Goal: Task Accomplishment & Management: Use online tool/utility

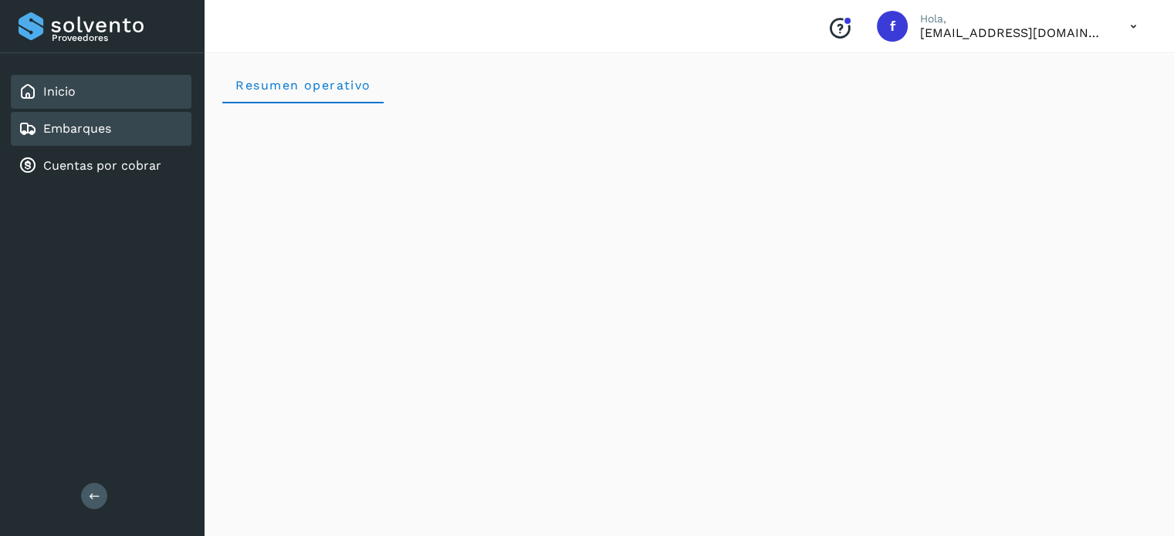
drag, startPoint x: 105, startPoint y: 140, endPoint x: 99, endPoint y: 133, distance: 9.3
click at [105, 140] on div "Embarques" at bounding box center [101, 129] width 181 height 34
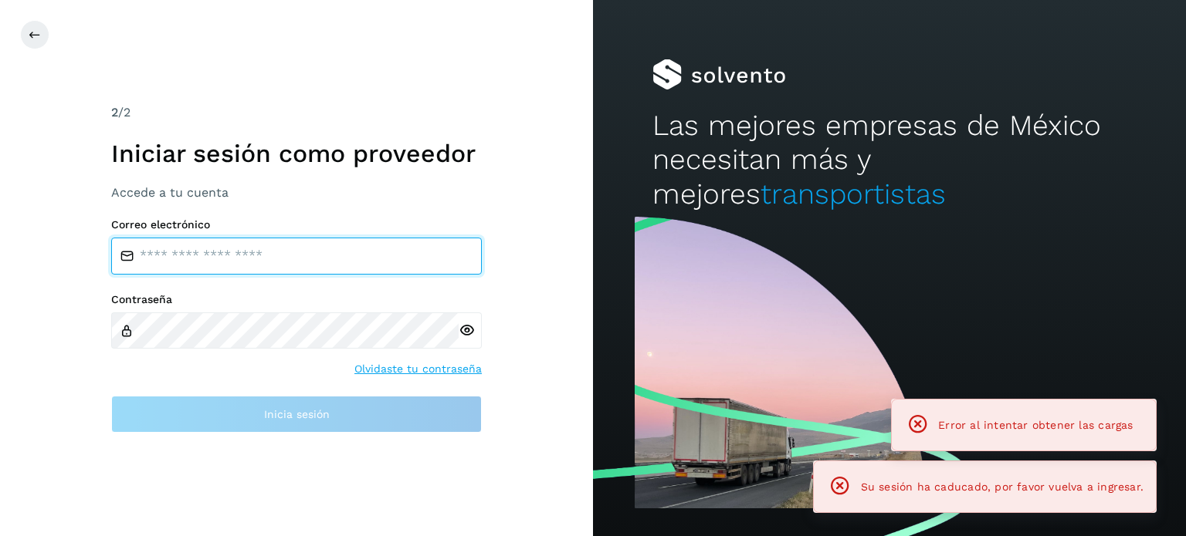
type input "**********"
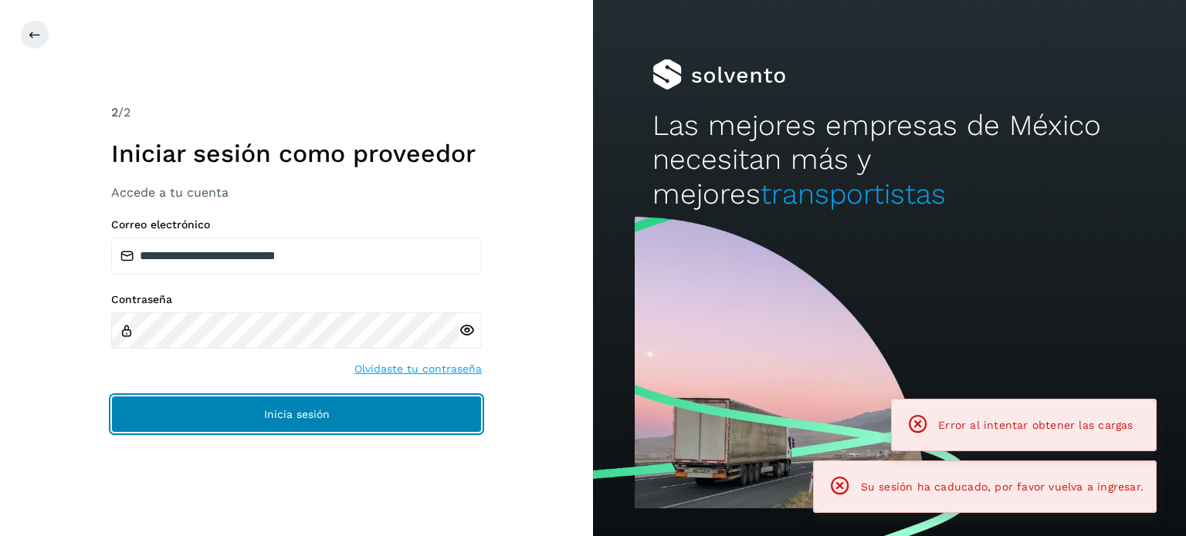
click at [208, 414] on button "Inicia sesión" at bounding box center [296, 414] width 370 height 37
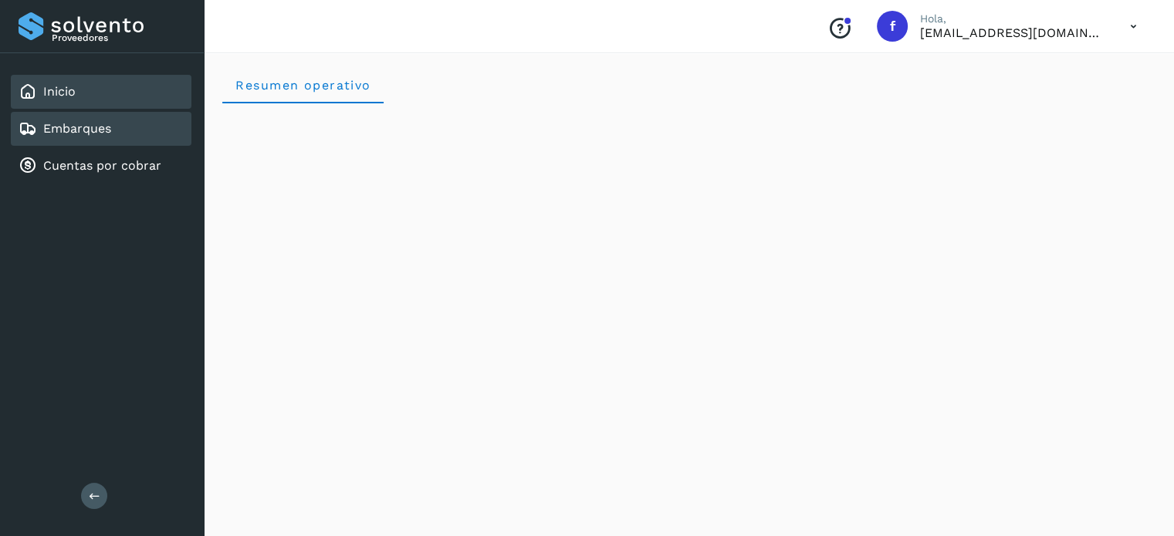
click at [71, 128] on link "Embarques" at bounding box center [77, 128] width 68 height 15
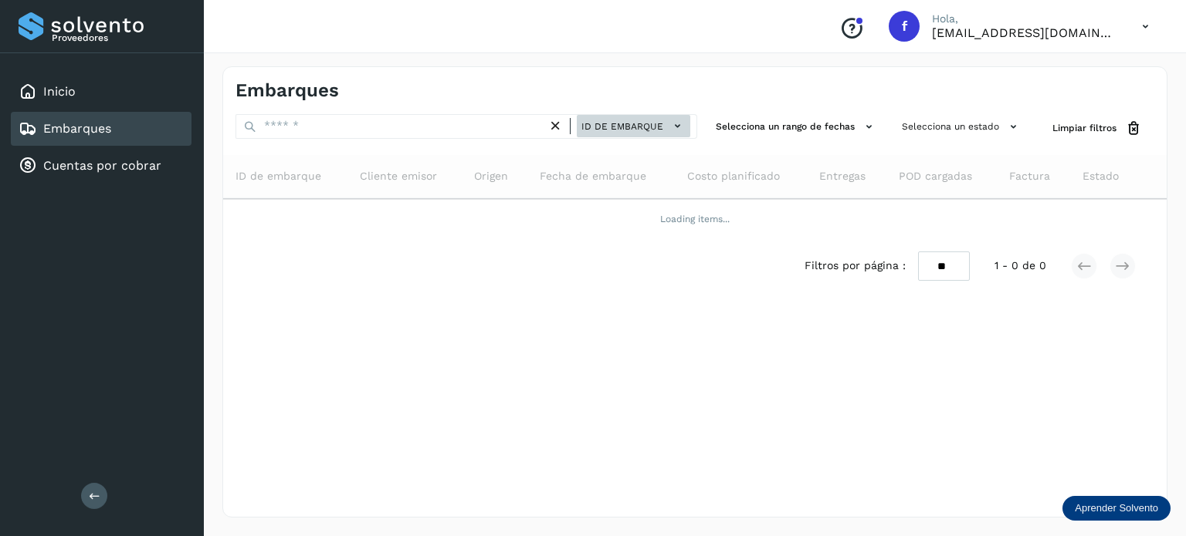
click at [630, 126] on span "ID de embarque" at bounding box center [622, 127] width 82 height 14
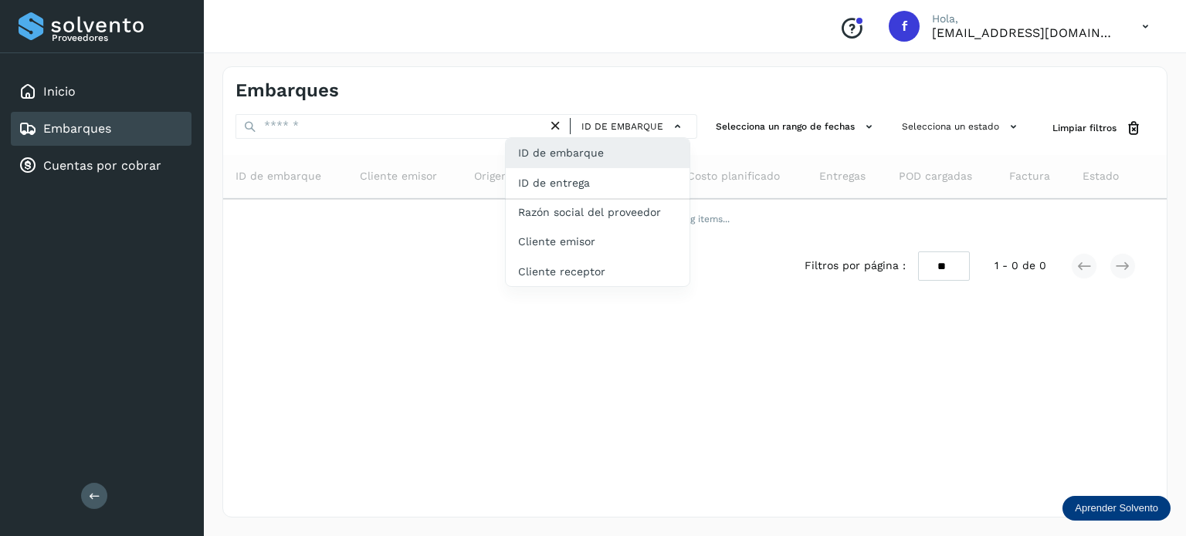
click at [295, 126] on div at bounding box center [593, 268] width 1186 height 536
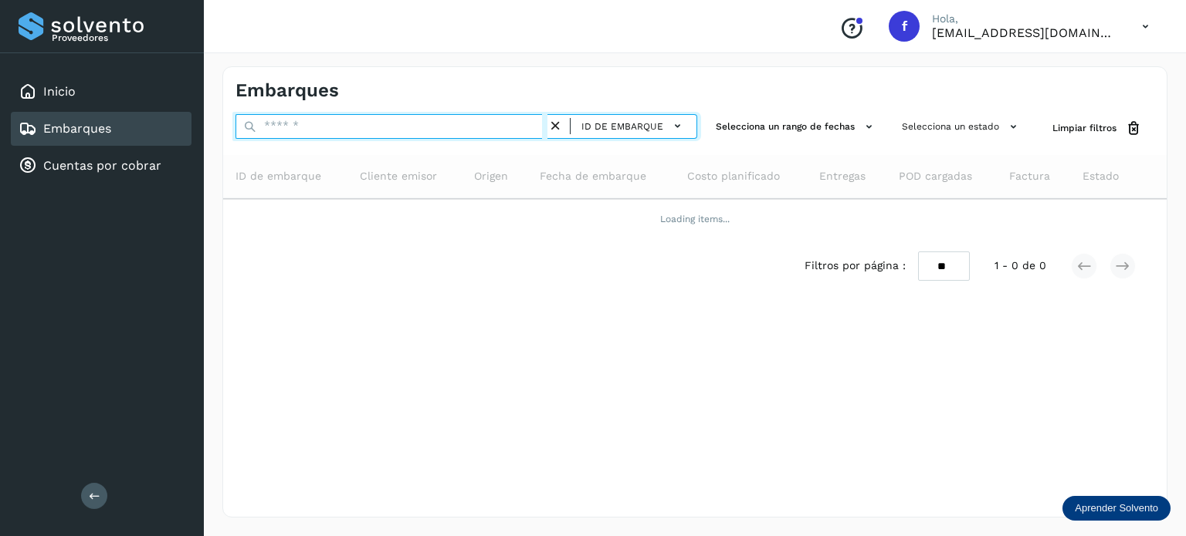
paste input "**********"
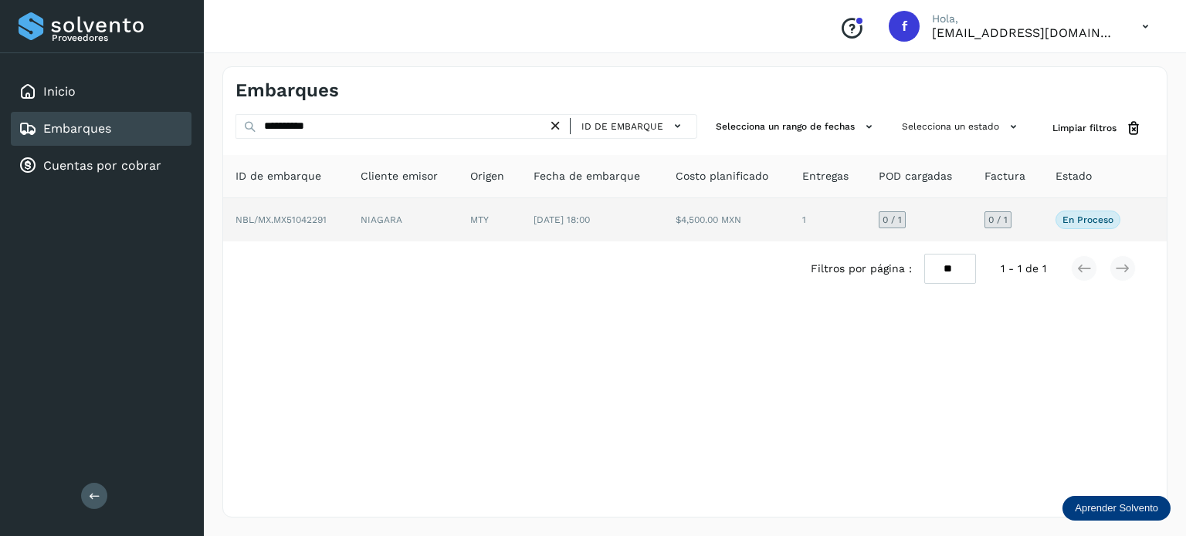
click at [1068, 221] on p "En proceso" at bounding box center [1087, 220] width 51 height 11
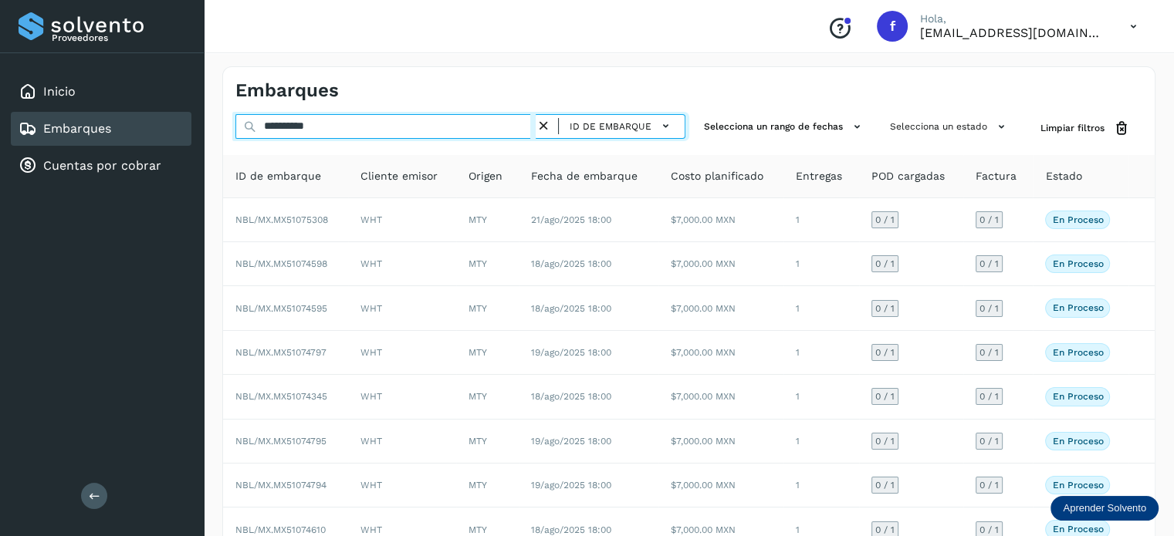
click at [368, 126] on input "**********" at bounding box center [385, 126] width 300 height 25
type input "**********"
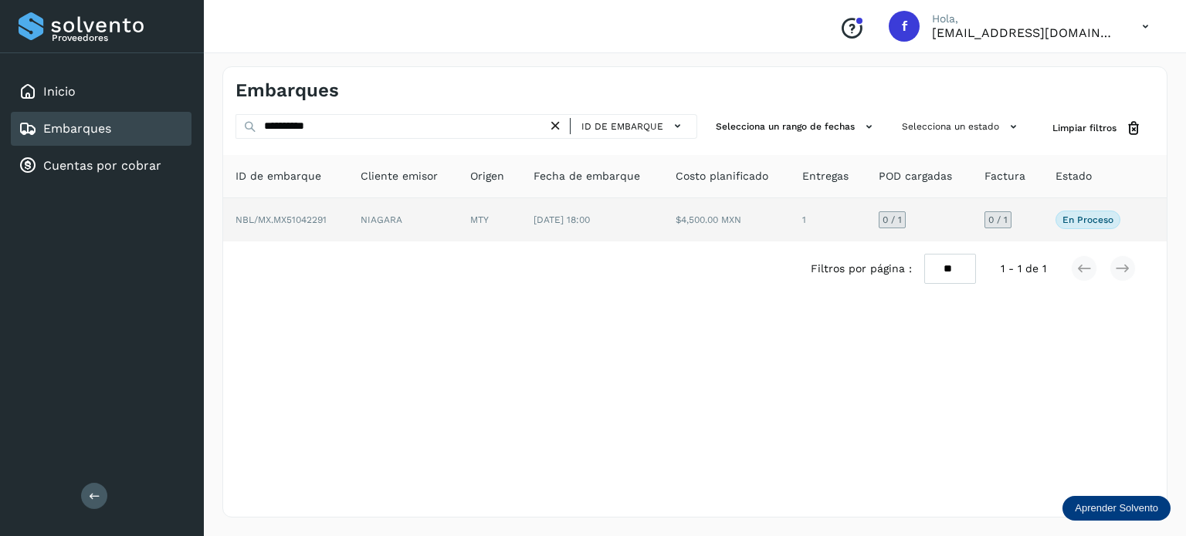
click at [1077, 223] on p "En proceso" at bounding box center [1087, 220] width 51 height 11
click at [1089, 218] on p "En proceso" at bounding box center [1087, 220] width 51 height 11
click at [313, 219] on span "NBL/MX.MX51042291" at bounding box center [280, 220] width 91 height 11
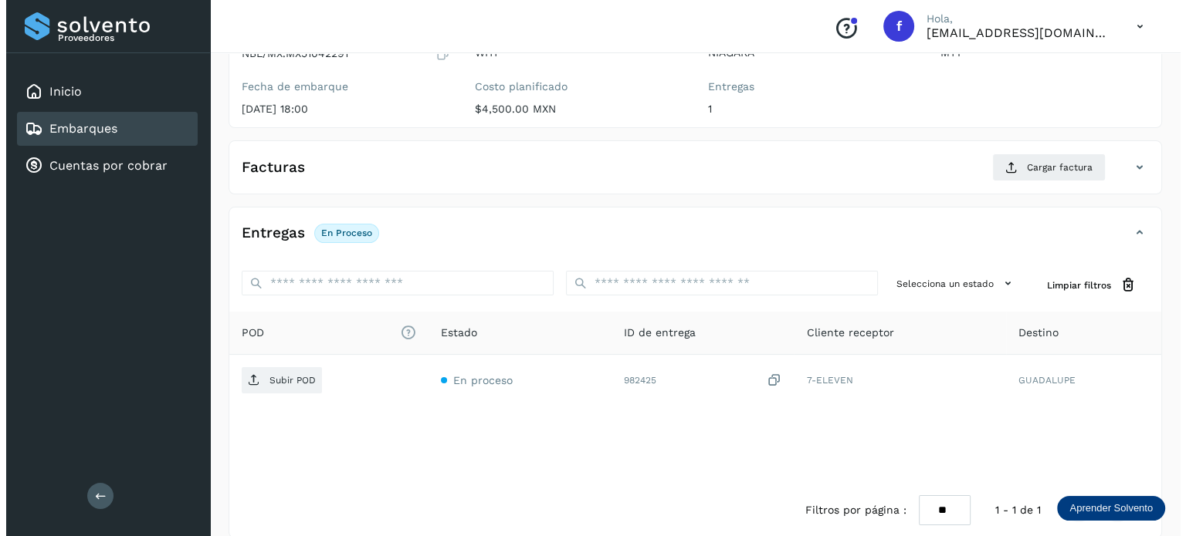
scroll to position [195, 0]
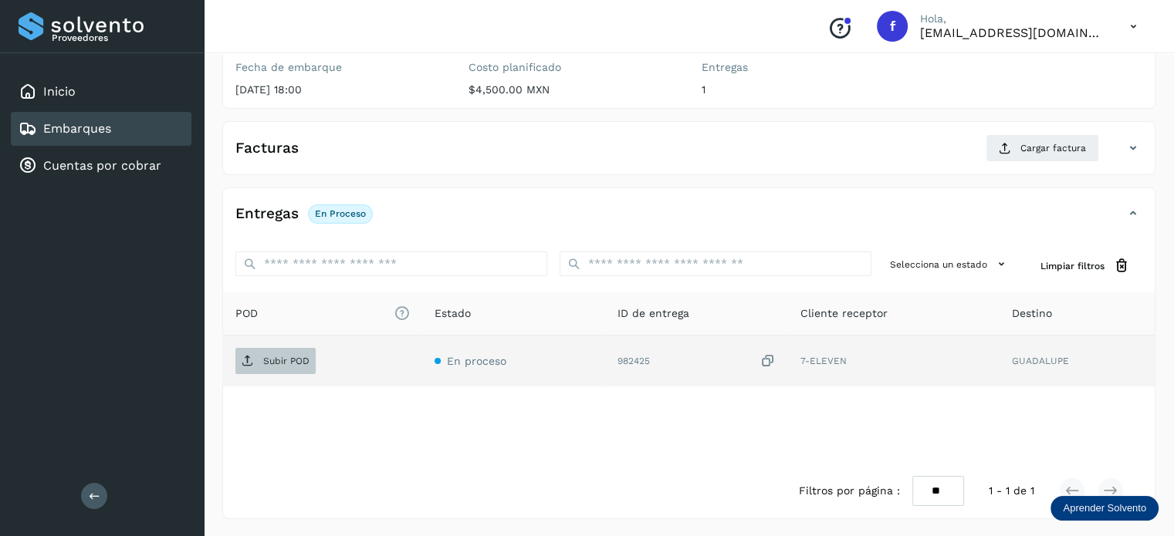
click at [309, 357] on span "Subir POD" at bounding box center [275, 361] width 80 height 25
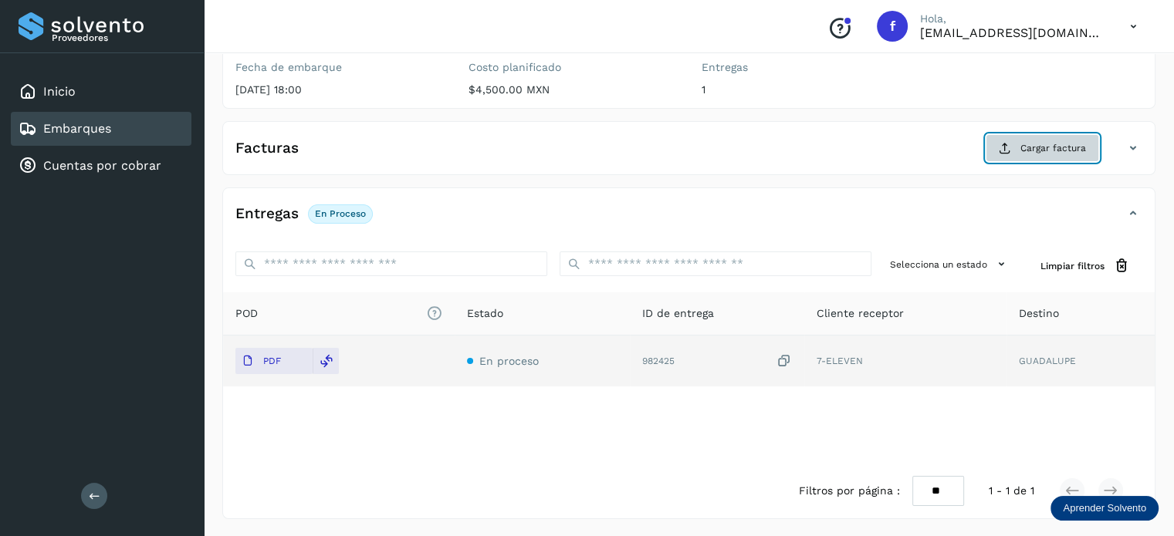
click at [1017, 158] on button "Cargar factura" at bounding box center [1042, 148] width 113 height 28
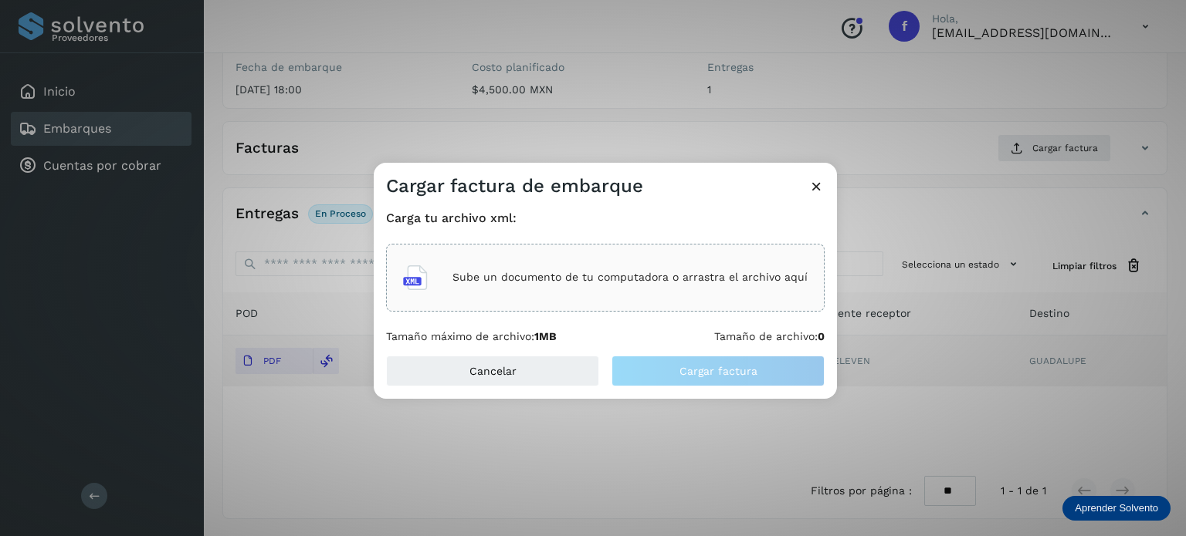
click at [574, 274] on p "Sube un documento de tu computadora o arrastra el archivo aquí" at bounding box center [629, 277] width 355 height 13
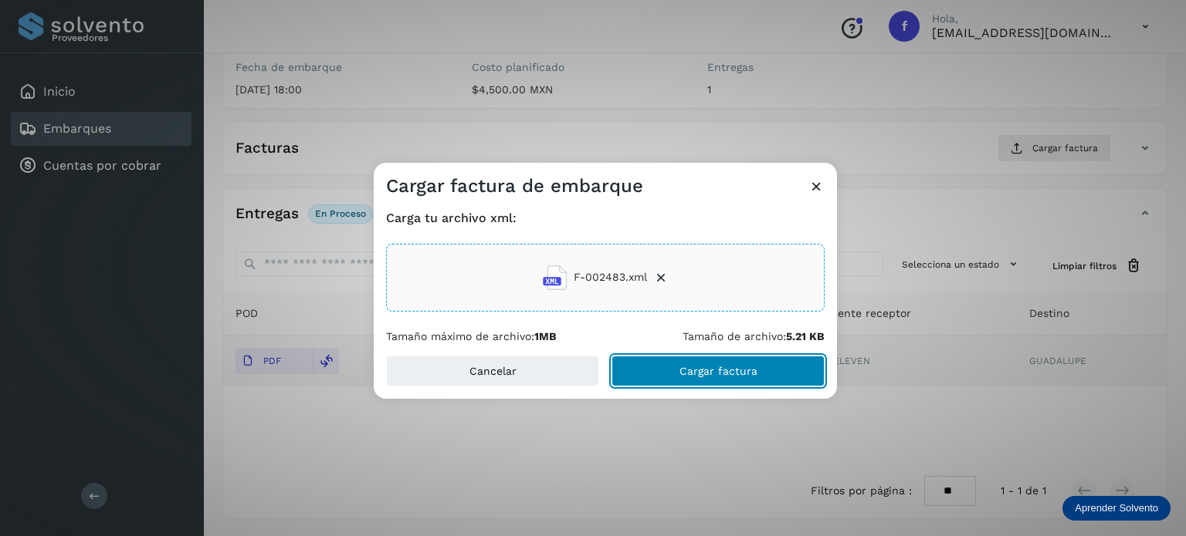
click at [692, 374] on span "Cargar factura" at bounding box center [718, 371] width 78 height 11
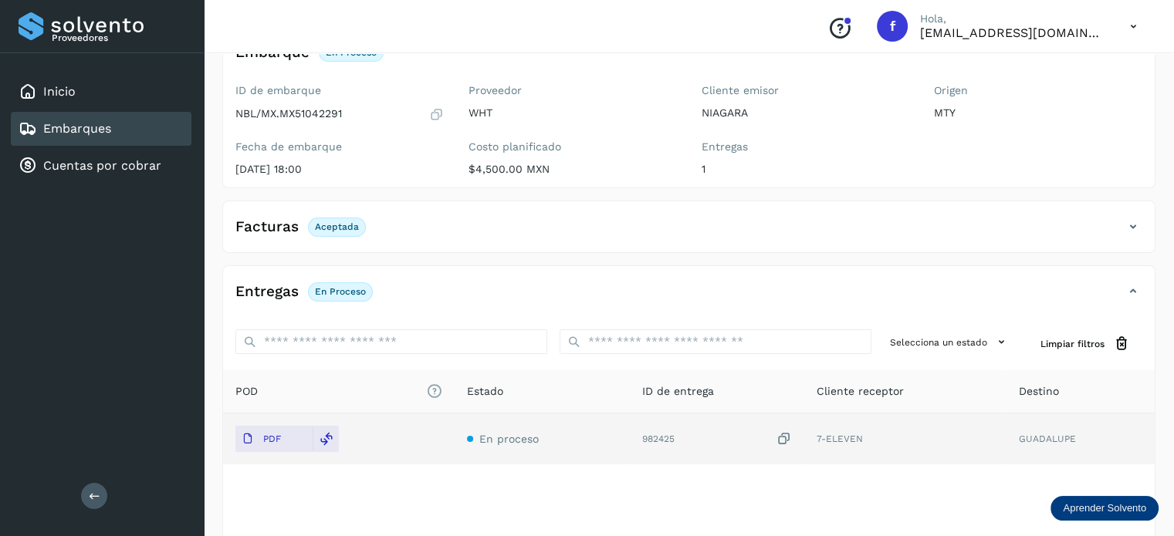
scroll to position [0, 0]
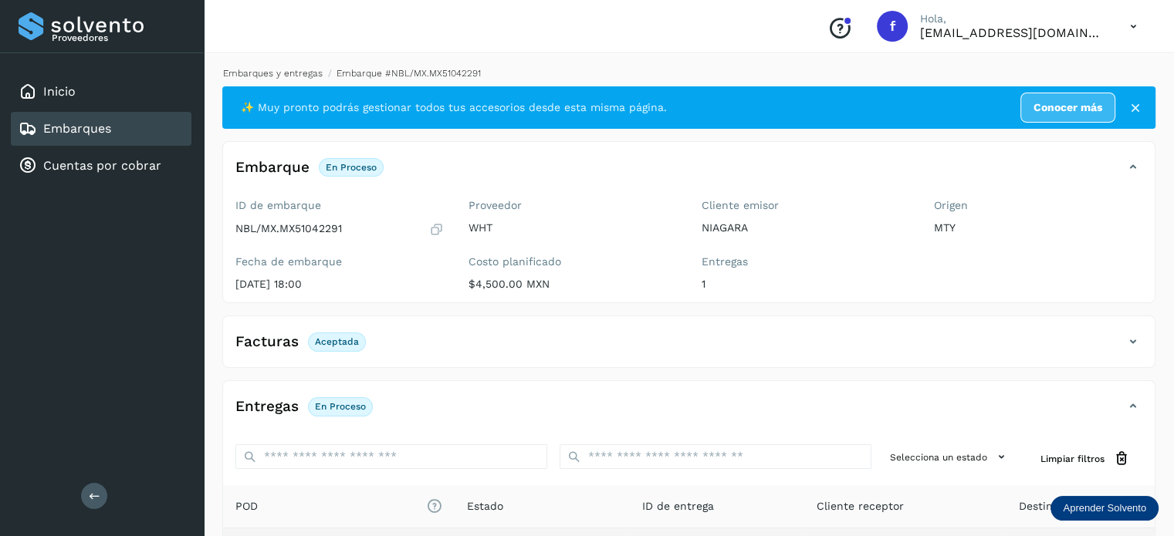
click at [309, 69] on link "Embarques y entregas" at bounding box center [273, 73] width 100 height 11
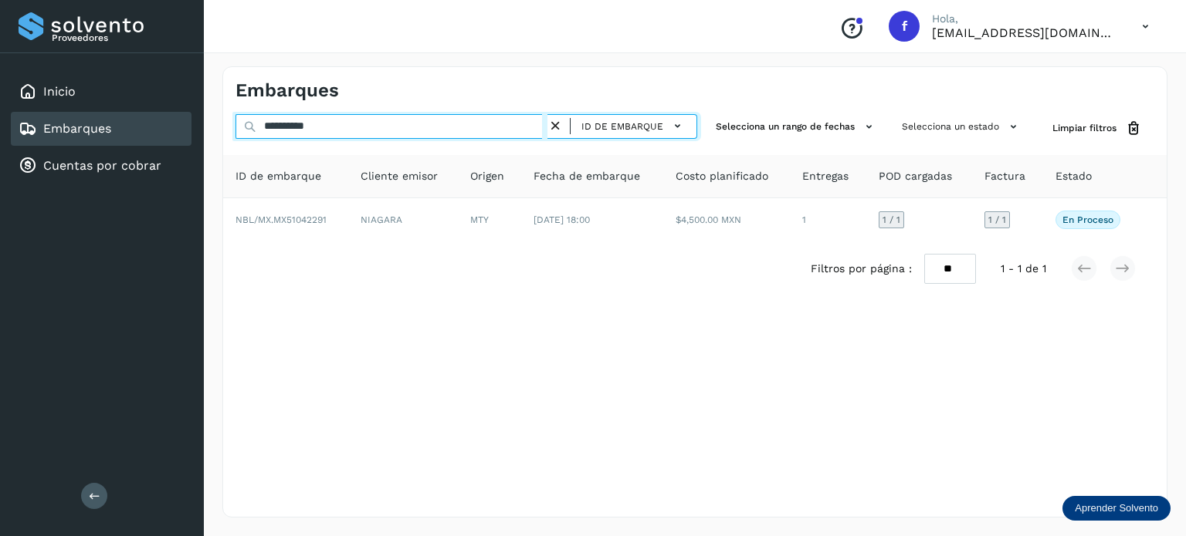
drag, startPoint x: 205, startPoint y: 91, endPoint x: 117, endPoint y: 73, distance: 89.8
click at [104, 72] on div "**********" at bounding box center [593, 268] width 1186 height 536
paste input "text"
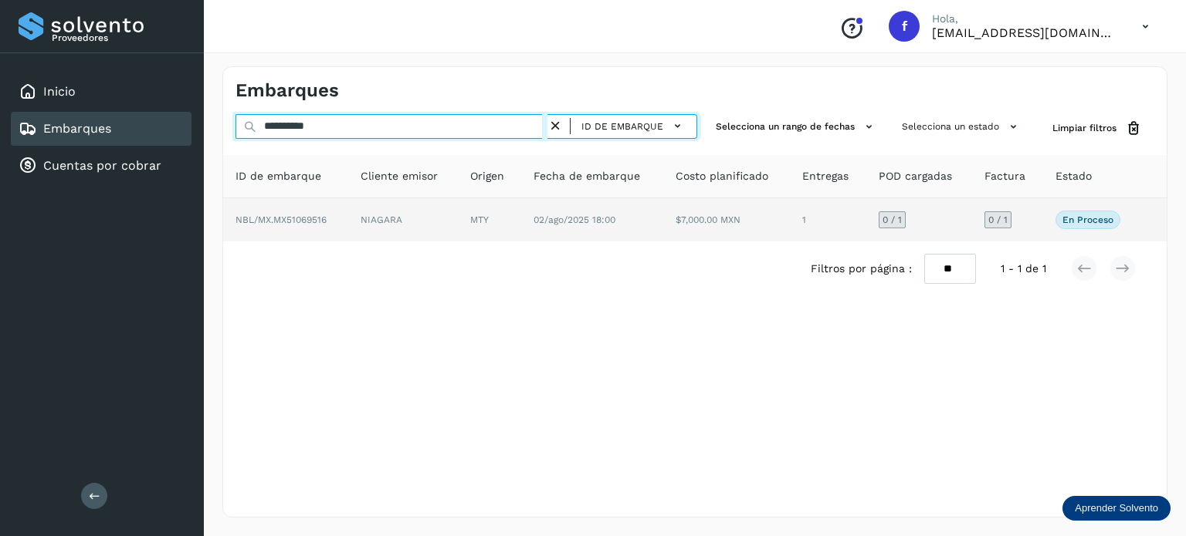
type input "**********"
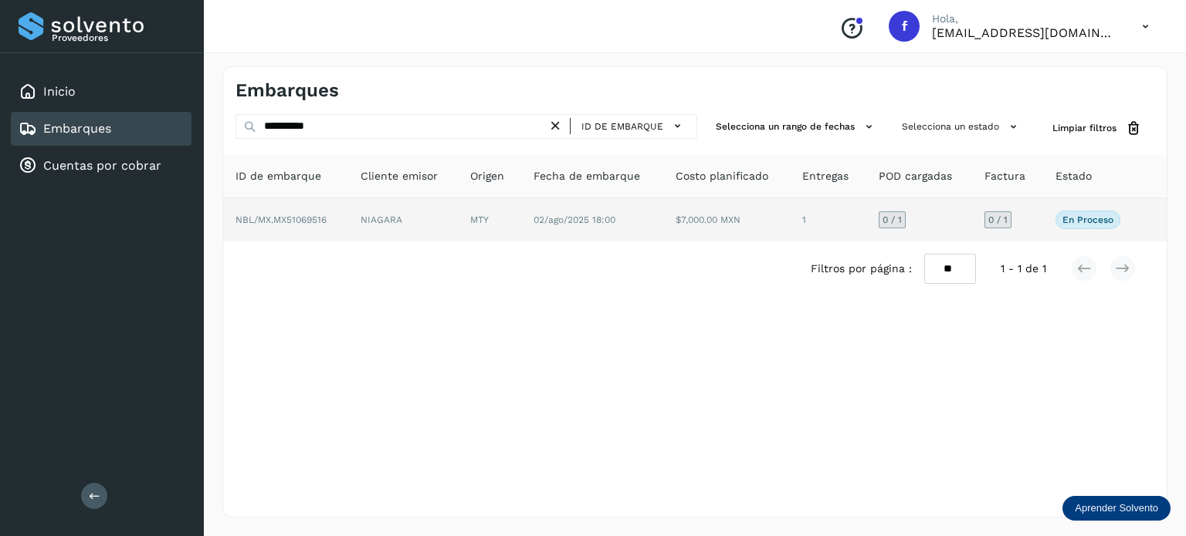
click at [312, 216] on span "NBL/MX.MX51069516" at bounding box center [280, 220] width 91 height 11
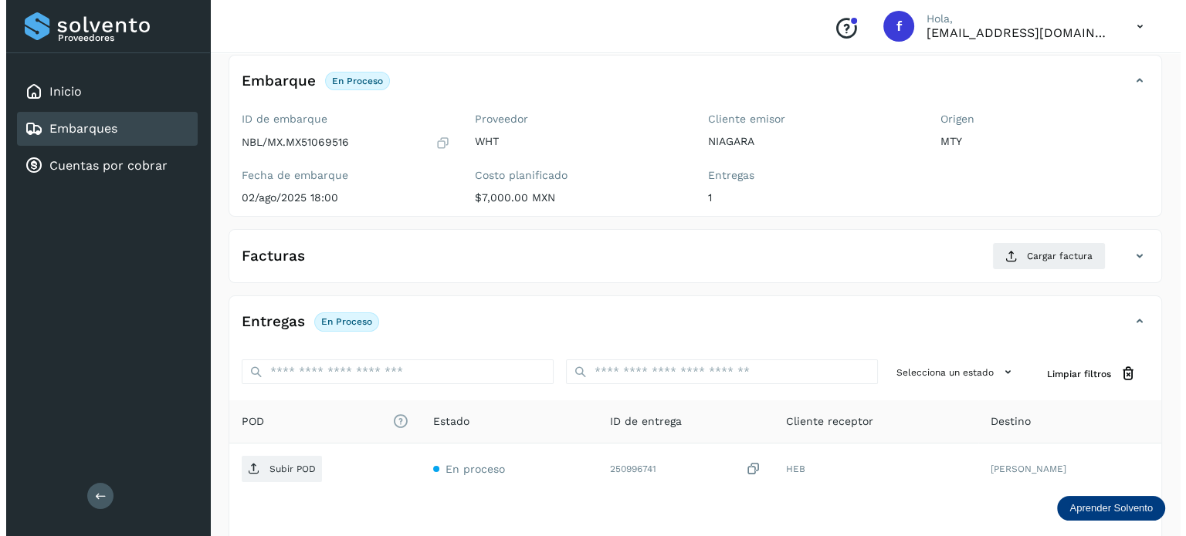
scroll to position [195, 0]
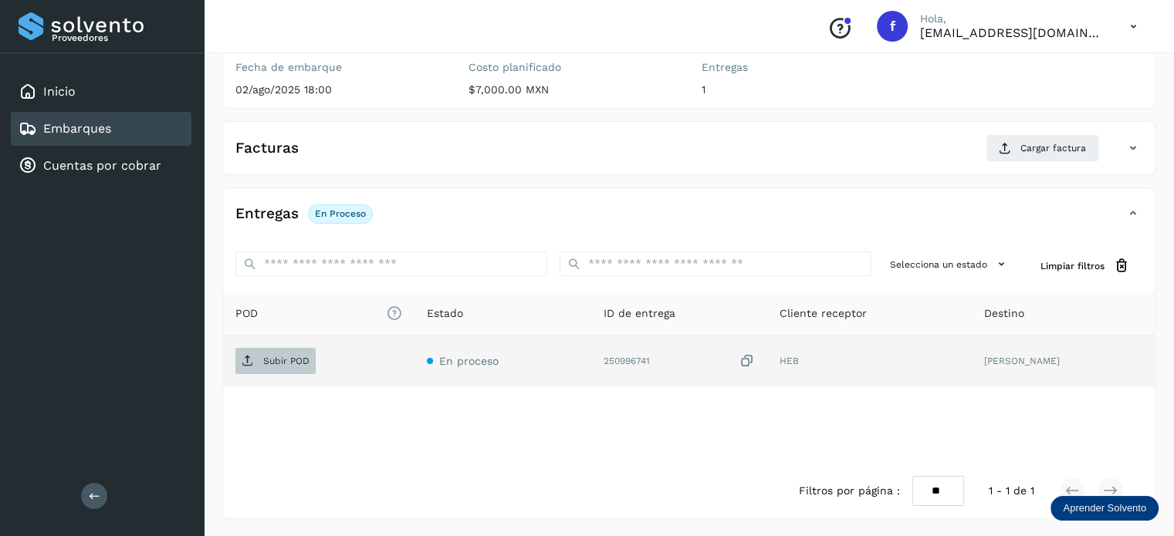
click at [292, 357] on p "Subir POD" at bounding box center [286, 361] width 46 height 11
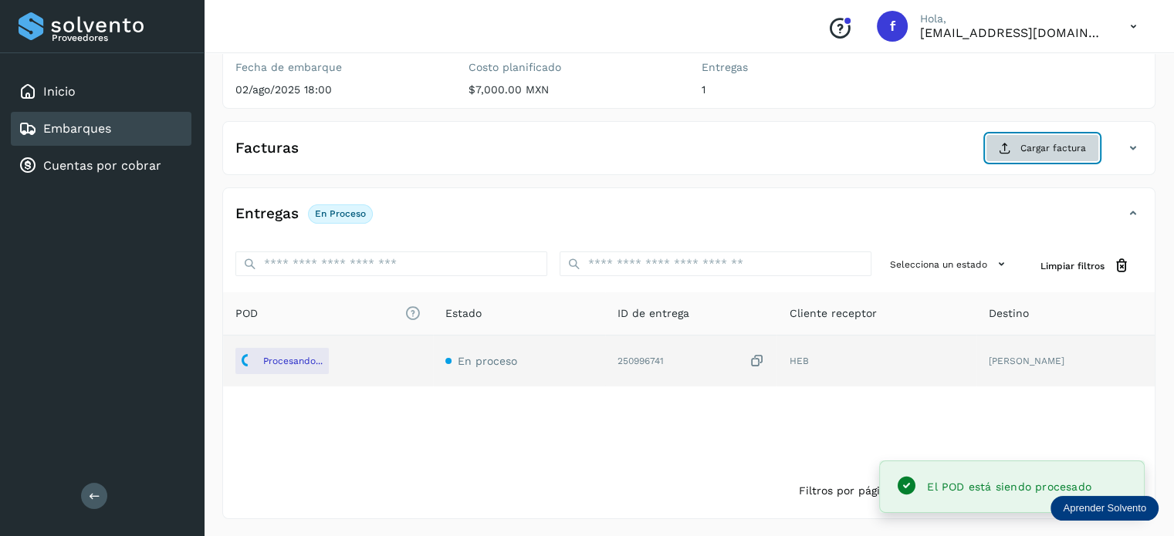
click at [1042, 141] on span "Cargar factura" at bounding box center [1053, 148] width 66 height 14
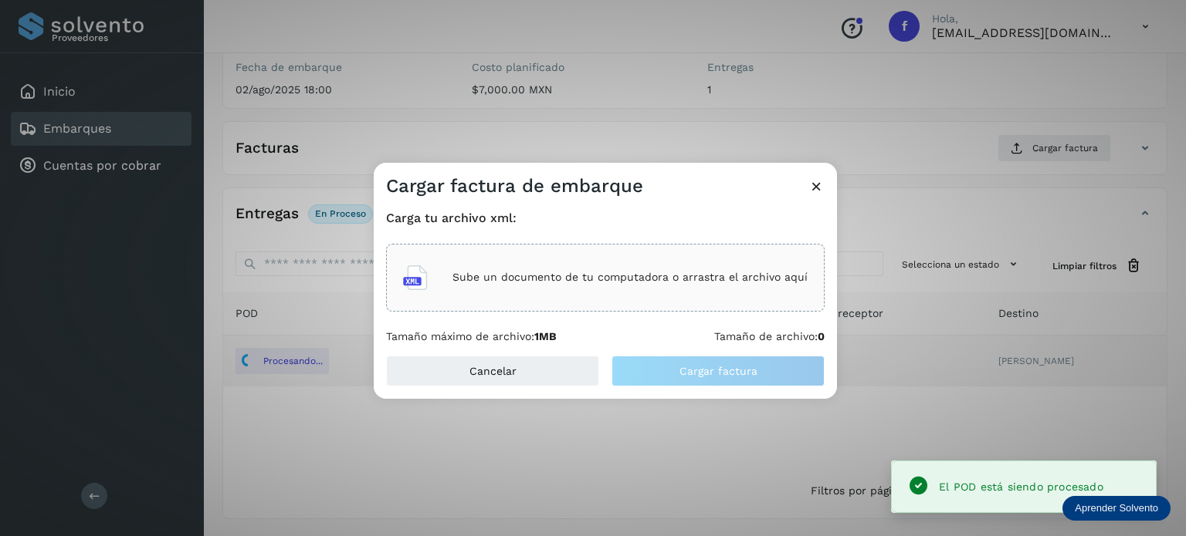
click at [556, 271] on p "Sube un documento de tu computadora o arrastra el archivo aquí" at bounding box center [629, 277] width 355 height 13
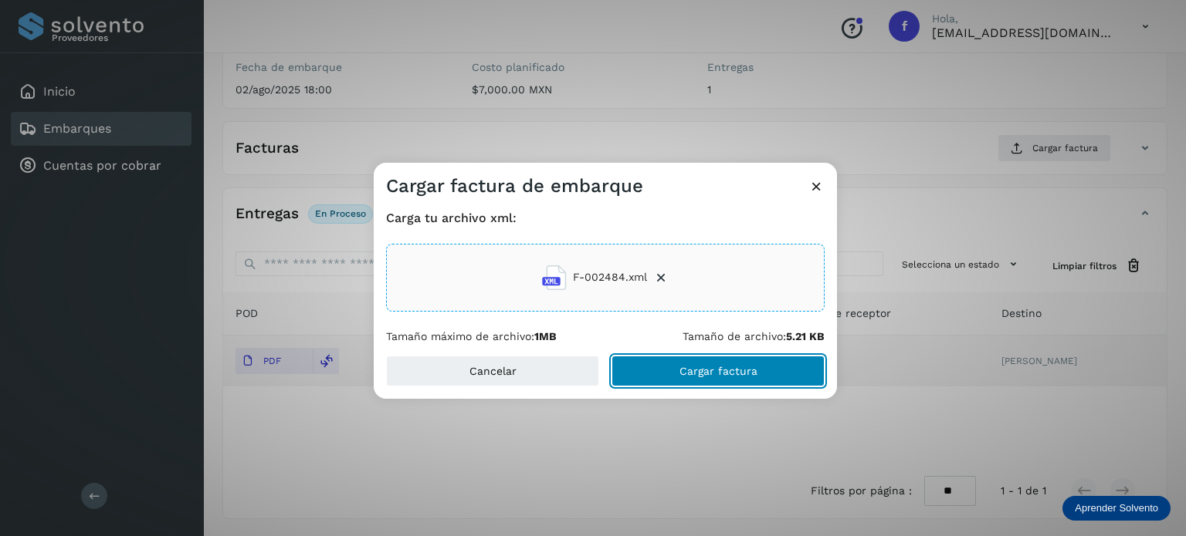
click at [704, 366] on span "Cargar factura" at bounding box center [718, 371] width 78 height 11
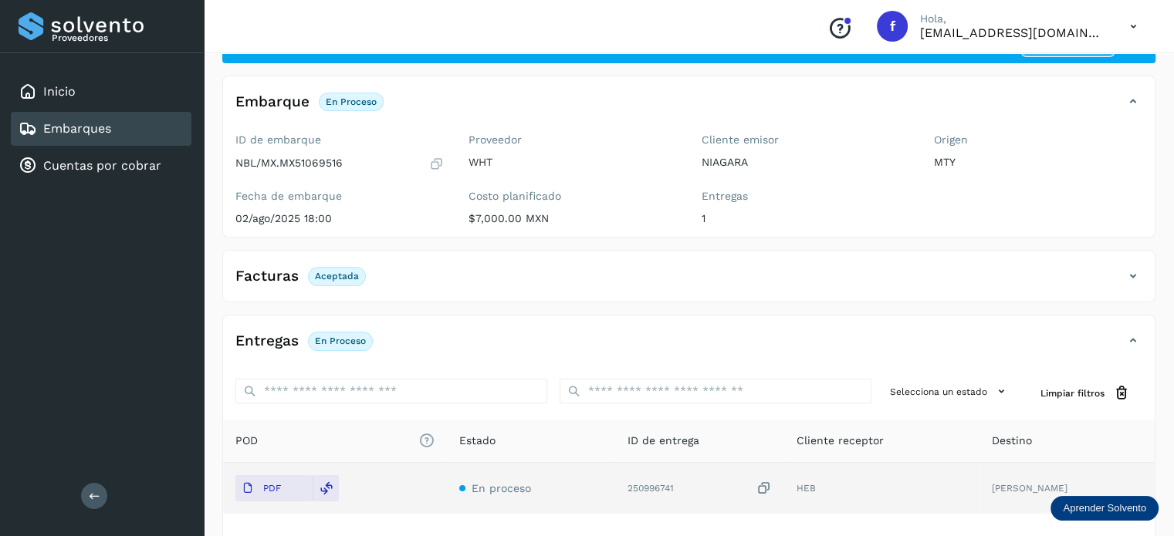
scroll to position [0, 0]
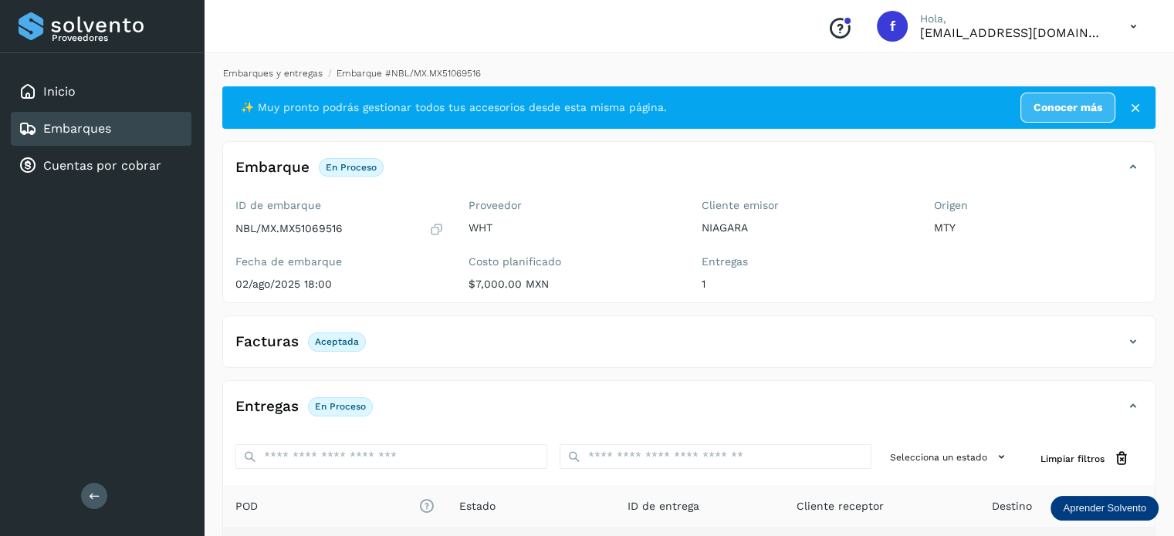
click at [279, 69] on link "Embarques y entregas" at bounding box center [273, 73] width 100 height 11
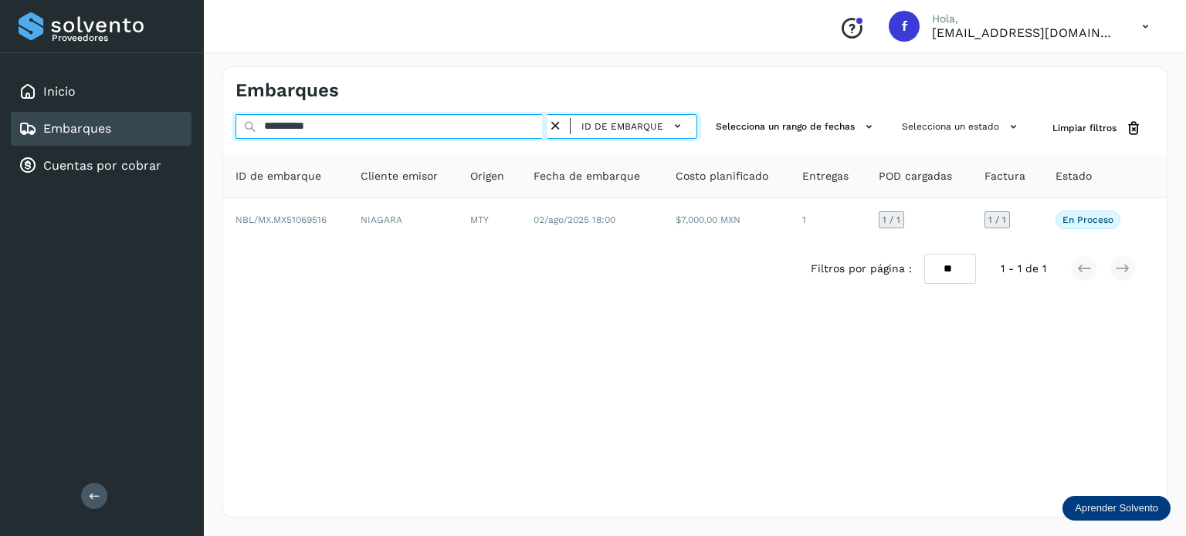
drag, startPoint x: 205, startPoint y: 97, endPoint x: 120, endPoint y: 73, distance: 88.2
click at [158, 83] on div "**********" at bounding box center [593, 268] width 1186 height 536
paste input "text"
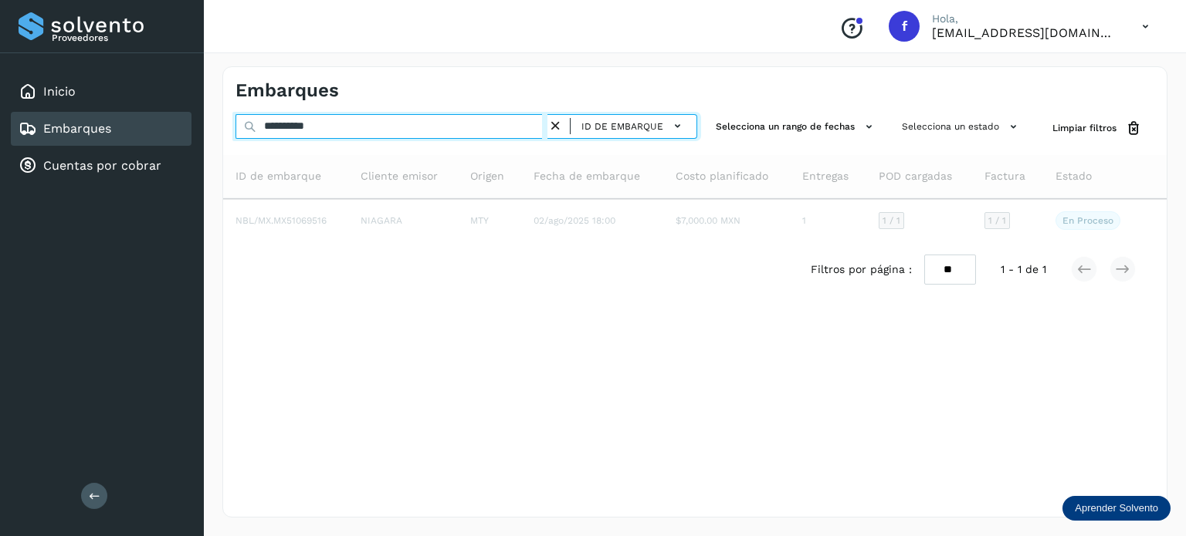
type input "**********"
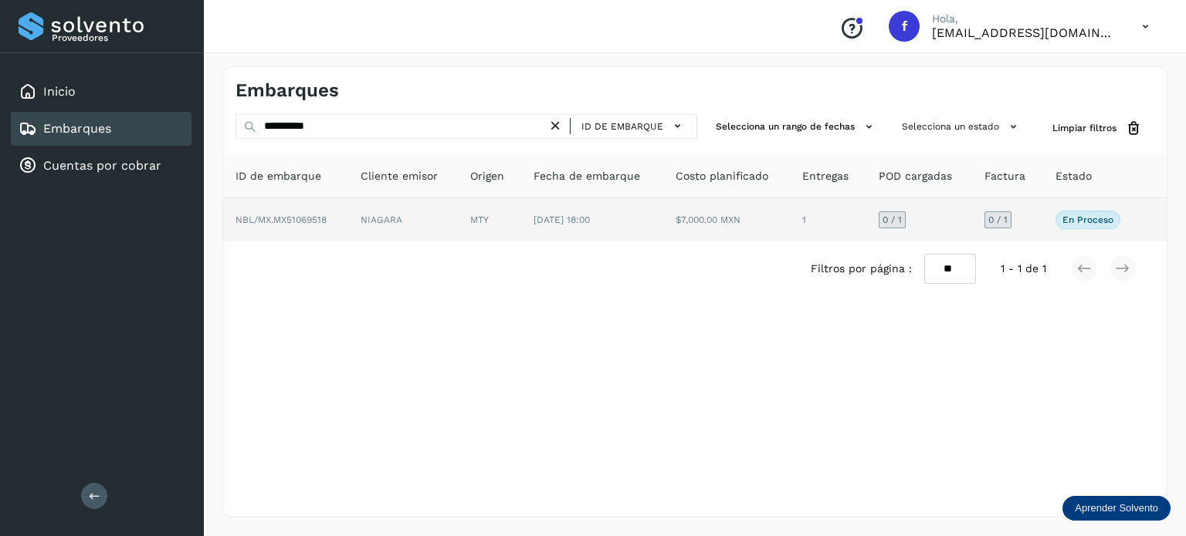
click at [320, 221] on span "NBL/MX.MX51069518" at bounding box center [280, 220] width 91 height 11
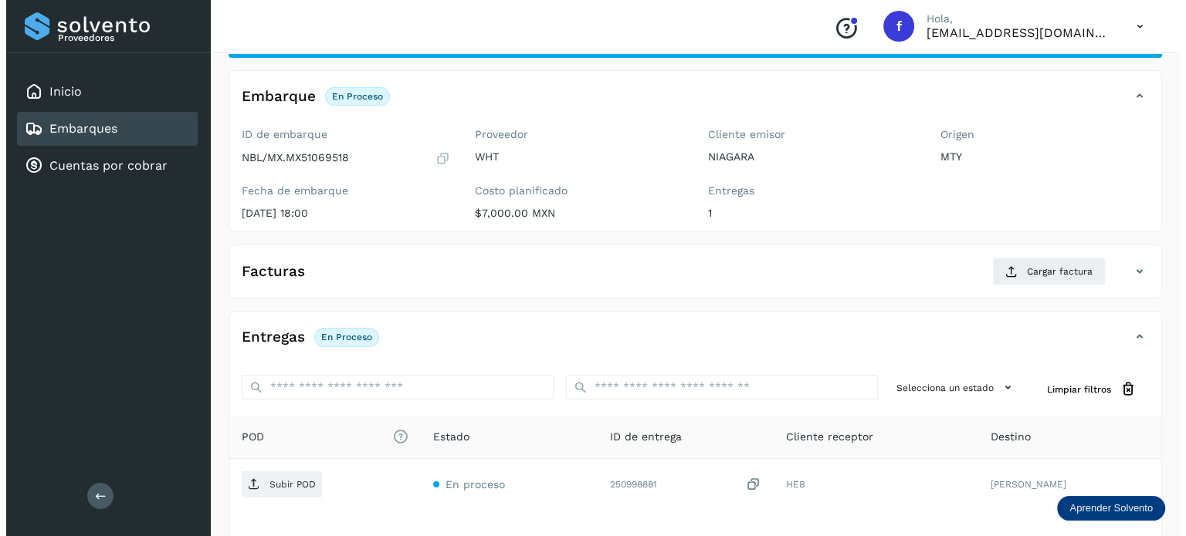
scroll to position [195, 0]
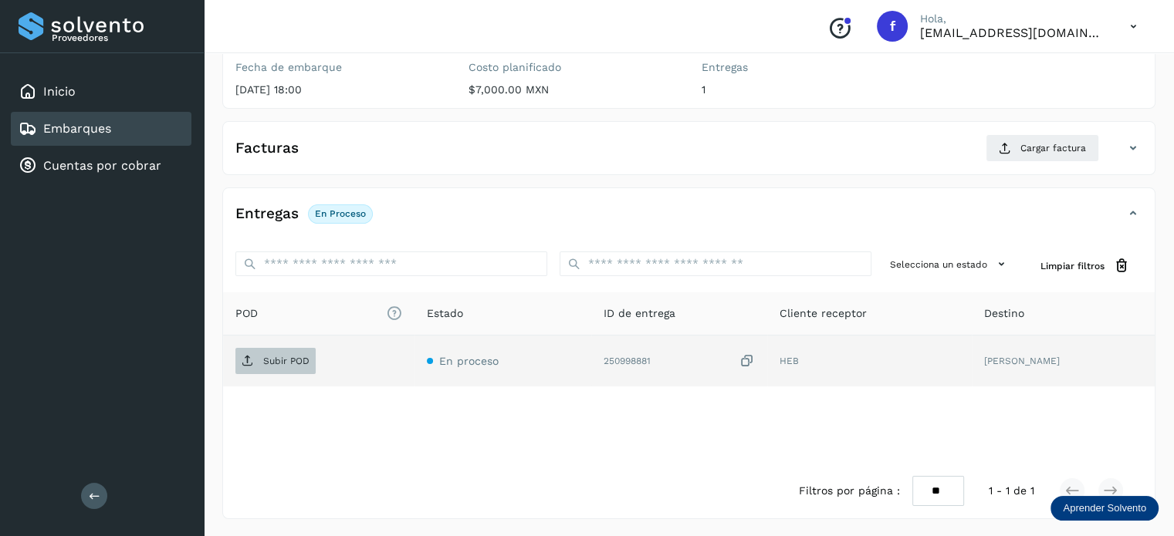
click at [293, 360] on p "Subir POD" at bounding box center [286, 361] width 46 height 11
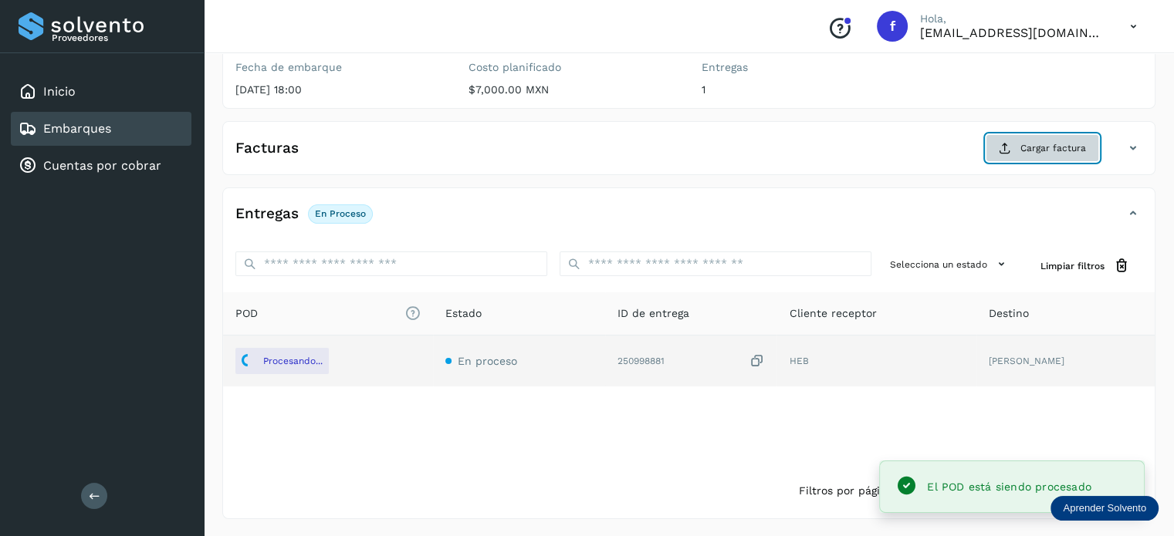
click at [1037, 146] on span "Cargar factura" at bounding box center [1053, 148] width 66 height 14
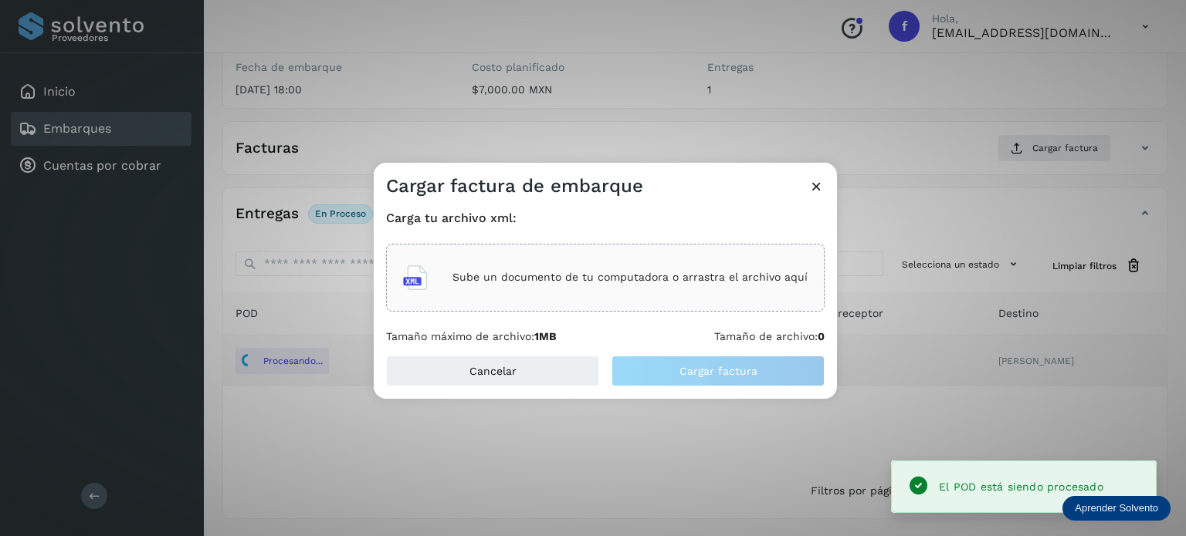
click at [628, 270] on div "Sube un documento de tu computadora o arrastra el archivo aquí" at bounding box center [605, 278] width 404 height 42
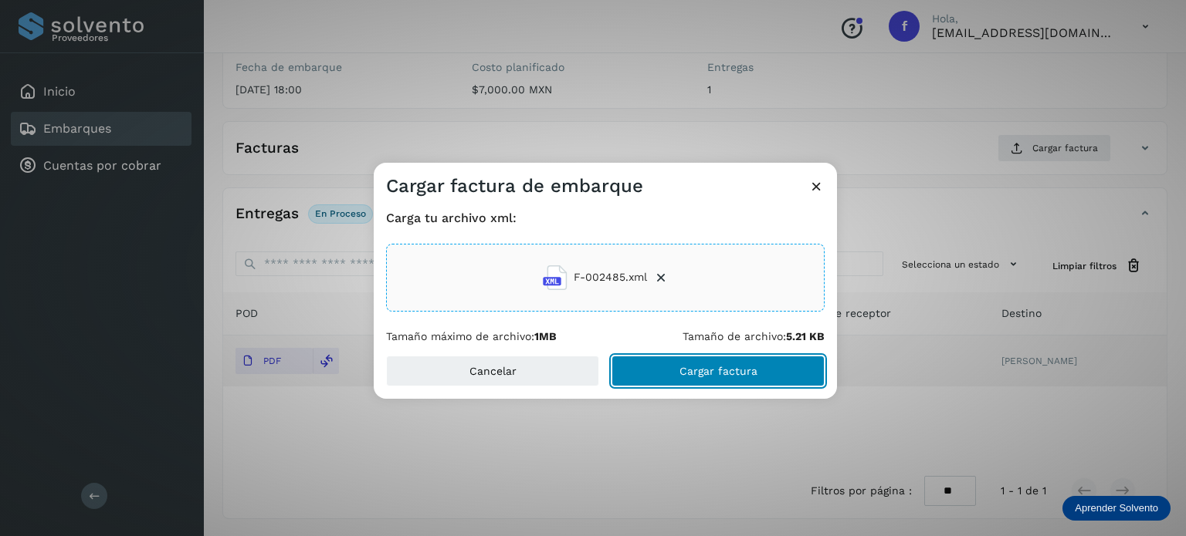
click at [655, 374] on button "Cargar factura" at bounding box center [717, 371] width 213 height 31
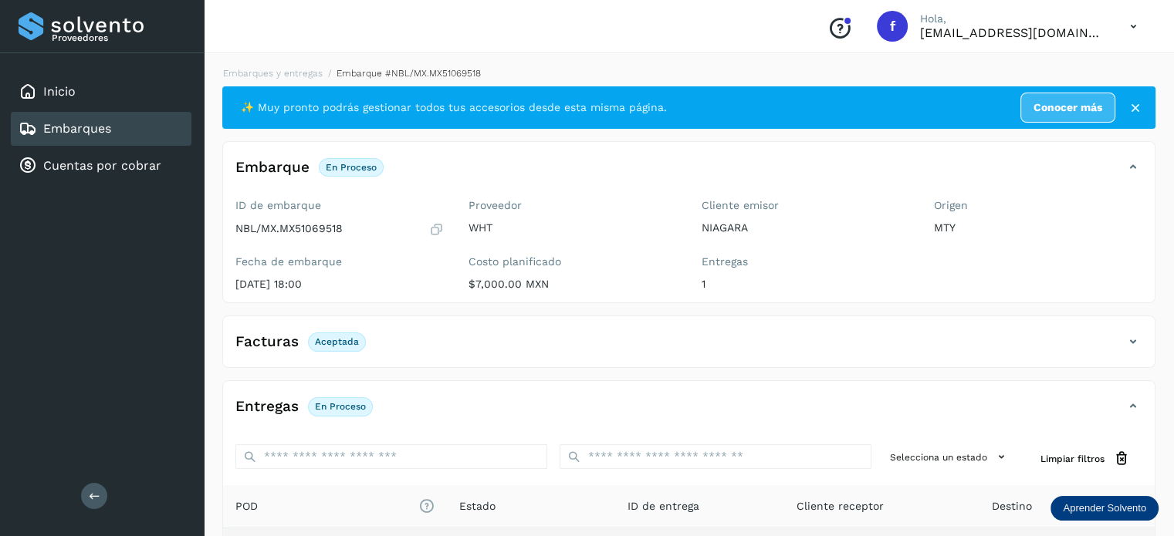
scroll to position [0, 0]
click at [271, 70] on link "Embarques y entregas" at bounding box center [273, 73] width 100 height 11
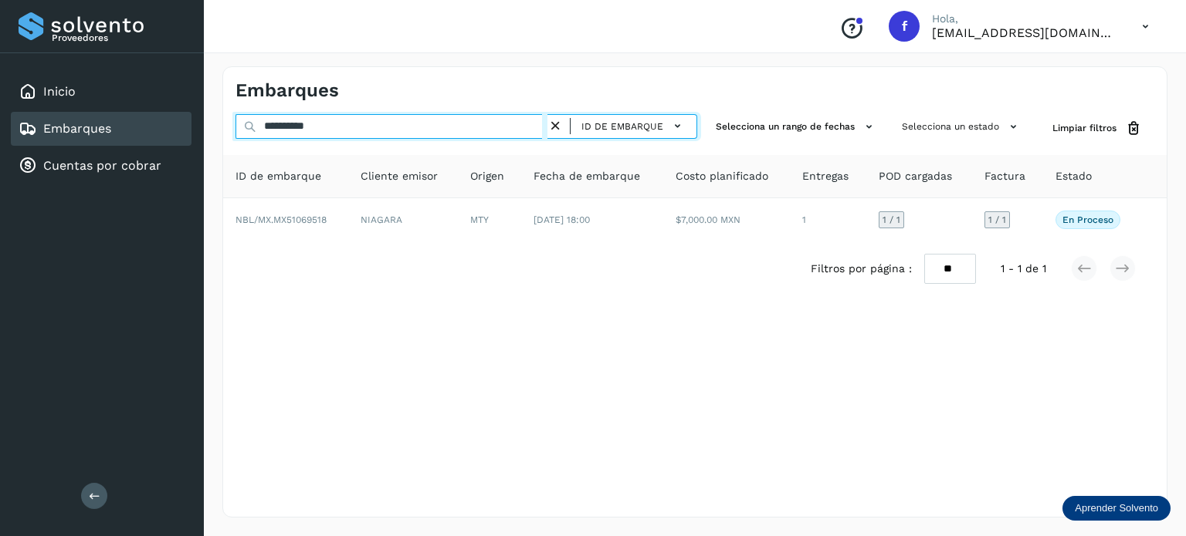
drag, startPoint x: 369, startPoint y: 126, endPoint x: 265, endPoint y: 135, distance: 104.6
click at [259, 139] on div "**********" at bounding box center [466, 128] width 462 height 29
paste input "text"
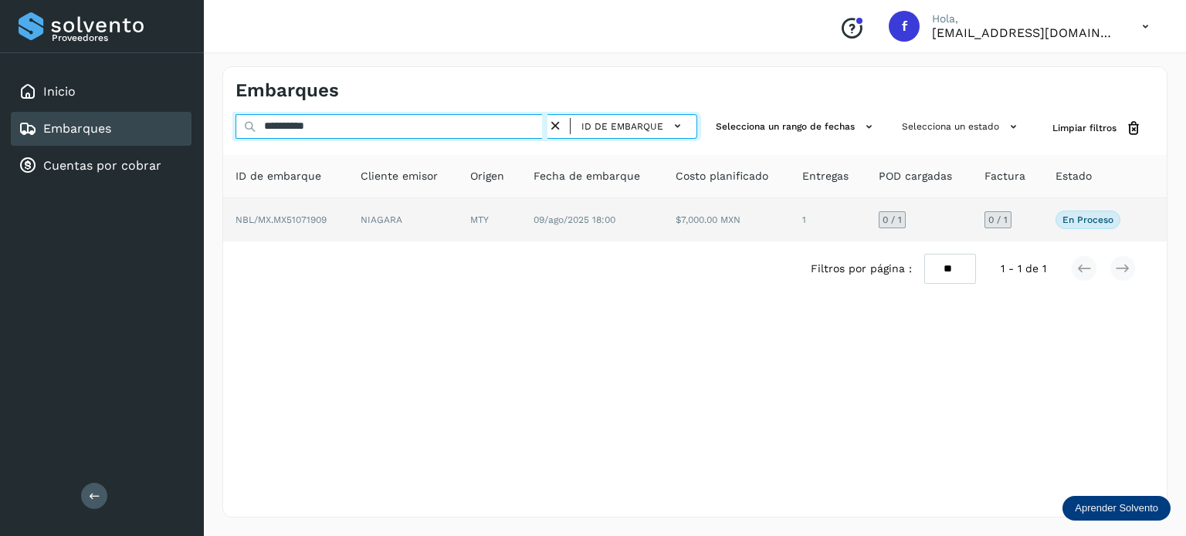
type input "**********"
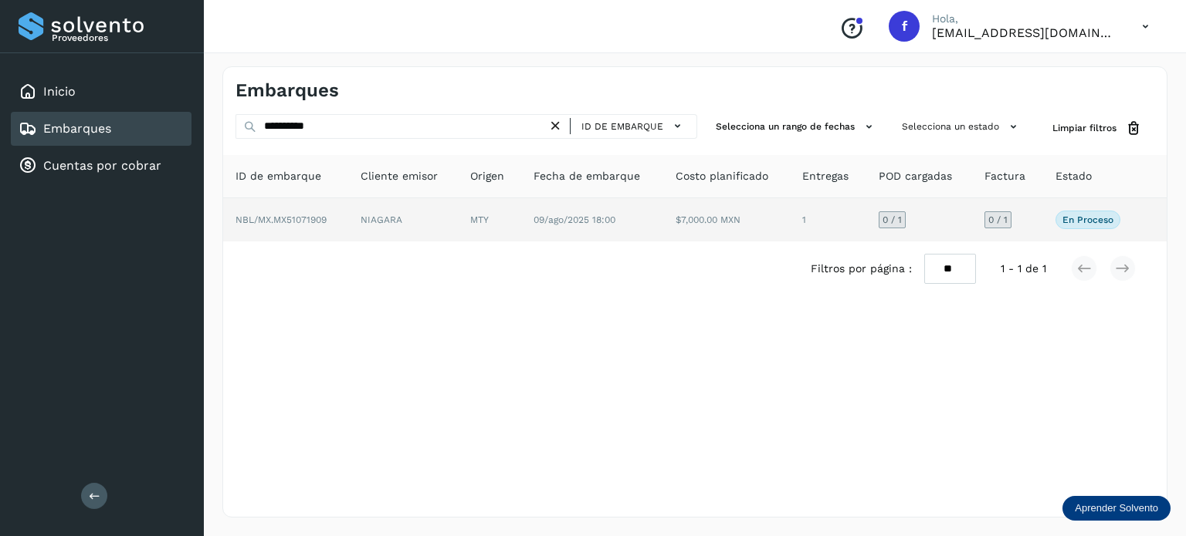
click at [299, 215] on span "NBL/MX.MX51071909" at bounding box center [280, 220] width 91 height 11
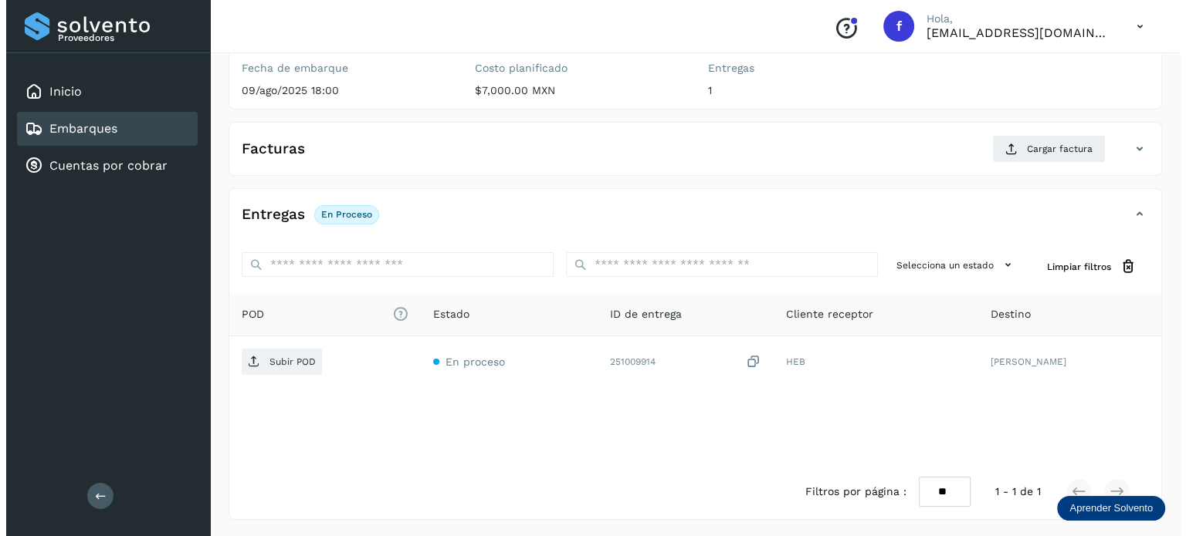
scroll to position [195, 0]
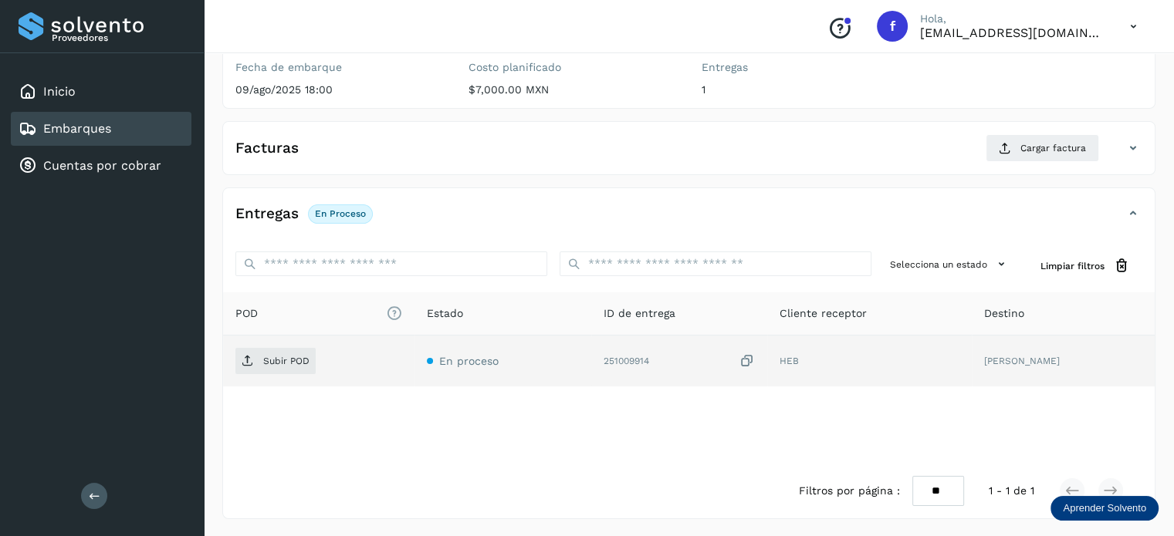
drag, startPoint x: 378, startPoint y: 370, endPoint x: 364, endPoint y: 374, distance: 14.6
drag, startPoint x: 364, startPoint y: 374, endPoint x: 284, endPoint y: 356, distance: 82.4
click at [284, 356] on p "Subir POD" at bounding box center [286, 361] width 46 height 11
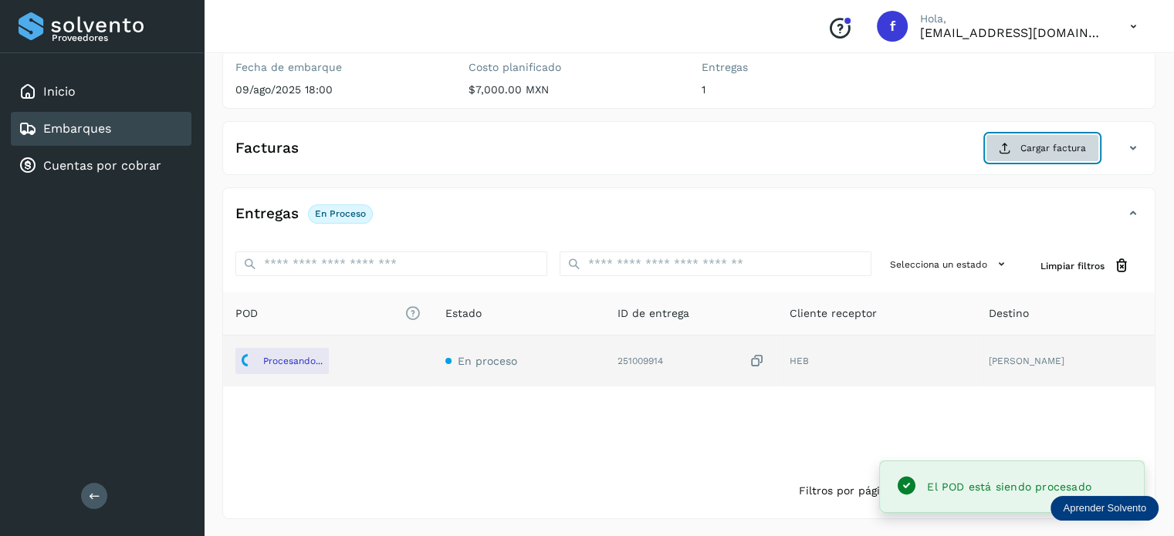
click at [1043, 141] on span "Cargar factura" at bounding box center [1053, 148] width 66 height 14
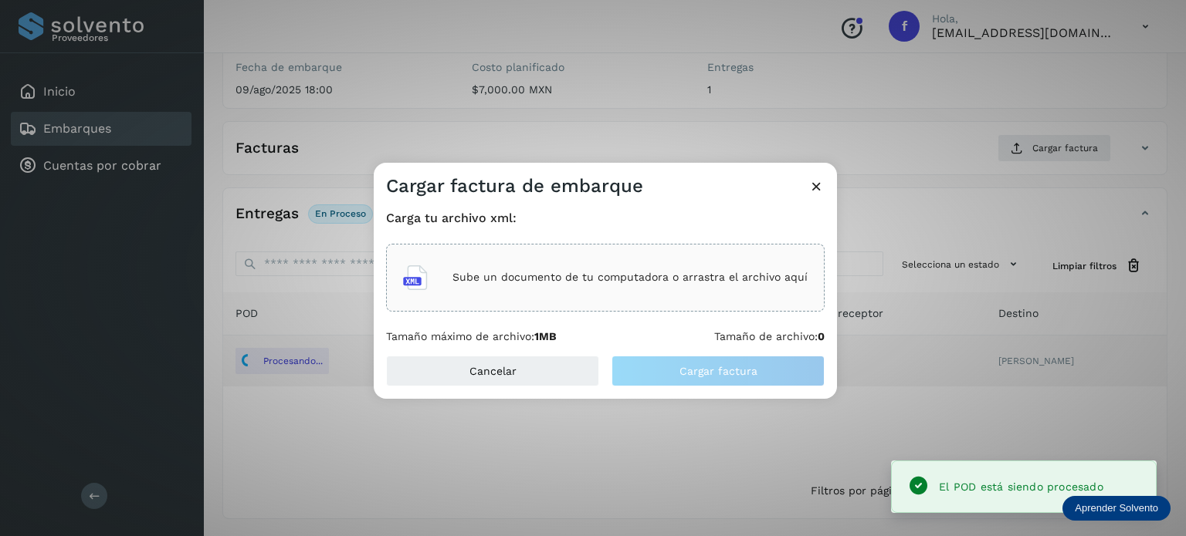
click at [687, 272] on p "Sube un documento de tu computadora o arrastra el archivo aquí" at bounding box center [629, 277] width 355 height 13
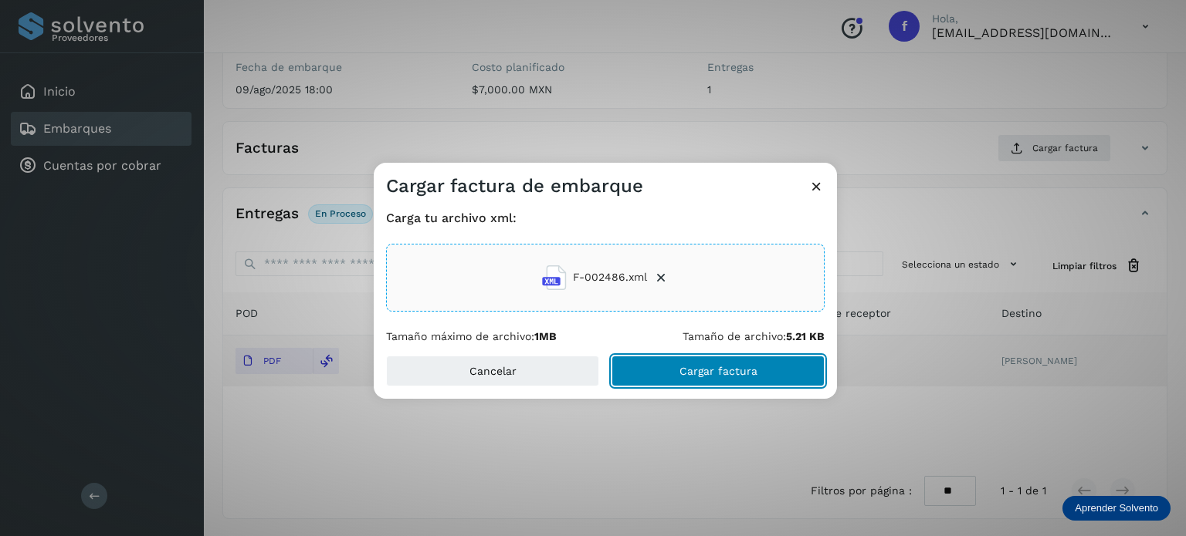
click at [729, 367] on span "Cargar factura" at bounding box center [718, 371] width 78 height 11
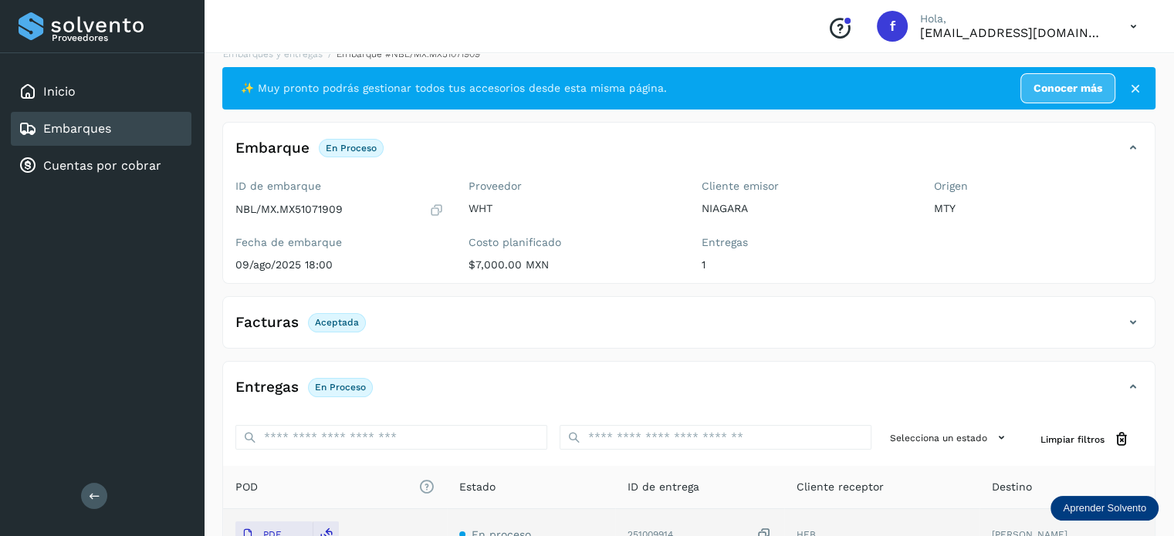
scroll to position [0, 0]
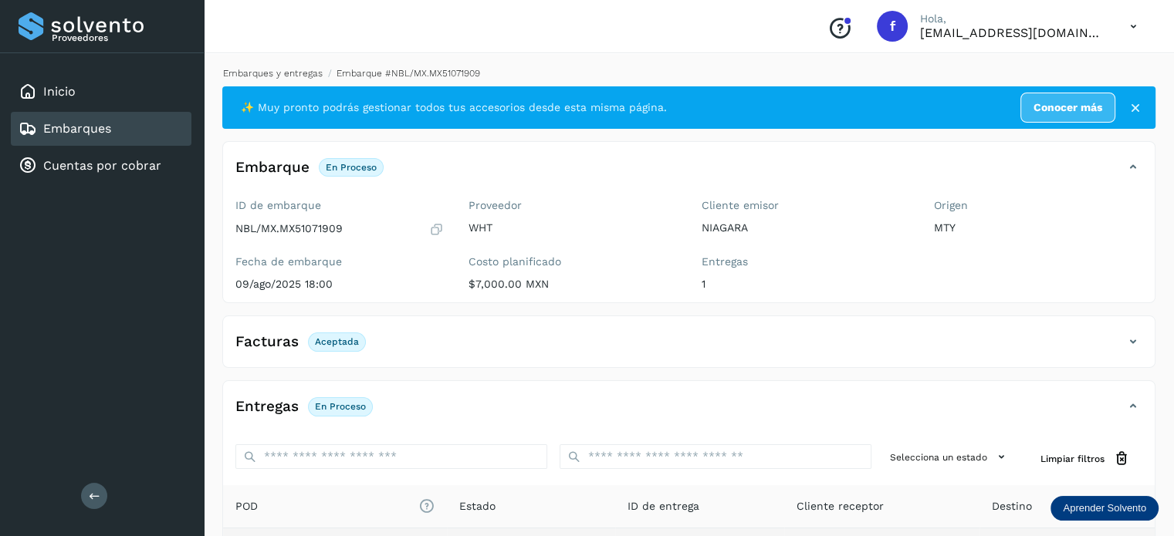
click at [259, 68] on link "Embarques y entregas" at bounding box center [273, 73] width 100 height 11
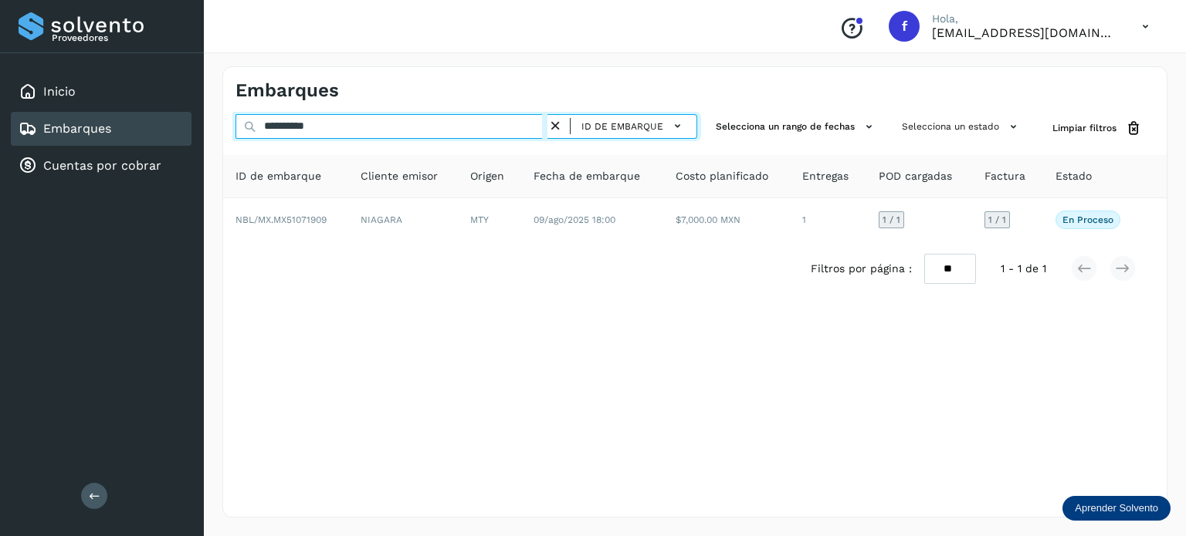
click at [69, 66] on div "**********" at bounding box center [593, 268] width 1186 height 536
paste input "text"
type input "**********"
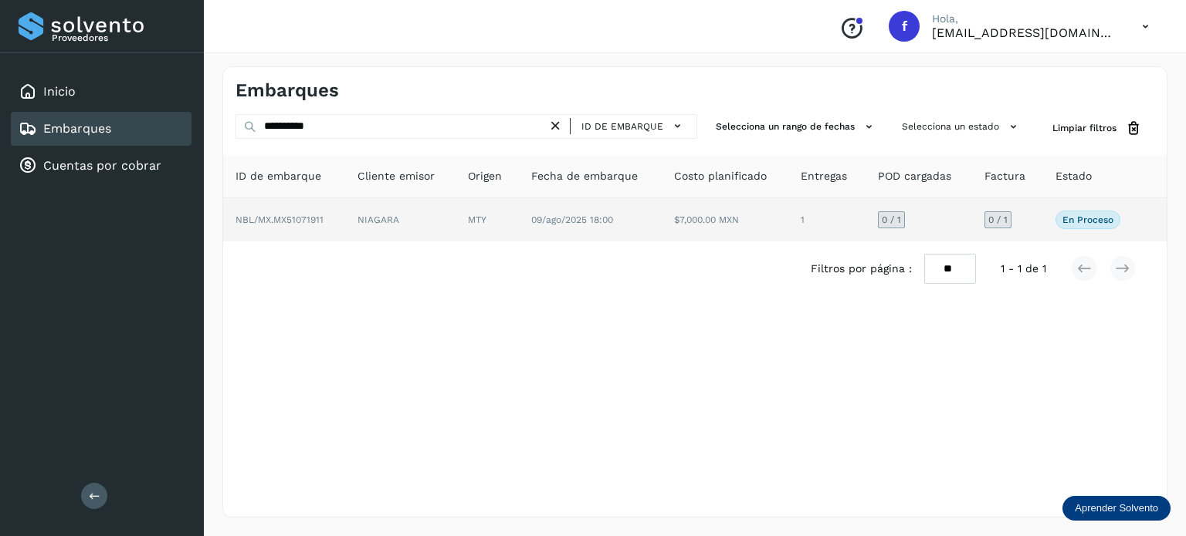
click at [303, 222] on span "NBL/MX.MX51071911" at bounding box center [279, 220] width 88 height 11
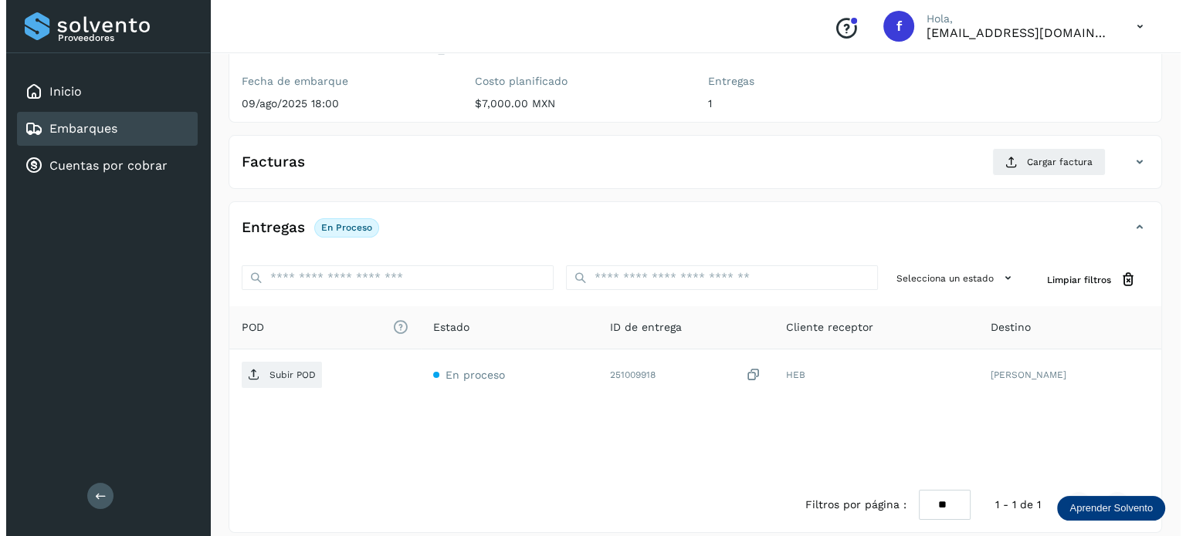
scroll to position [195, 0]
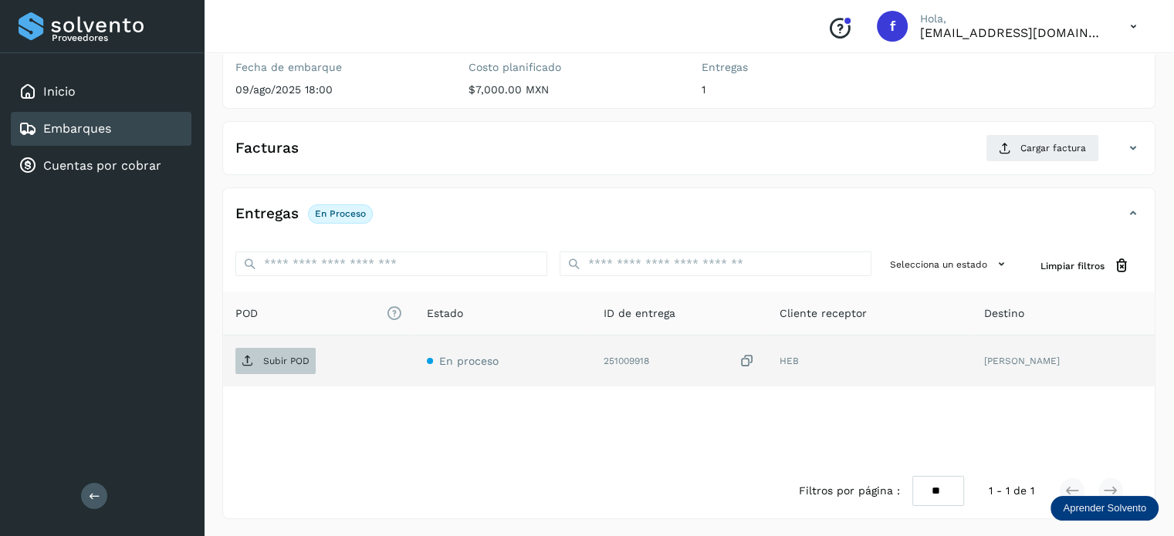
click at [278, 351] on span "Subir POD" at bounding box center [275, 361] width 80 height 25
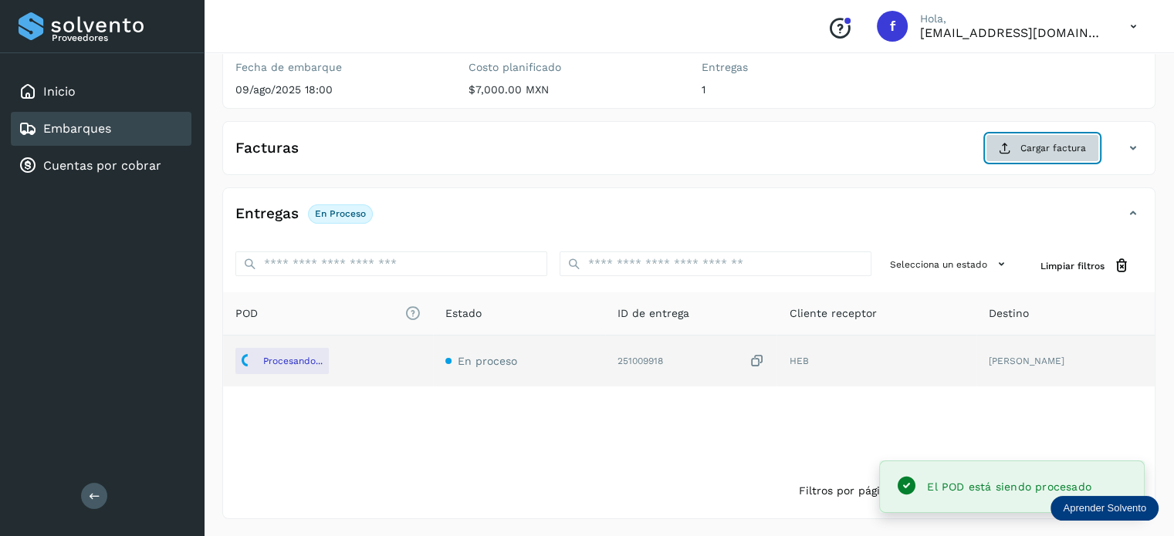
click at [1020, 147] on button "Cargar factura" at bounding box center [1042, 148] width 113 height 28
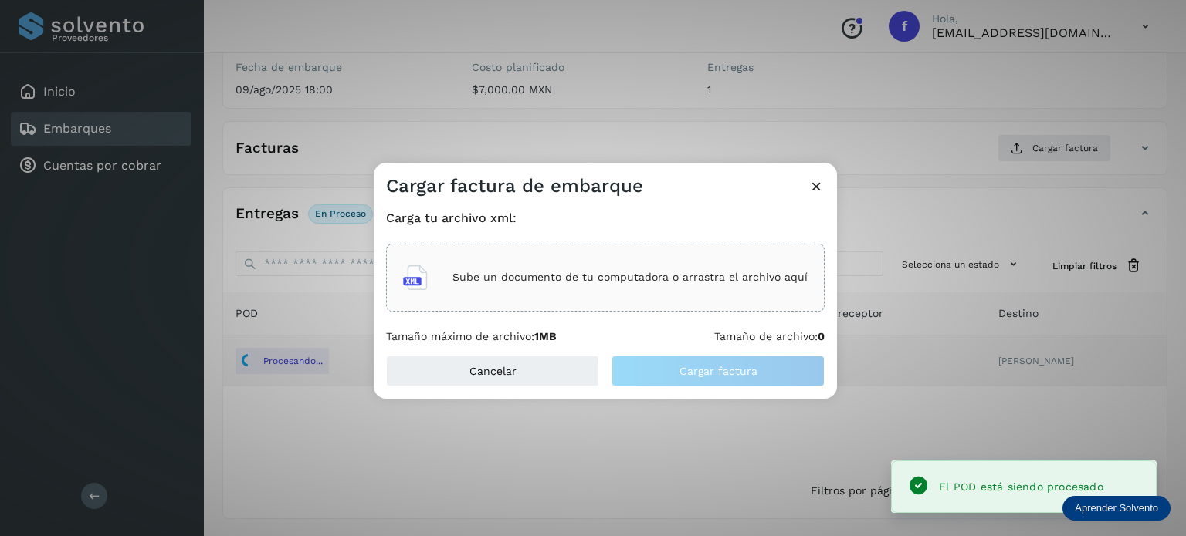
click at [667, 268] on div "Sube un documento de tu computadora o arrastra el archivo aquí" at bounding box center [605, 278] width 404 height 42
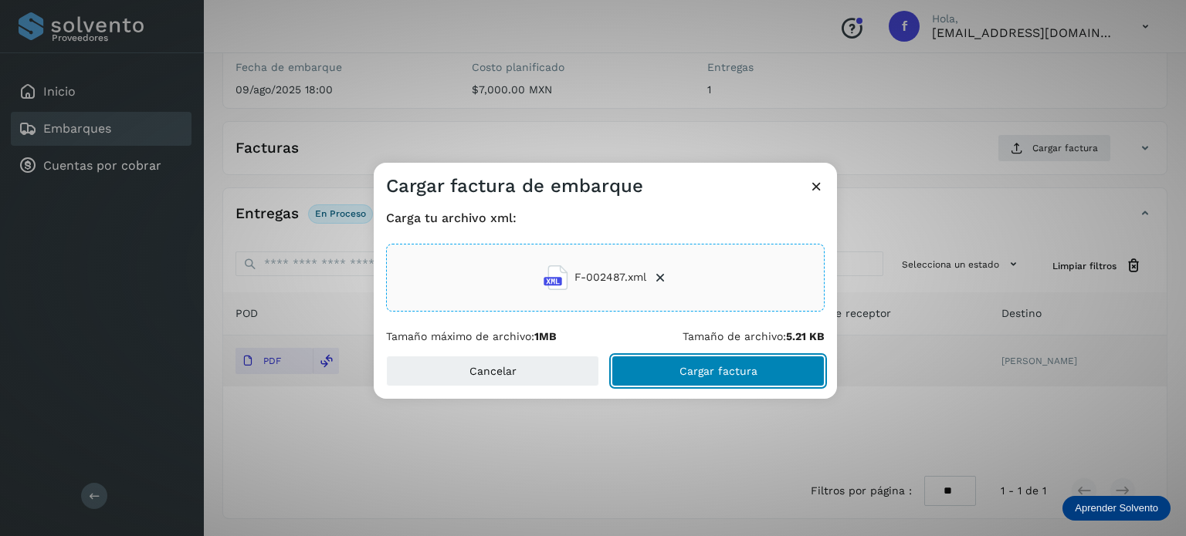
click at [737, 376] on button "Cargar factura" at bounding box center [717, 371] width 213 height 31
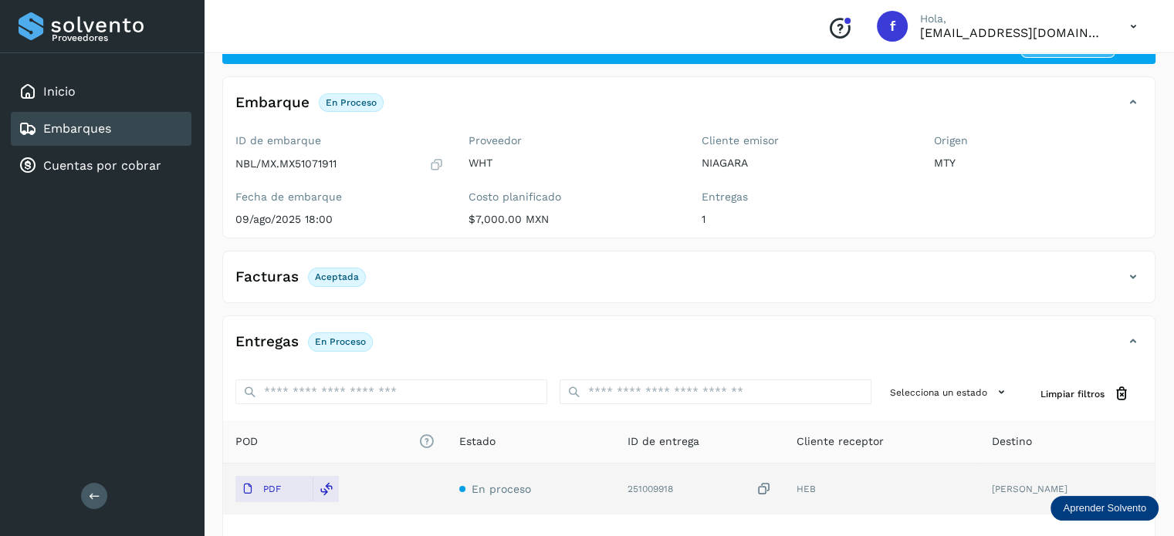
scroll to position [0, 0]
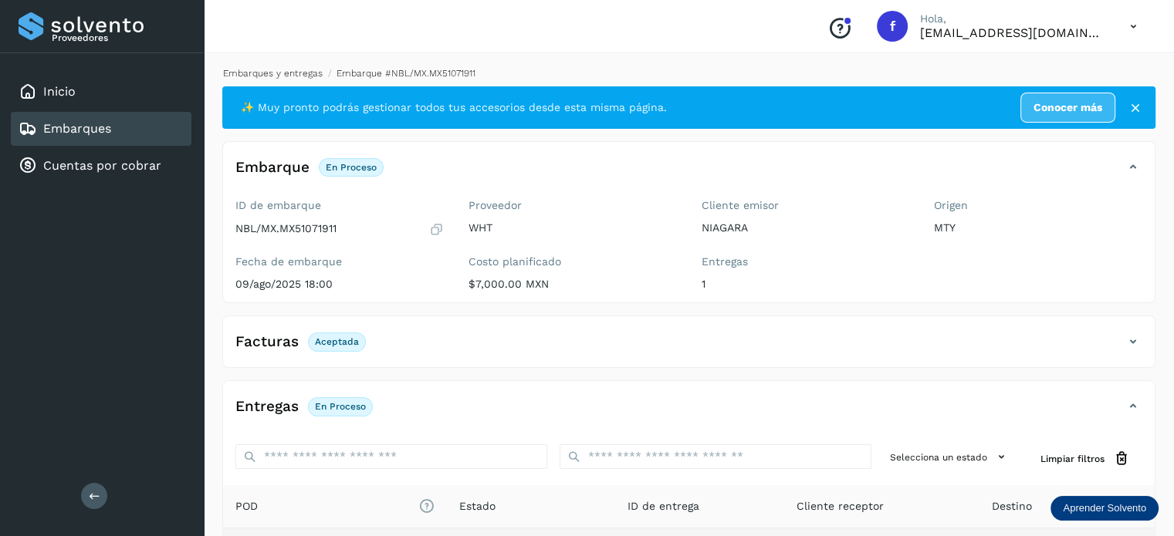
click at [310, 73] on link "Embarques y entregas" at bounding box center [273, 73] width 100 height 11
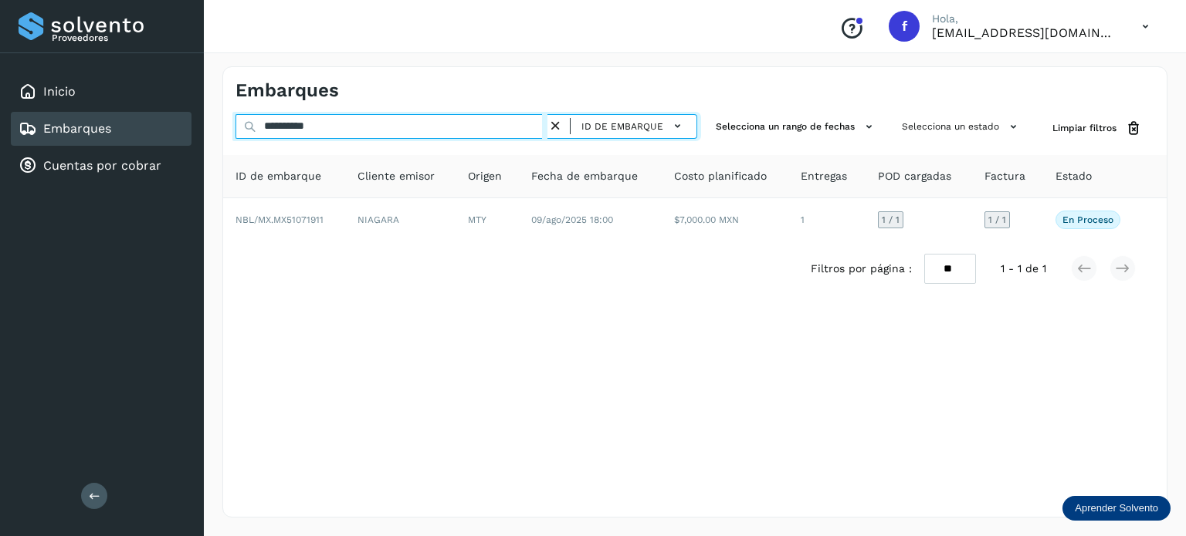
drag, startPoint x: 375, startPoint y: 135, endPoint x: 204, endPoint y: 105, distance: 174.0
click at [204, 102] on div "**********" at bounding box center [695, 292] width 982 height 489
paste input "text"
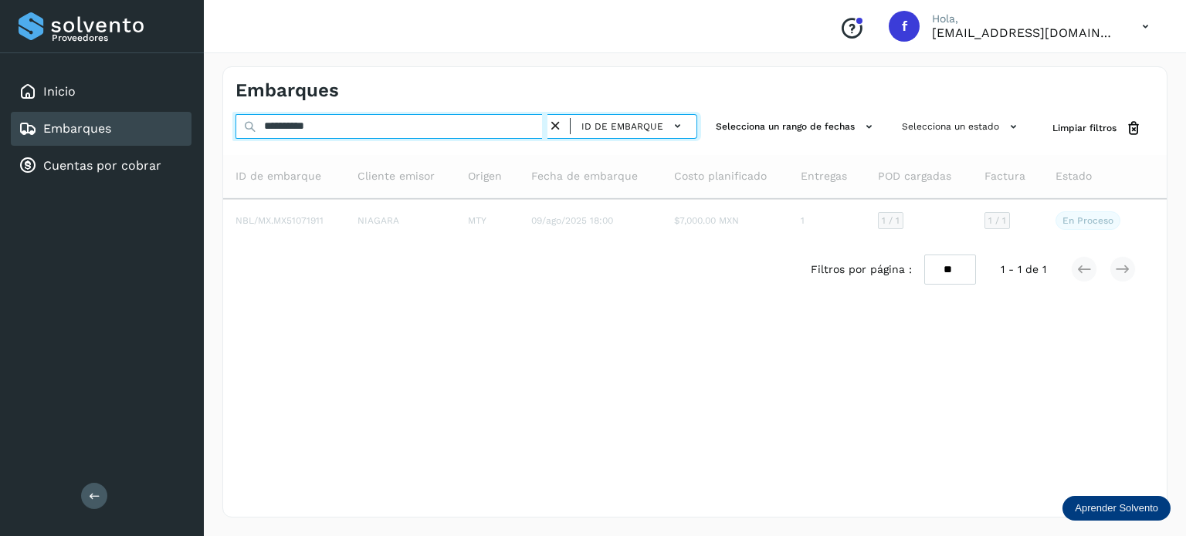
type input "**********"
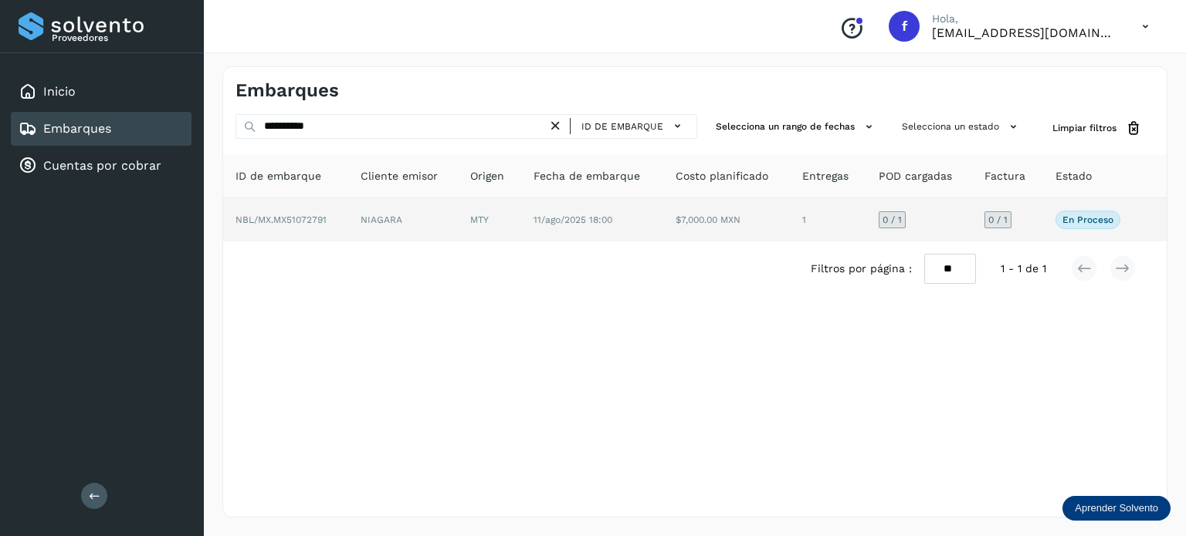
click at [1097, 218] on p "En proceso" at bounding box center [1087, 220] width 51 height 11
click at [317, 218] on span "NBL/MX.MX51072791" at bounding box center [280, 220] width 91 height 11
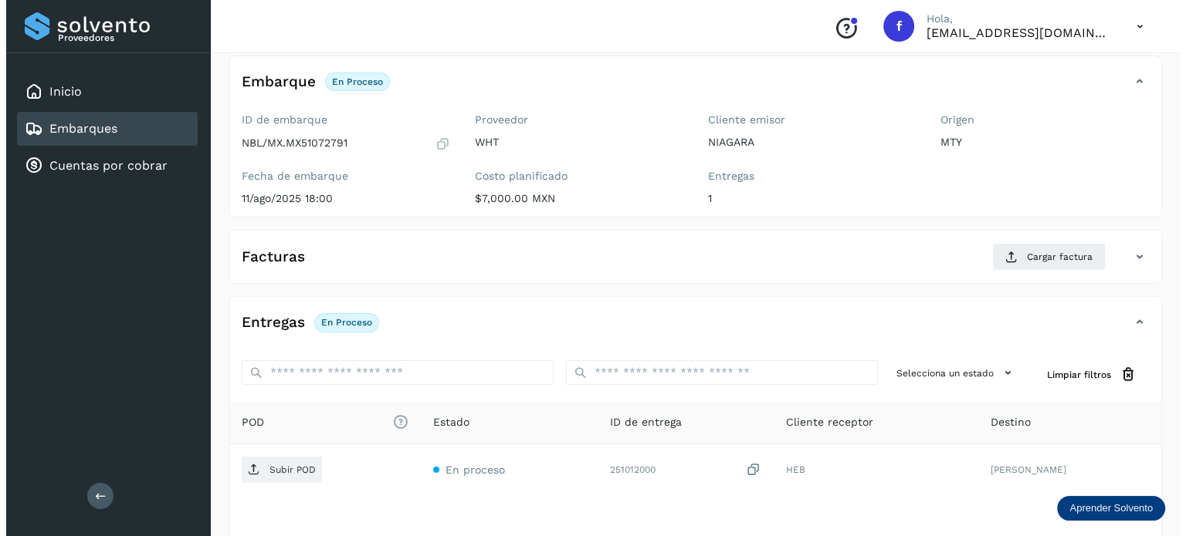
scroll to position [195, 0]
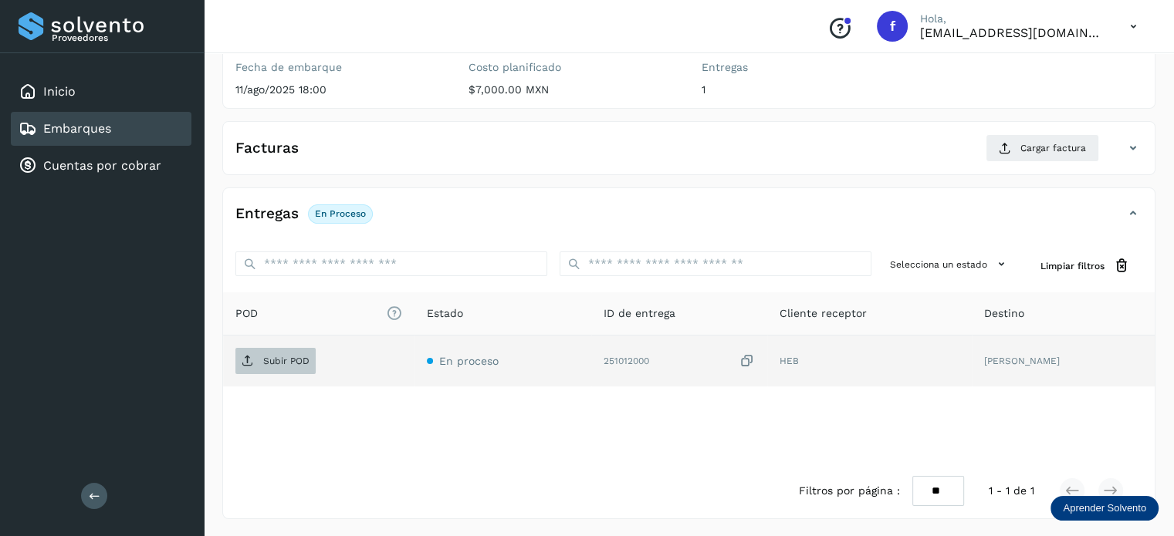
click at [296, 354] on span "Subir POD" at bounding box center [275, 361] width 80 height 25
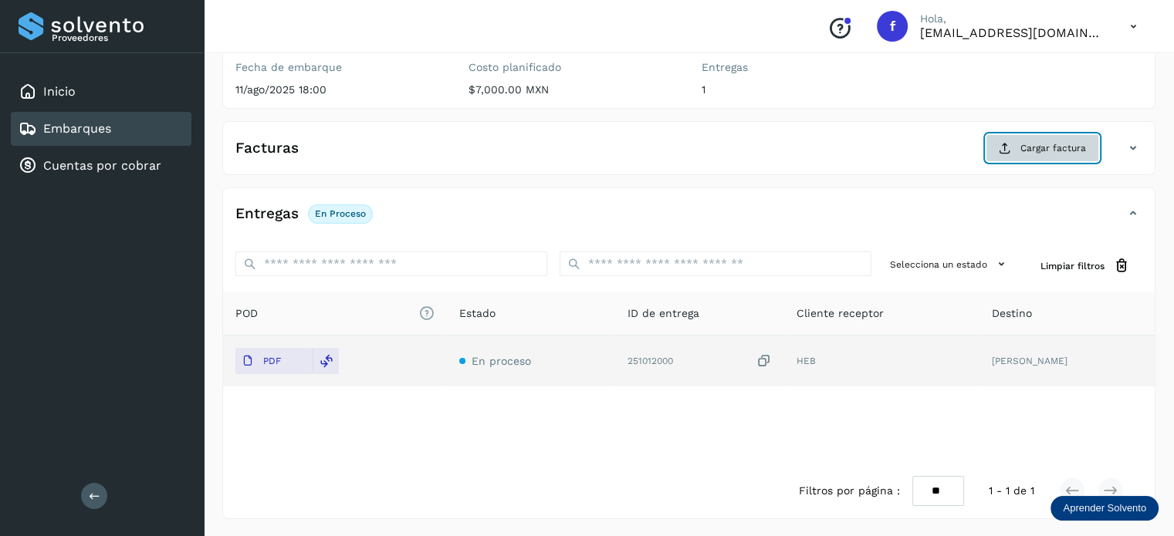
click at [1013, 154] on button "Cargar factura" at bounding box center [1042, 148] width 113 height 28
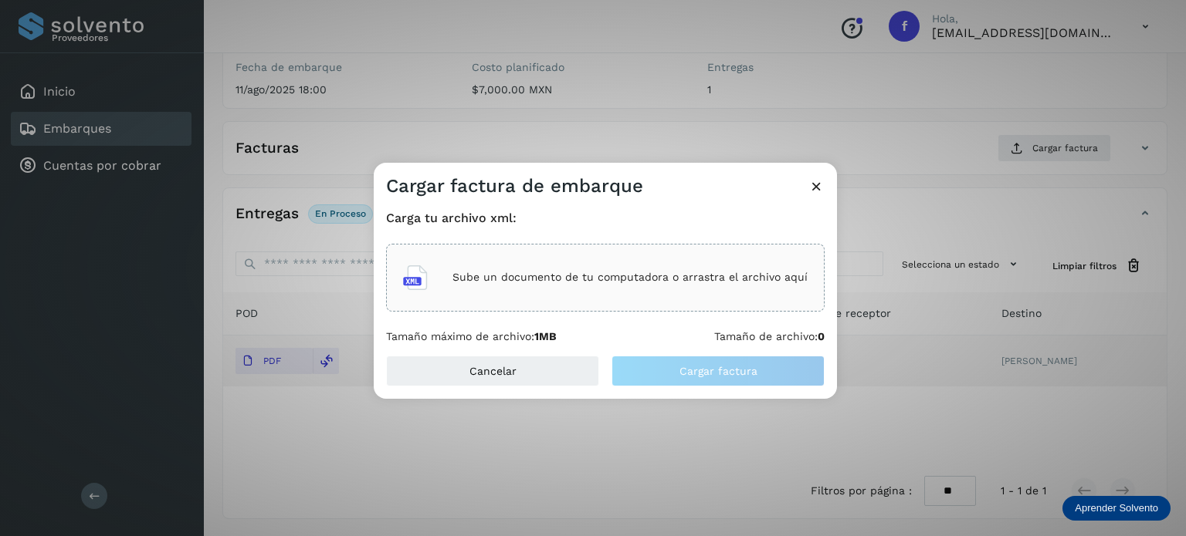
click at [550, 286] on div "Sube un documento de tu computadora o arrastra el archivo aquí" at bounding box center [605, 278] width 404 height 42
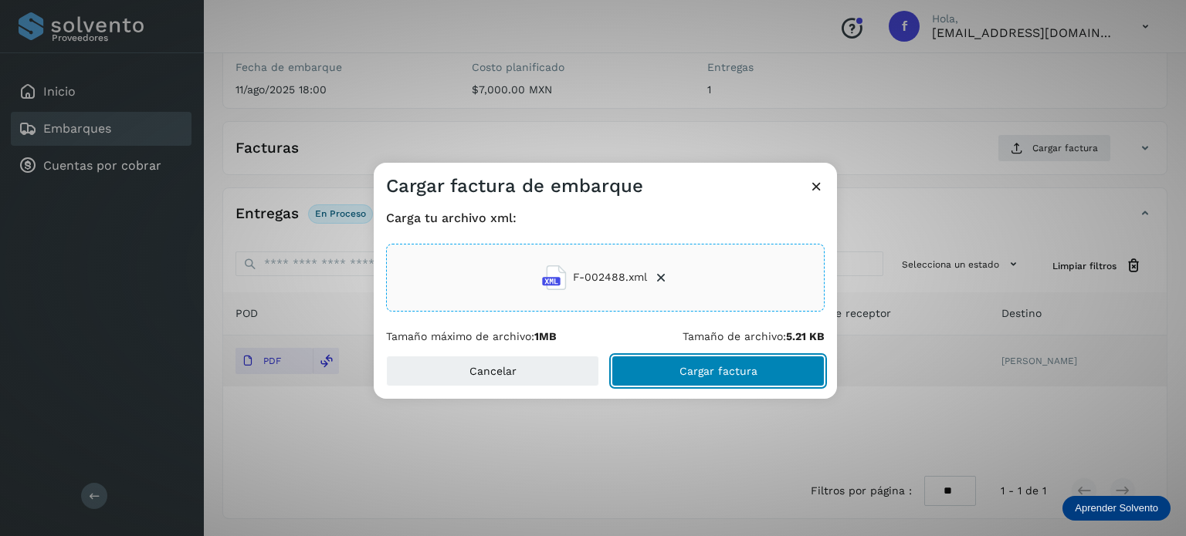
click at [705, 370] on span "Cargar factura" at bounding box center [718, 371] width 78 height 11
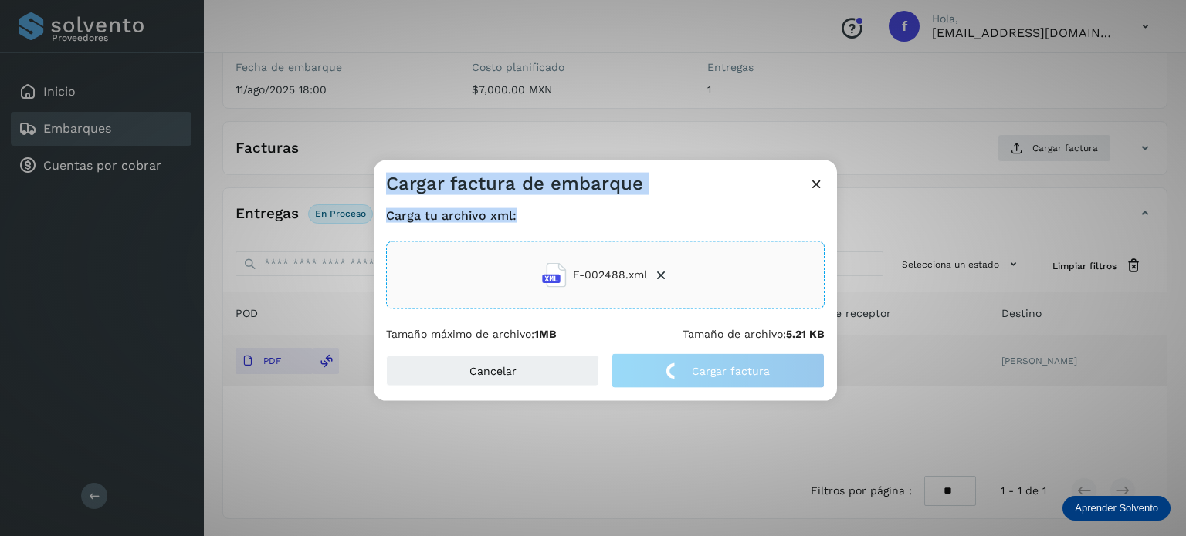
drag, startPoint x: 516, startPoint y: 218, endPoint x: 391, endPoint y: 181, distance: 130.4
click at [378, 178] on div "Cargar factura de embarque Carga tu archivo xml: F-002488.xml Tamaño máximo de …" at bounding box center [605, 281] width 463 height 242
click at [450, 191] on h3 "Cargar factura de embarque" at bounding box center [514, 183] width 257 height 22
click at [509, 203] on div "Carga tu archivo xml: F-002488.xml Tamaño máximo de archivo: 1MB Tamaño de arch…" at bounding box center [605, 273] width 463 height 157
click at [508, 218] on h4 "Carga tu archivo xml:" at bounding box center [605, 215] width 438 height 15
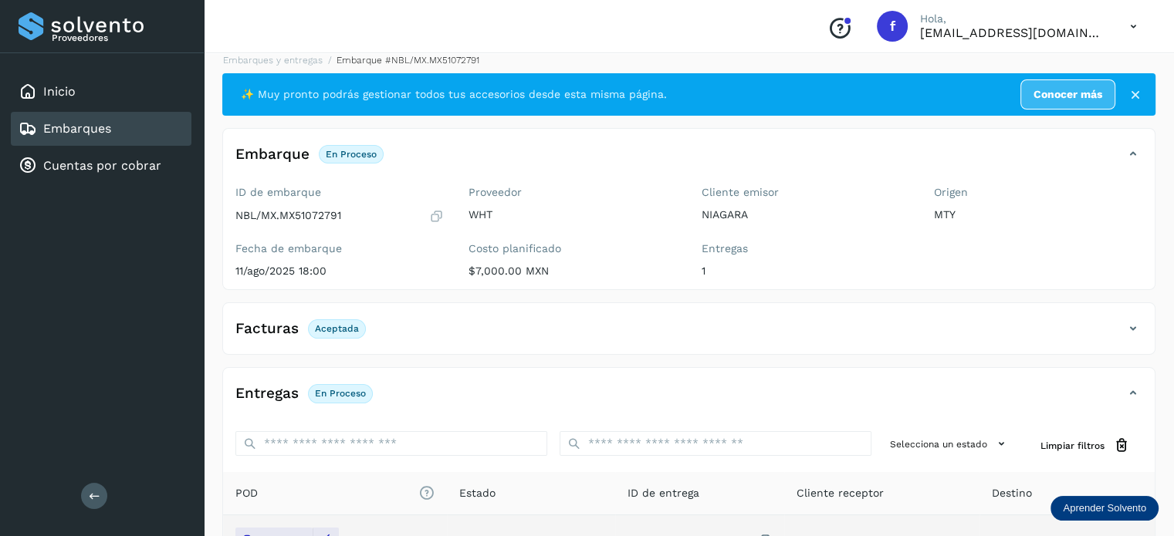
scroll to position [0, 0]
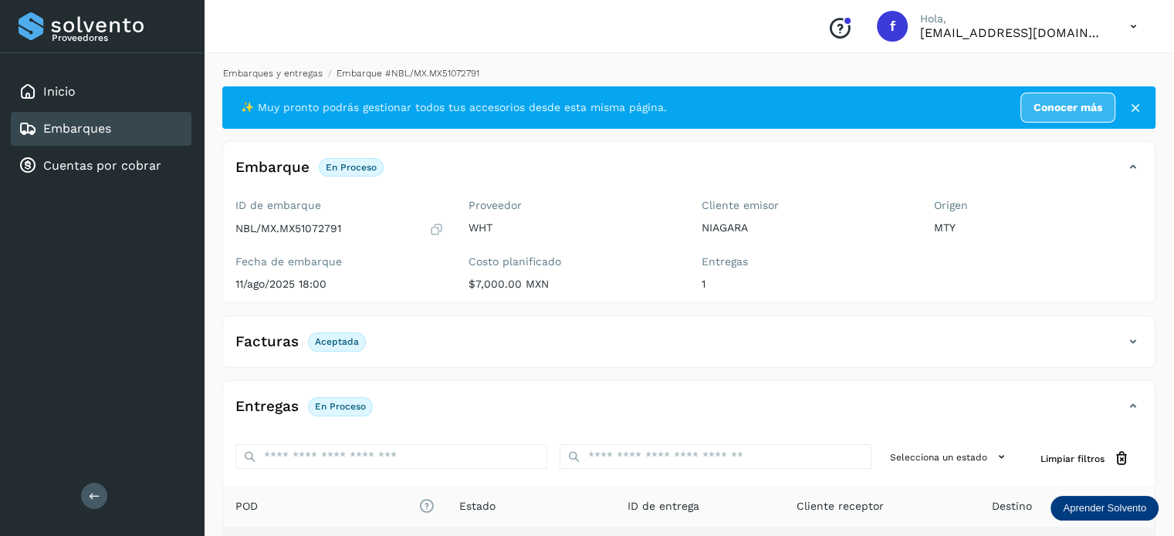
click at [270, 71] on link "Embarques y entregas" at bounding box center [273, 73] width 100 height 11
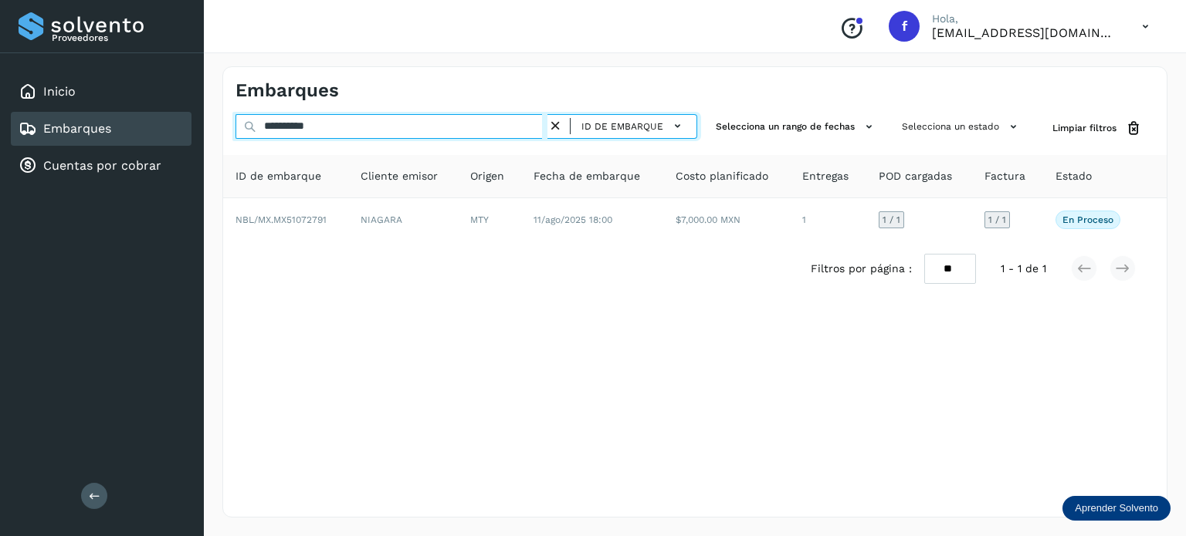
drag, startPoint x: 208, startPoint y: 90, endPoint x: 53, endPoint y: 29, distance: 166.3
click at [0, 22] on div "**********" at bounding box center [593, 268] width 1186 height 536
paste input "text"
drag, startPoint x: 361, startPoint y: 131, endPoint x: 165, endPoint y: 119, distance: 196.4
click at [151, 105] on div "**********" at bounding box center [593, 268] width 1186 height 536
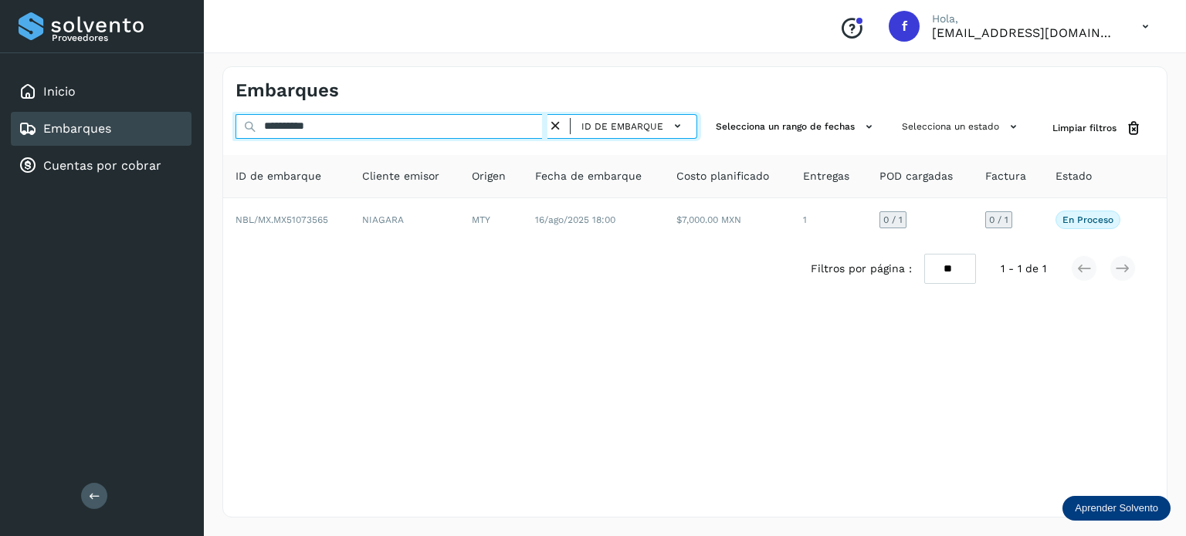
paste input "text"
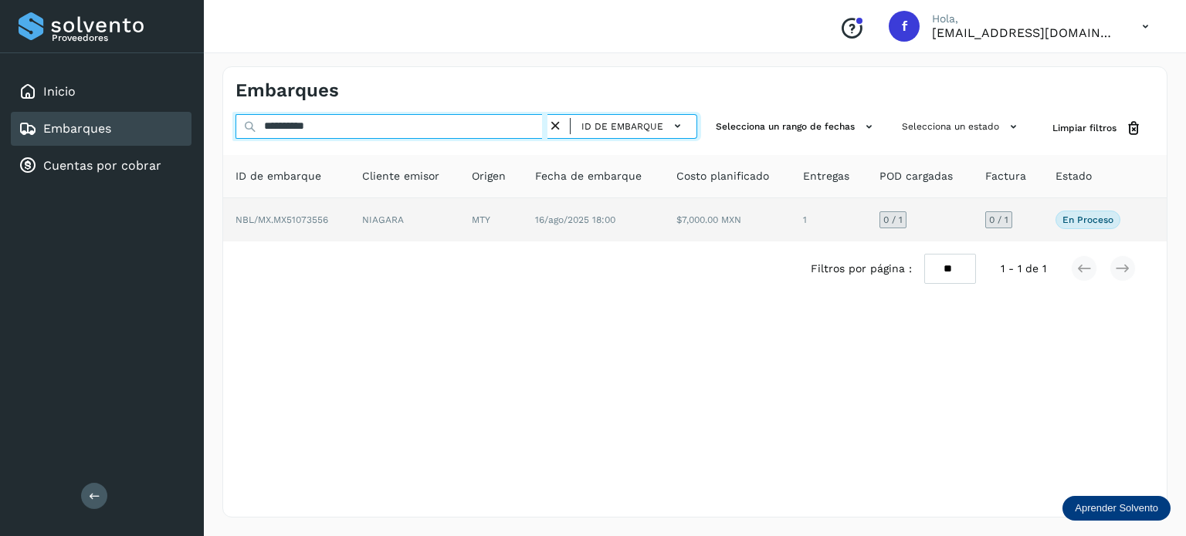
type input "**********"
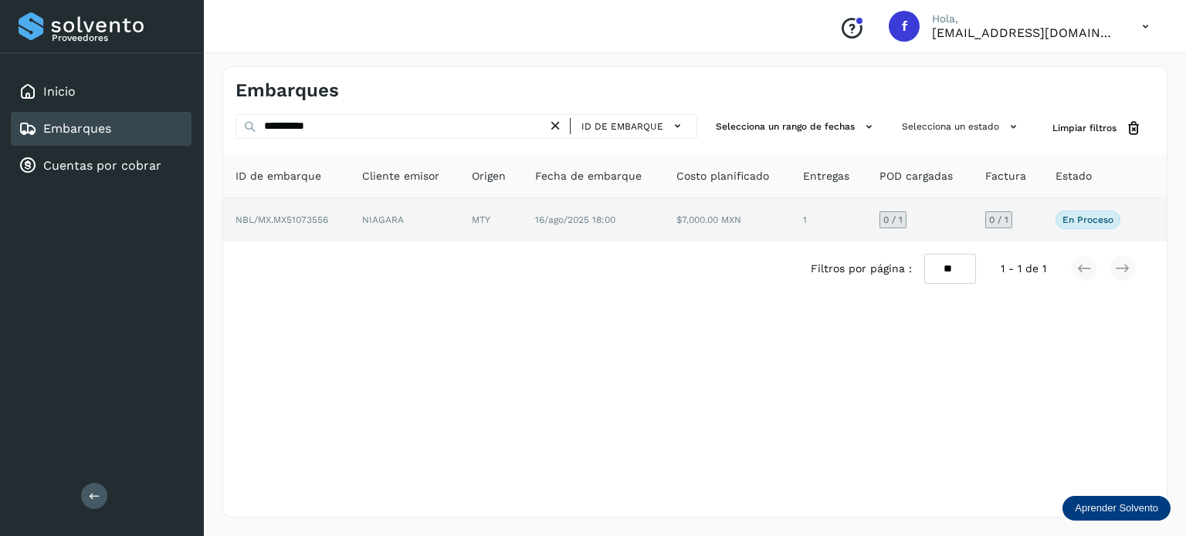
click at [282, 225] on span "NBL/MX.MX51073556" at bounding box center [281, 220] width 93 height 11
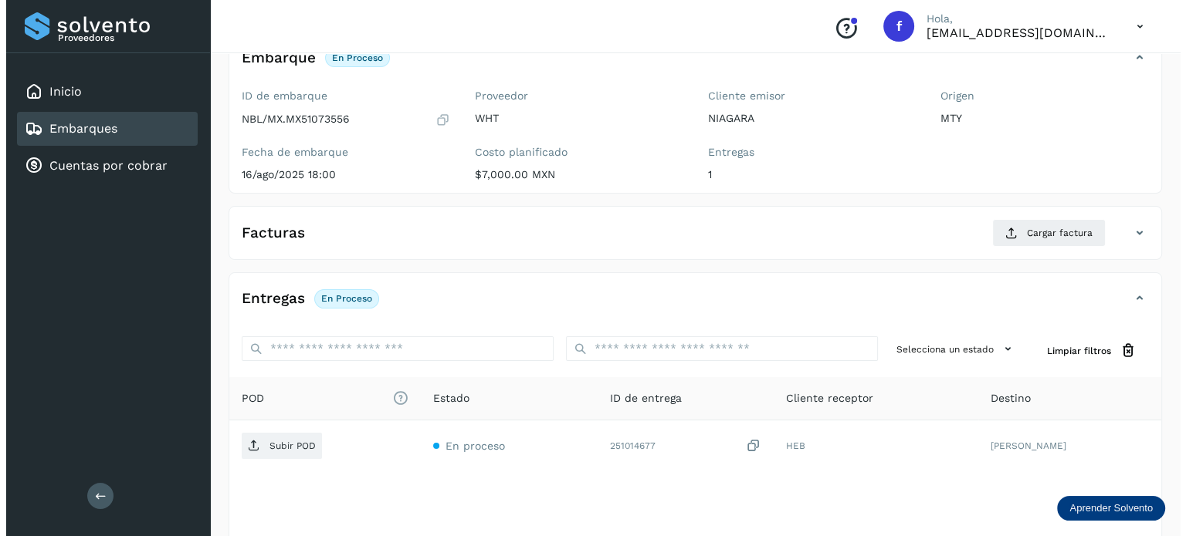
scroll to position [195, 0]
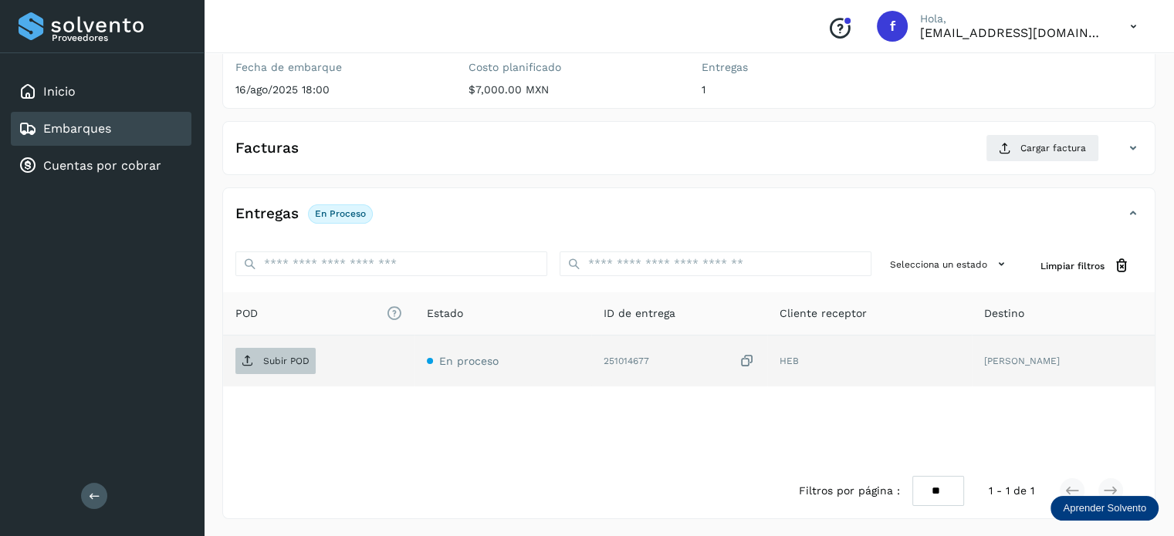
click at [282, 360] on p "Subir POD" at bounding box center [286, 361] width 46 height 11
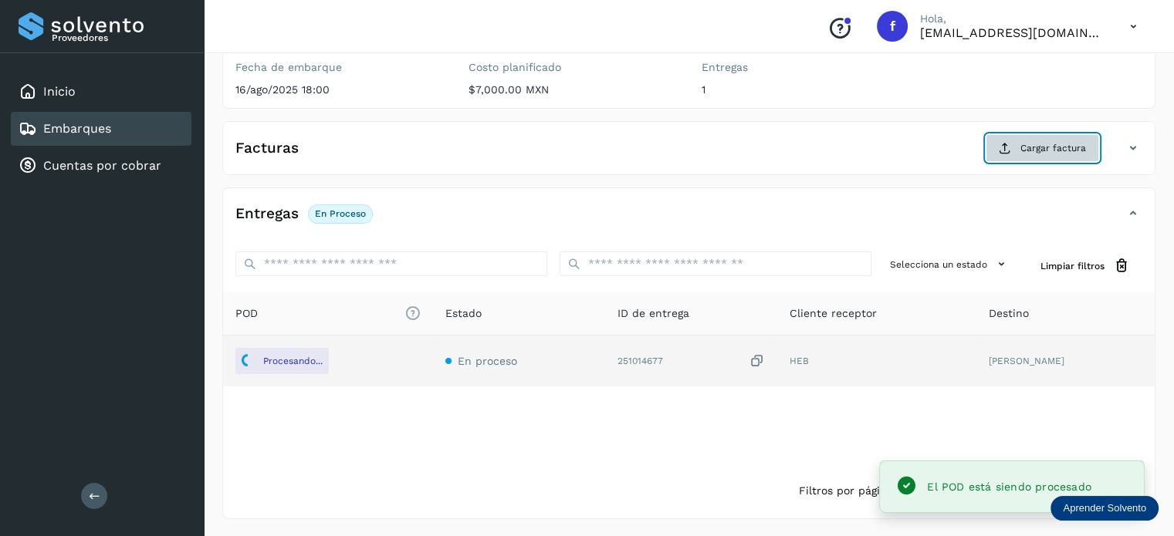
click at [1001, 144] on icon at bounding box center [1005, 148] width 12 height 12
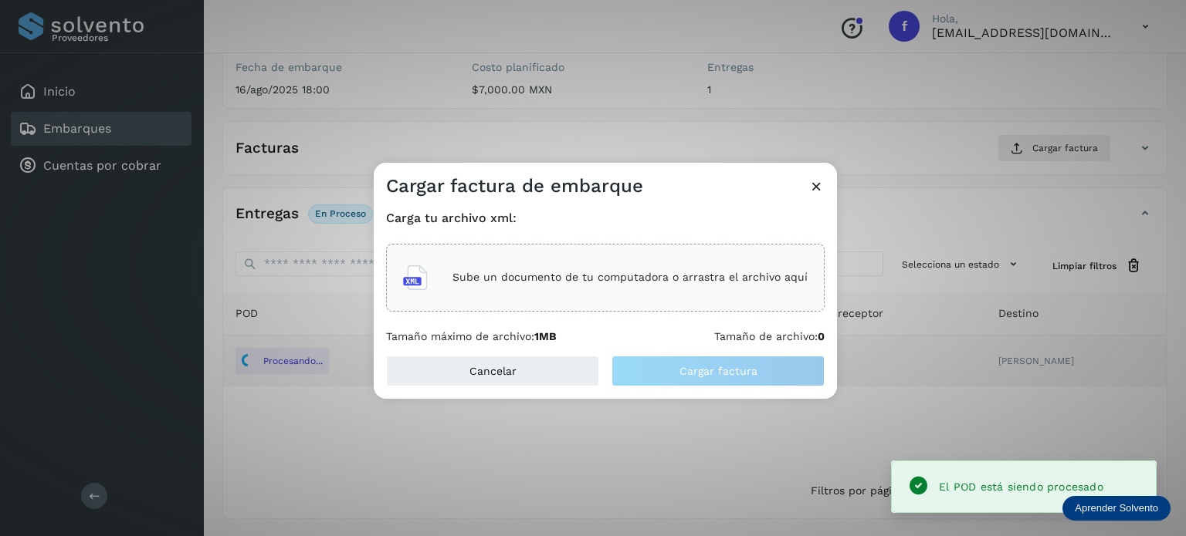
click at [563, 289] on div "Sube un documento de tu computadora o arrastra el archivo aquí" at bounding box center [605, 278] width 404 height 42
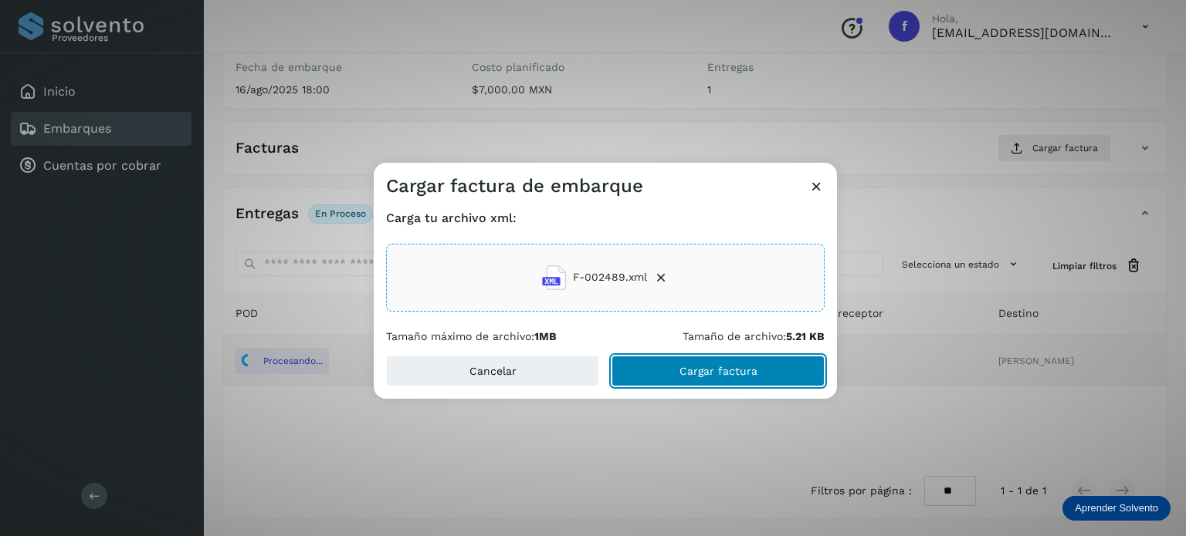
click at [698, 370] on main "Proveedores Inicio Embarques Cuentas por cobrar Salir Conoce nuestros beneficio…" at bounding box center [593, 171] width 1186 height 732
click at [712, 373] on span "Cargar factura" at bounding box center [718, 371] width 78 height 11
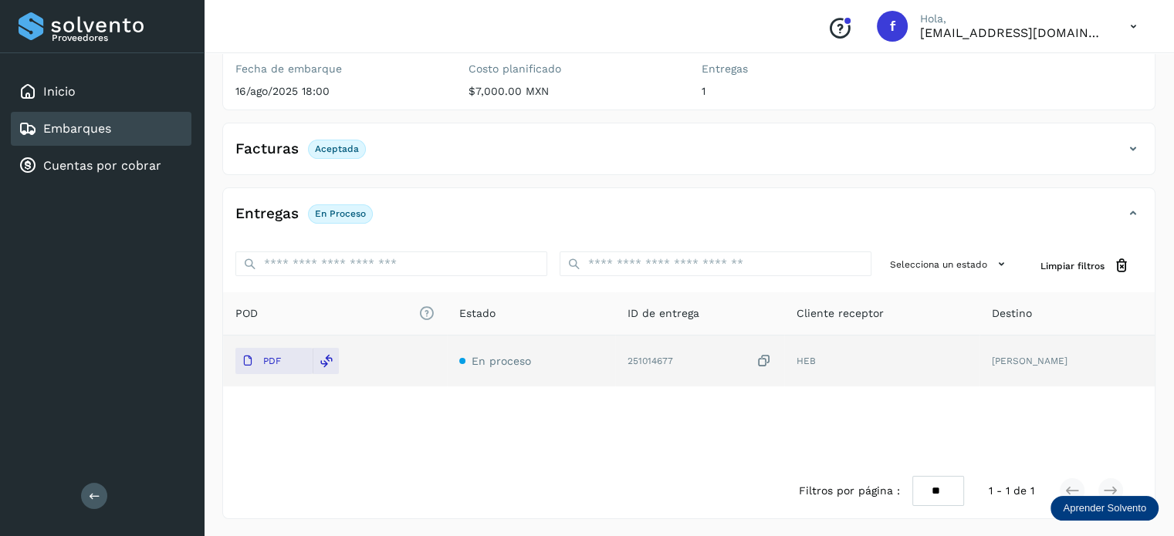
scroll to position [0, 0]
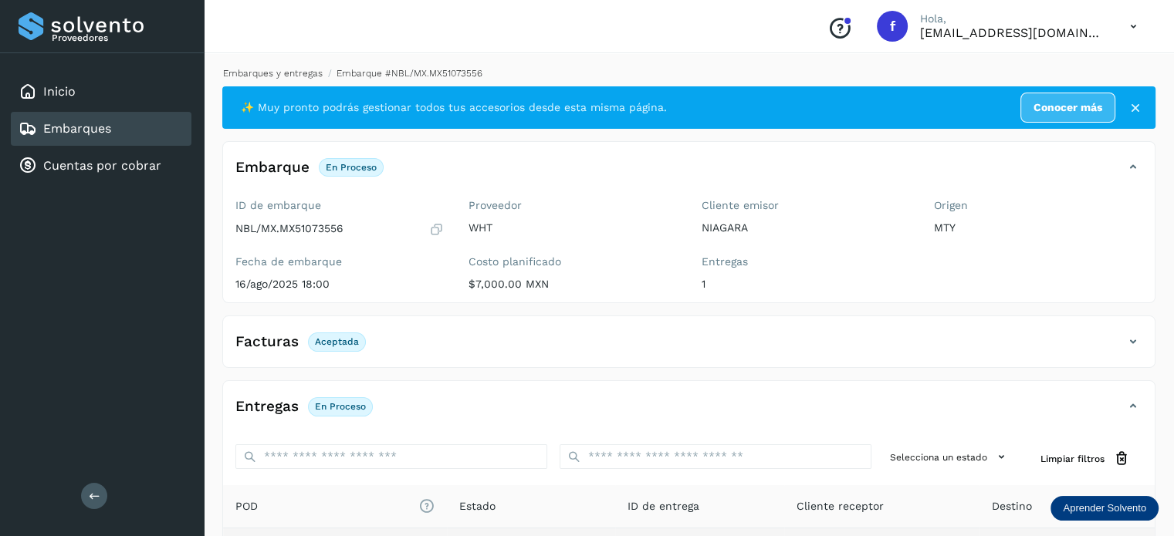
click at [281, 76] on link "Embarques y entregas" at bounding box center [273, 73] width 100 height 11
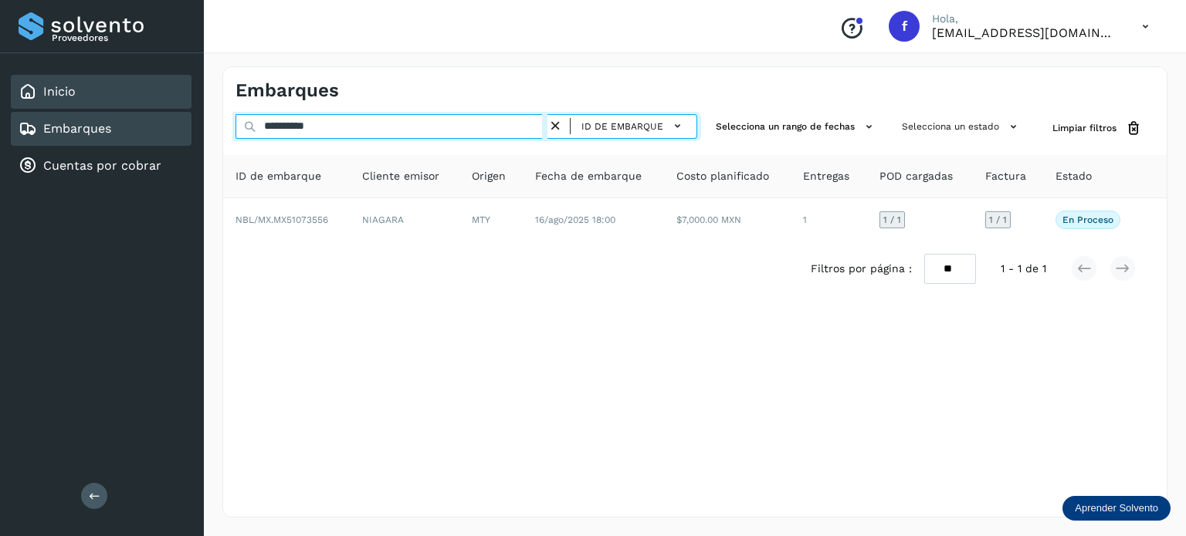
drag, startPoint x: 361, startPoint y: 126, endPoint x: 184, endPoint y: 79, distance: 182.7
click at [181, 82] on div "**********" at bounding box center [593, 268] width 1186 height 536
paste input "text"
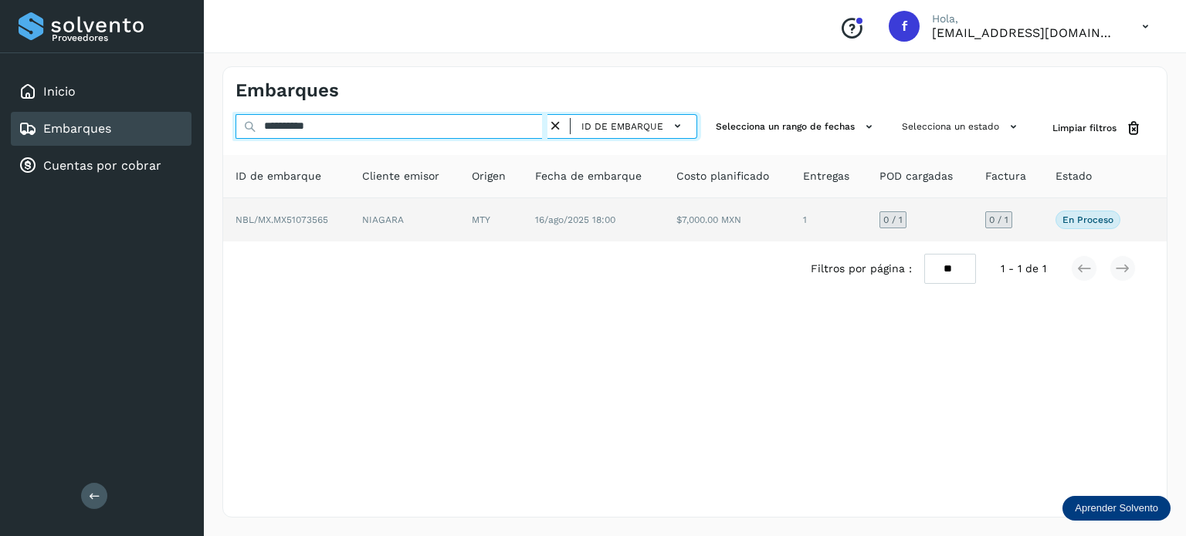
type input "**********"
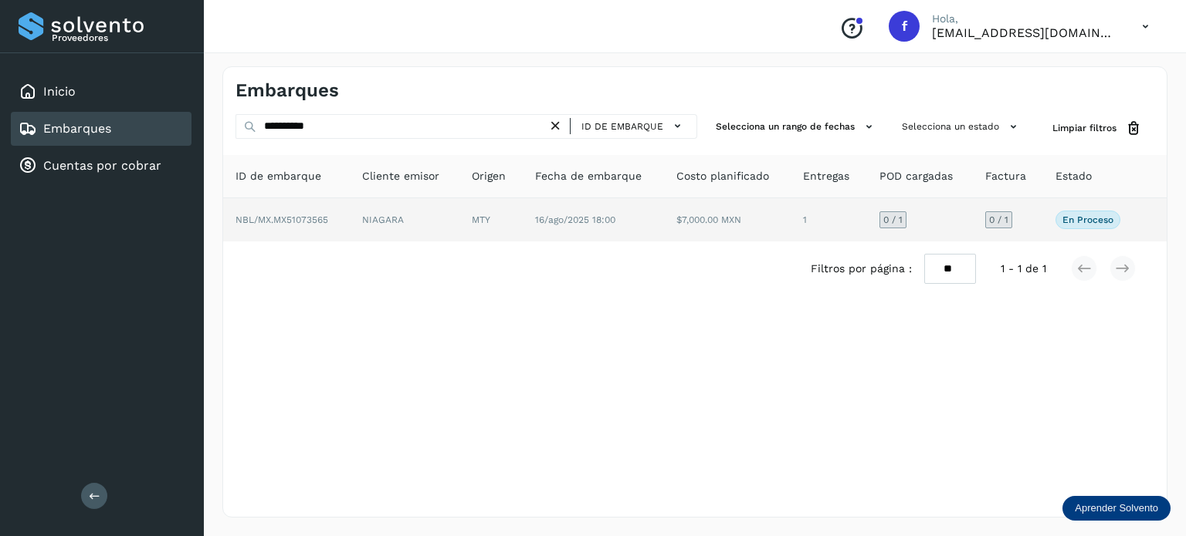
click at [313, 221] on span "NBL/MX.MX51073565" at bounding box center [281, 220] width 93 height 11
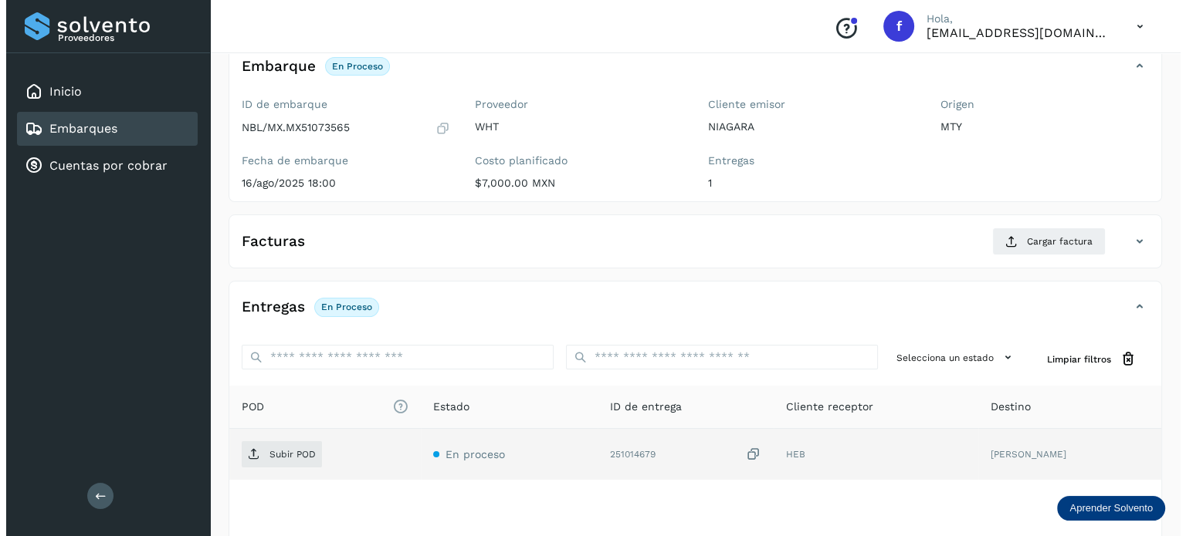
scroll to position [195, 0]
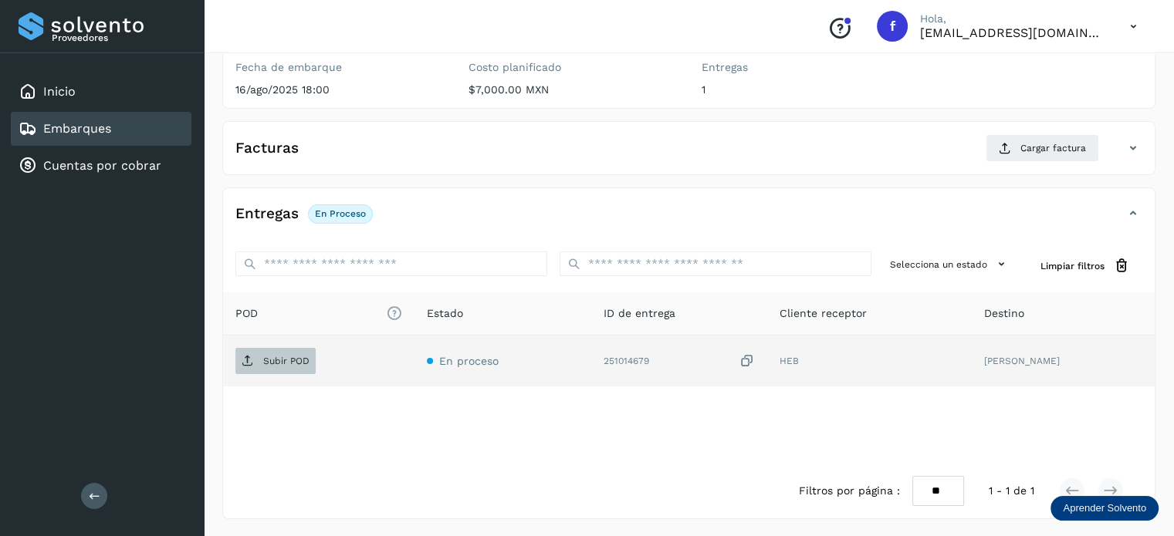
click at [290, 360] on p "Subir POD" at bounding box center [286, 361] width 46 height 11
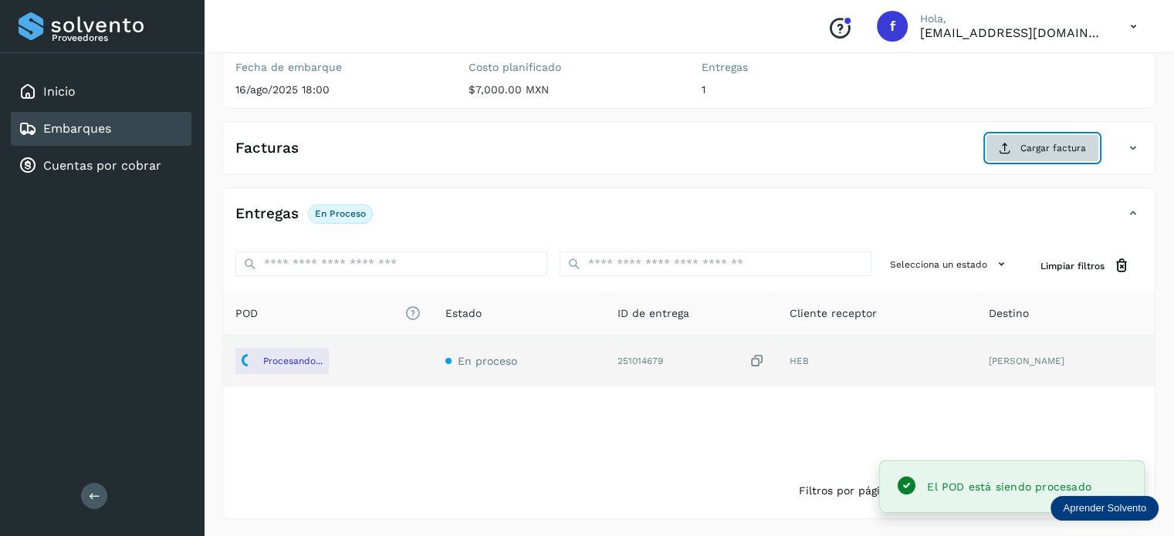
click at [1003, 143] on icon at bounding box center [1005, 148] width 12 height 12
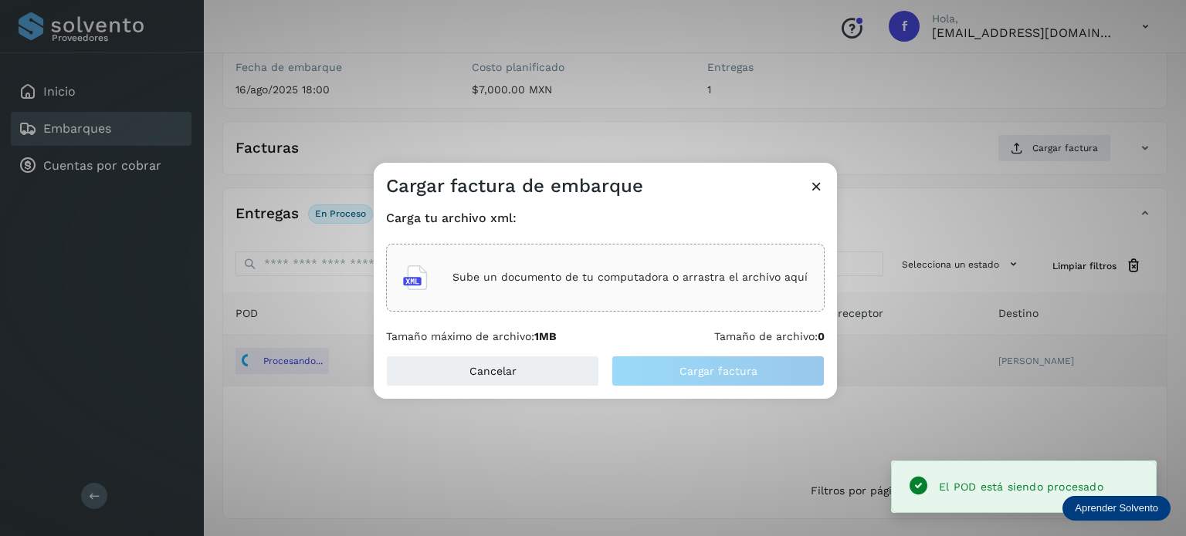
click at [511, 261] on div "Sube un documento de tu computadora o arrastra el archivo aquí" at bounding box center [605, 278] width 404 height 42
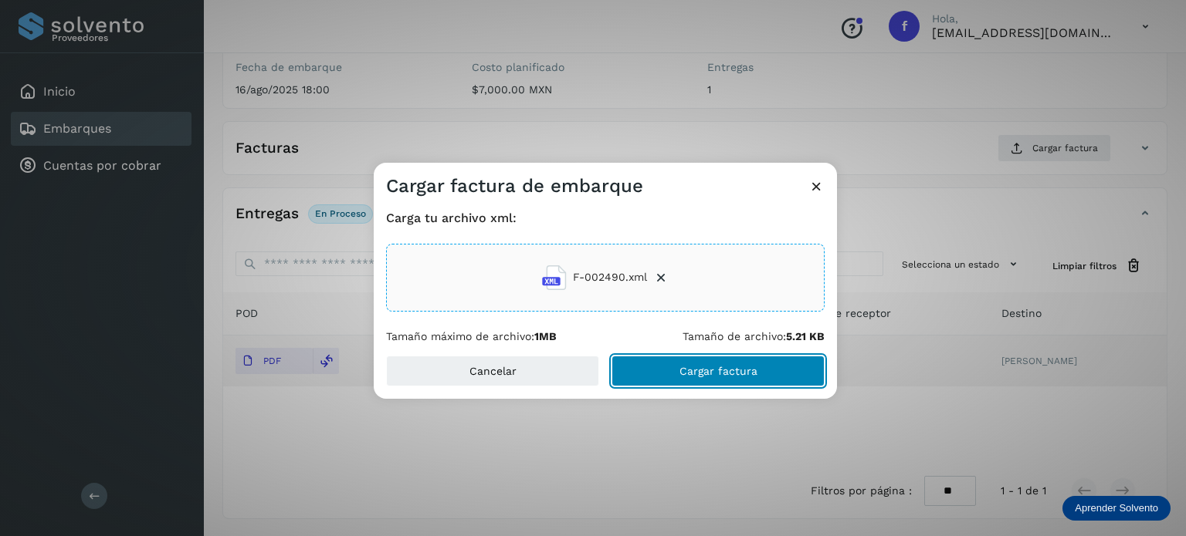
click at [710, 368] on span "Cargar factura" at bounding box center [718, 371] width 78 height 11
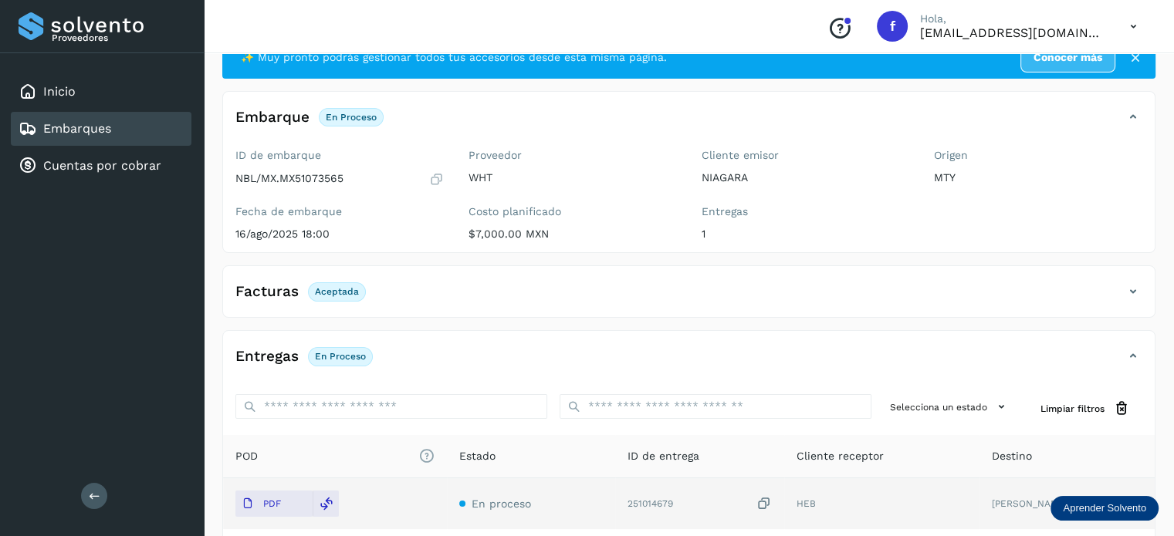
scroll to position [0, 0]
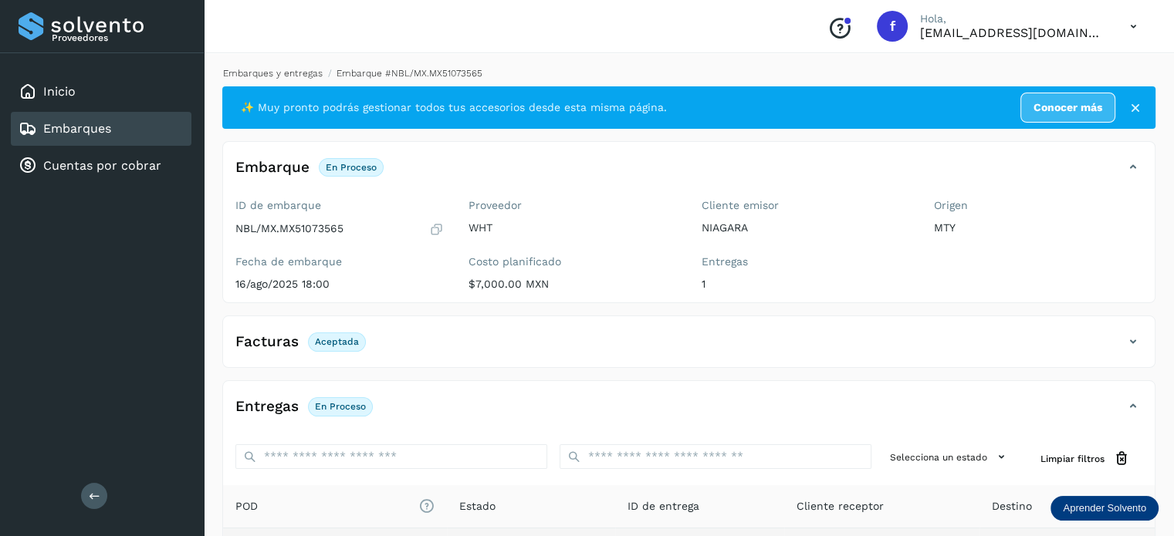
click at [285, 76] on link "Embarques y entregas" at bounding box center [273, 73] width 100 height 11
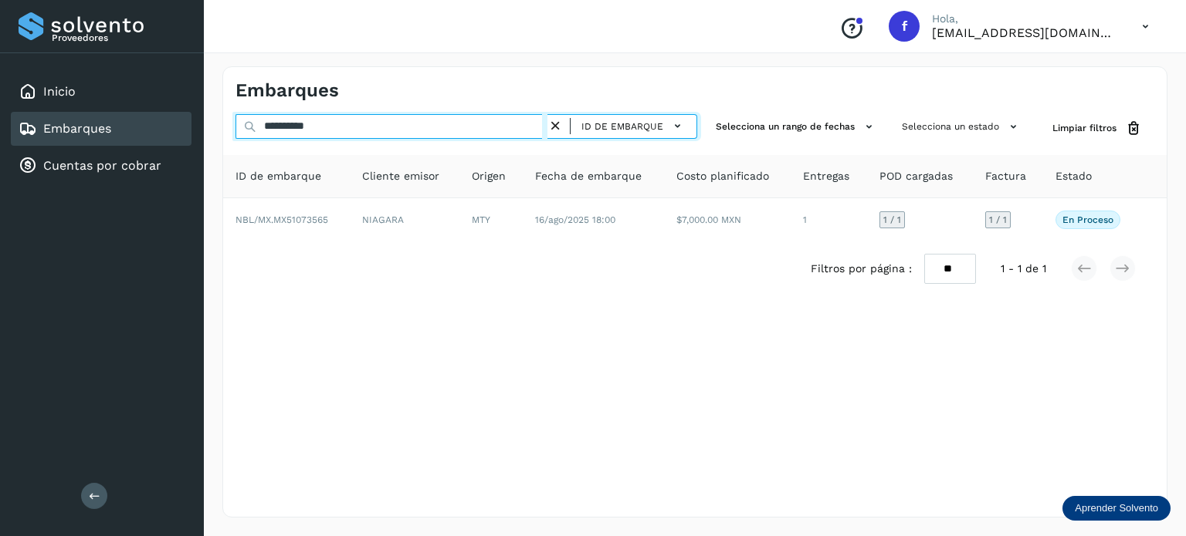
click at [94, 61] on div "**********" at bounding box center [593, 268] width 1186 height 536
paste input "text"
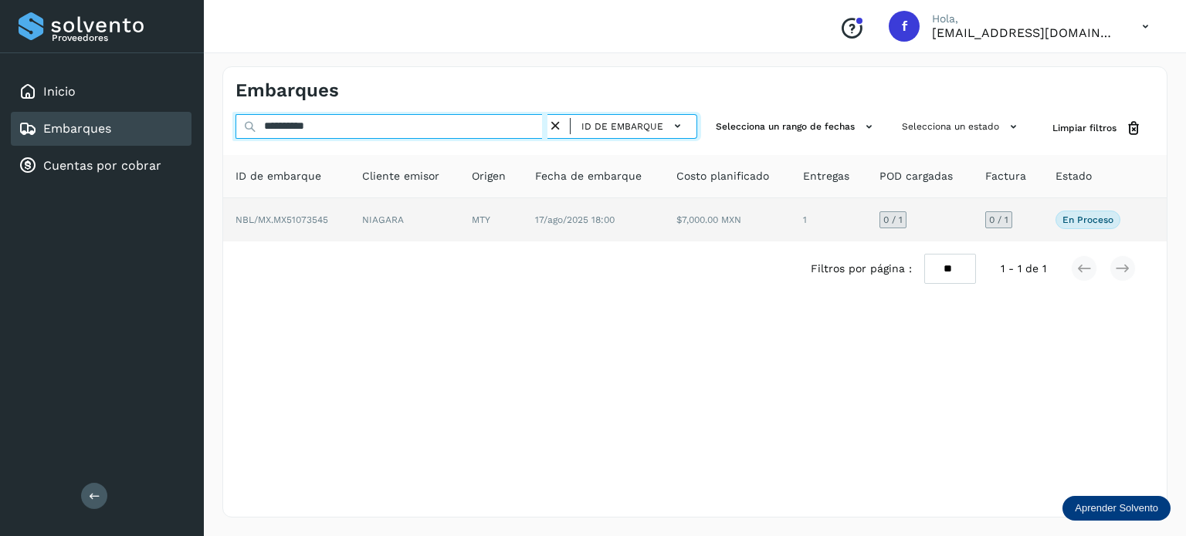
type input "**********"
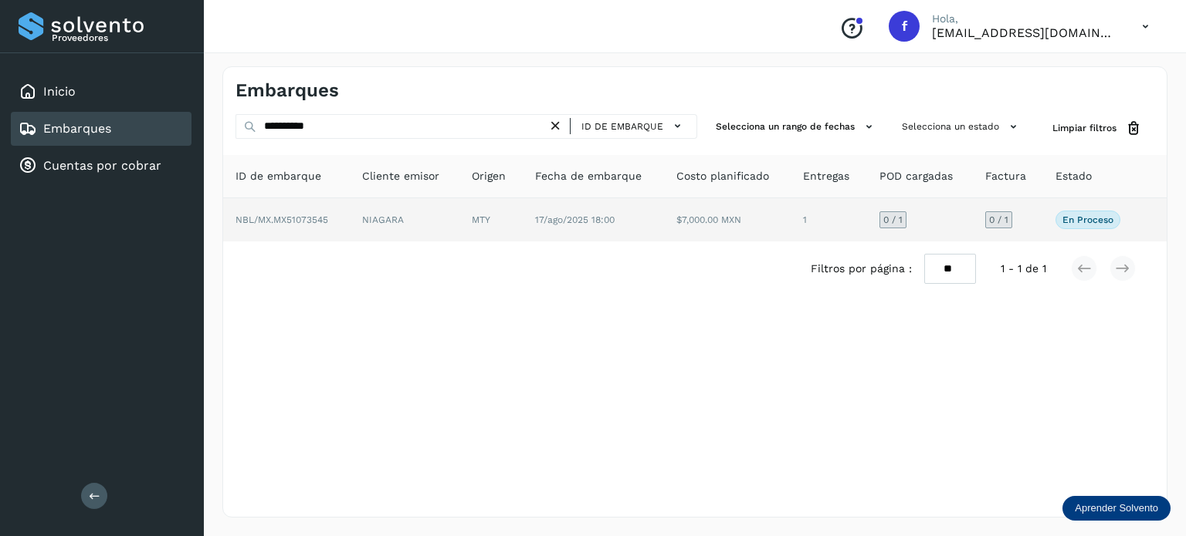
click at [312, 217] on span "NBL/MX.MX51073545" at bounding box center [281, 220] width 93 height 11
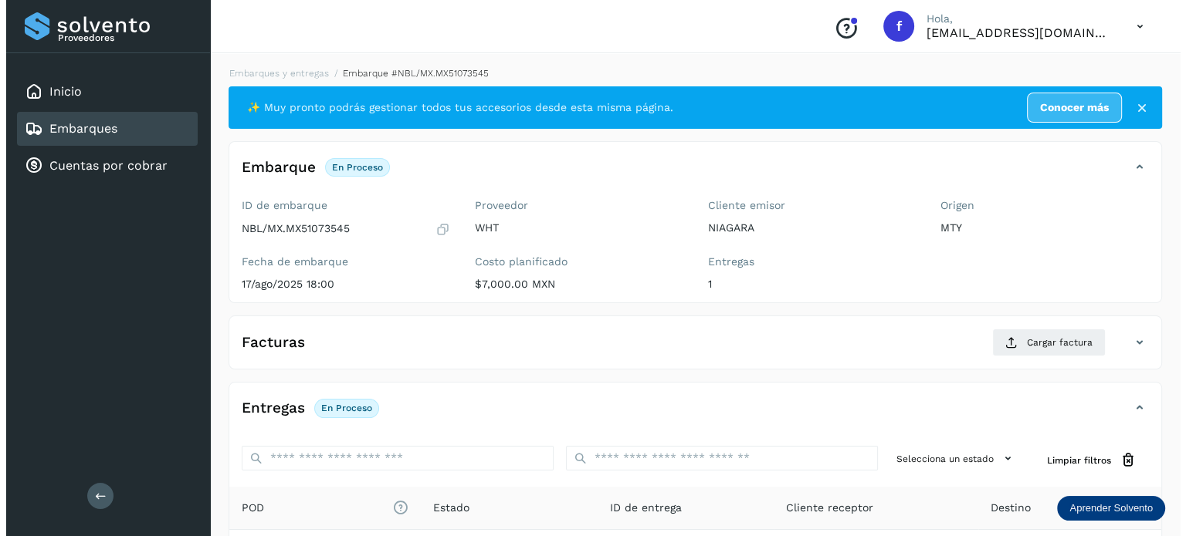
scroll to position [195, 0]
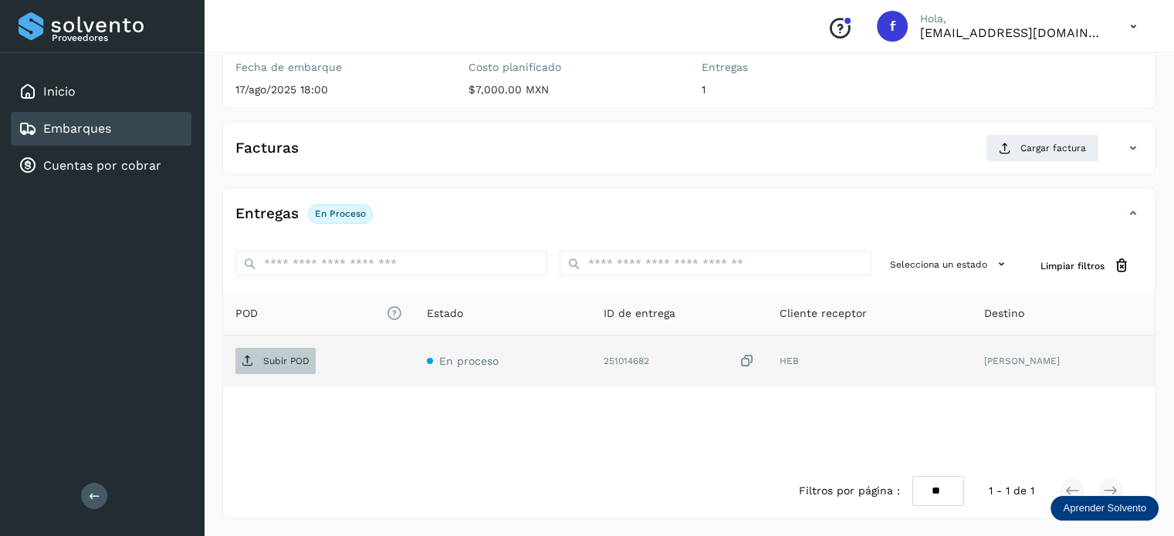
click at [284, 362] on p "Subir POD" at bounding box center [286, 361] width 46 height 11
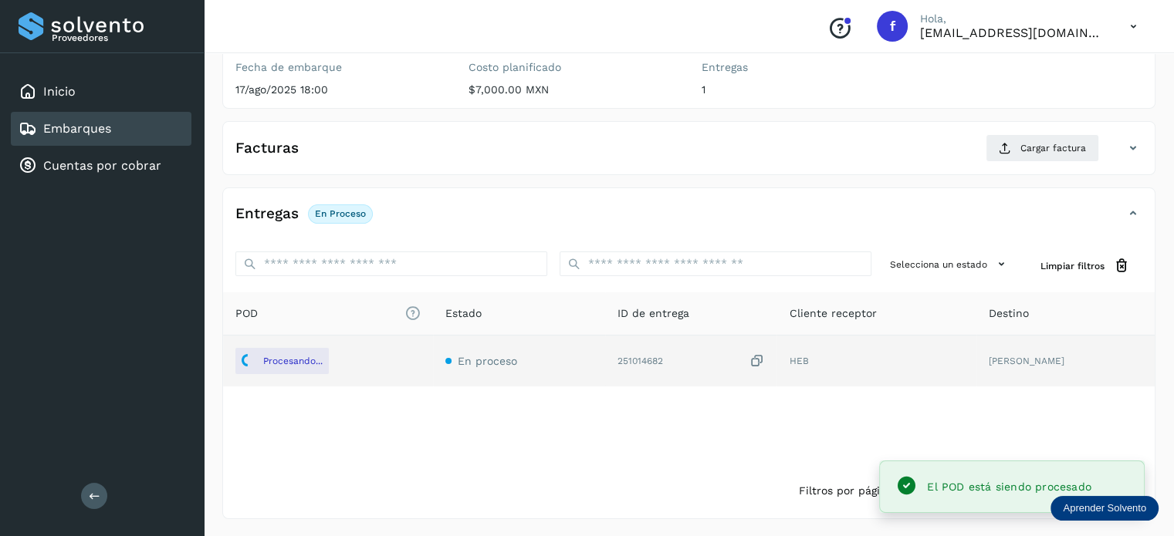
click at [1022, 129] on div "Facturas Cargar factura Aún no has subido ninguna factura" at bounding box center [688, 148] width 933 height 54
click at [1011, 142] on icon at bounding box center [1005, 148] width 12 height 12
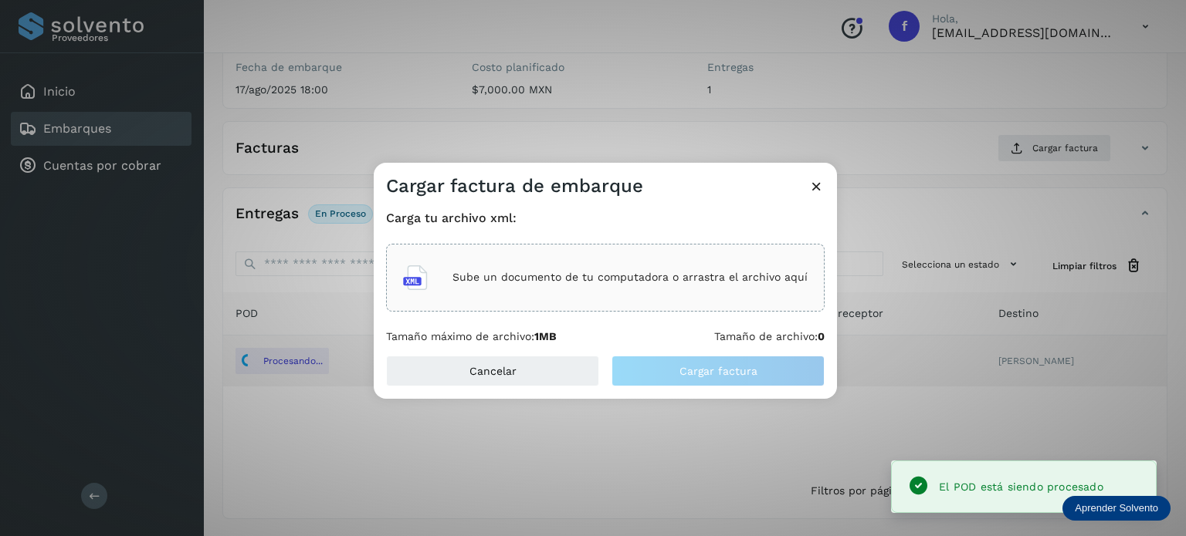
click at [475, 272] on p "Sube un documento de tu computadora o arrastra el archivo aquí" at bounding box center [629, 277] width 355 height 13
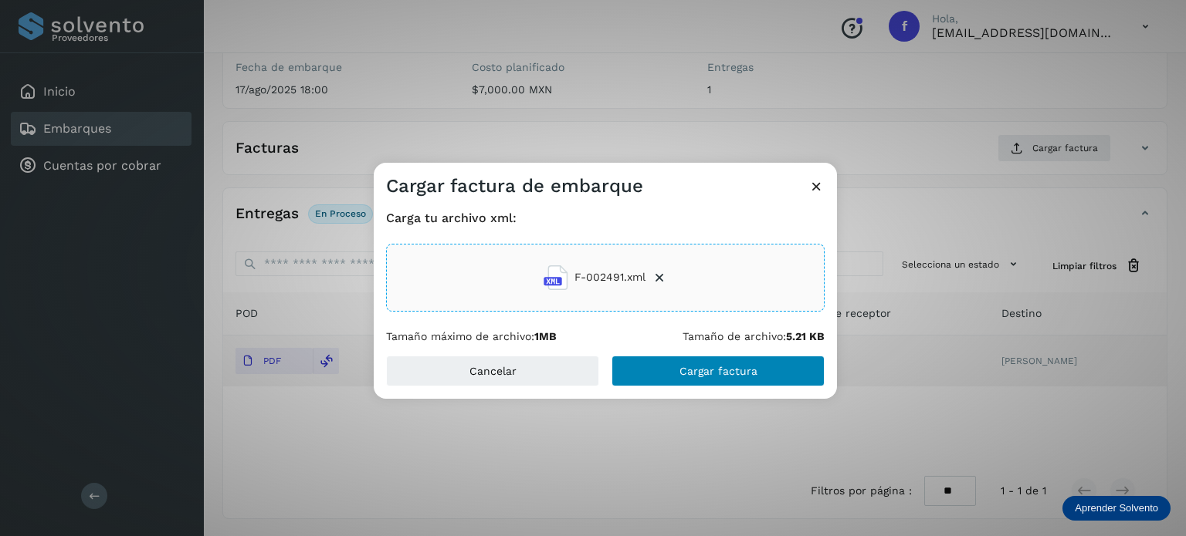
drag, startPoint x: 748, startPoint y: 387, endPoint x: 746, endPoint y: 379, distance: 8.1
click at [747, 385] on div "Cancelar Cargar factura" at bounding box center [605, 377] width 463 height 43
click at [743, 370] on span "Cargar factura" at bounding box center [718, 371] width 78 height 11
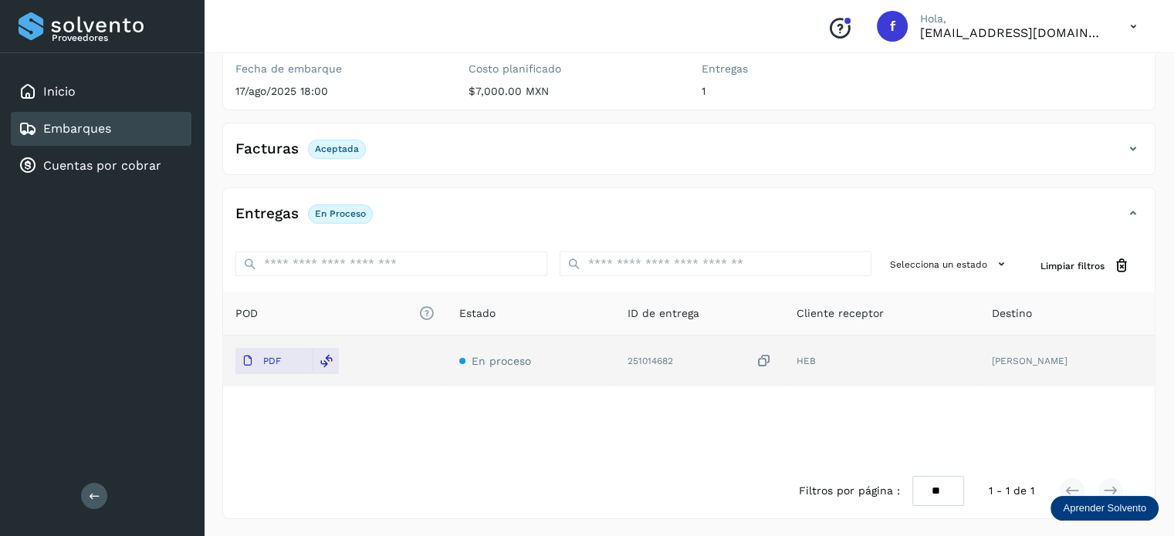
scroll to position [0, 0]
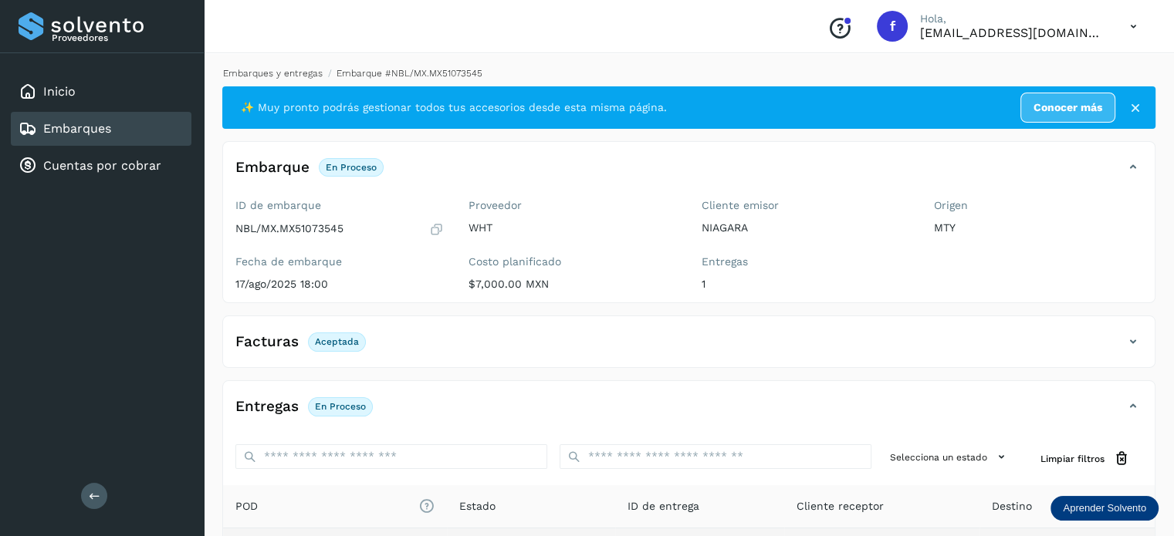
click at [262, 72] on link "Embarques y entregas" at bounding box center [273, 73] width 100 height 11
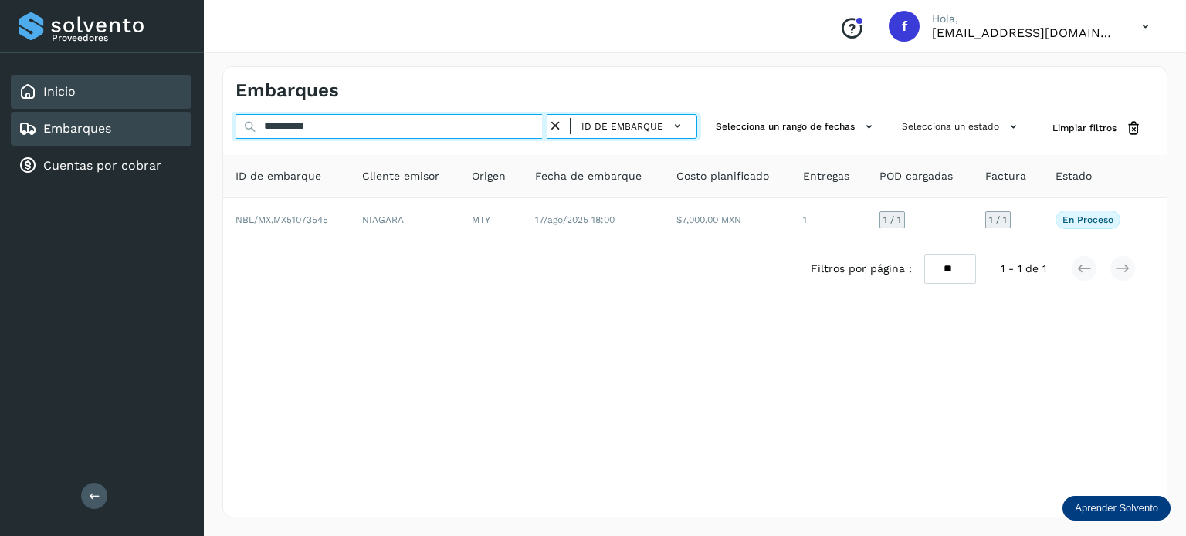
drag, startPoint x: 216, startPoint y: 107, endPoint x: 161, endPoint y: 95, distance: 56.8
click at [161, 92] on div "**********" at bounding box center [593, 268] width 1186 height 536
paste input "text"
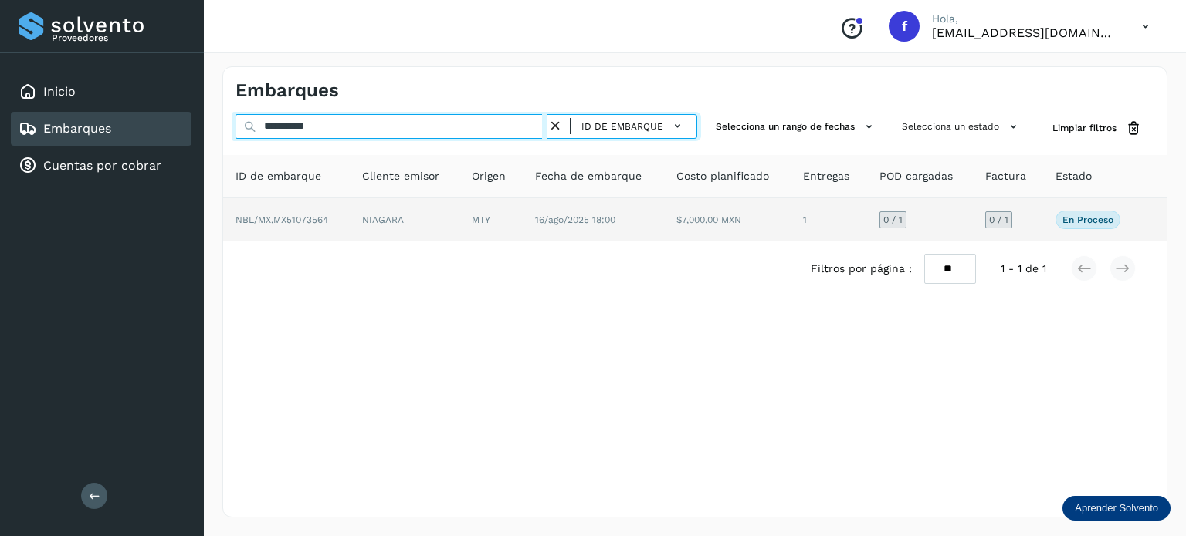
type input "**********"
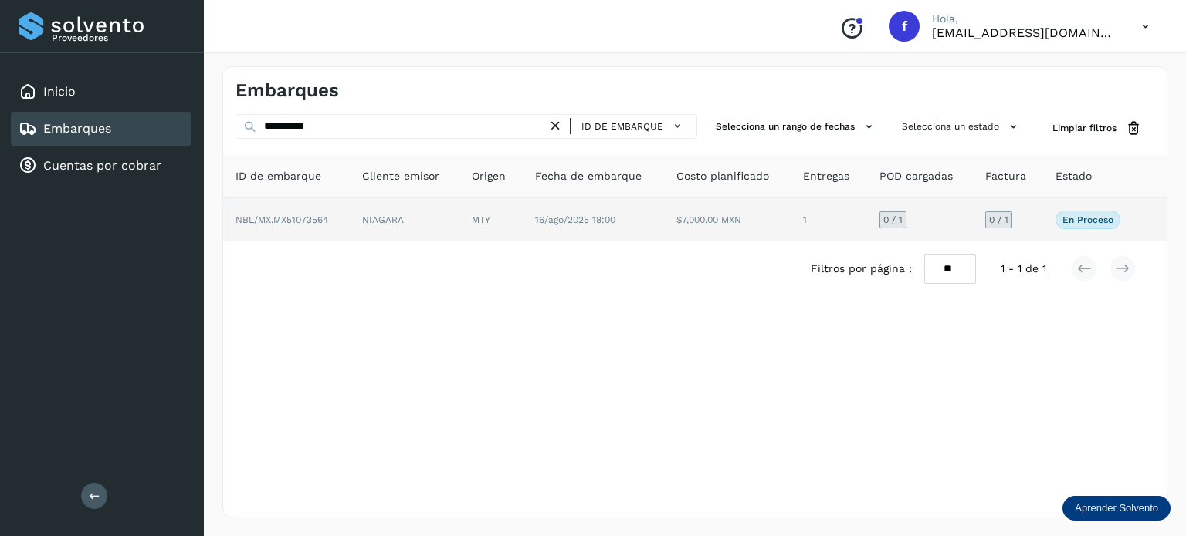
click at [293, 215] on span "NBL/MX.MX51073564" at bounding box center [281, 220] width 93 height 11
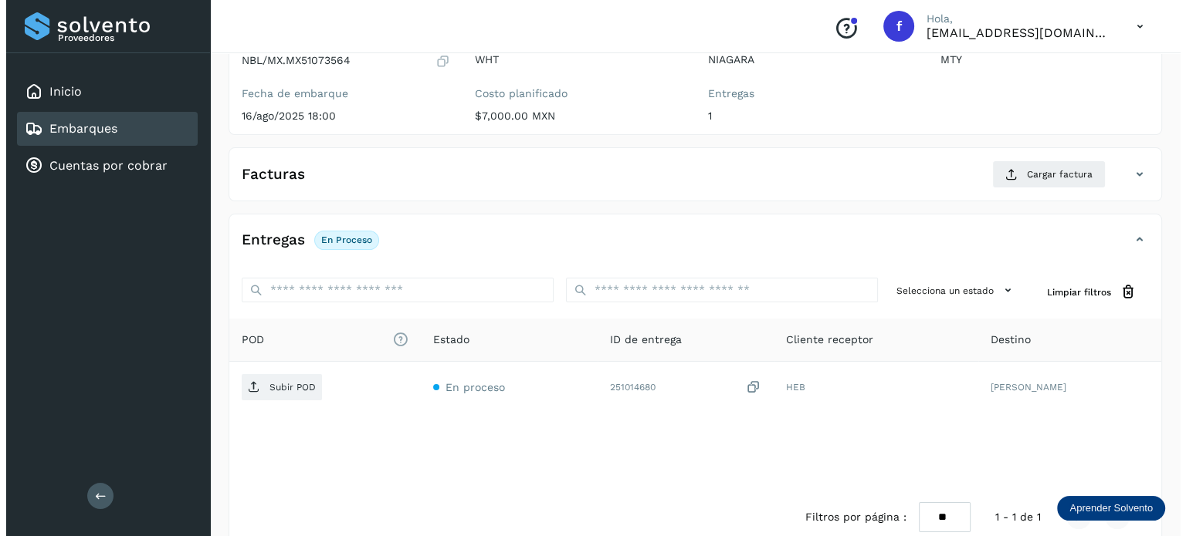
scroll to position [195, 0]
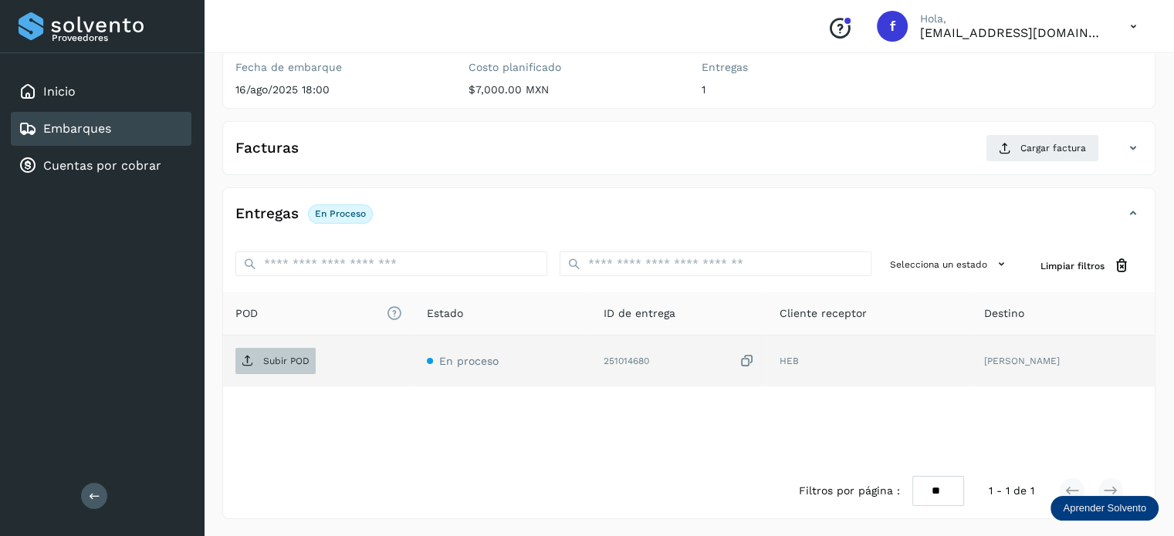
click at [293, 360] on p "Subir POD" at bounding box center [286, 361] width 46 height 11
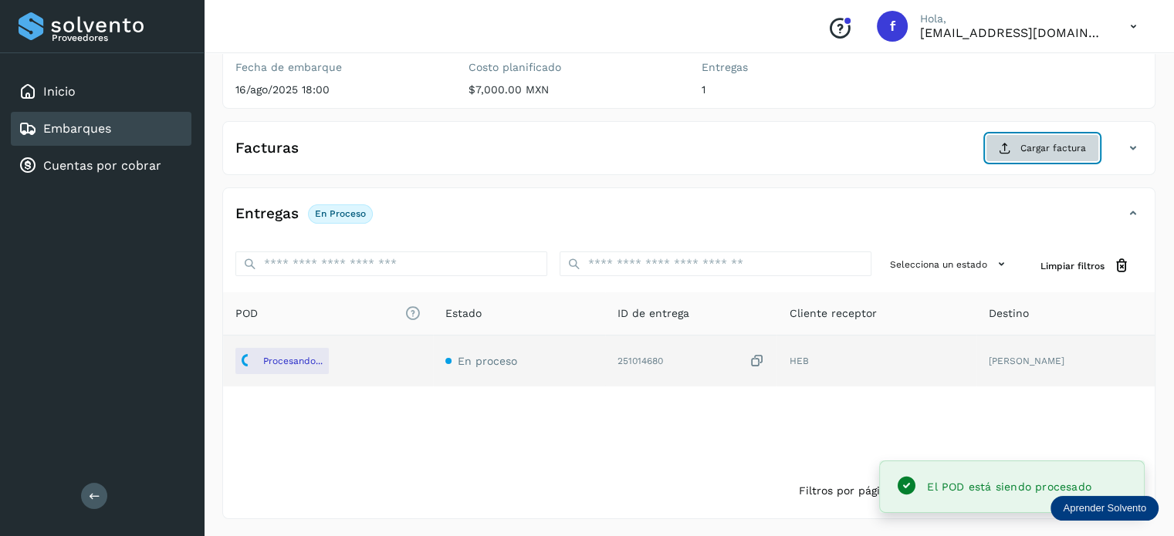
click at [1026, 147] on span "Cargar factura" at bounding box center [1053, 148] width 66 height 14
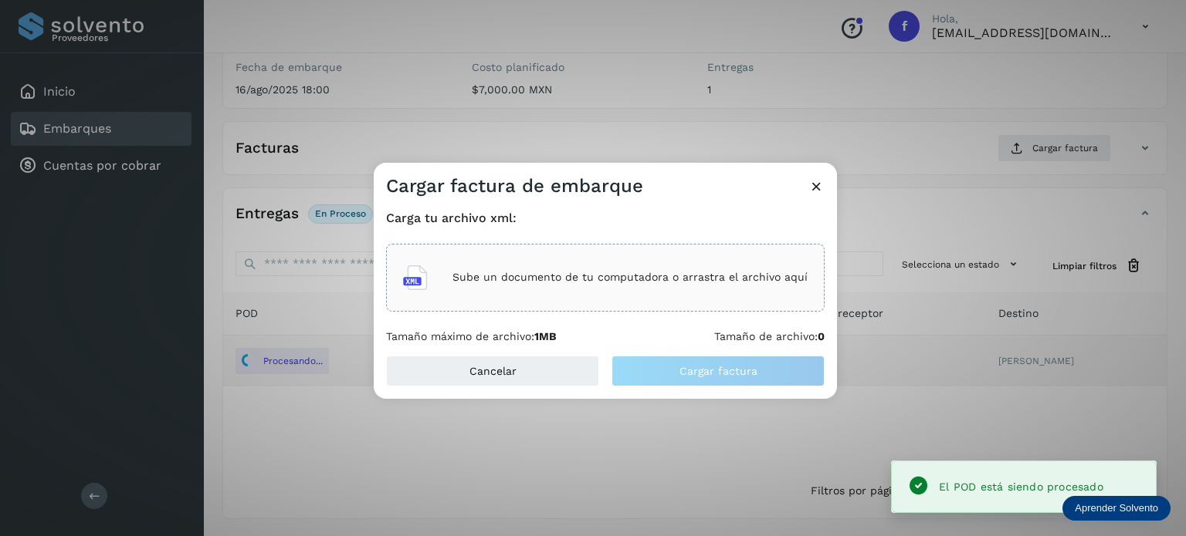
click at [587, 271] on p "Sube un documento de tu computadora o arrastra el archivo aquí" at bounding box center [629, 277] width 355 height 13
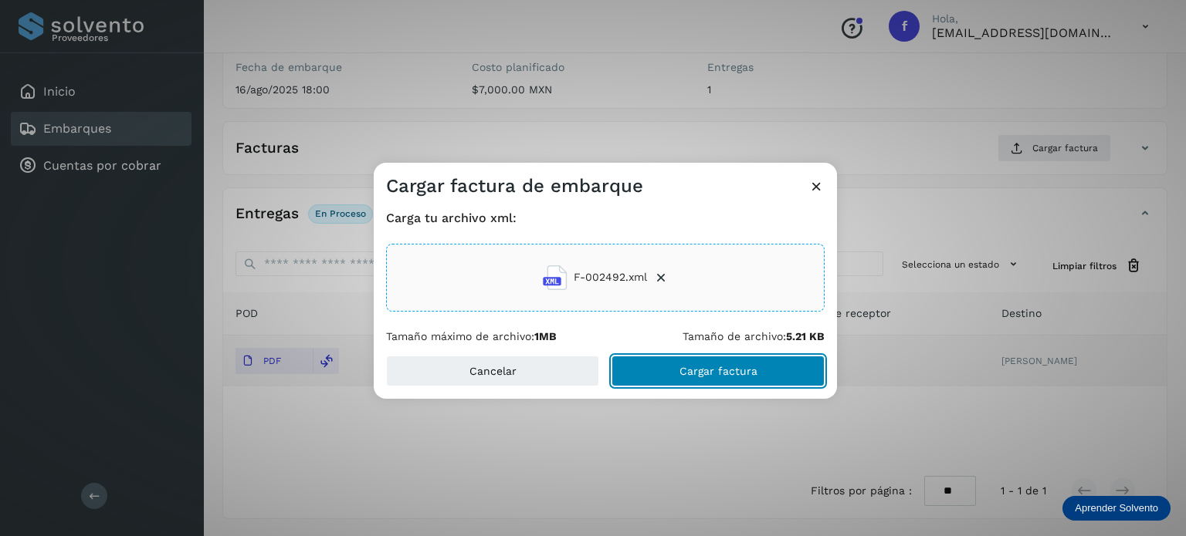
click at [763, 370] on button "Cargar factura" at bounding box center [717, 371] width 213 height 31
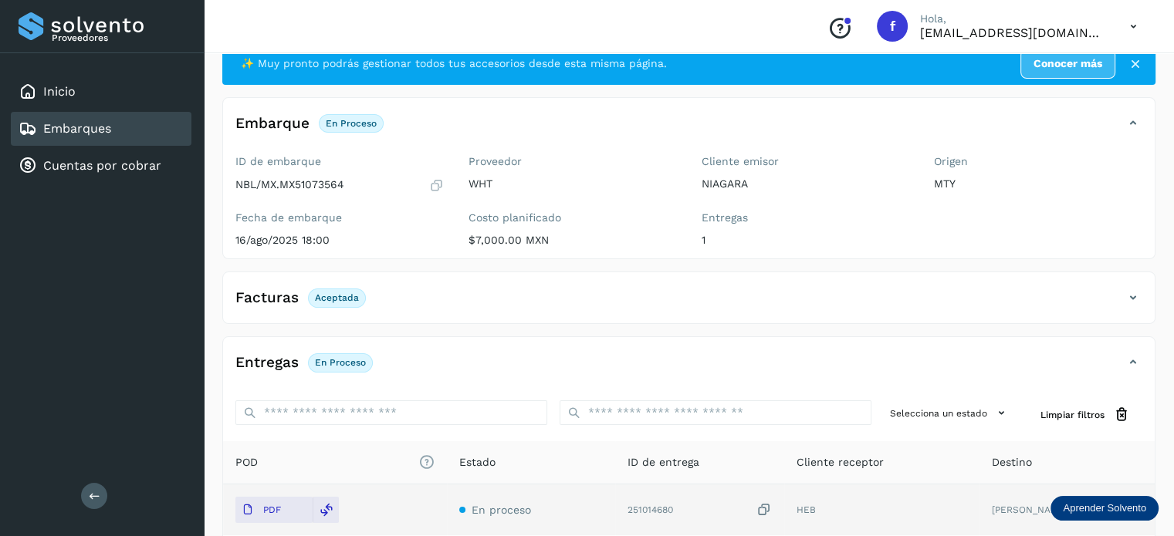
scroll to position [0, 0]
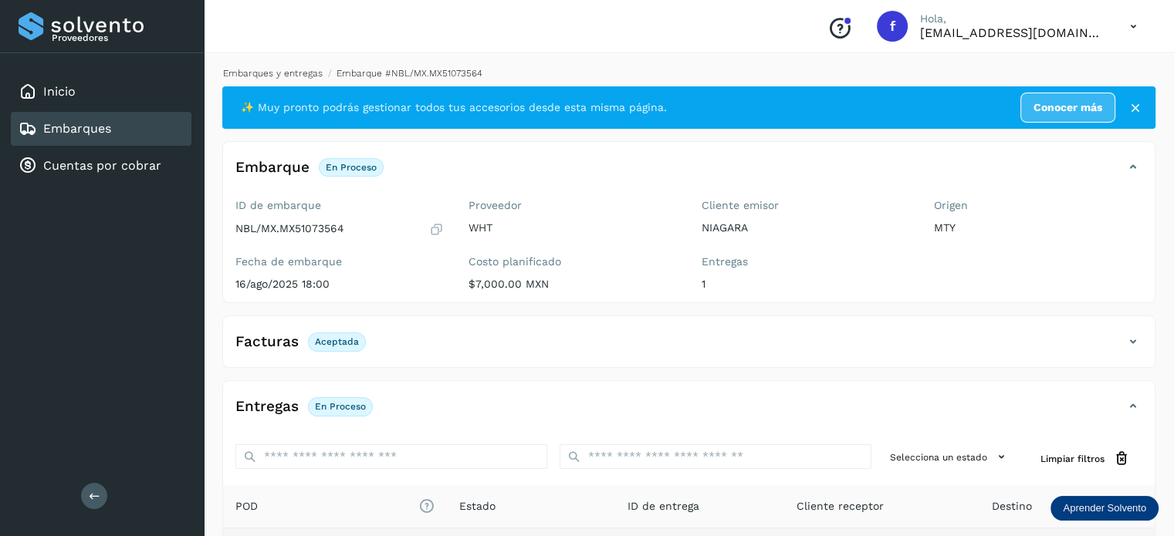
click at [283, 68] on link "Embarques y entregas" at bounding box center [273, 73] width 100 height 11
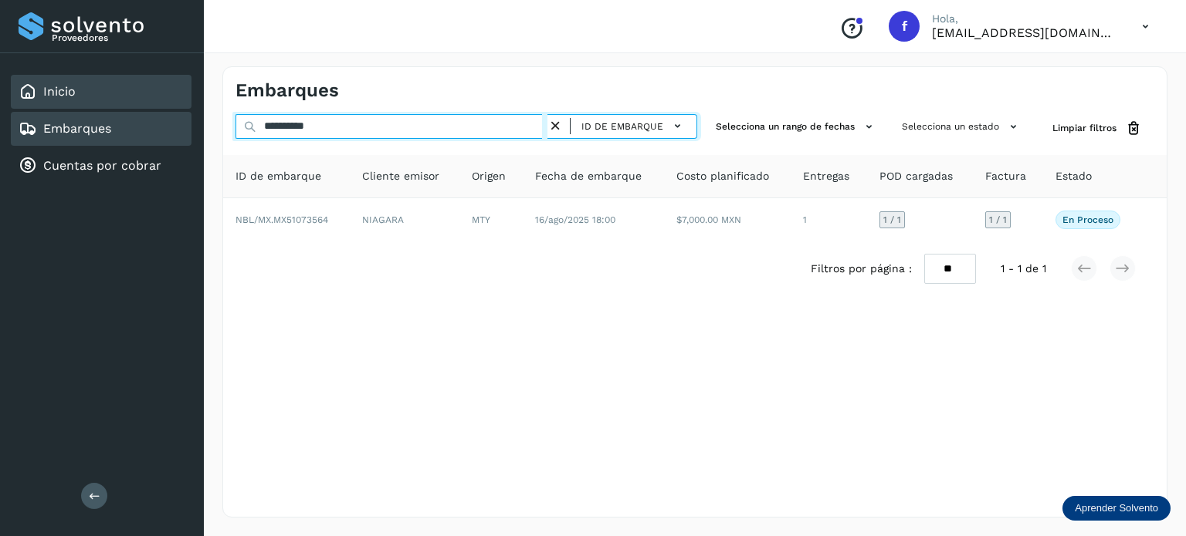
drag, startPoint x: 181, startPoint y: 82, endPoint x: 190, endPoint y: 89, distance: 11.6
click at [134, 73] on div "**********" at bounding box center [593, 268] width 1186 height 536
paste input "text"
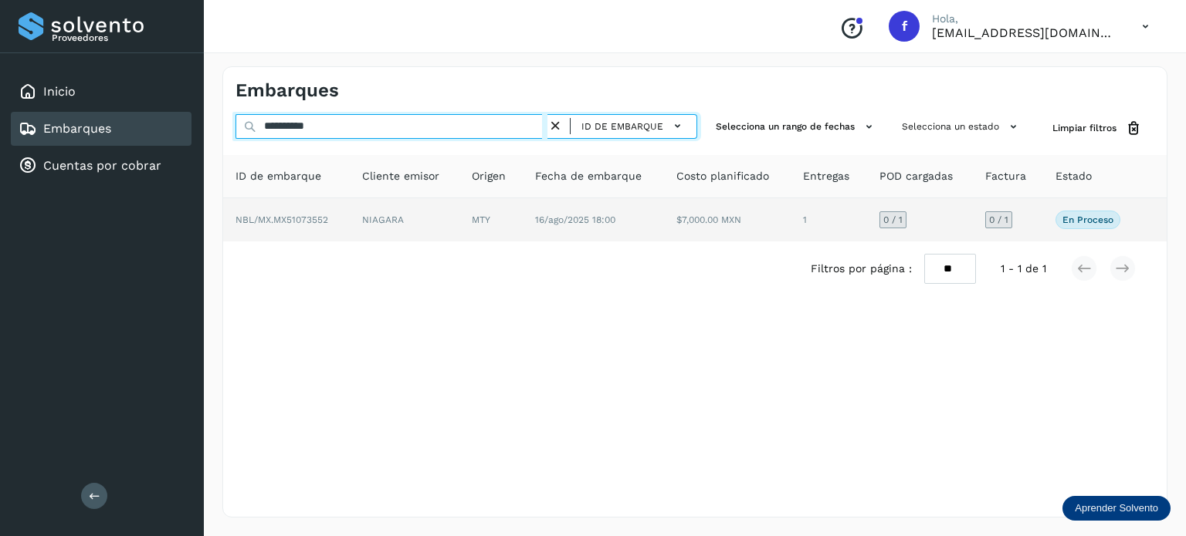
type input "**********"
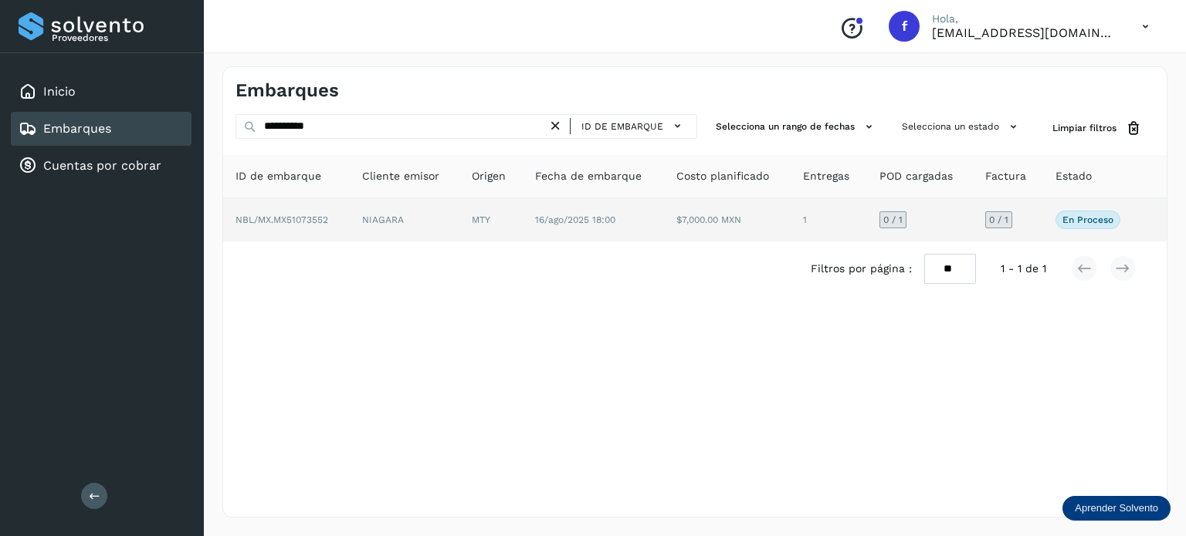
click at [316, 219] on span "NBL/MX.MX51073552" at bounding box center [281, 220] width 93 height 11
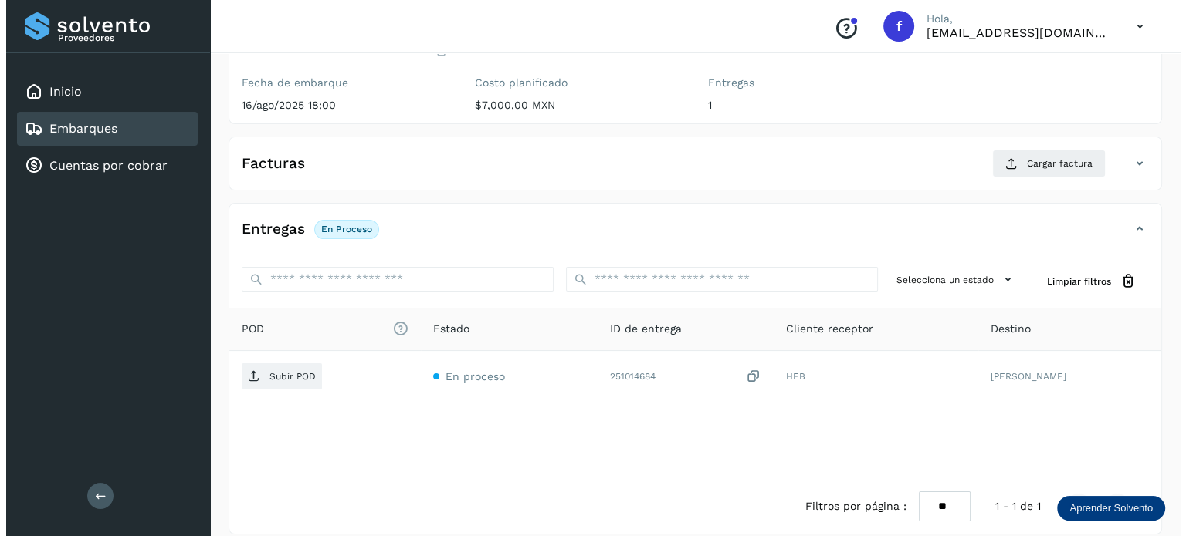
scroll to position [195, 0]
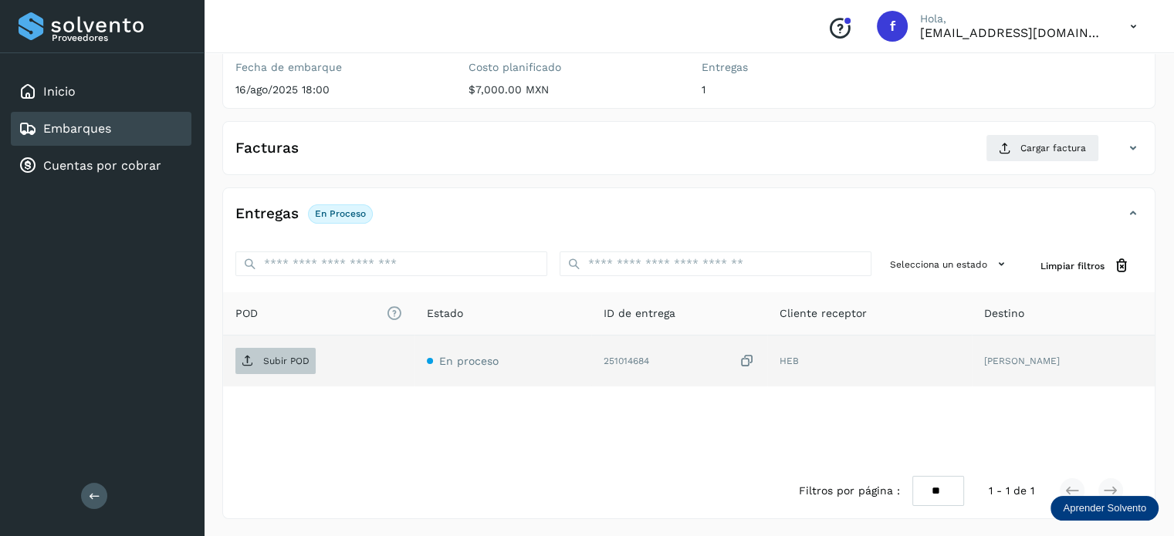
click at [293, 364] on p "Subir POD" at bounding box center [286, 361] width 46 height 11
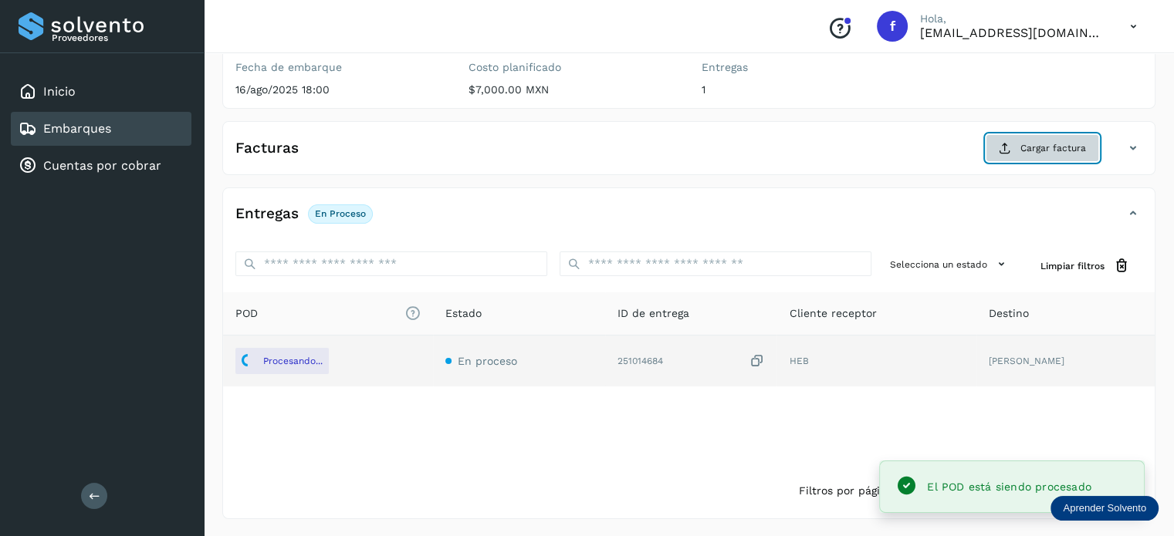
click at [1047, 147] on span "Cargar factura" at bounding box center [1053, 148] width 66 height 14
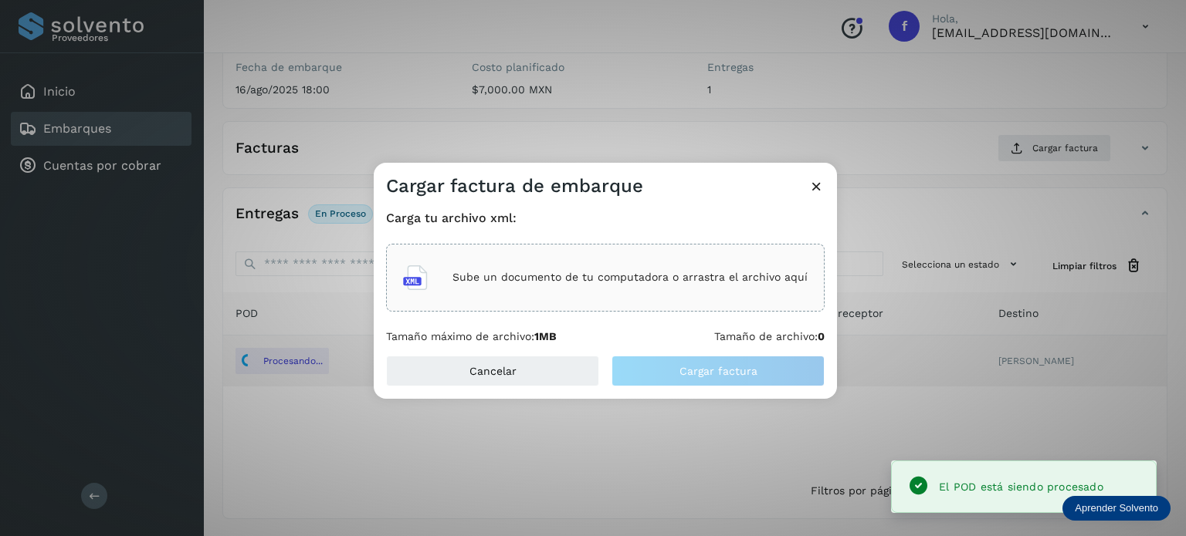
click at [668, 281] on p "Sube un documento de tu computadora o arrastra el archivo aquí" at bounding box center [629, 277] width 355 height 13
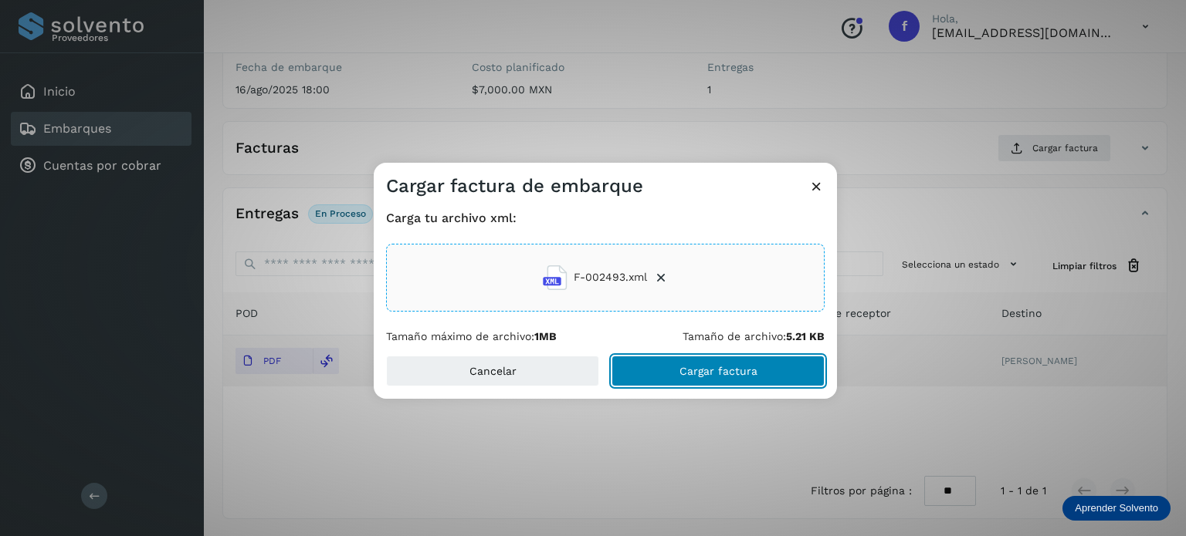
click at [715, 367] on span "Cargar factura" at bounding box center [718, 371] width 78 height 11
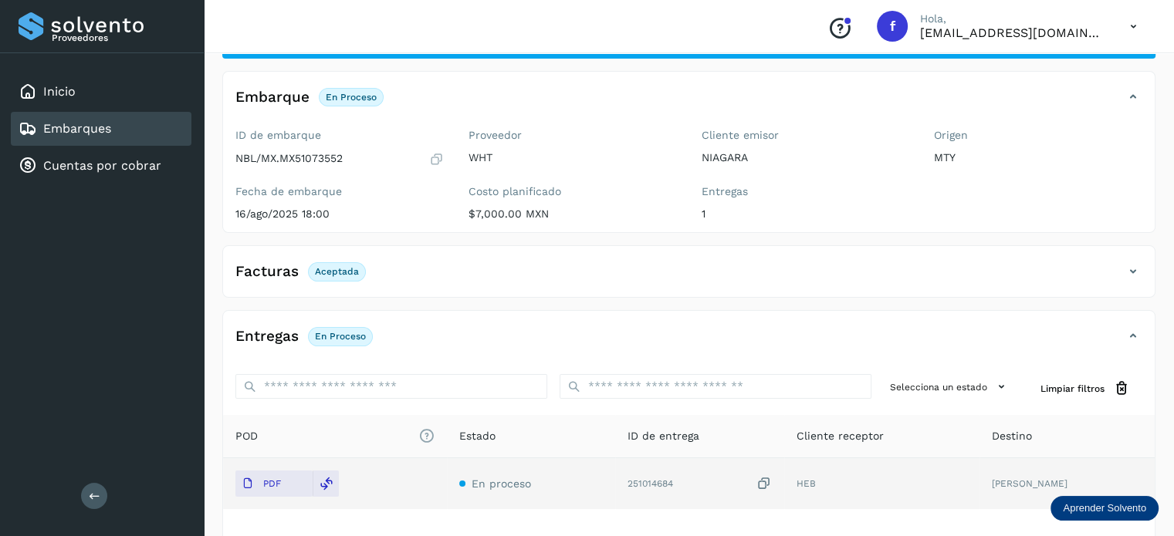
scroll to position [0, 0]
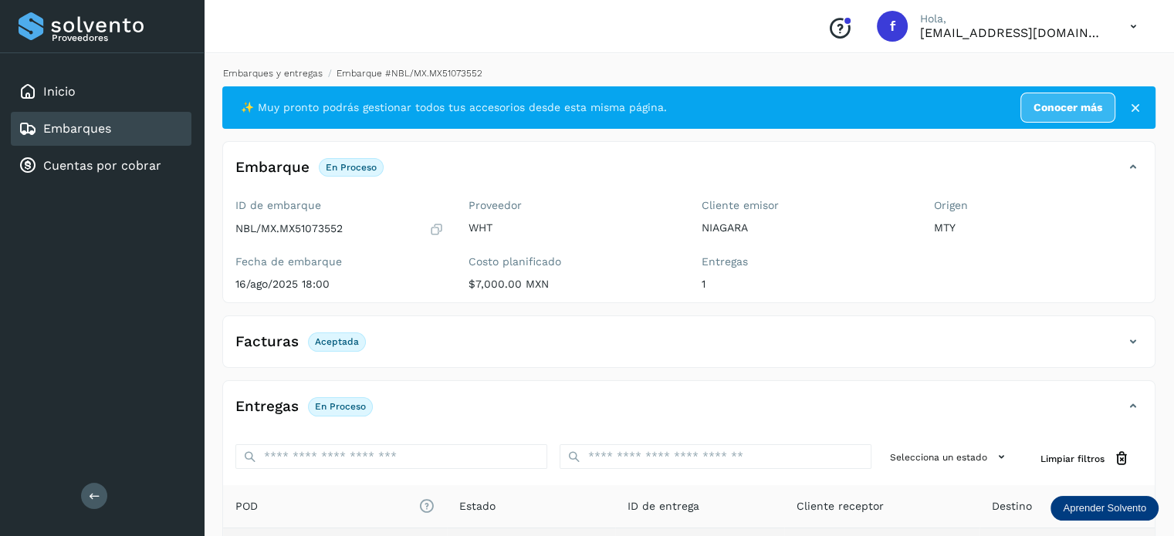
click at [306, 69] on link "Embarques y entregas" at bounding box center [273, 73] width 100 height 11
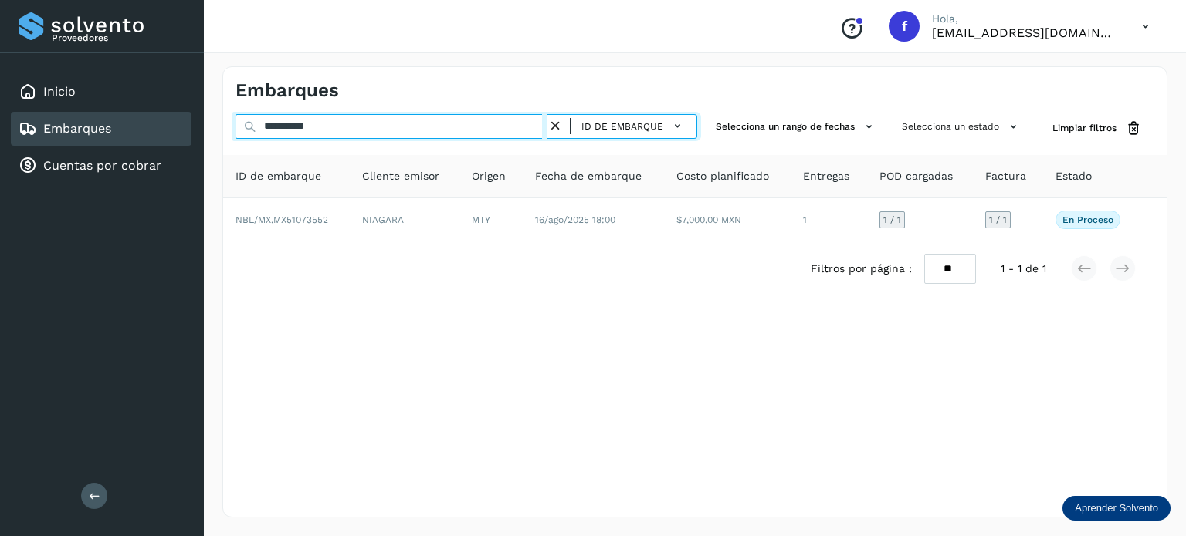
drag, startPoint x: 222, startPoint y: 81, endPoint x: 108, endPoint y: 42, distance: 119.8
click at [113, 43] on div "**********" at bounding box center [593, 268] width 1186 height 536
paste input "text"
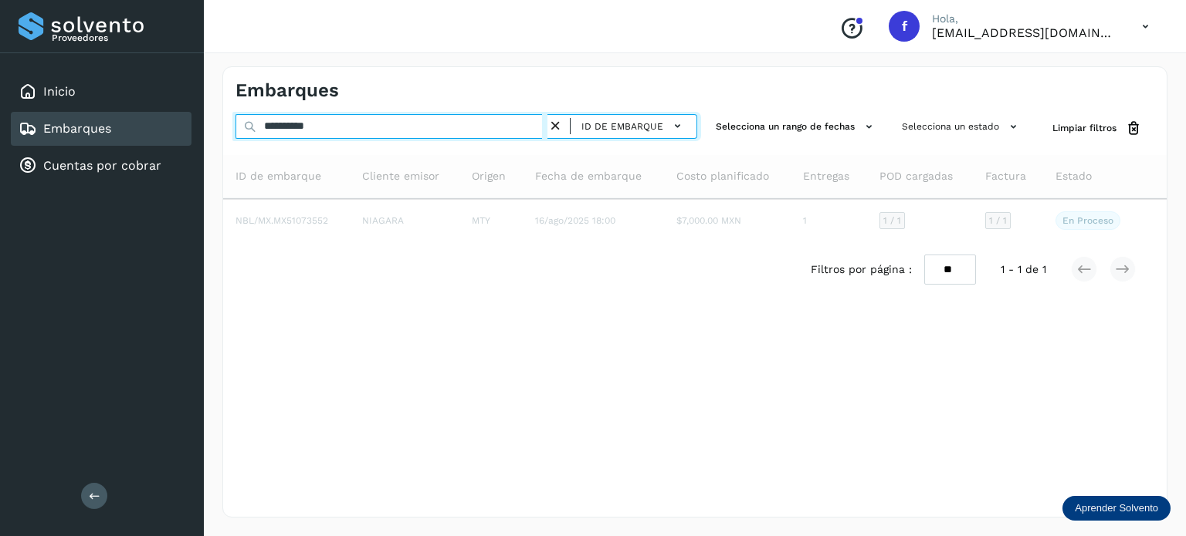
type input "**********"
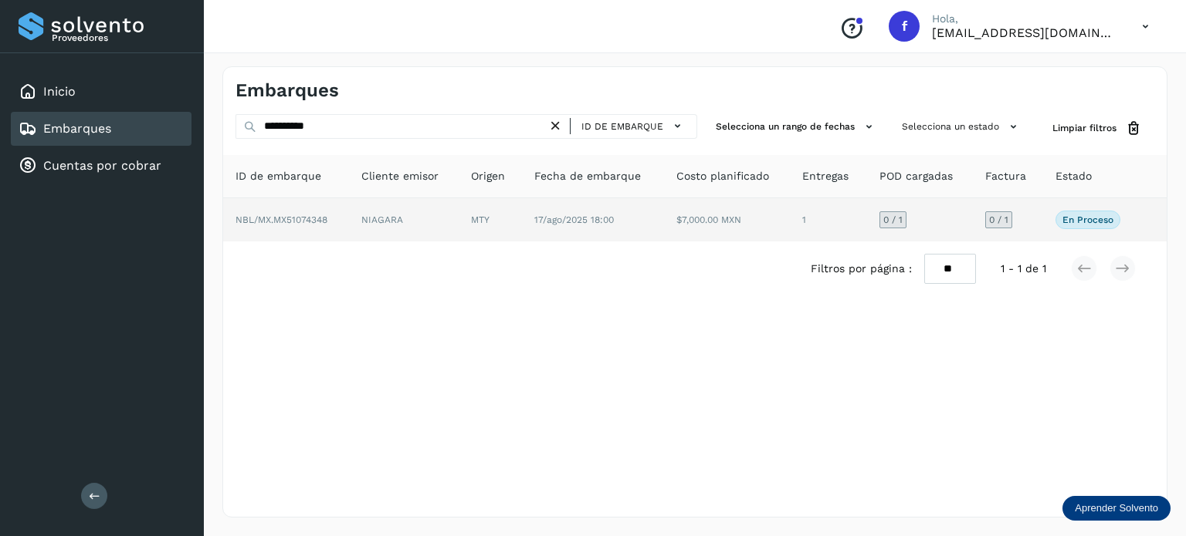
click at [349, 212] on td "NBL/MX.MX51074348" at bounding box center [404, 219] width 110 height 43
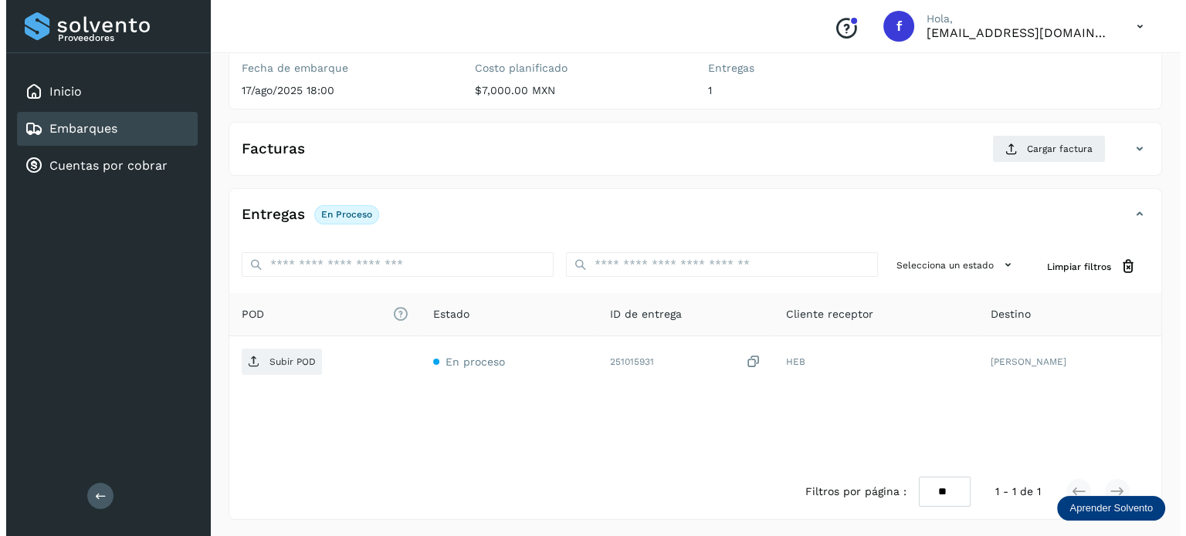
scroll to position [195, 0]
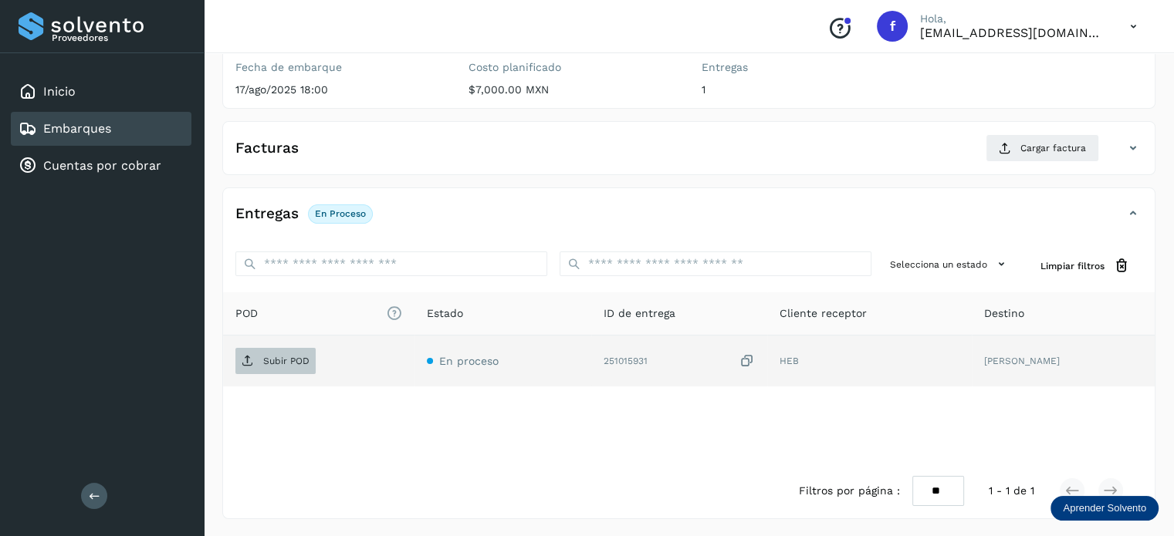
click at [264, 352] on span "Subir POD" at bounding box center [275, 361] width 80 height 25
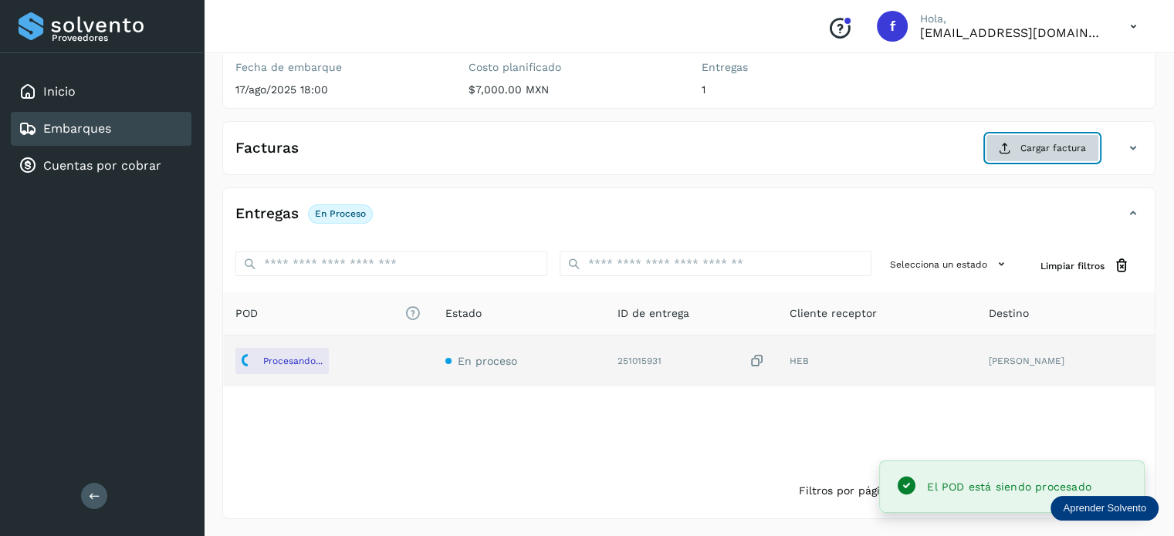
click at [996, 137] on button "Cargar factura" at bounding box center [1042, 148] width 113 height 28
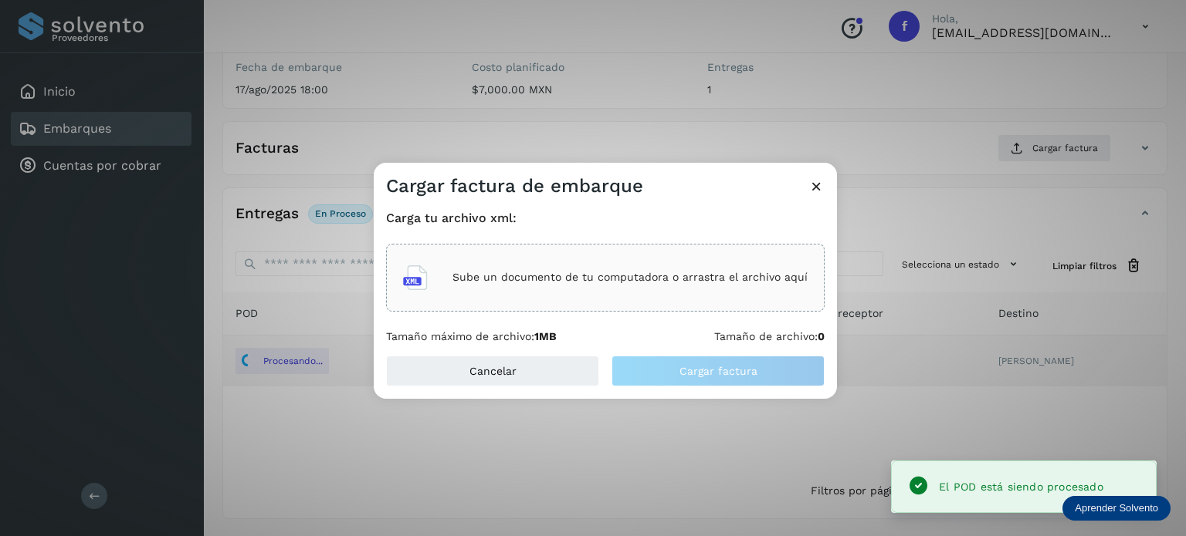
click at [604, 266] on div "Sube un documento de tu computadora o arrastra el archivo aquí" at bounding box center [605, 278] width 404 height 42
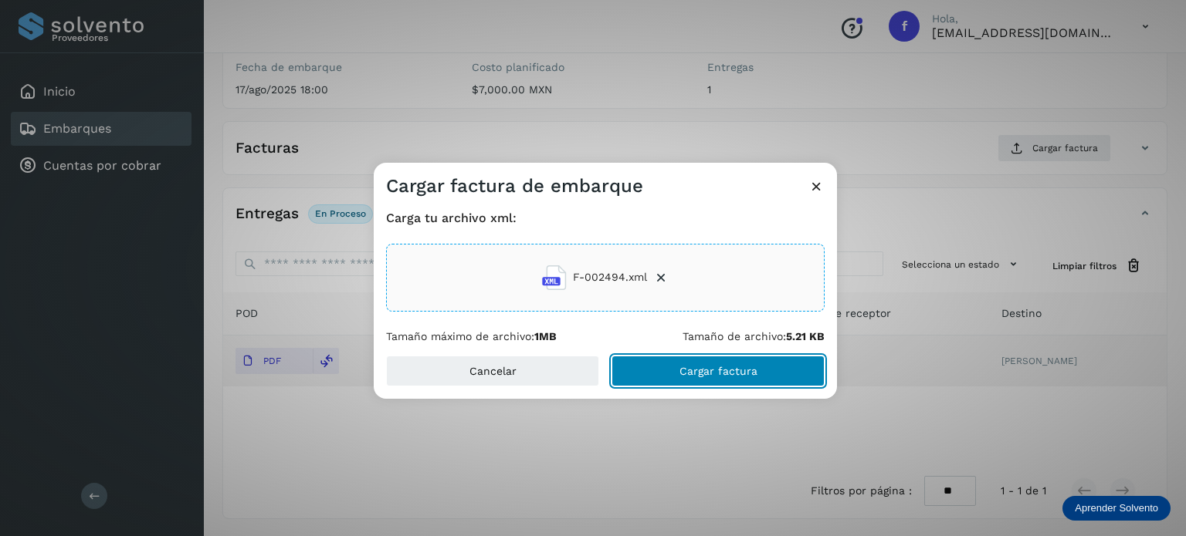
click at [663, 367] on button "Cargar factura" at bounding box center [717, 371] width 213 height 31
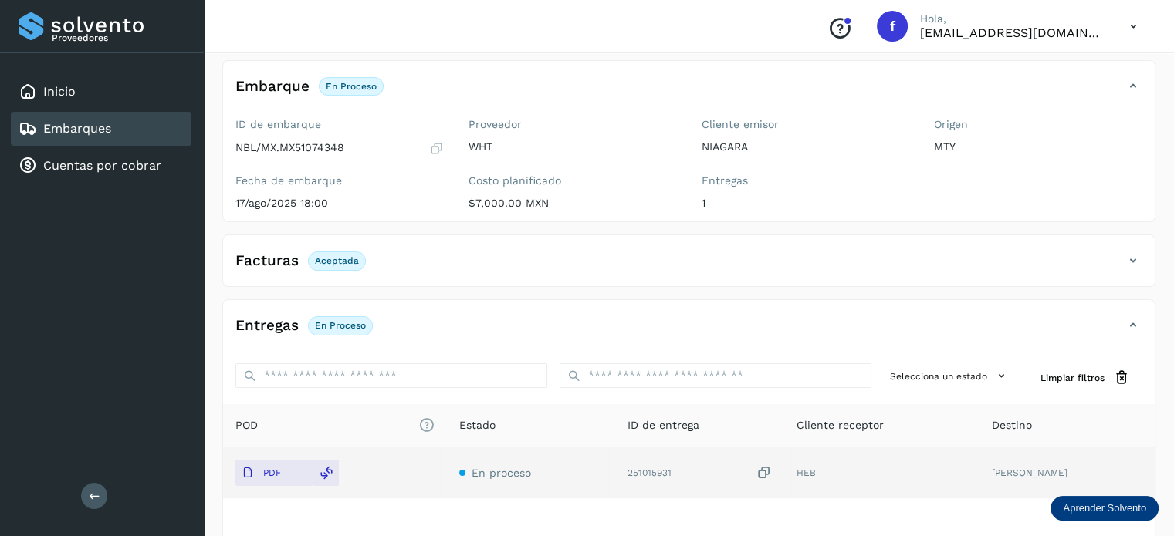
scroll to position [0, 0]
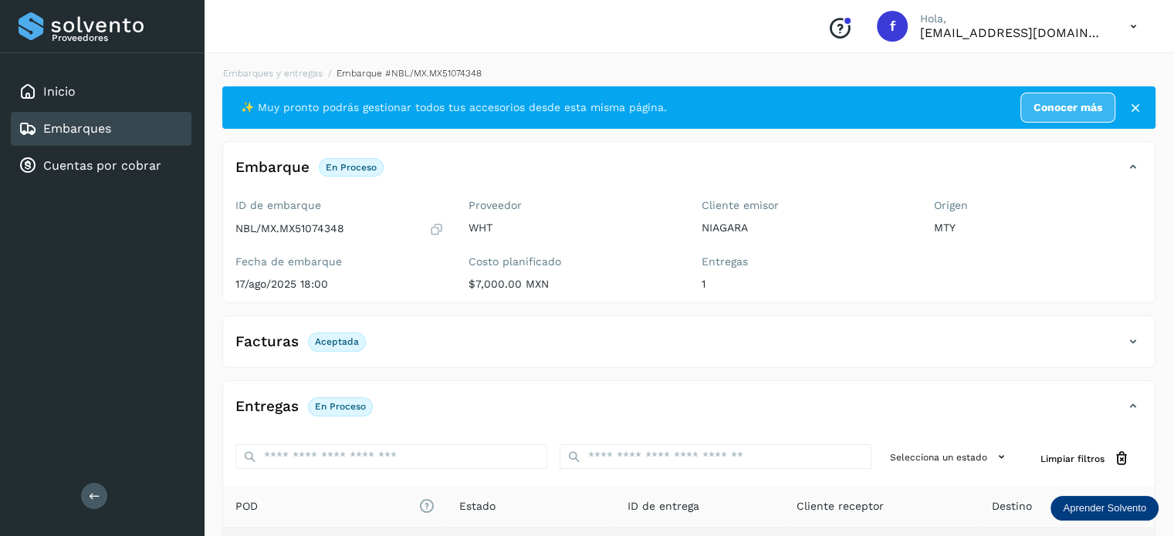
click at [269, 58] on div "Embarques y entregas Embarque #NBL/MX.MX51074348 ✨ Muy pronto podrás gestionar …" at bounding box center [689, 389] width 970 height 683
click at [264, 69] on link "Embarques y entregas" at bounding box center [273, 73] width 100 height 11
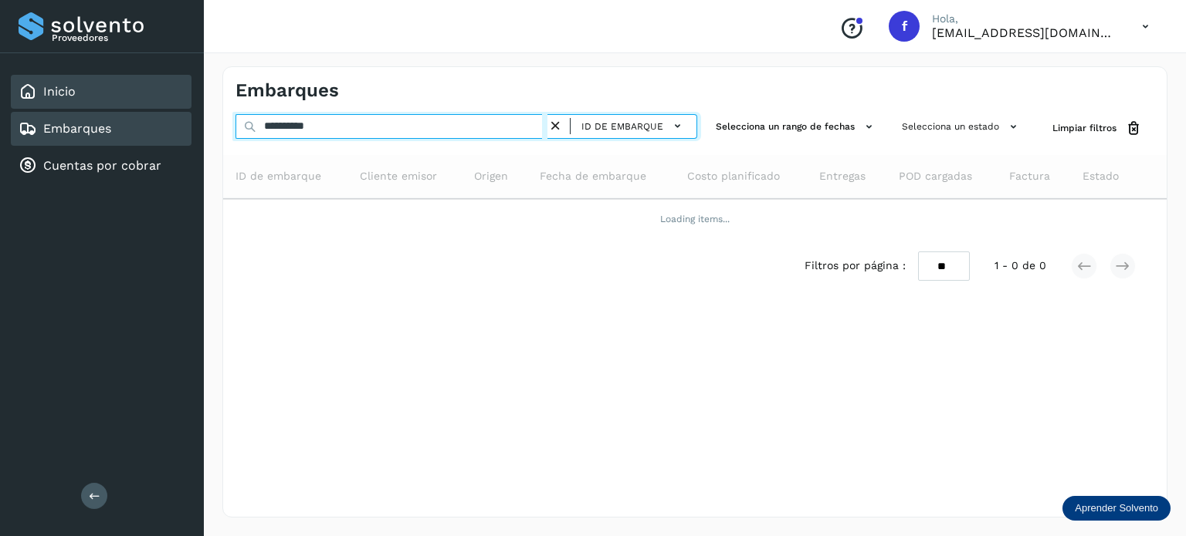
drag, startPoint x: 329, startPoint y: 134, endPoint x: 148, endPoint y: 76, distance: 189.4
click at [102, 54] on div "**********" at bounding box center [593, 268] width 1186 height 536
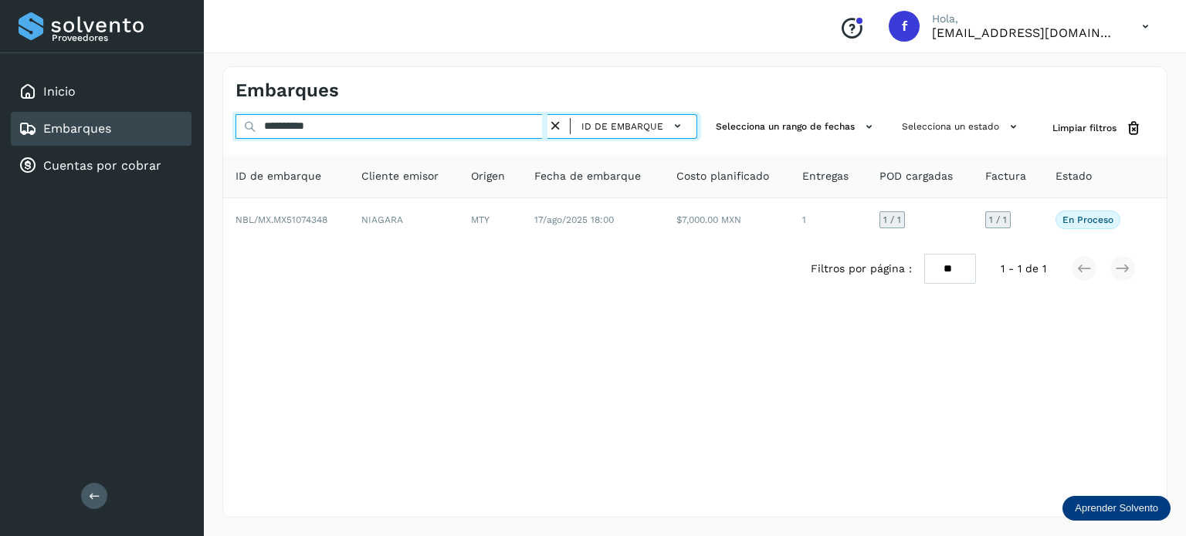
click at [296, 130] on input "**********" at bounding box center [391, 126] width 312 height 25
paste input "text"
type input "**********"
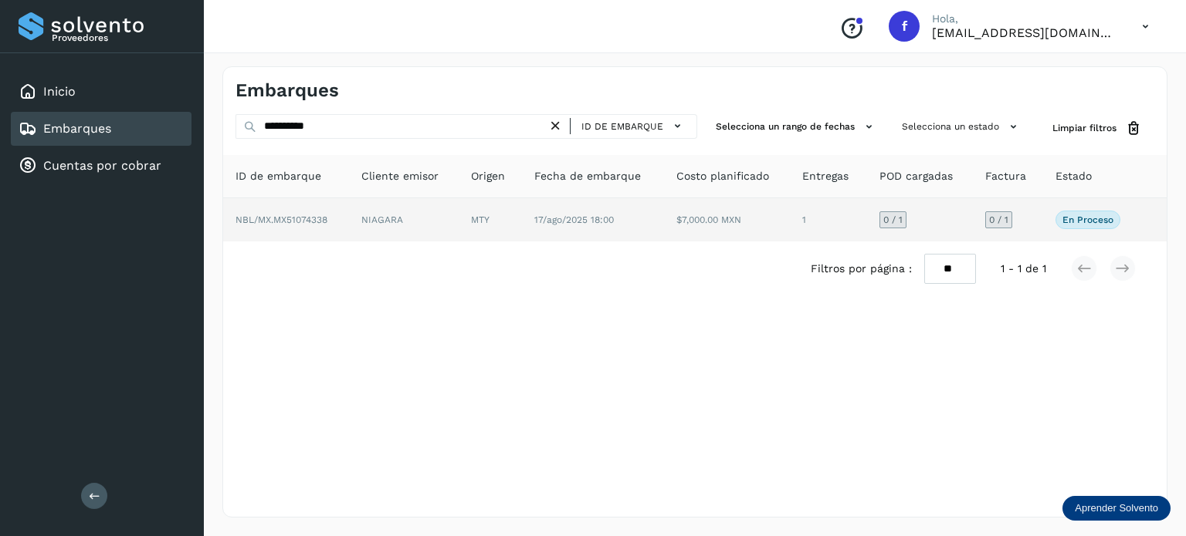
click at [315, 218] on span "NBL/MX.MX51074338" at bounding box center [281, 220] width 92 height 11
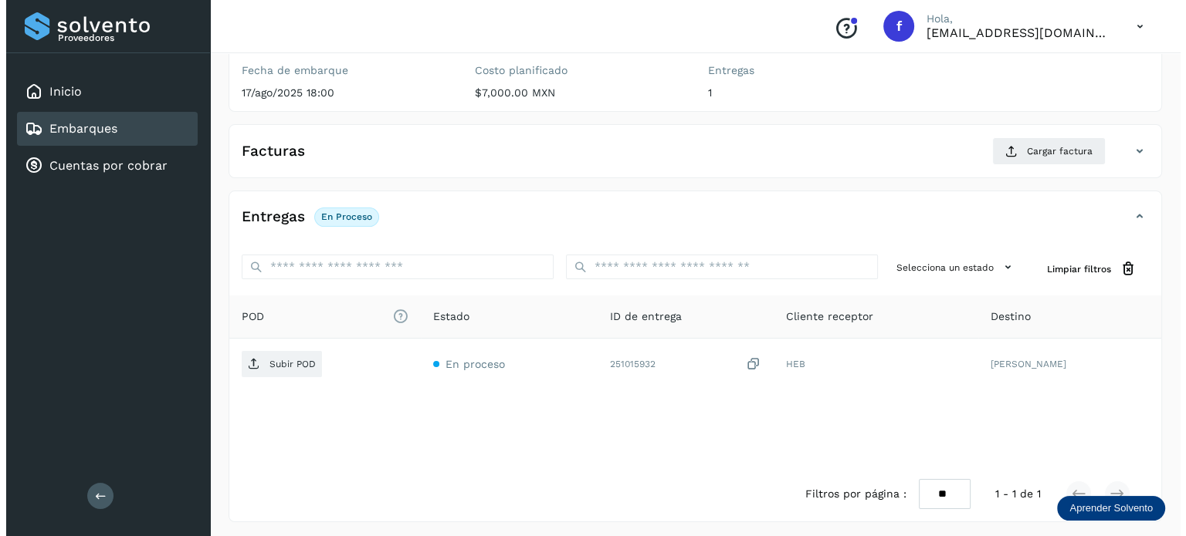
scroll to position [195, 0]
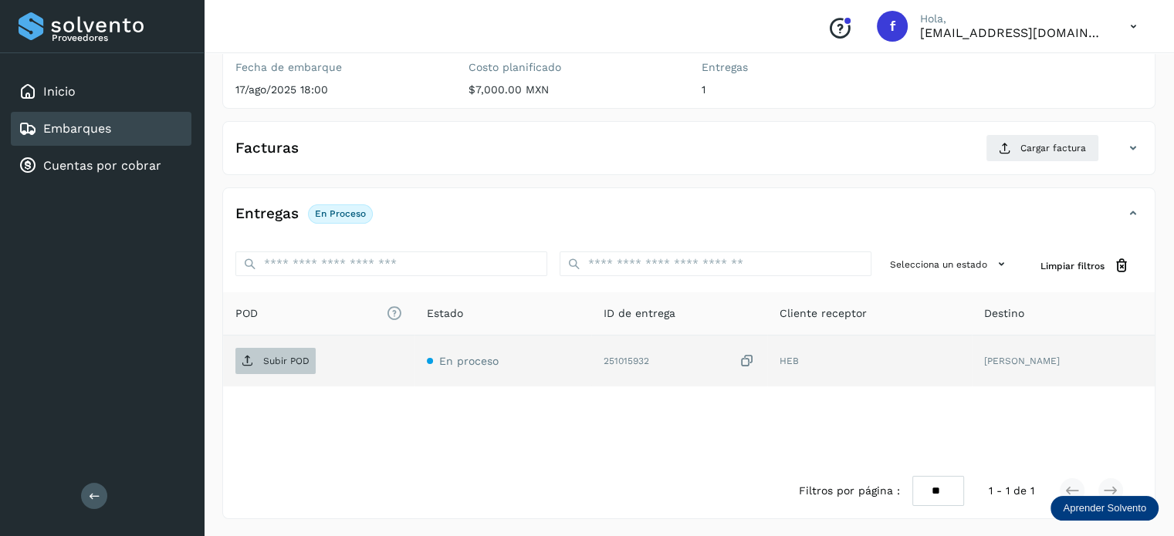
click at [284, 356] on p "Subir POD" at bounding box center [286, 361] width 46 height 11
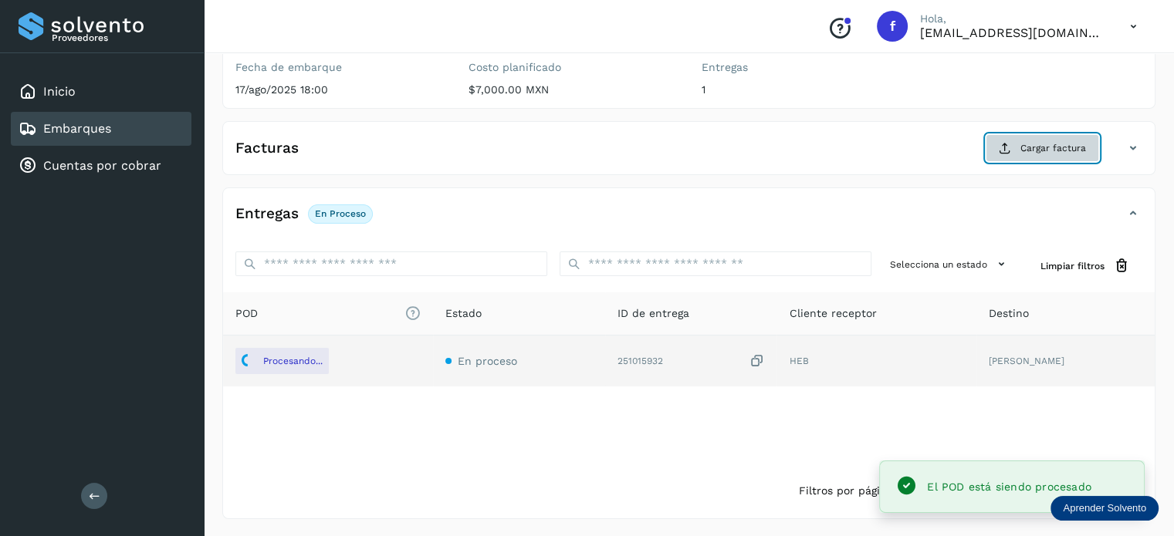
click at [1050, 141] on span "Cargar factura" at bounding box center [1053, 148] width 66 height 14
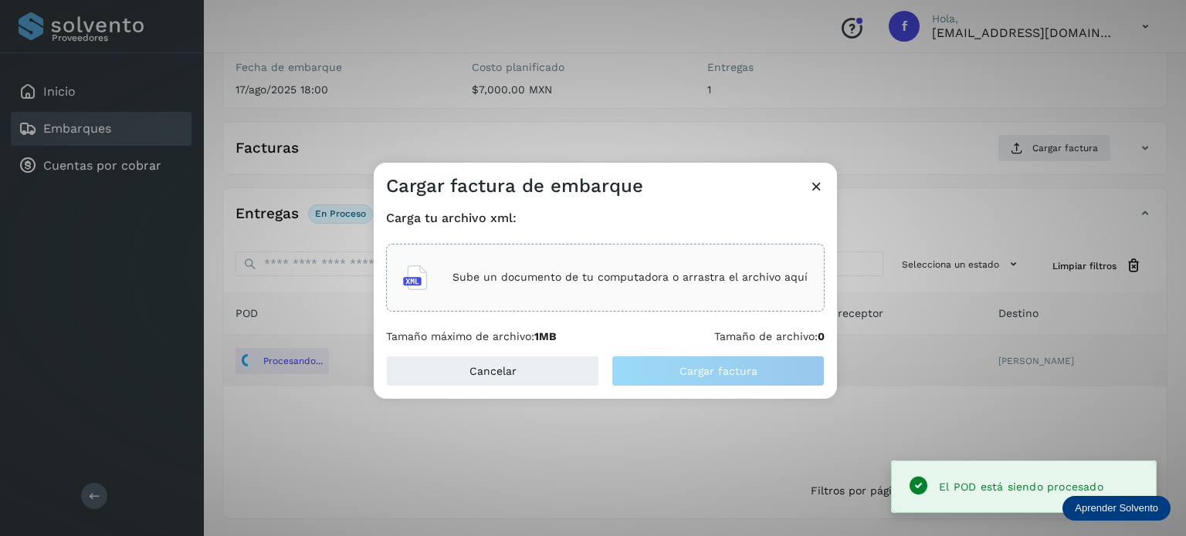
click at [588, 263] on div "Sube un documento de tu computadora o arrastra el archivo aquí" at bounding box center [605, 278] width 404 height 42
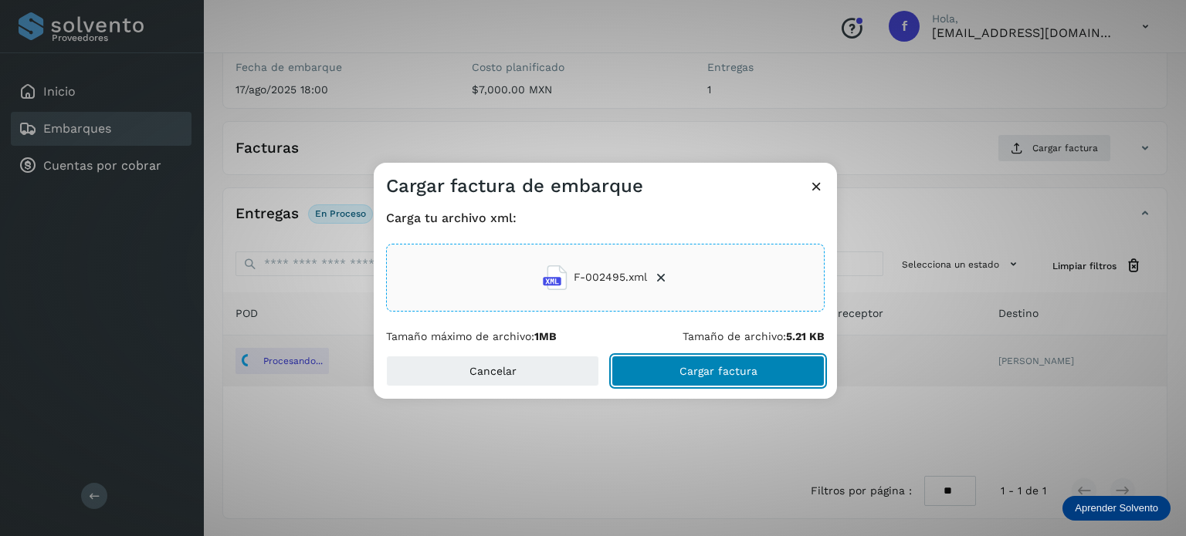
click at [732, 374] on main "Proveedores Inicio Embarques Cuentas por cobrar Salir Conoce nuestros beneficio…" at bounding box center [593, 171] width 1186 height 732
click at [667, 370] on button "Cargar factura" at bounding box center [717, 371] width 213 height 31
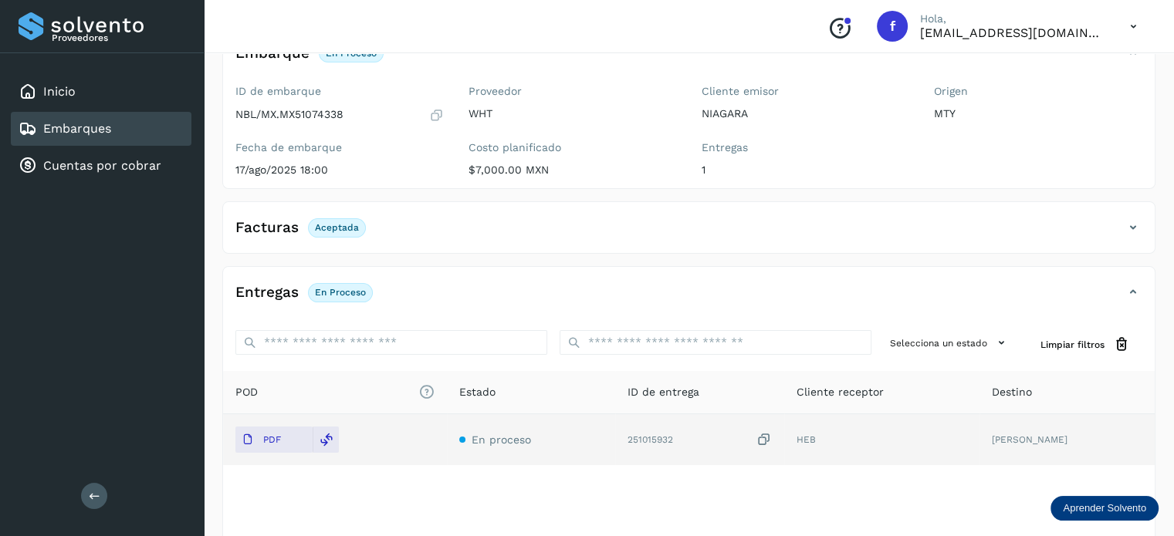
scroll to position [0, 0]
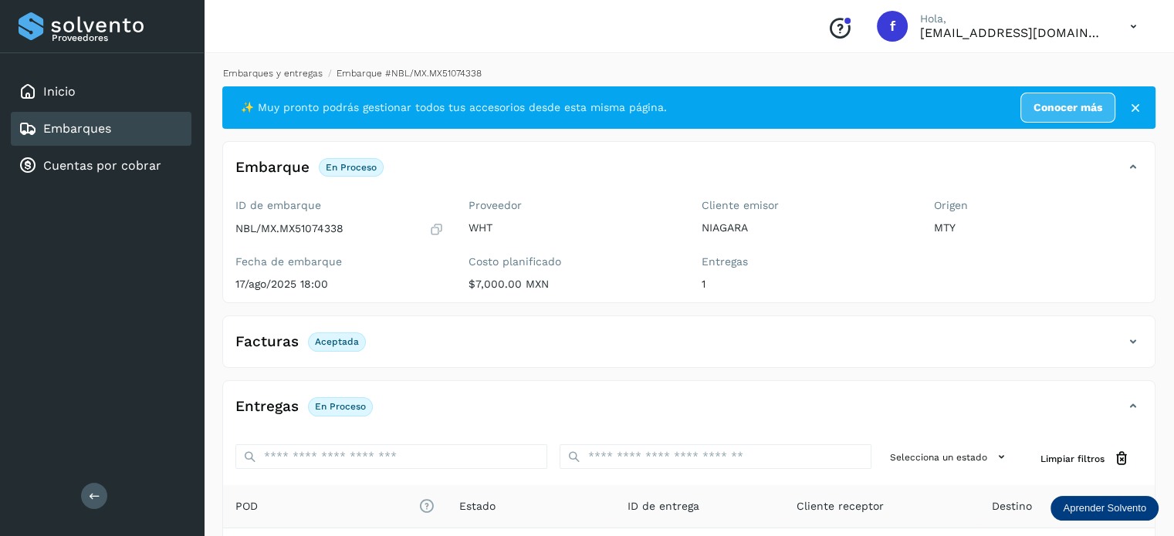
click at [276, 69] on link "Embarques y entregas" at bounding box center [273, 73] width 100 height 11
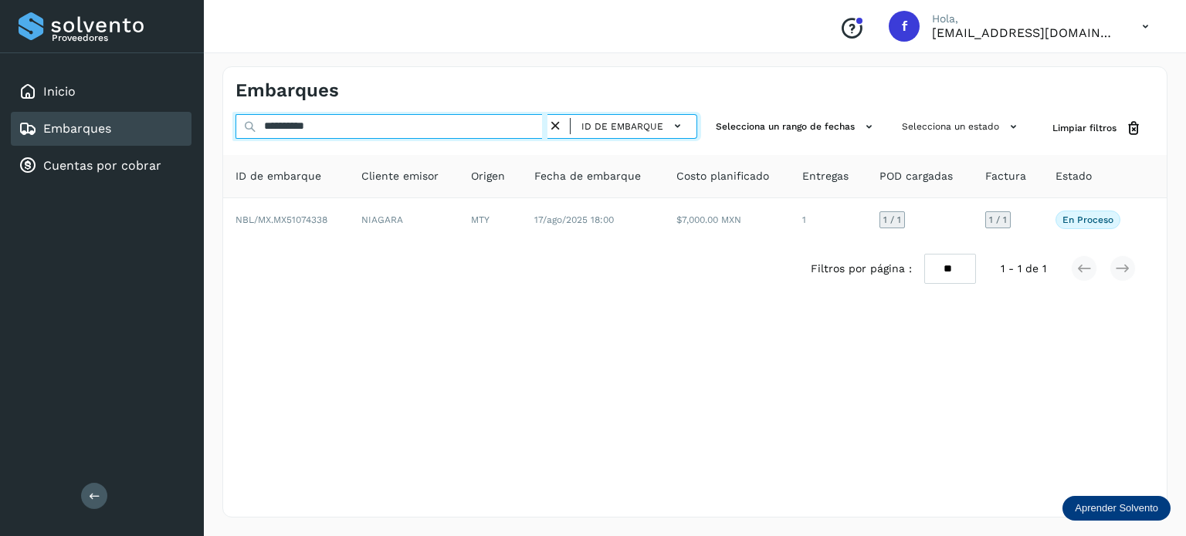
drag, startPoint x: 324, startPoint y: 125, endPoint x: 228, endPoint y: 107, distance: 97.5
click at [228, 103] on div "**********" at bounding box center [694, 292] width 945 height 452
paste input "text"
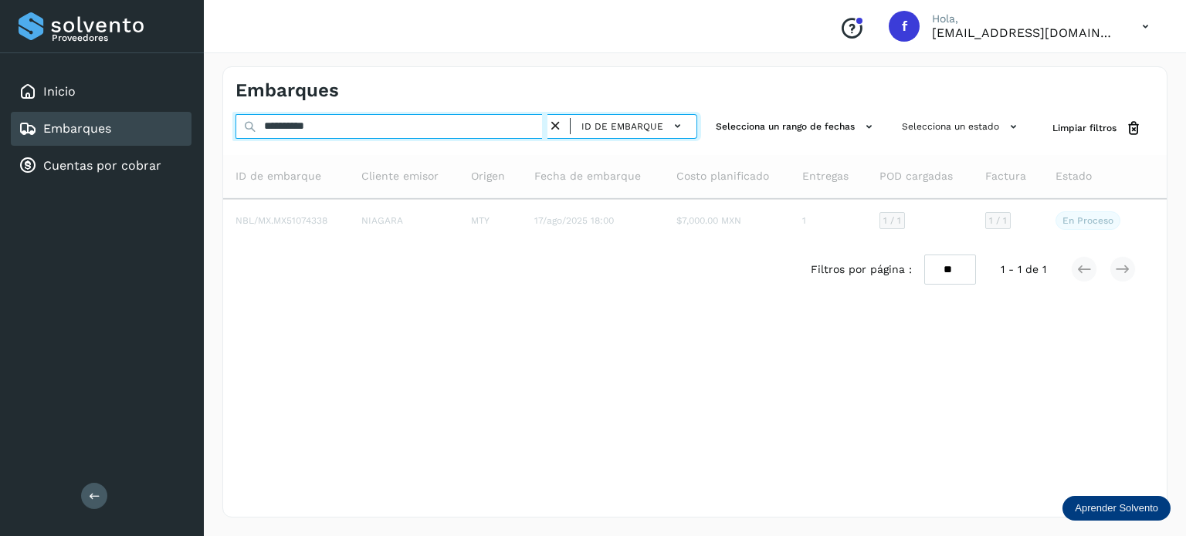
type input "**********"
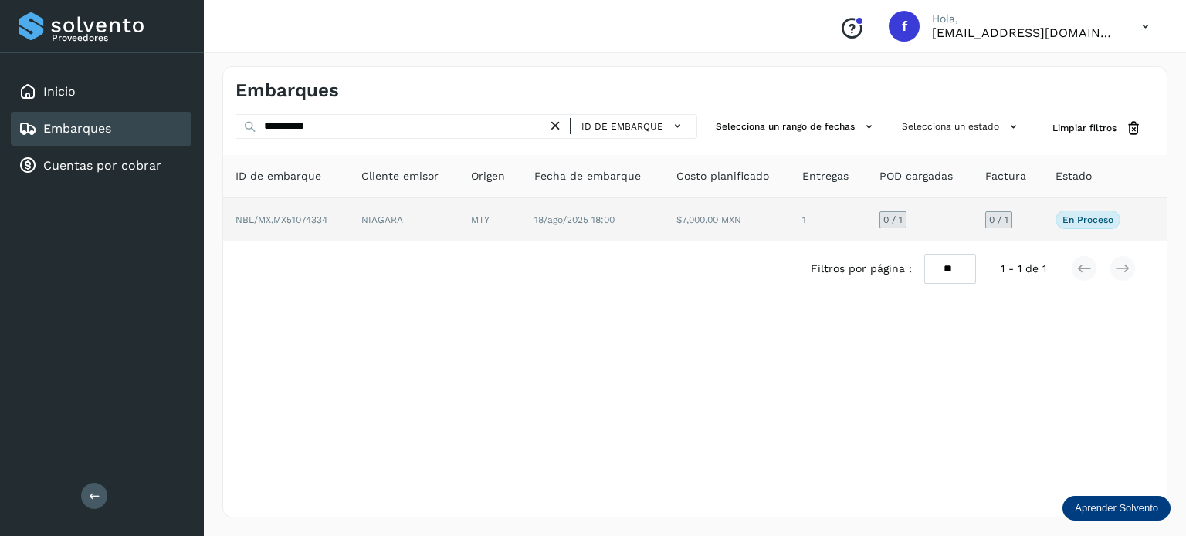
click at [289, 222] on span "NBL/MX.MX51074334" at bounding box center [281, 220] width 92 height 11
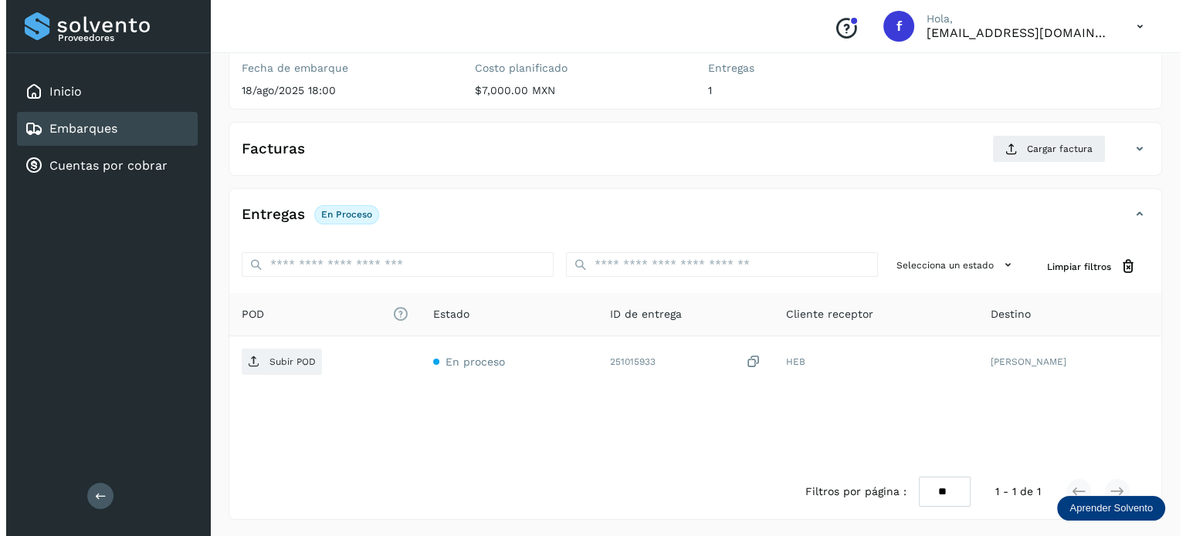
scroll to position [195, 0]
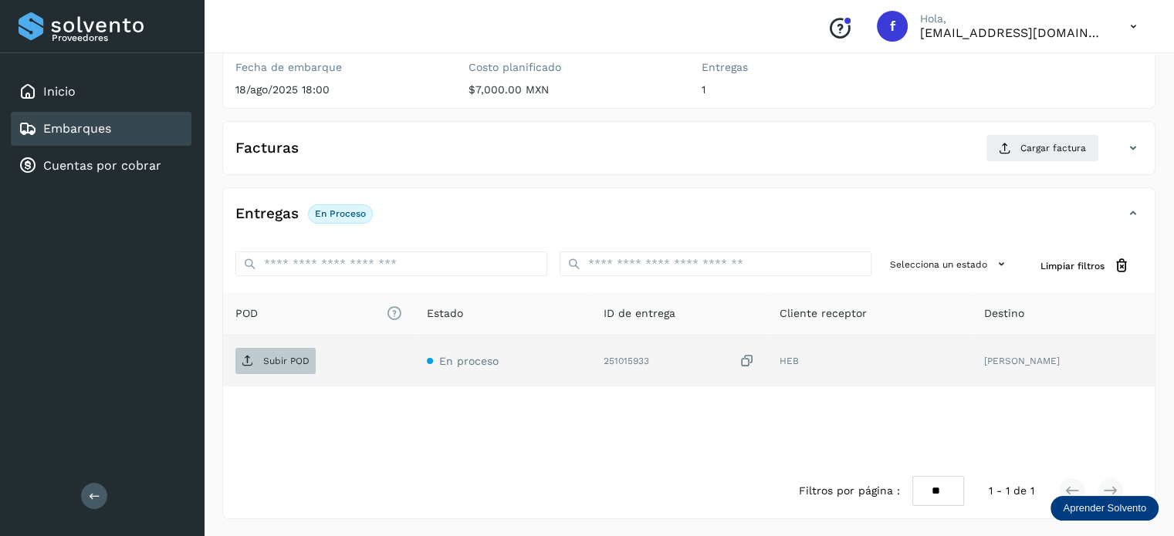
click at [284, 364] on p "Subir POD" at bounding box center [286, 361] width 46 height 11
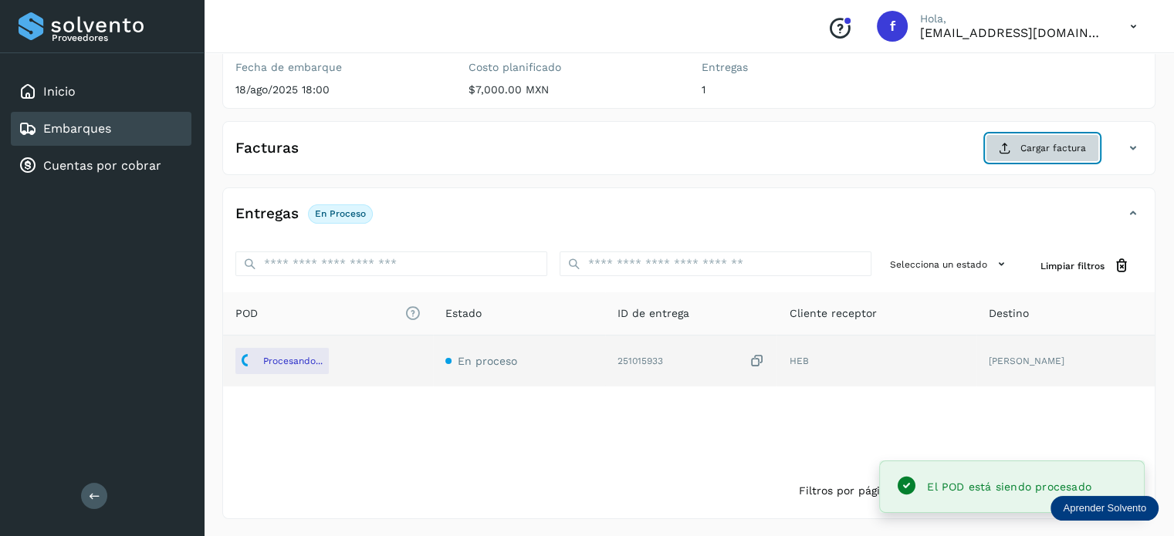
click at [1046, 147] on span "Cargar factura" at bounding box center [1053, 148] width 66 height 14
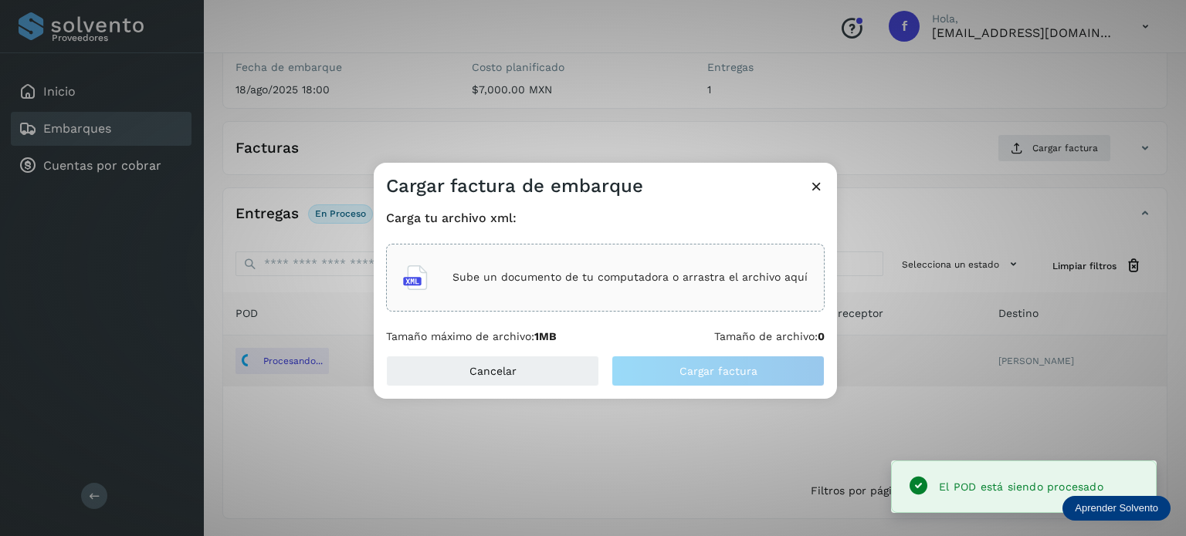
click at [701, 276] on p "Sube un documento de tu computadora o arrastra el archivo aquí" at bounding box center [629, 277] width 355 height 13
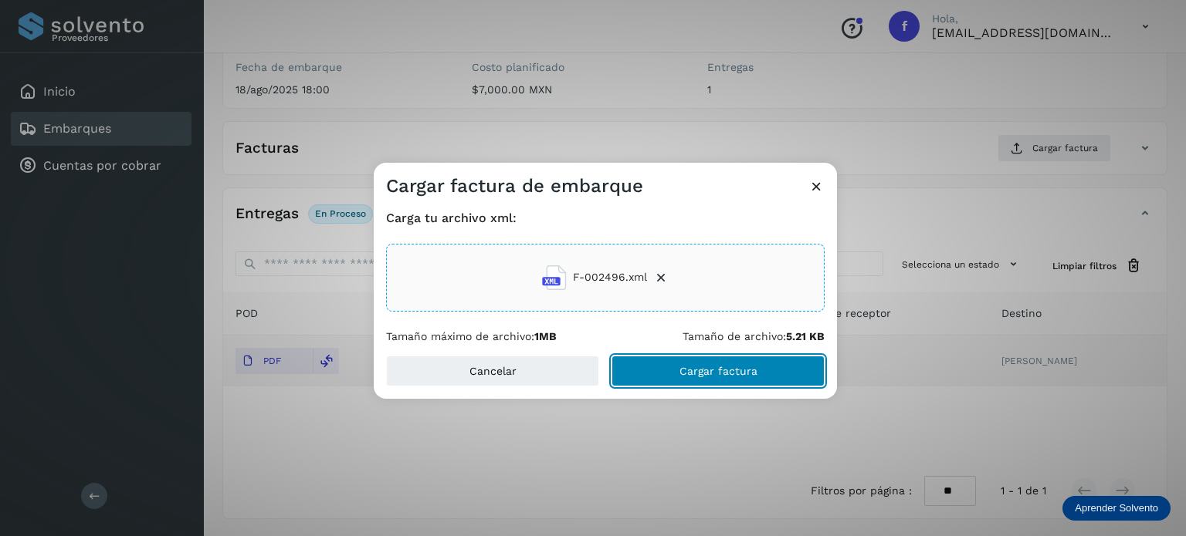
click at [675, 374] on button "Cargar factura" at bounding box center [717, 371] width 213 height 31
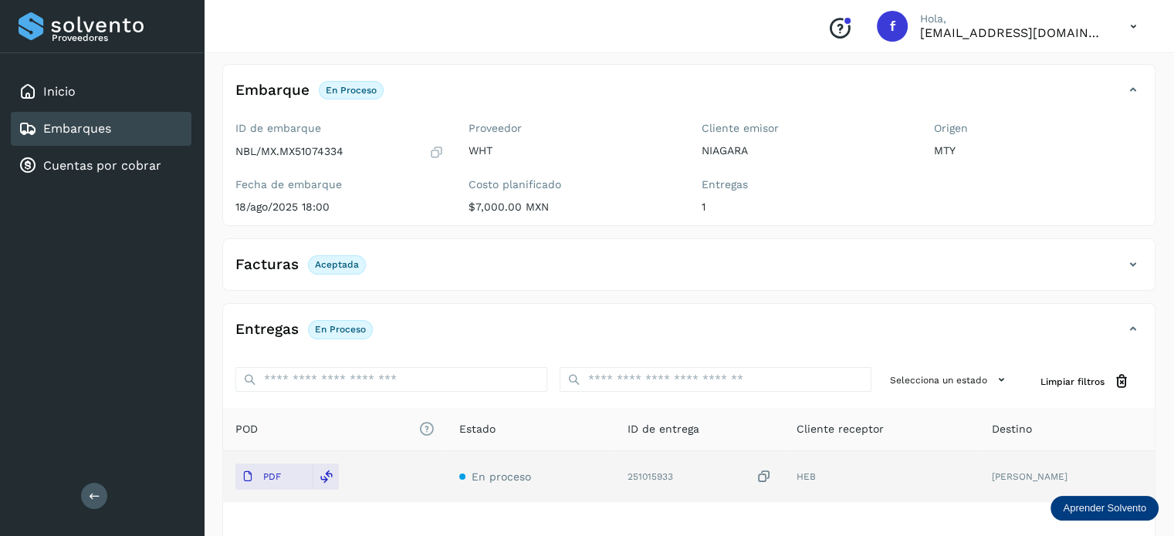
scroll to position [0, 0]
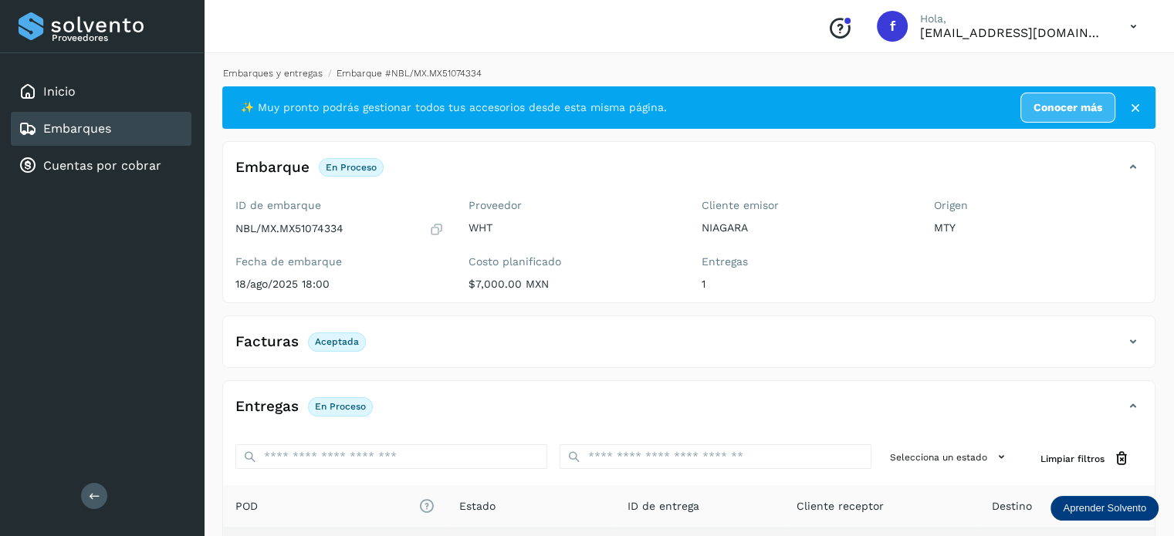
click at [259, 69] on link "Embarques y entregas" at bounding box center [273, 73] width 100 height 11
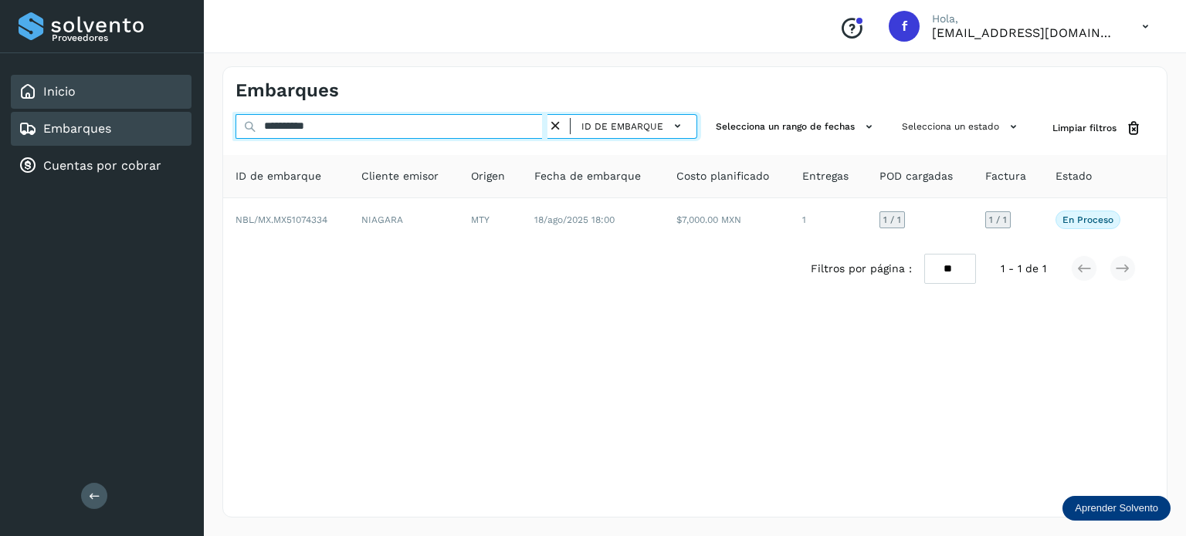
drag, startPoint x: 377, startPoint y: 130, endPoint x: 189, endPoint y: 101, distance: 190.5
click at [188, 100] on div "**********" at bounding box center [593, 268] width 1186 height 536
paste input "text"
type input "**********"
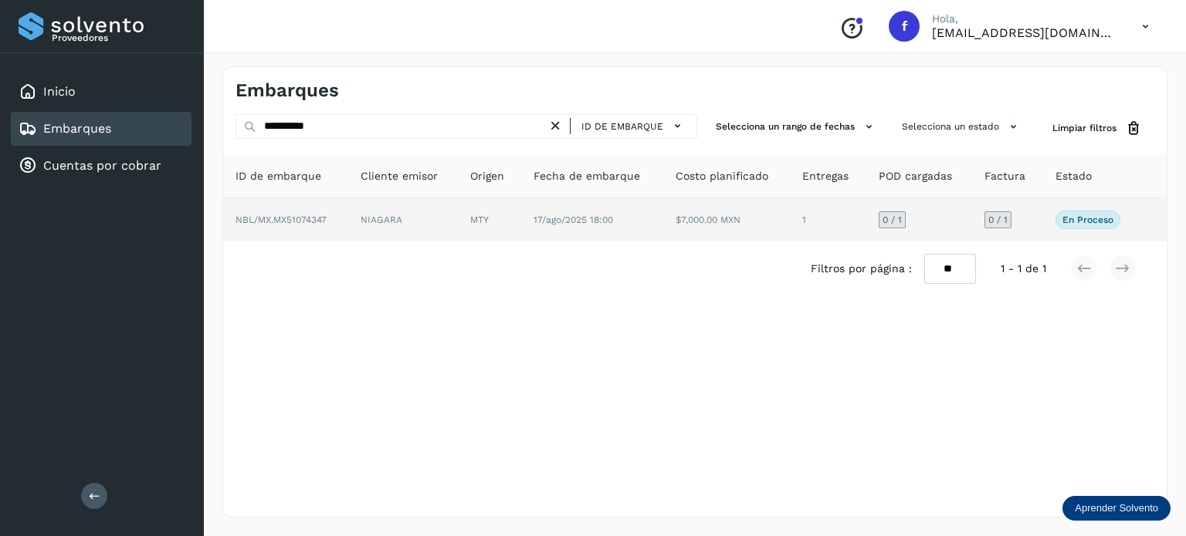
click at [302, 217] on span "NBL/MX.MX51074347" at bounding box center [280, 220] width 91 height 11
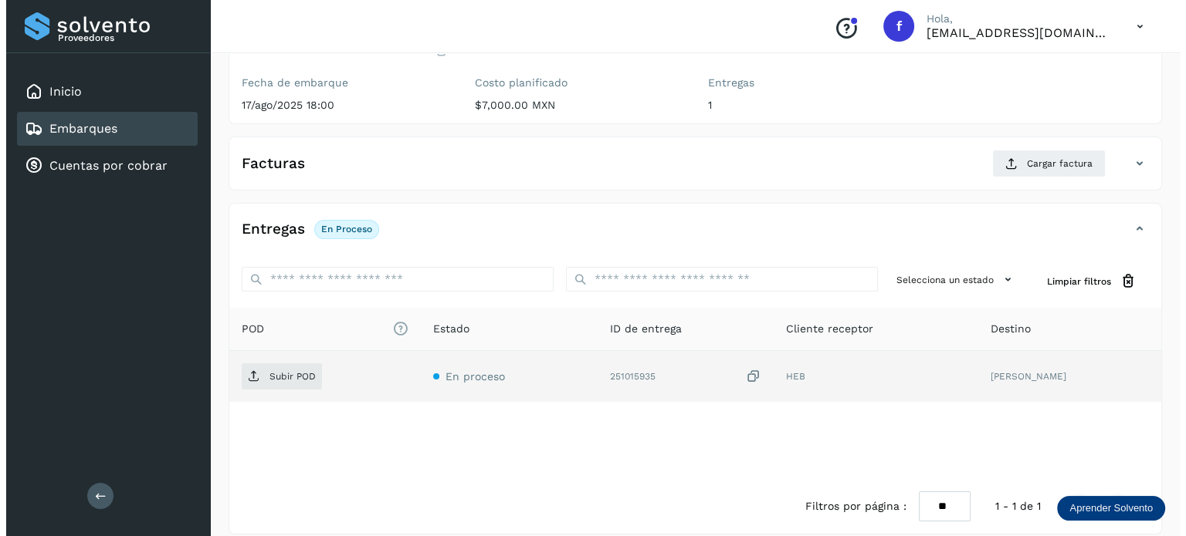
scroll to position [195, 0]
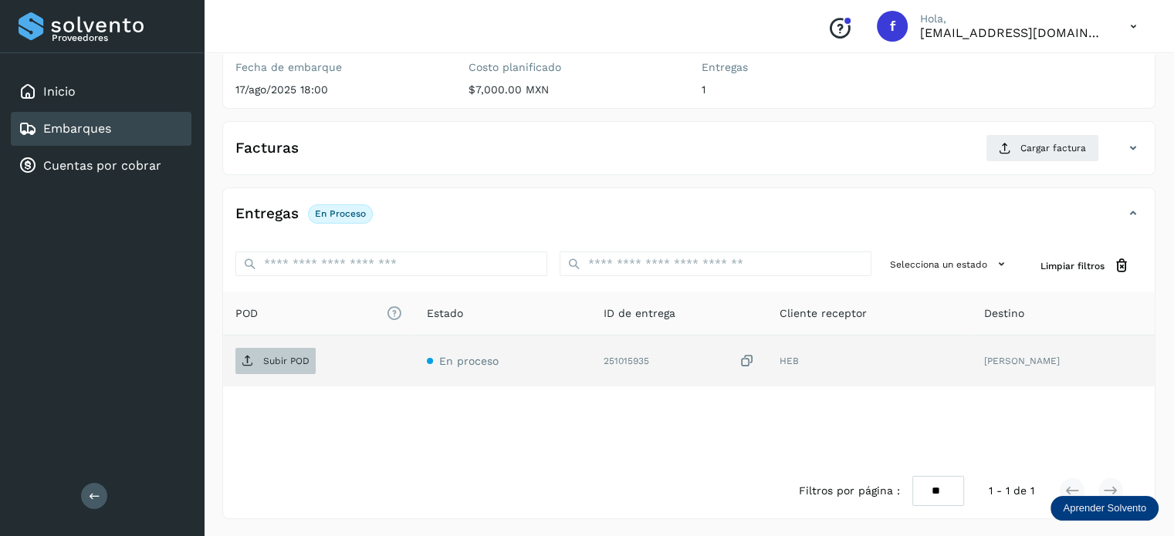
click at [285, 360] on p "Subir POD" at bounding box center [286, 361] width 46 height 11
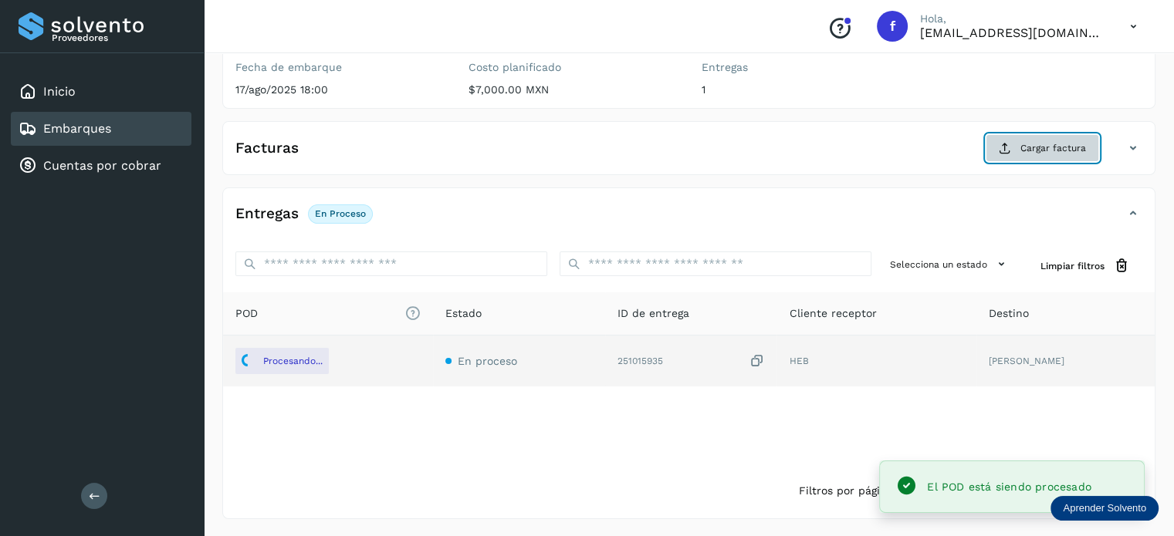
click at [1020, 148] on button "Cargar factura" at bounding box center [1042, 148] width 113 height 28
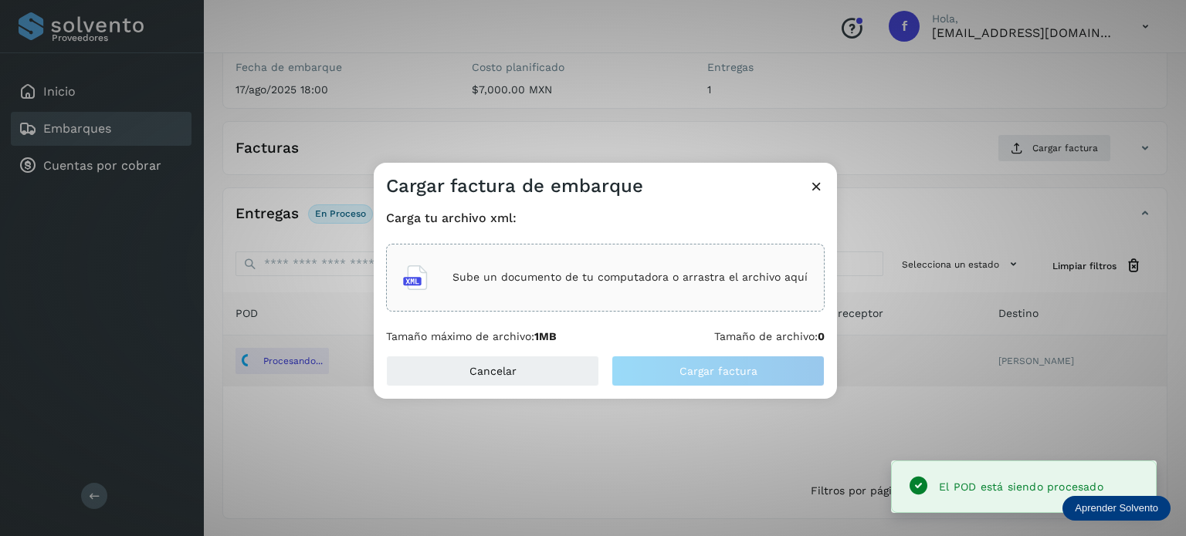
click at [646, 265] on div "Sube un documento de tu computadora o arrastra el archivo aquí" at bounding box center [605, 278] width 404 height 42
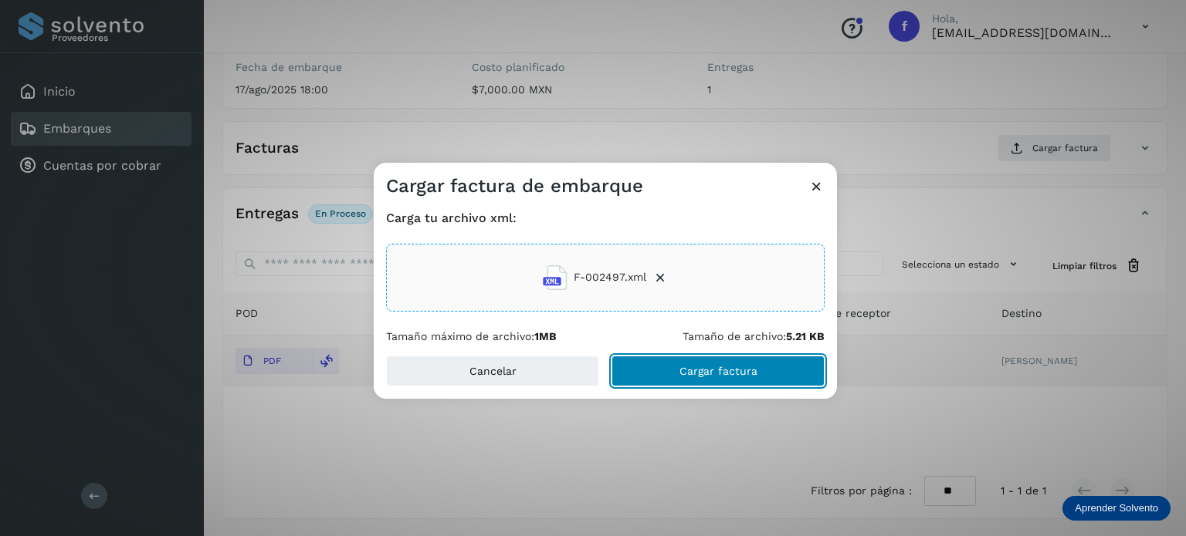
click at [728, 376] on span "Cargar factura" at bounding box center [718, 371] width 78 height 11
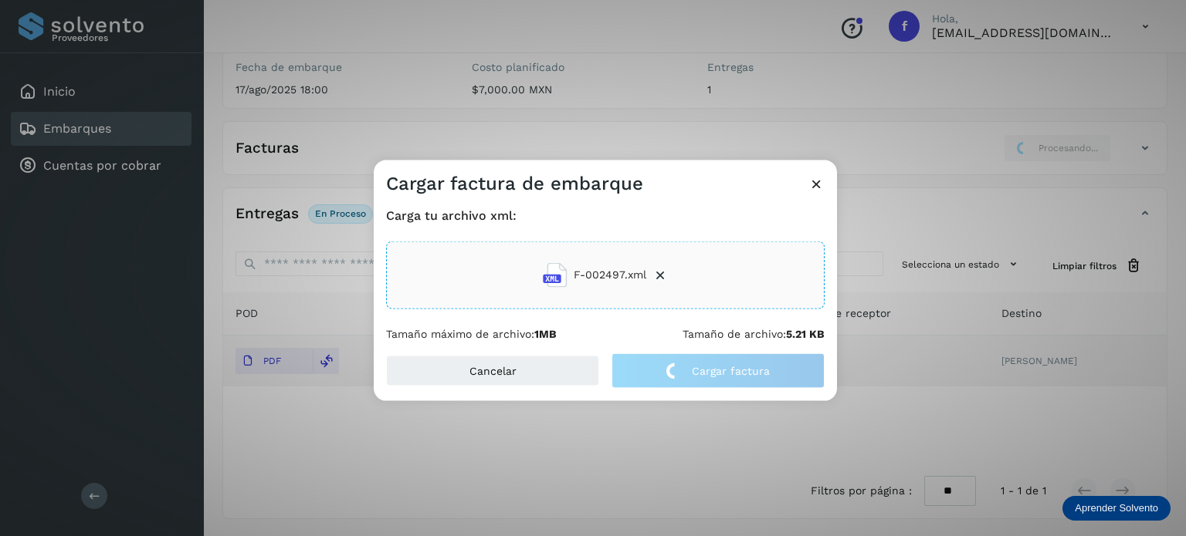
drag, startPoint x: 621, startPoint y: 178, endPoint x: 600, endPoint y: 218, distance: 45.2
click at [591, 197] on div "Carga tu archivo xml: F-002497.xml Tamaño máximo de archivo: 1MB Tamaño de arch…" at bounding box center [605, 273] width 463 height 157
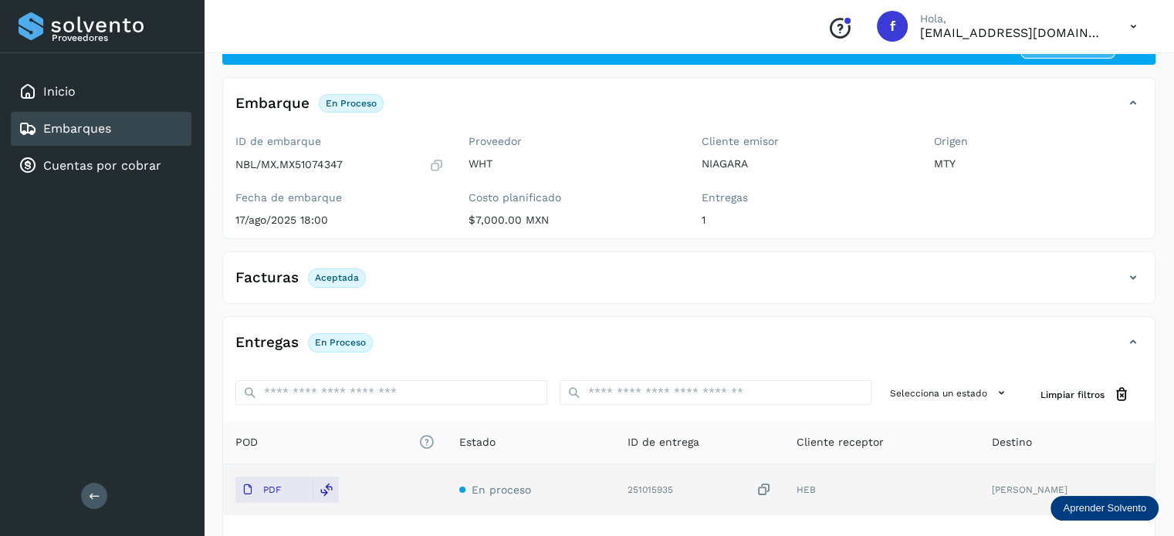
scroll to position [0, 0]
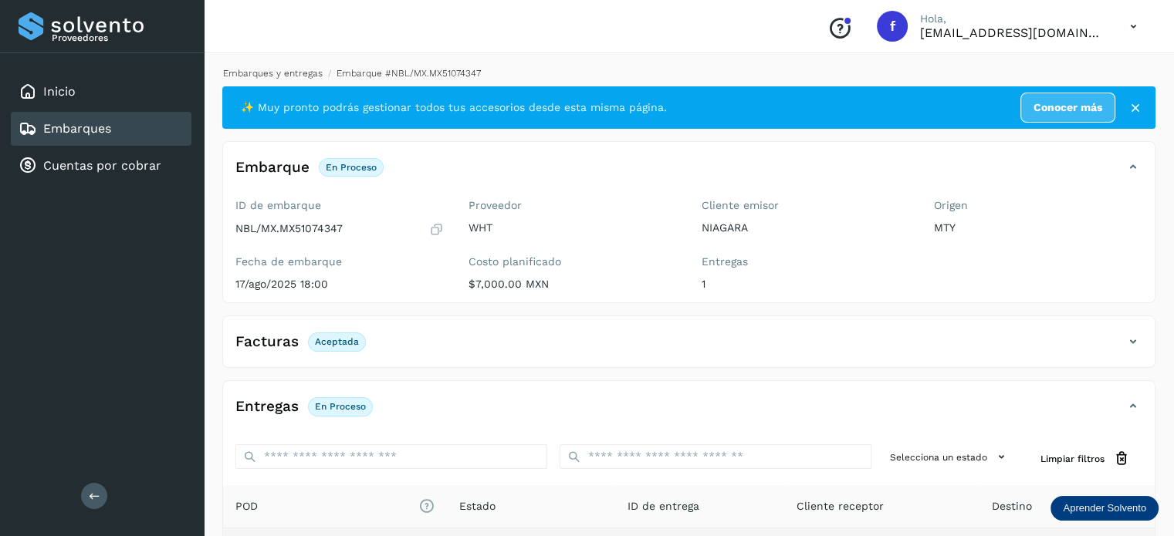
click at [279, 69] on link "Embarques y entregas" at bounding box center [273, 73] width 100 height 11
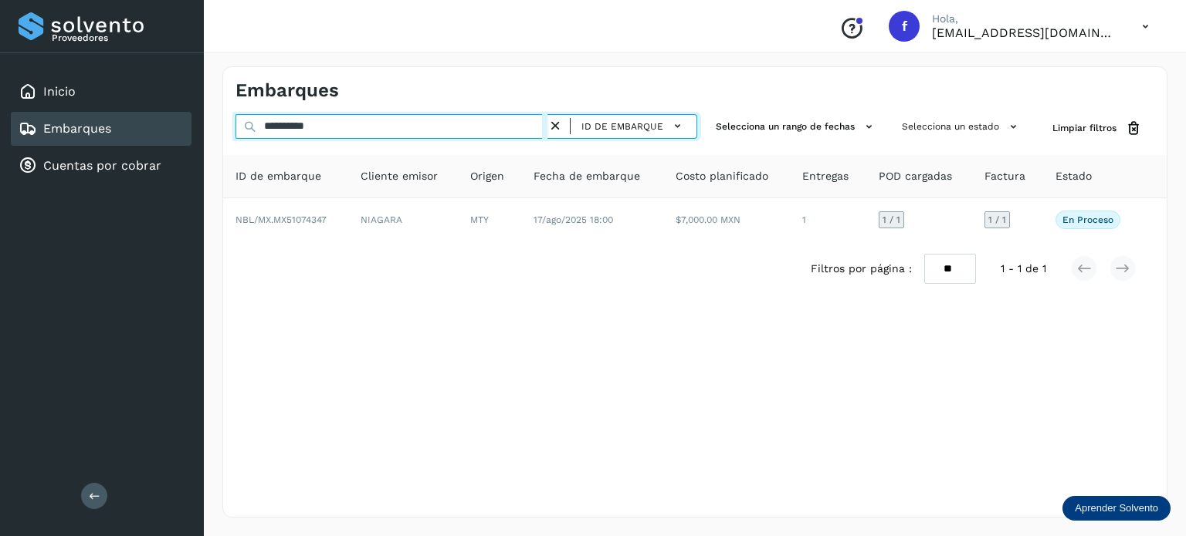
drag, startPoint x: 194, startPoint y: 79, endPoint x: 74, endPoint y: 39, distance: 125.9
click at [71, 39] on div "**********" at bounding box center [593, 268] width 1186 height 536
paste input "text"
type input "**********"
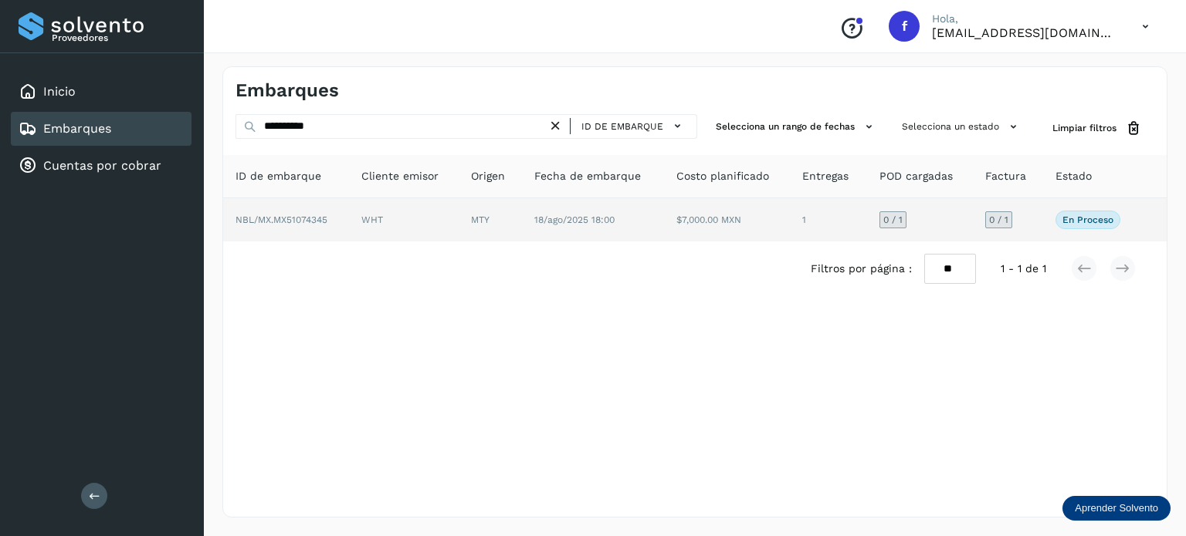
click at [319, 218] on span "NBL/MX.MX51074345" at bounding box center [281, 220] width 92 height 11
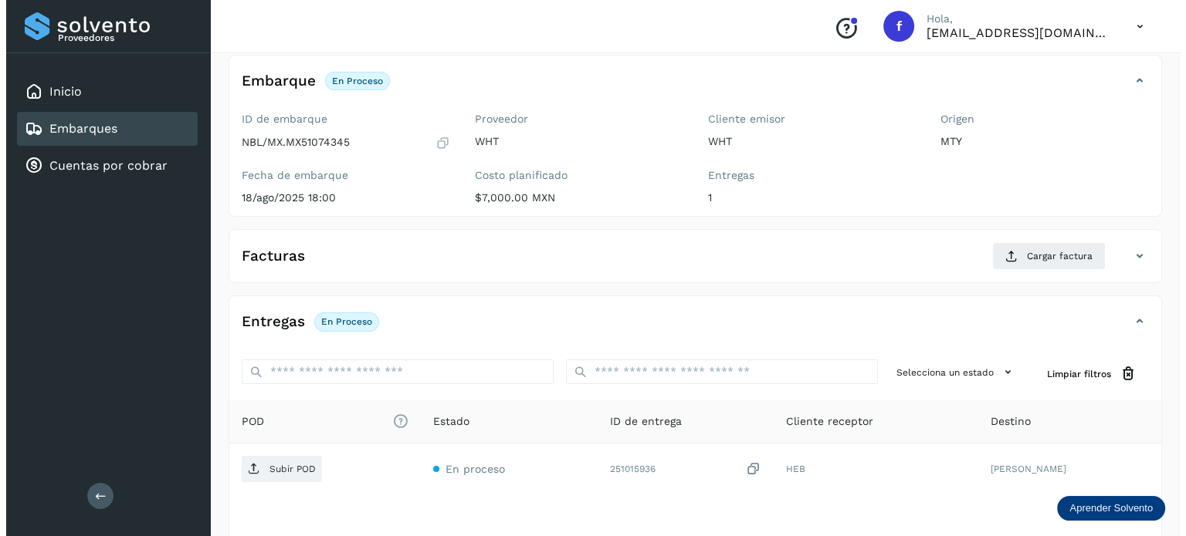
scroll to position [195, 0]
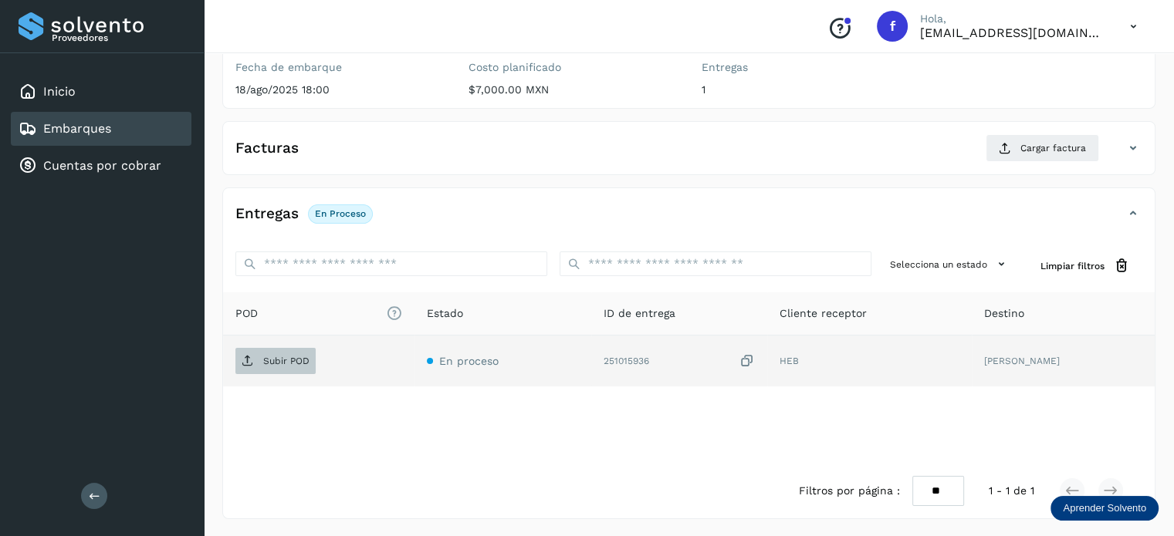
click at [299, 361] on p "Subir POD" at bounding box center [286, 361] width 46 height 11
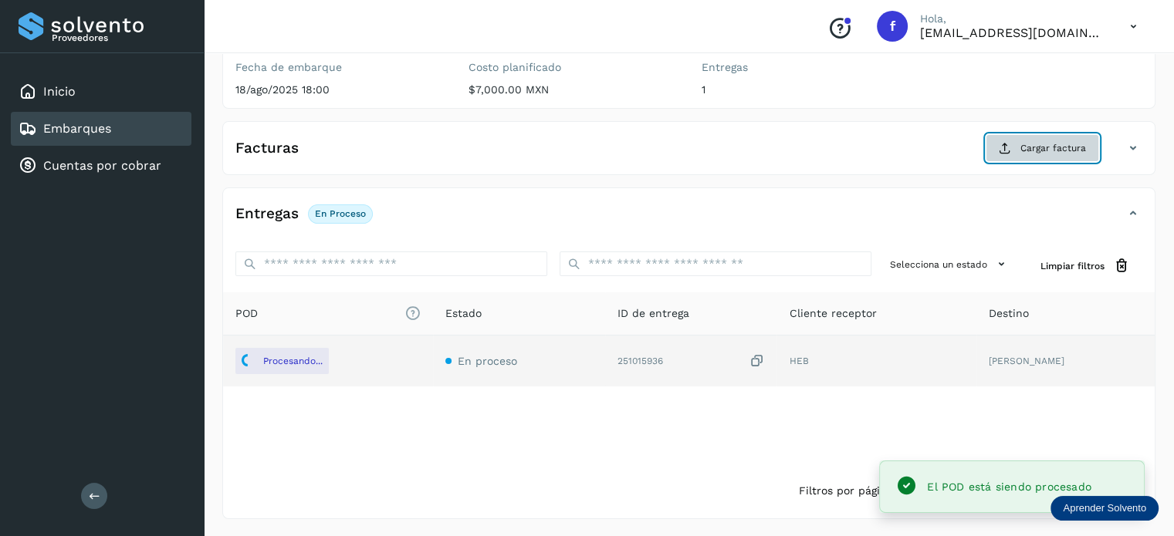
click at [1064, 152] on span "Cargar factura" at bounding box center [1053, 148] width 66 height 14
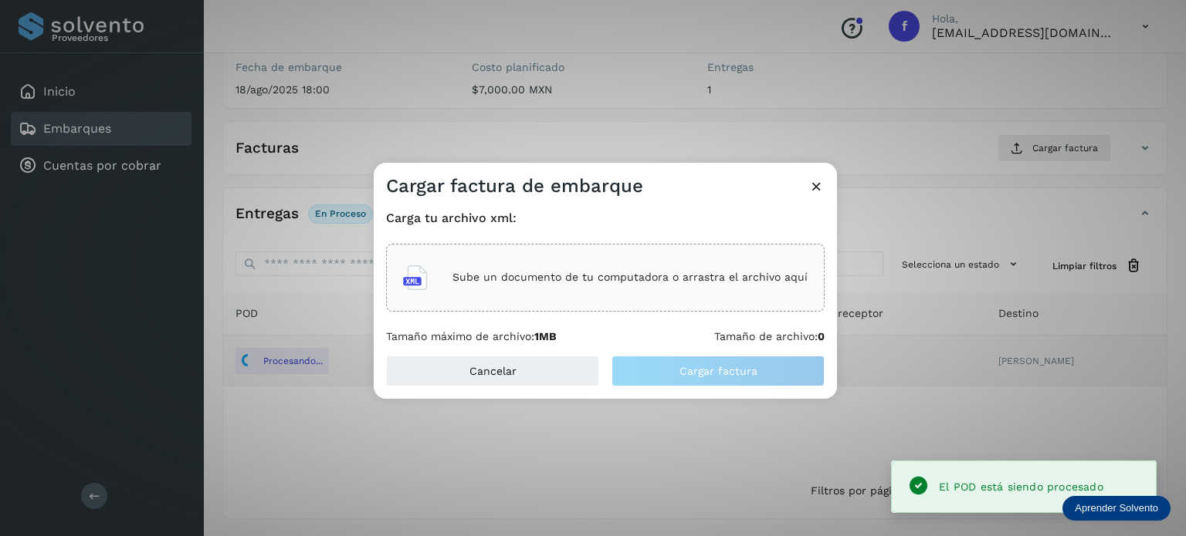
click at [608, 276] on p "Sube un documento de tu computadora o arrastra el archivo aquí" at bounding box center [629, 277] width 355 height 13
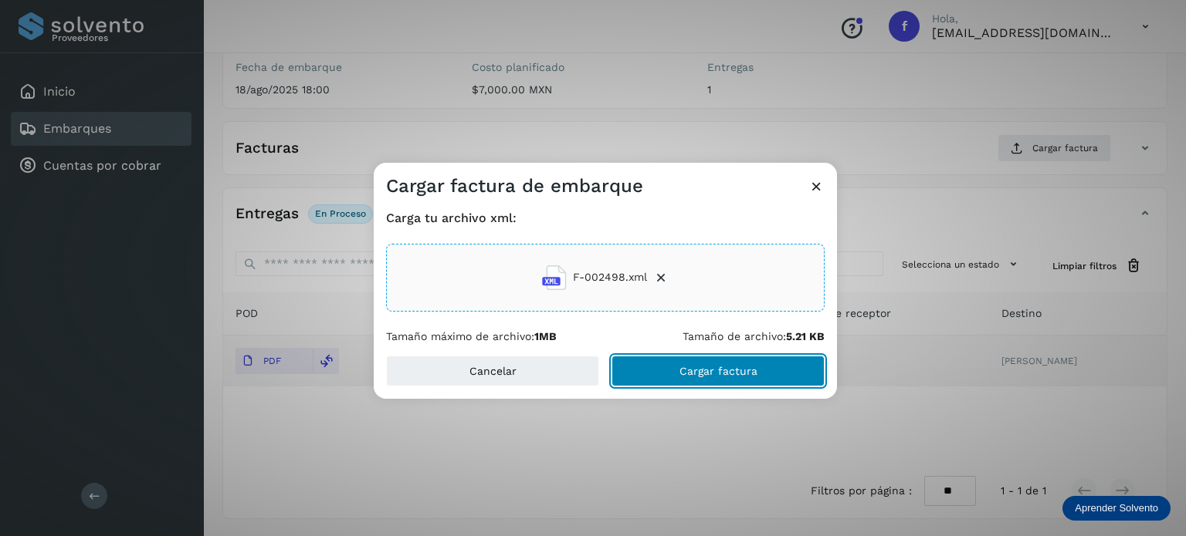
click at [695, 364] on button "Cargar factura" at bounding box center [717, 371] width 213 height 31
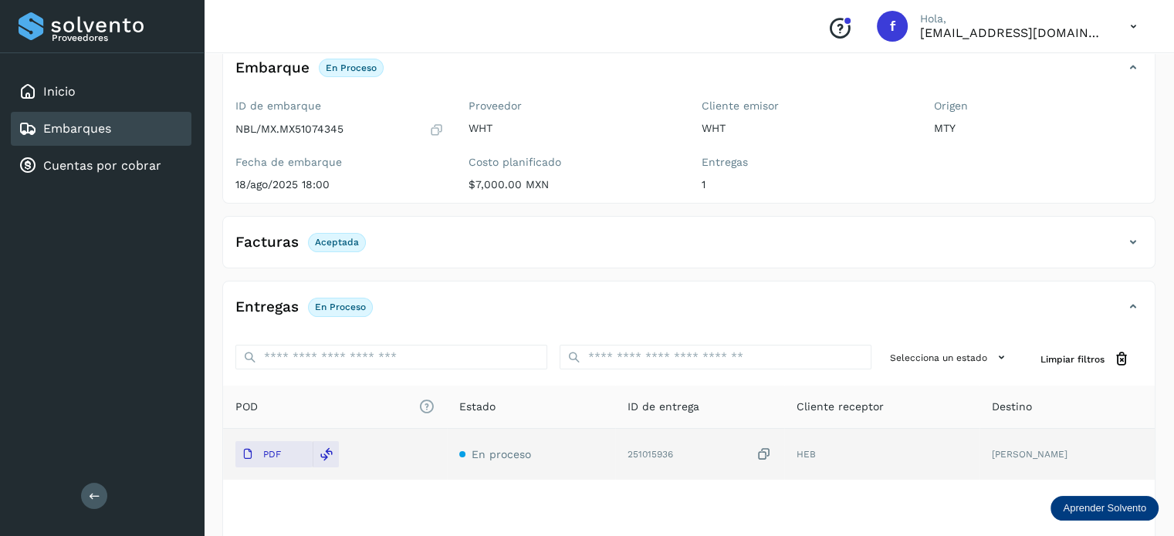
scroll to position [0, 0]
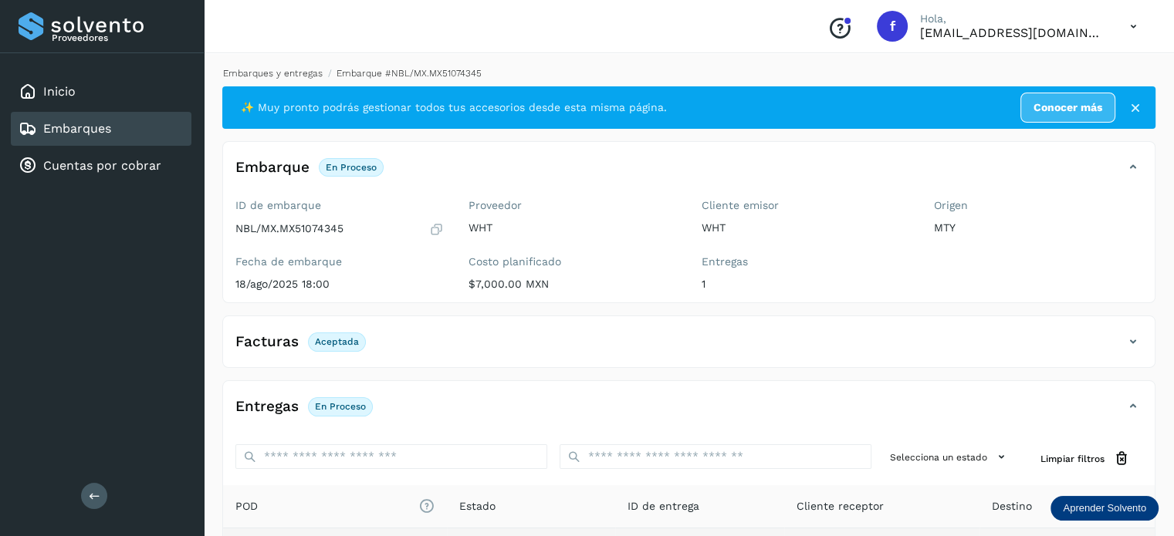
click at [255, 73] on link "Embarques y entregas" at bounding box center [273, 73] width 100 height 11
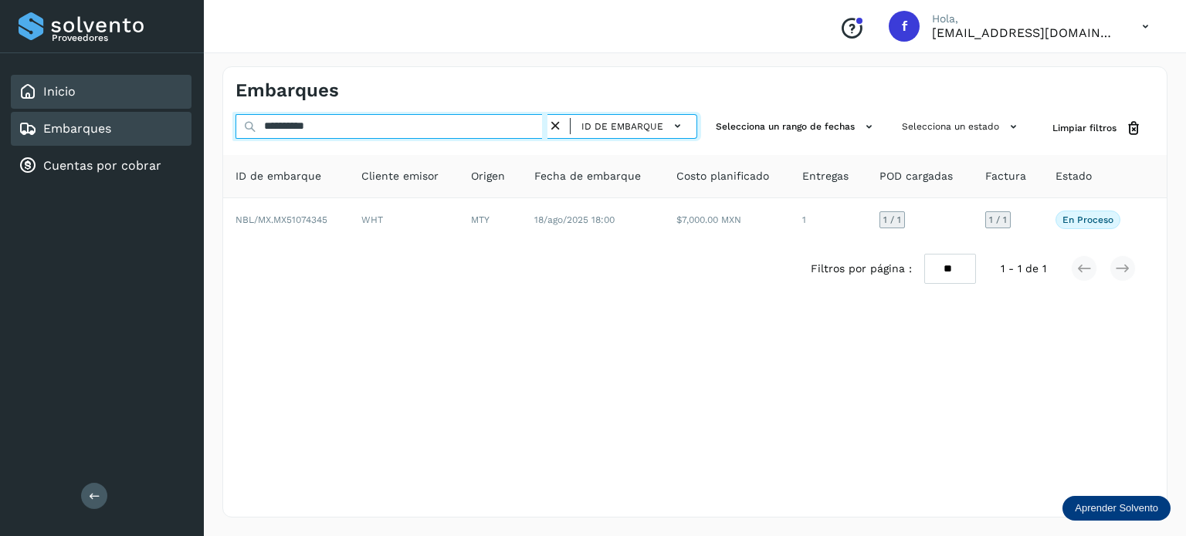
drag, startPoint x: 414, startPoint y: 132, endPoint x: 147, endPoint y: 82, distance: 271.0
click at [143, 79] on div "**********" at bounding box center [593, 268] width 1186 height 536
paste input "text"
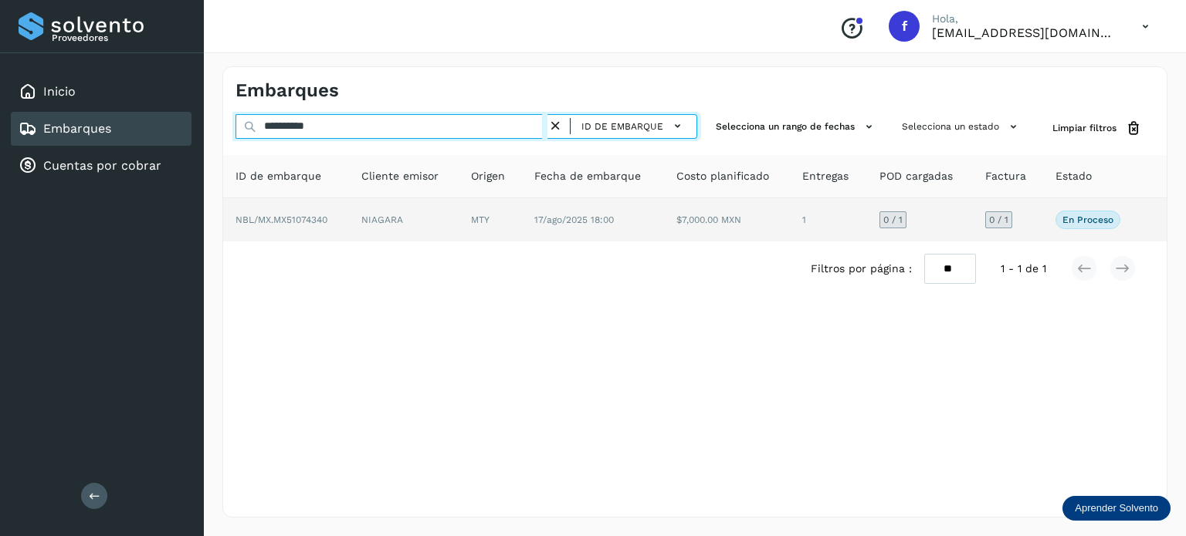
type input "**********"
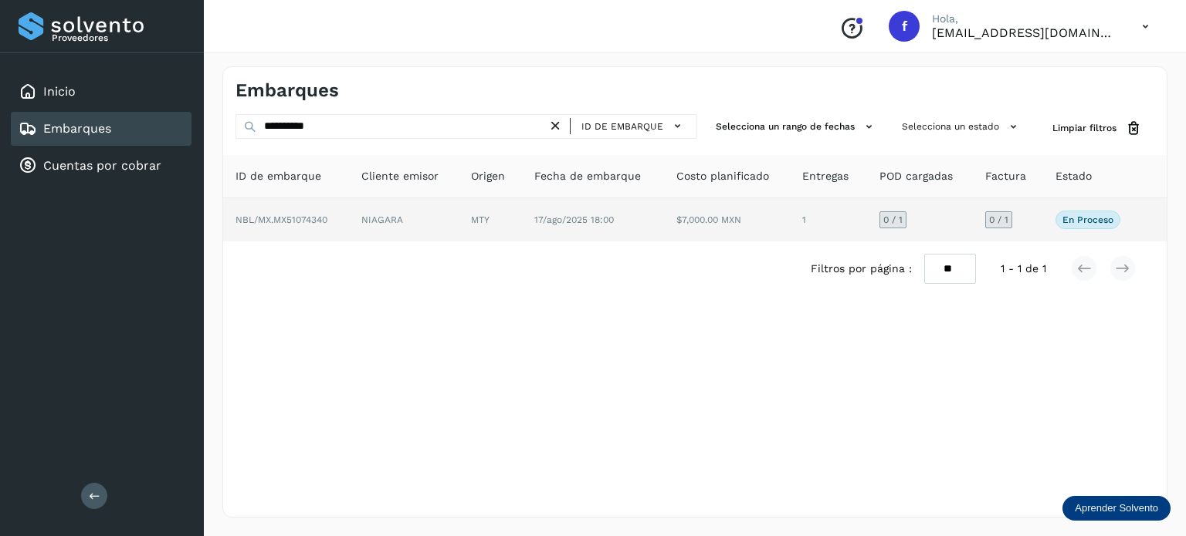
click at [293, 224] on span "NBL/MX.MX51074340" at bounding box center [281, 220] width 92 height 11
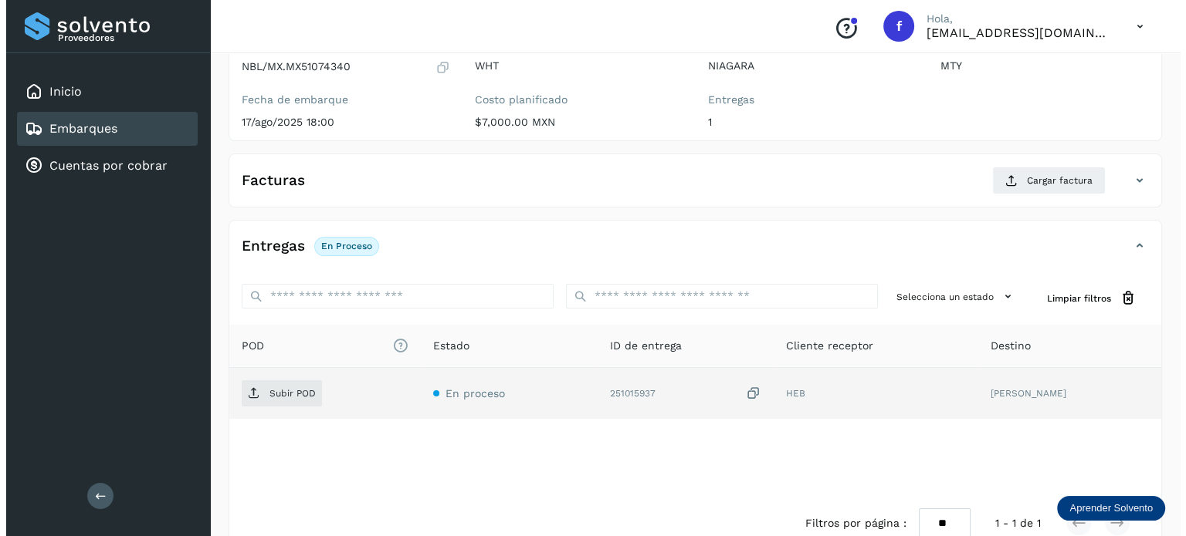
scroll to position [195, 0]
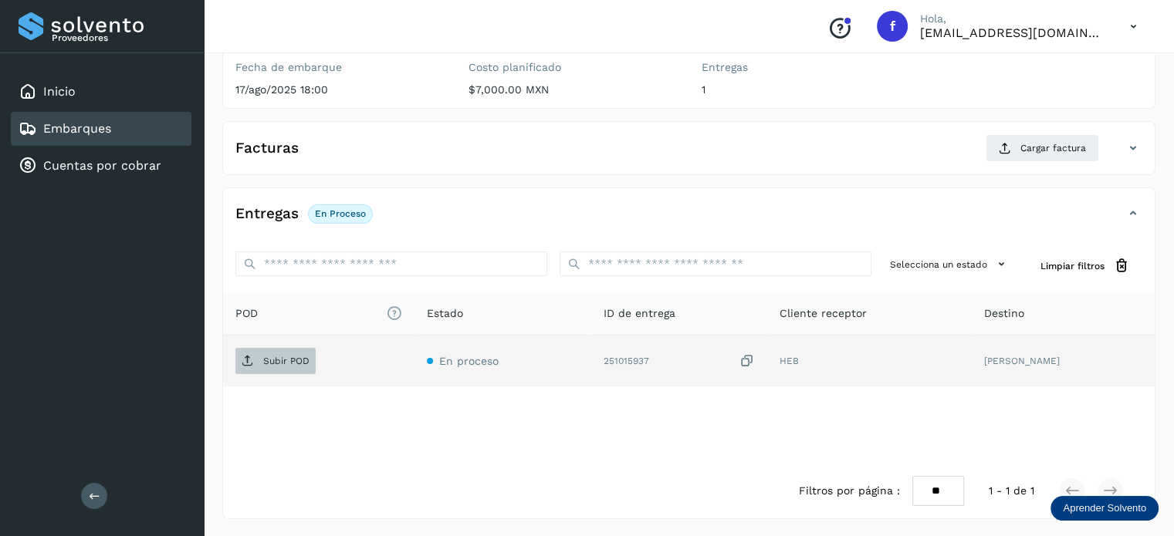
click at [284, 365] on p "Subir POD" at bounding box center [286, 361] width 46 height 11
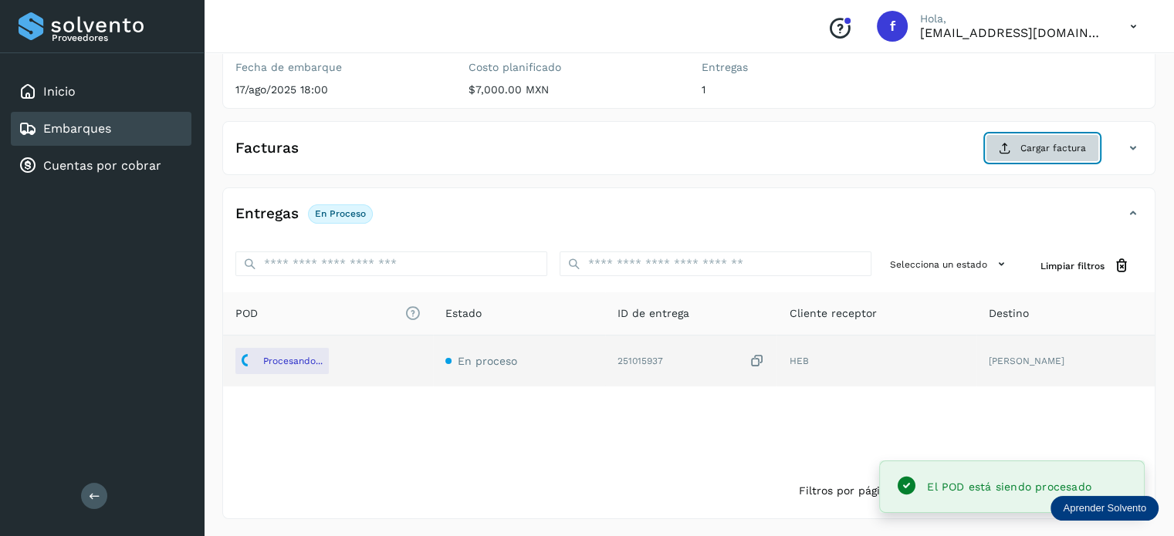
click at [1010, 145] on icon at bounding box center [1005, 148] width 12 height 12
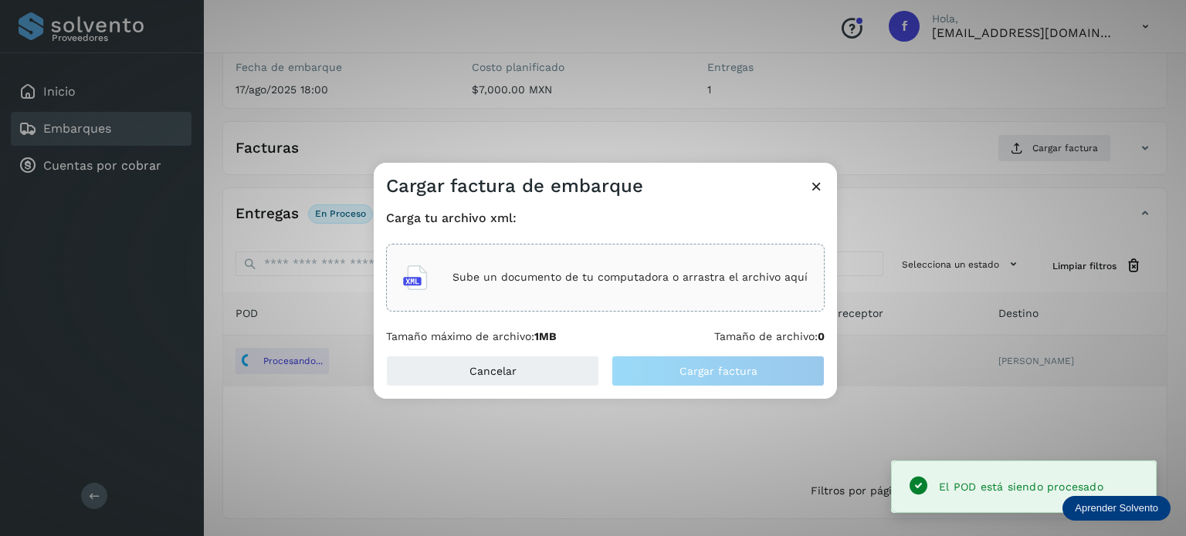
click at [673, 272] on p "Sube un documento de tu computadora o arrastra el archivo aquí" at bounding box center [629, 277] width 355 height 13
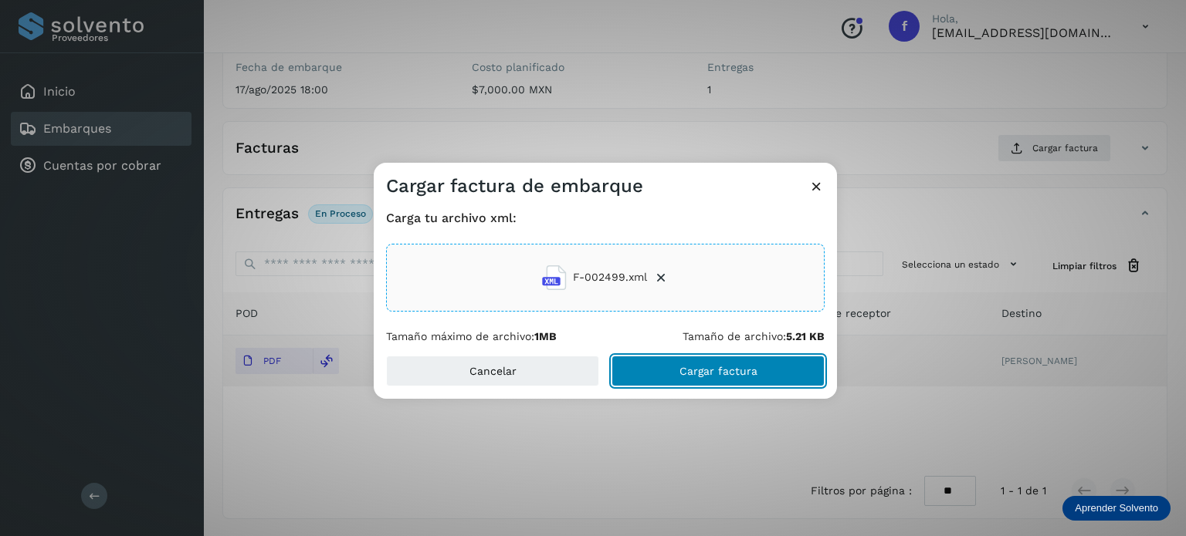
click at [699, 367] on span "Cargar factura" at bounding box center [718, 371] width 78 height 11
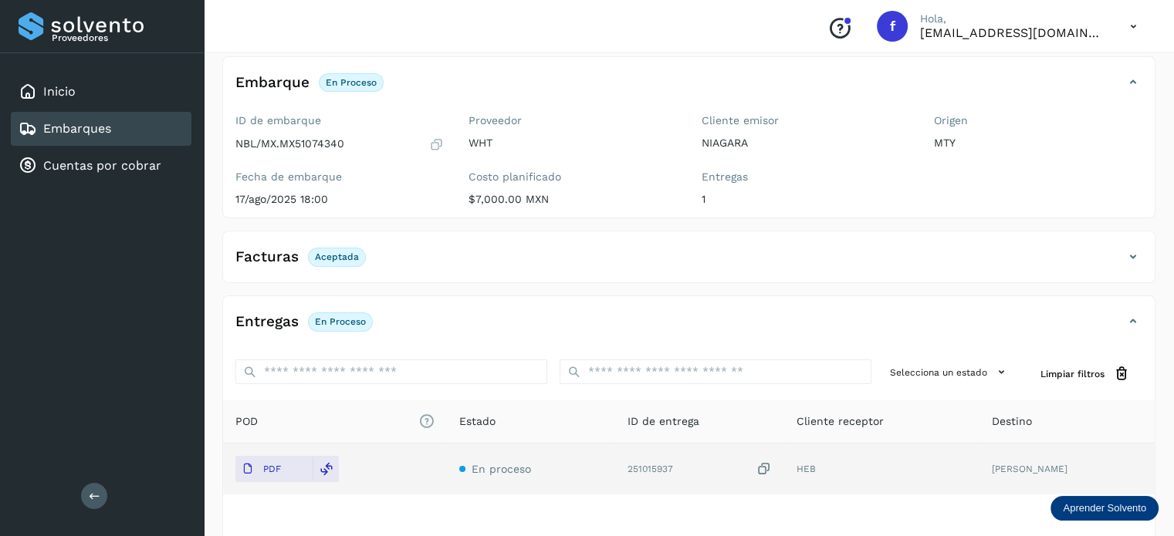
scroll to position [0, 0]
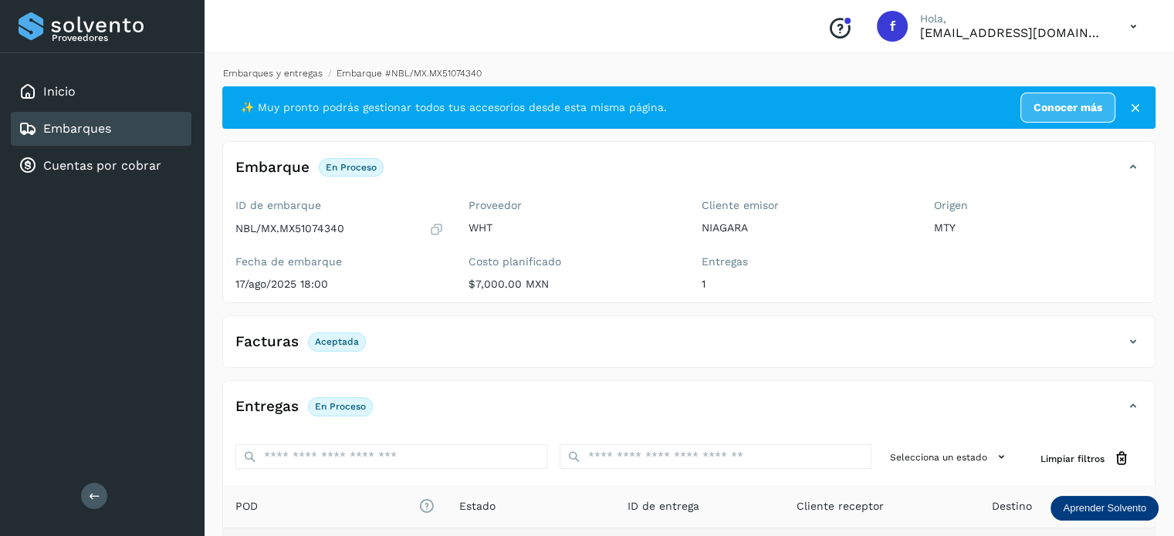
click at [303, 69] on link "Embarques y entregas" at bounding box center [273, 73] width 100 height 11
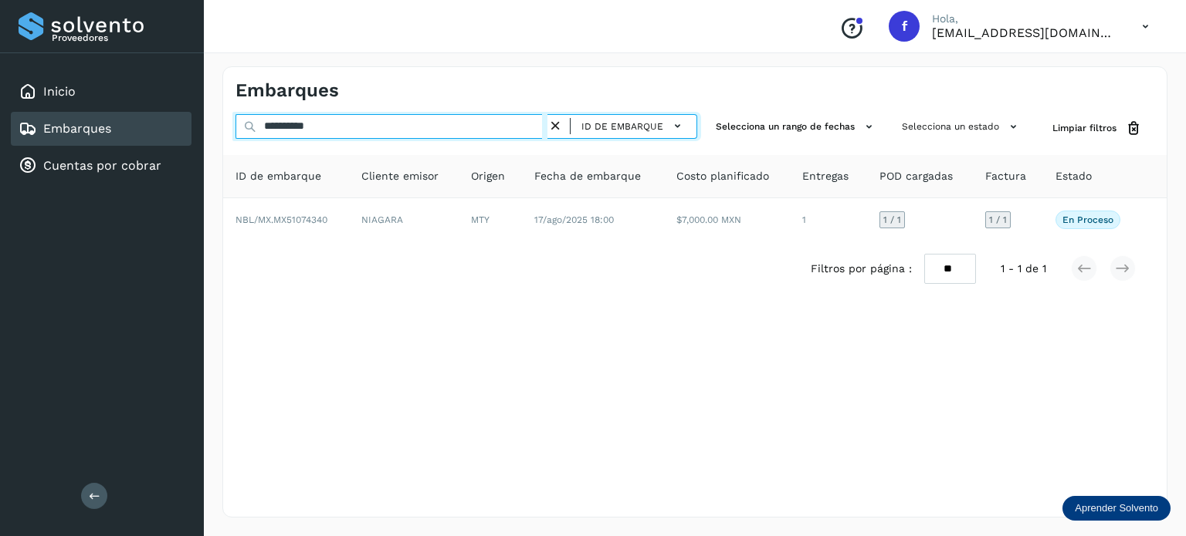
drag, startPoint x: 346, startPoint y: 120, endPoint x: 136, endPoint y: 73, distance: 215.0
click at [135, 75] on div "**********" at bounding box center [593, 268] width 1186 height 536
paste input "text"
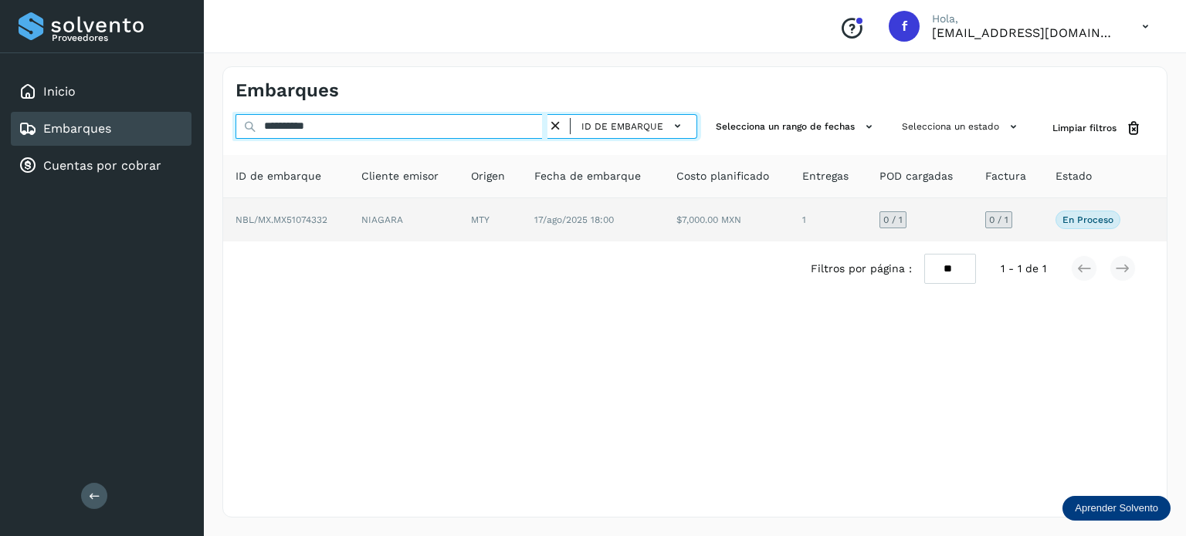
type input "**********"
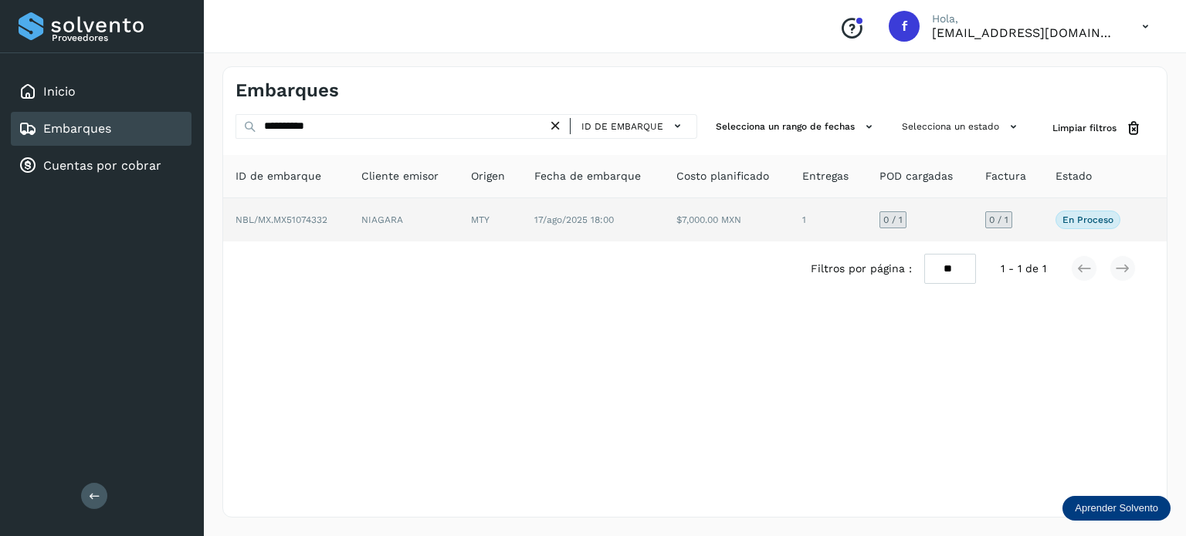
click at [288, 218] on span "NBL/MX.MX51074332" at bounding box center [281, 220] width 92 height 11
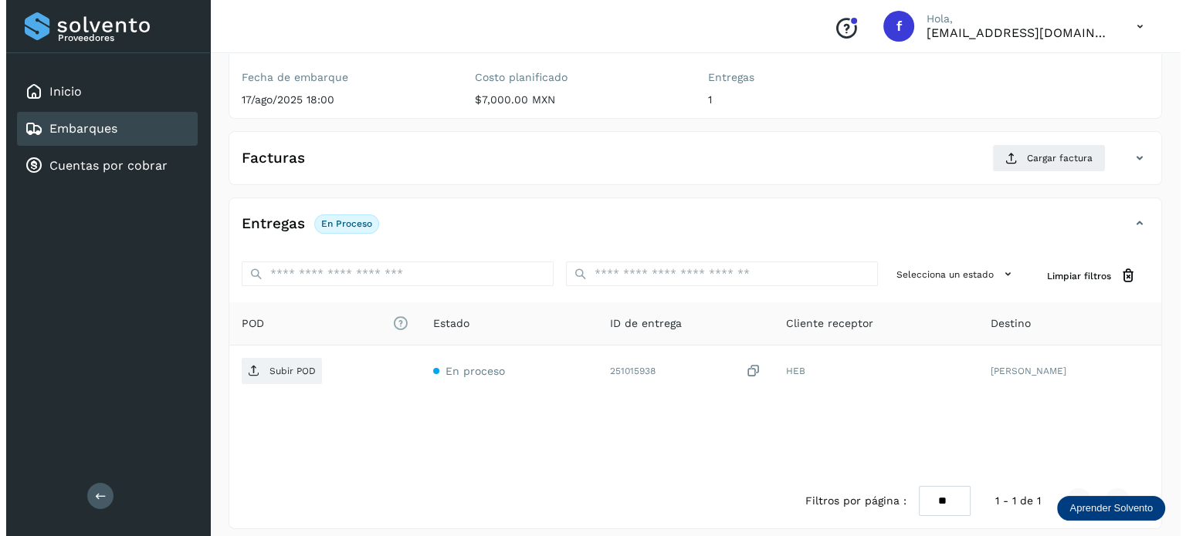
scroll to position [195, 0]
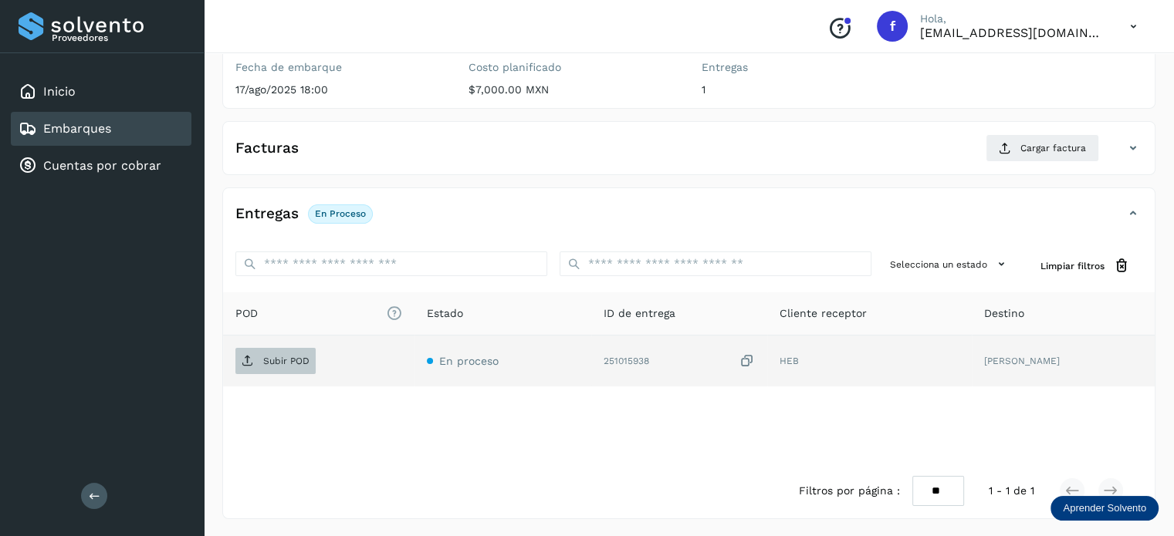
click at [264, 364] on p "Subir POD" at bounding box center [286, 361] width 46 height 11
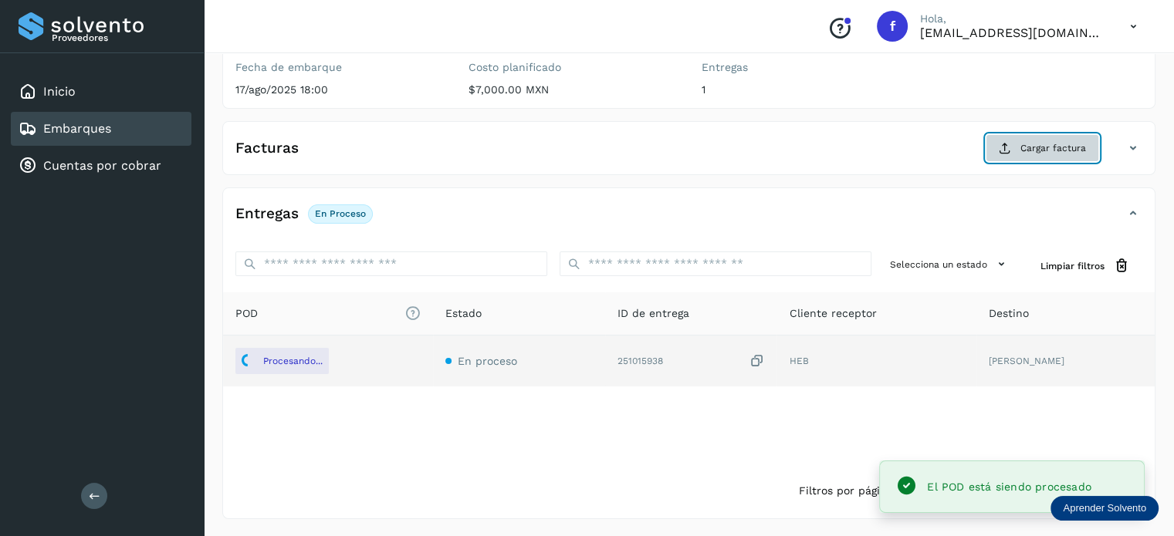
click at [1046, 135] on button "Cargar factura" at bounding box center [1042, 148] width 113 height 28
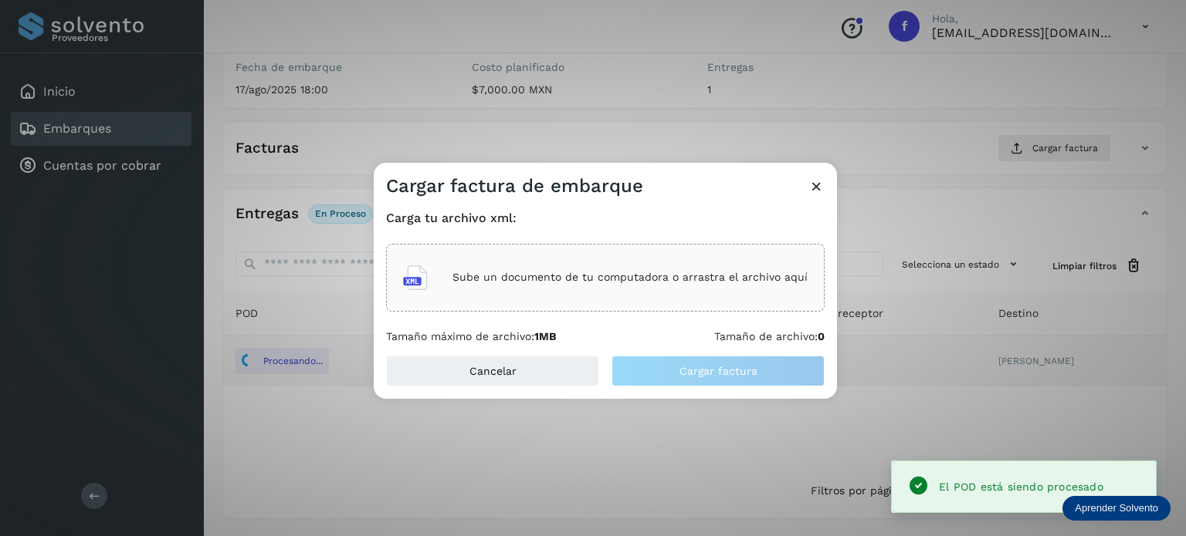
click at [627, 262] on div "Sube un documento de tu computadora o arrastra el archivo aquí" at bounding box center [605, 278] width 404 height 42
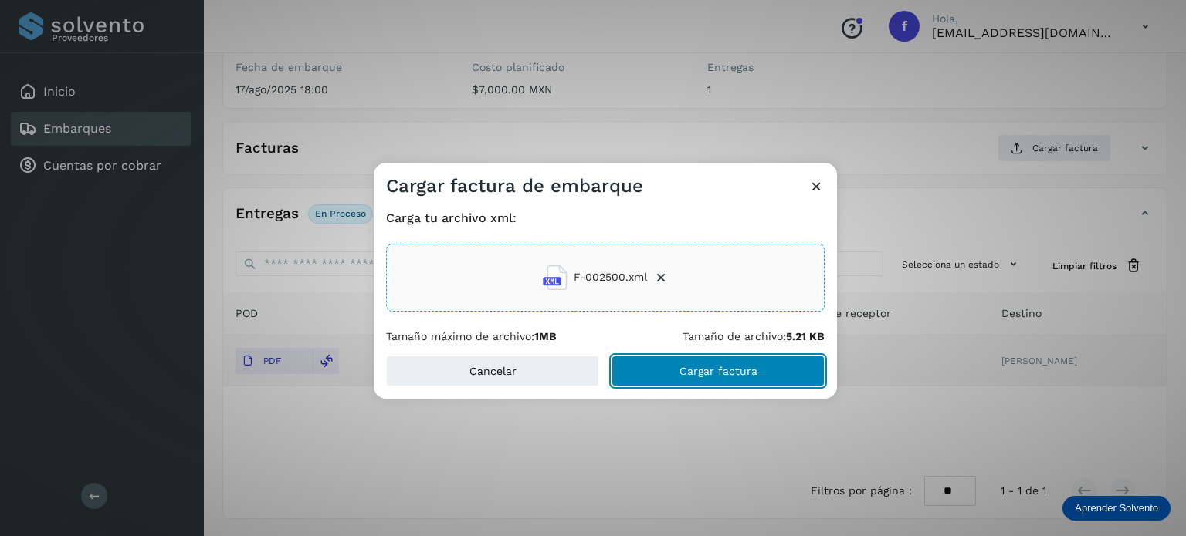
click at [664, 366] on button "Cargar factura" at bounding box center [717, 371] width 213 height 31
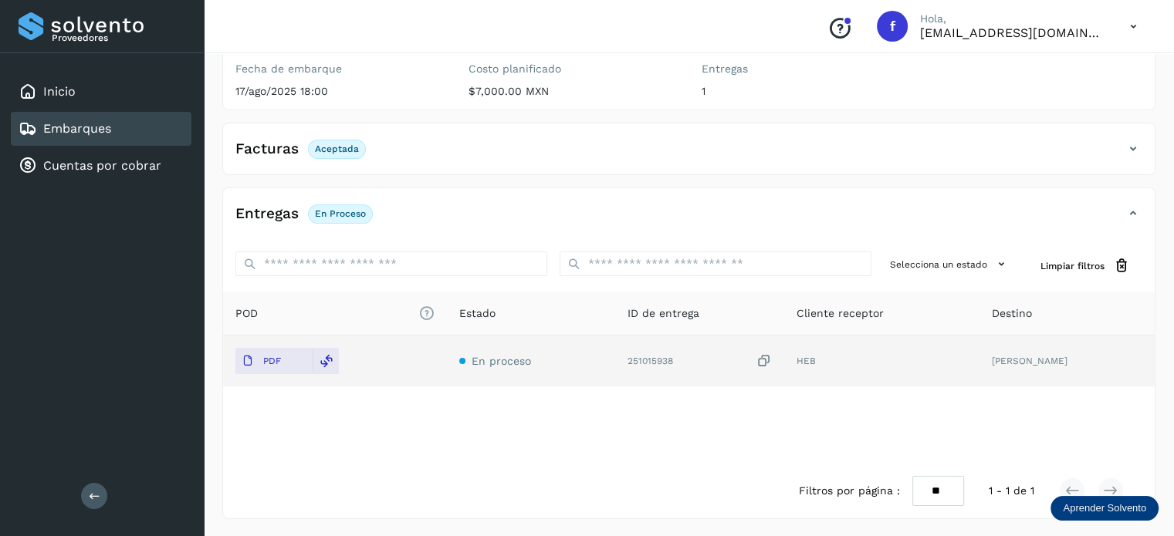
scroll to position [0, 0]
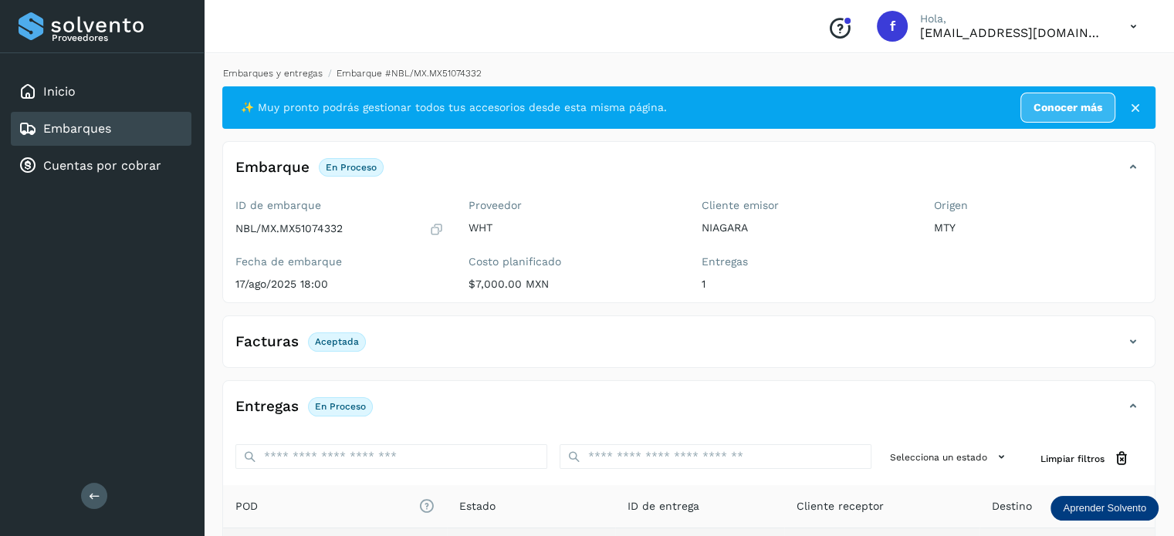
click at [263, 73] on link "Embarques y entregas" at bounding box center [273, 73] width 100 height 11
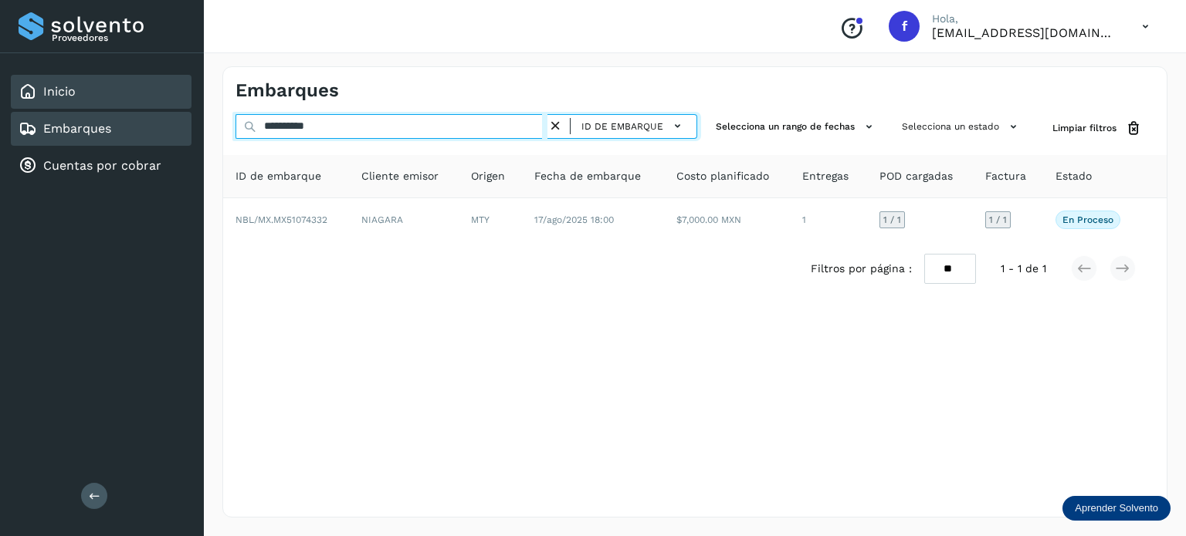
drag, startPoint x: 149, startPoint y: 95, endPoint x: 111, endPoint y: 93, distance: 37.9
click at [108, 89] on div "**********" at bounding box center [593, 268] width 1186 height 536
paste input "text"
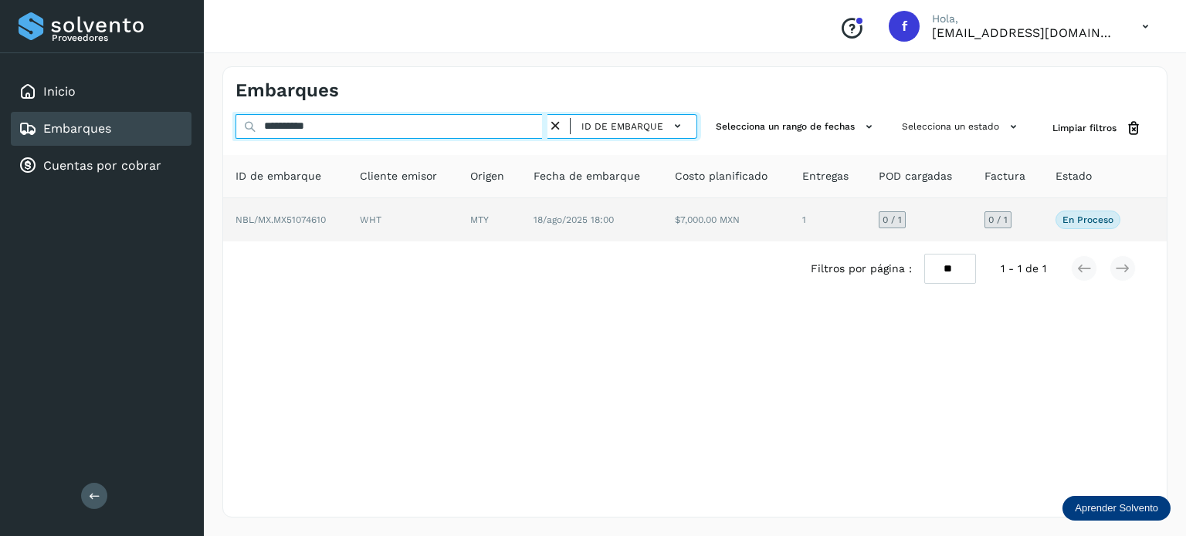
type input "**********"
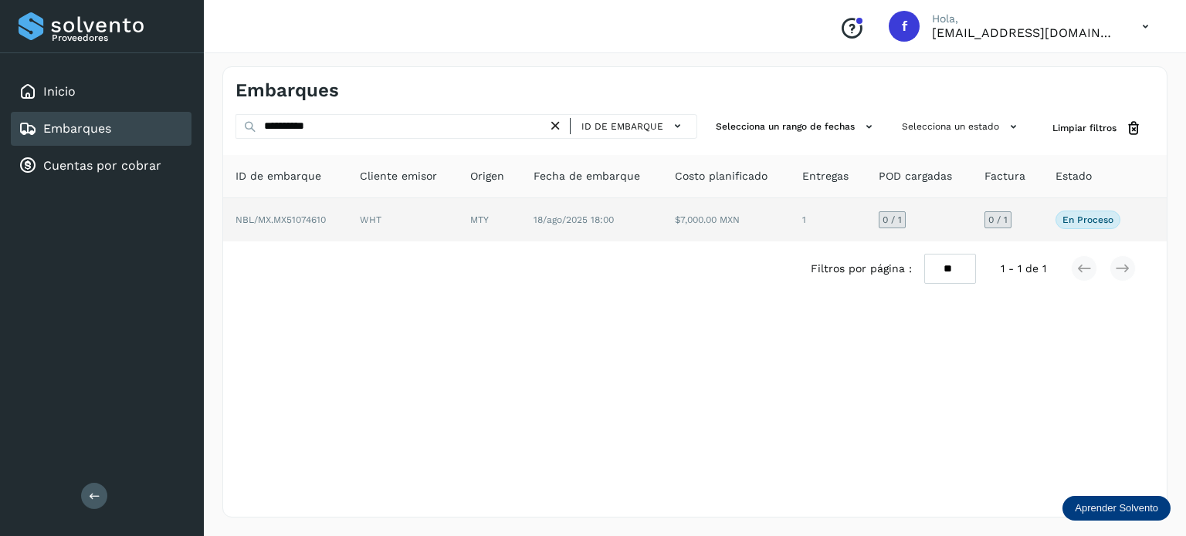
click at [318, 219] on span "NBL/MX.MX51074610" at bounding box center [280, 220] width 90 height 11
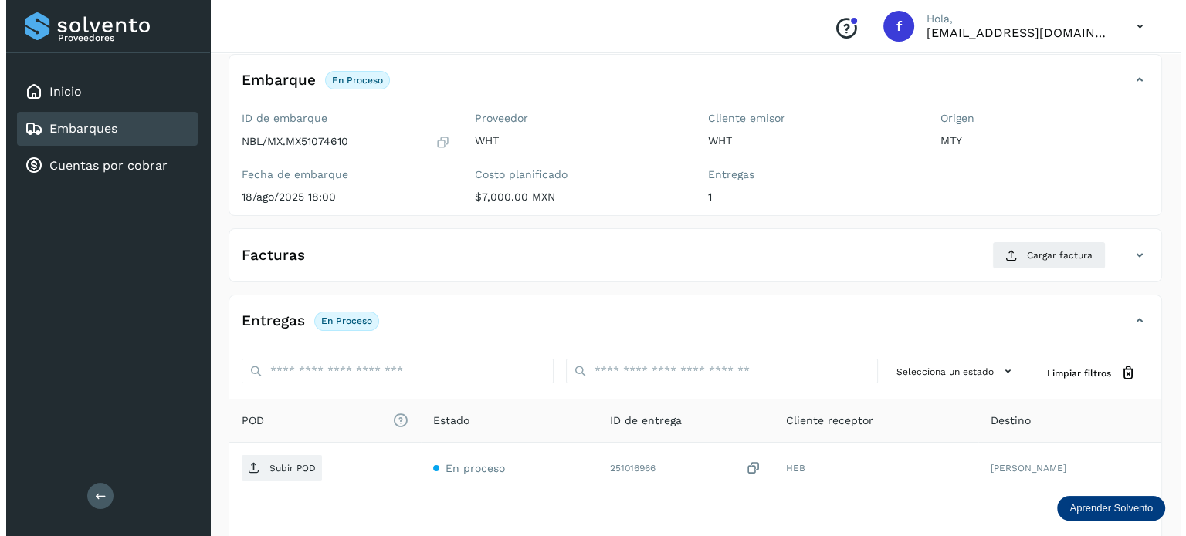
scroll to position [195, 0]
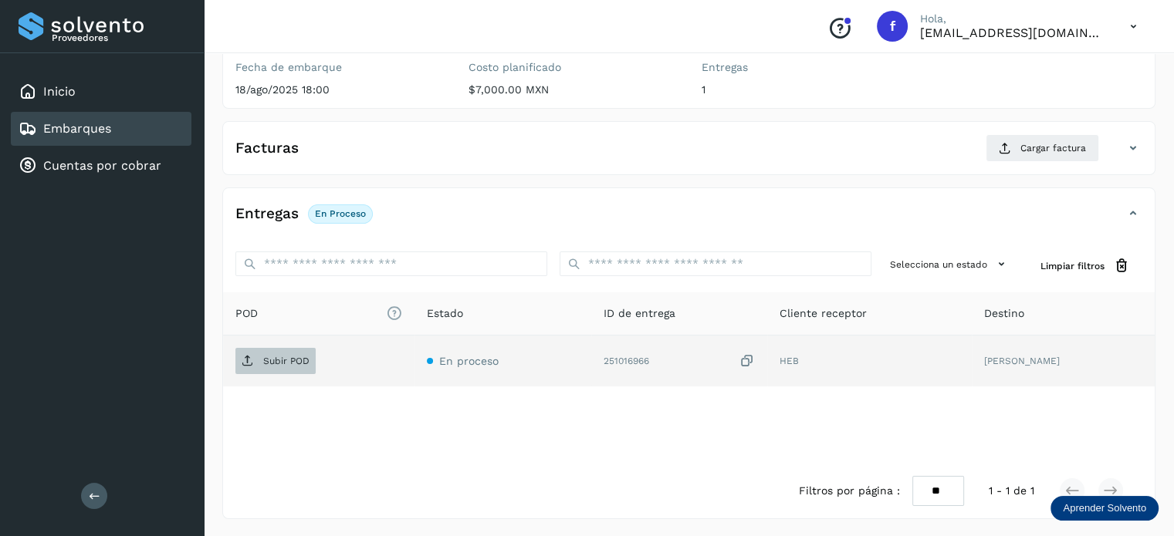
click at [303, 357] on p "Subir POD" at bounding box center [286, 361] width 46 height 11
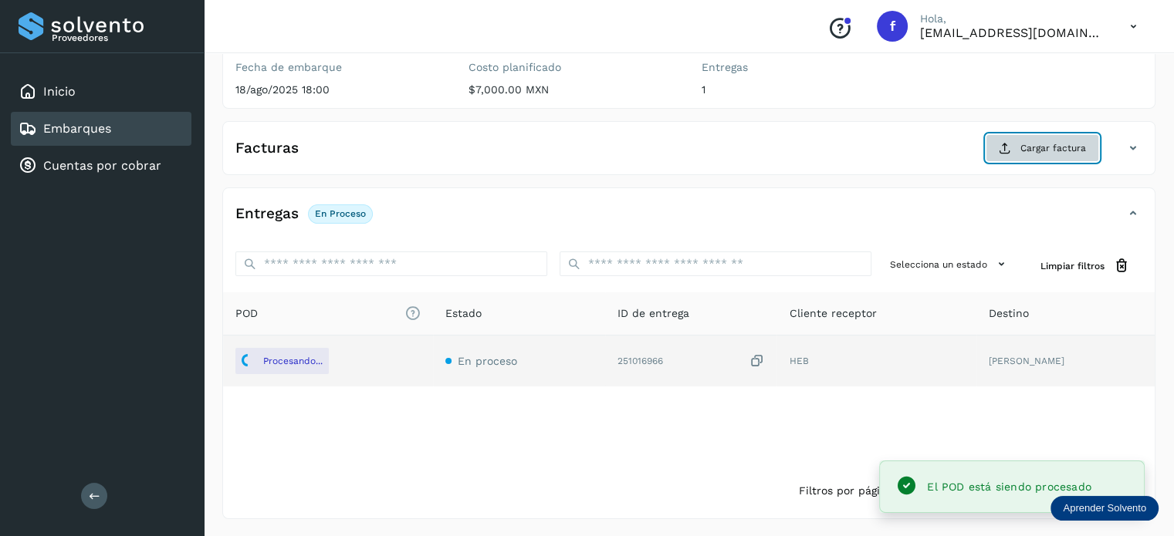
click at [1047, 147] on span "Cargar factura" at bounding box center [1053, 148] width 66 height 14
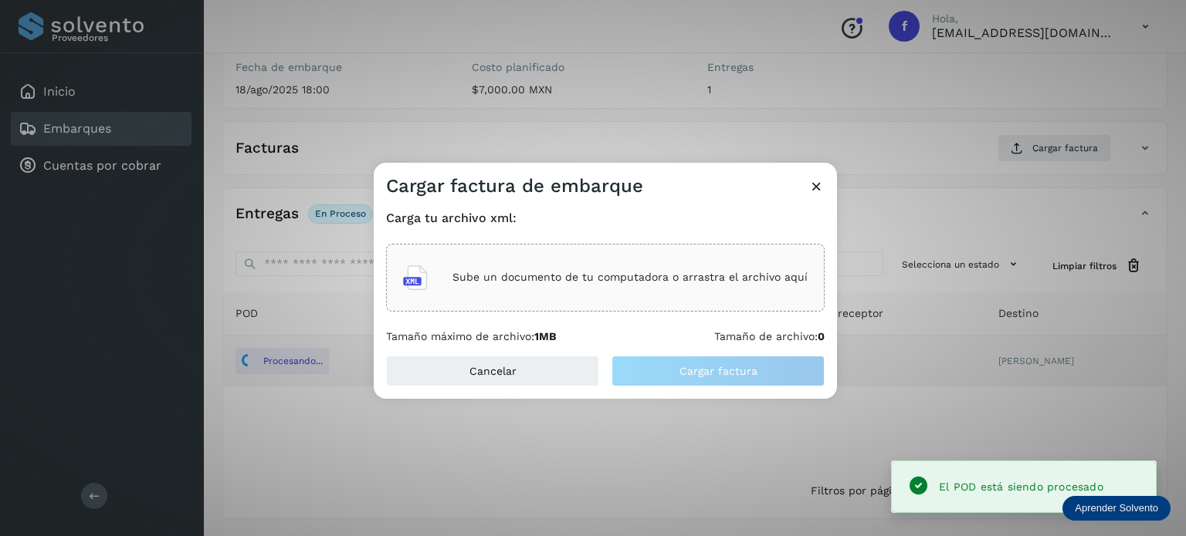
click at [668, 274] on p "Sube un documento de tu computadora o arrastra el archivo aquí" at bounding box center [629, 277] width 355 height 13
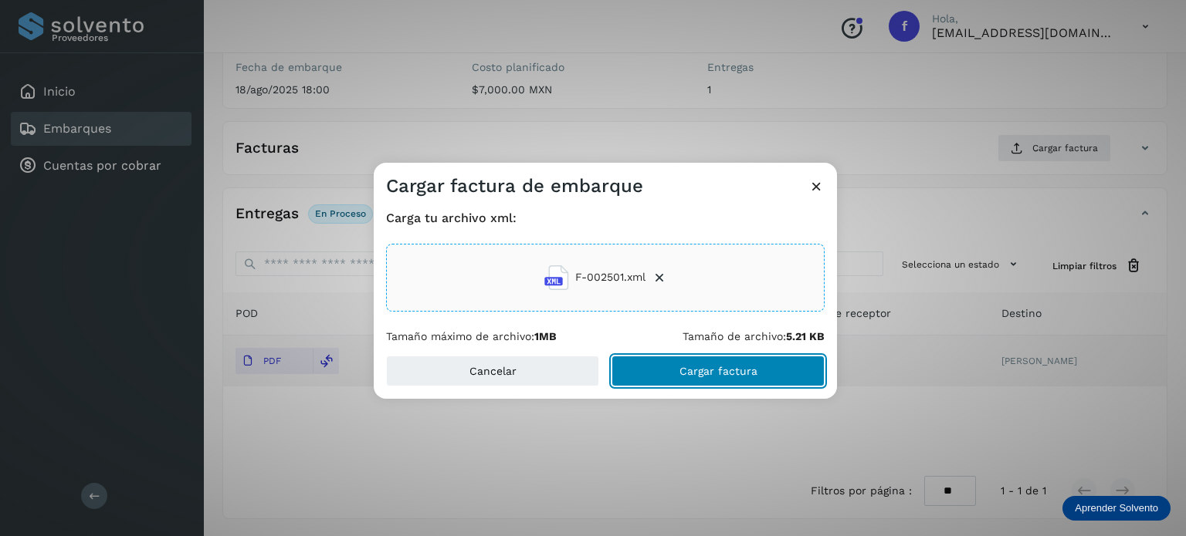
click at [698, 370] on span "Cargar factura" at bounding box center [718, 371] width 78 height 11
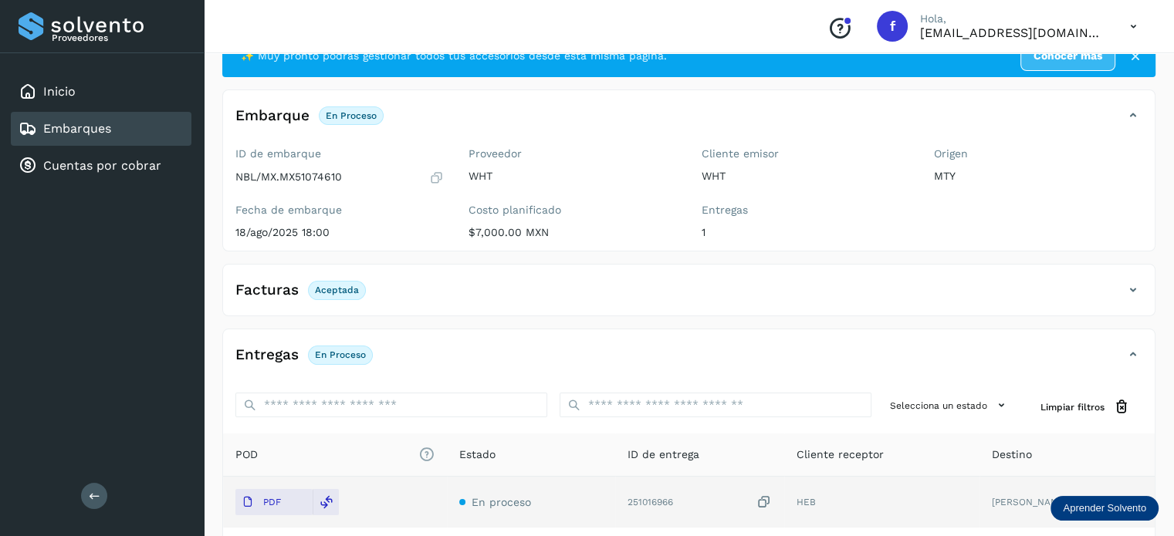
scroll to position [0, 0]
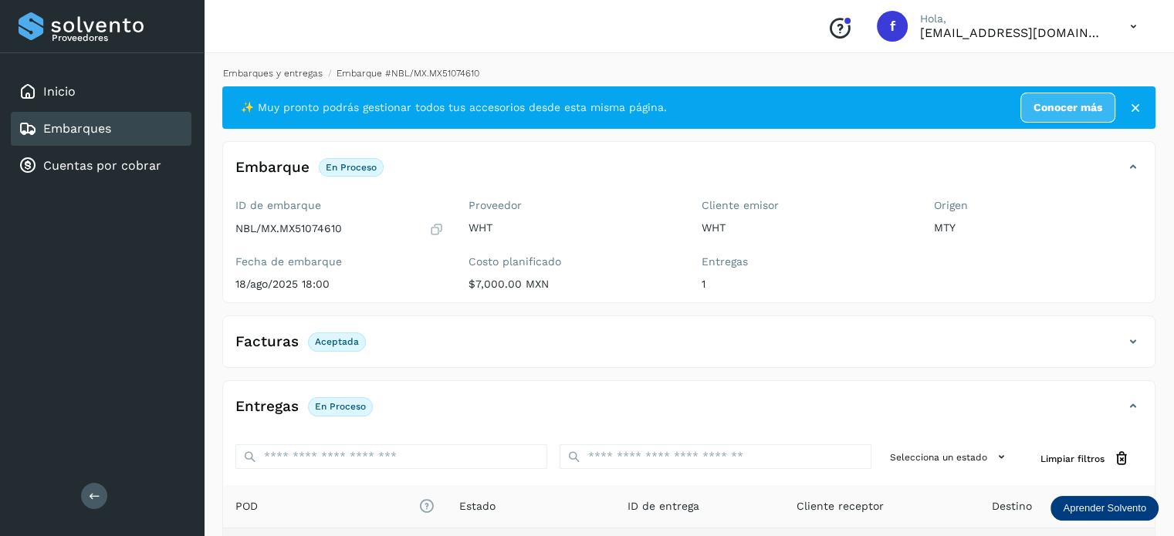
click at [257, 69] on link "Embarques y entregas" at bounding box center [273, 73] width 100 height 11
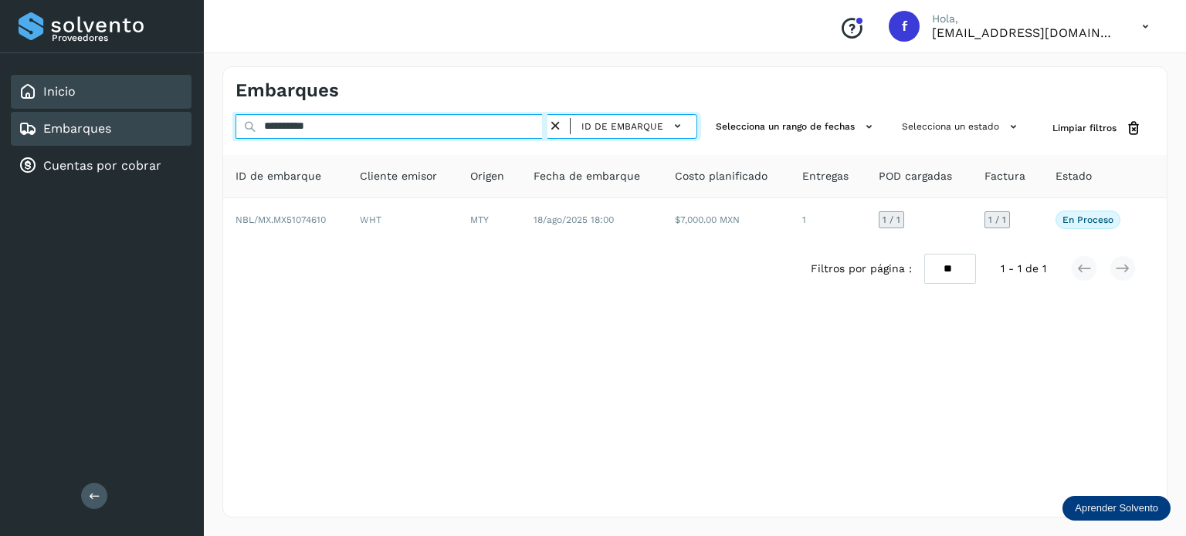
drag, startPoint x: 404, startPoint y: 131, endPoint x: 164, endPoint y: 100, distance: 241.4
click at [164, 100] on div "**********" at bounding box center [593, 268] width 1186 height 536
paste input "text"
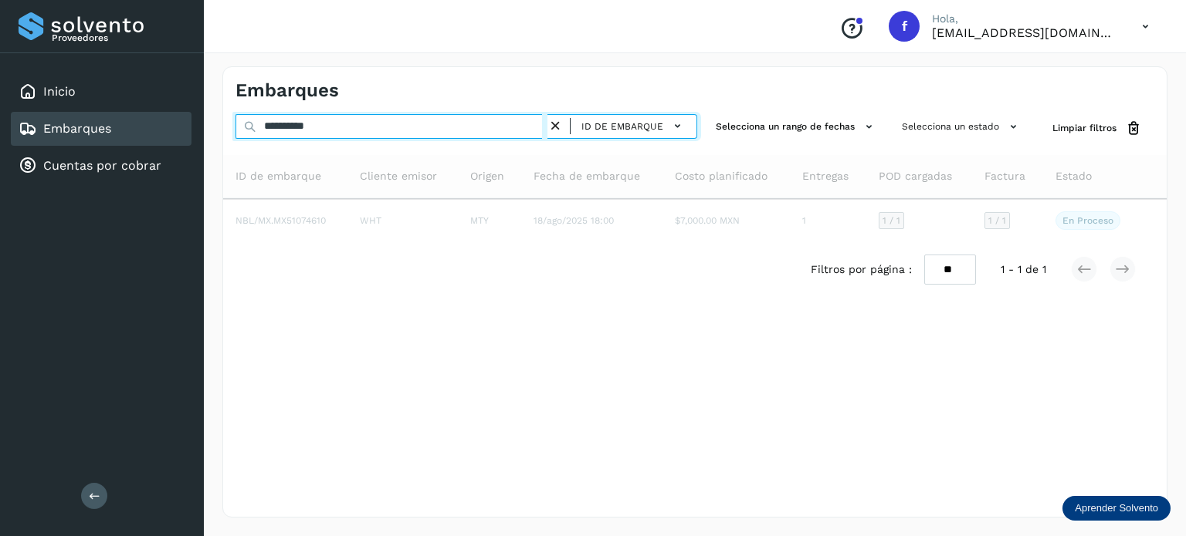
type input "**********"
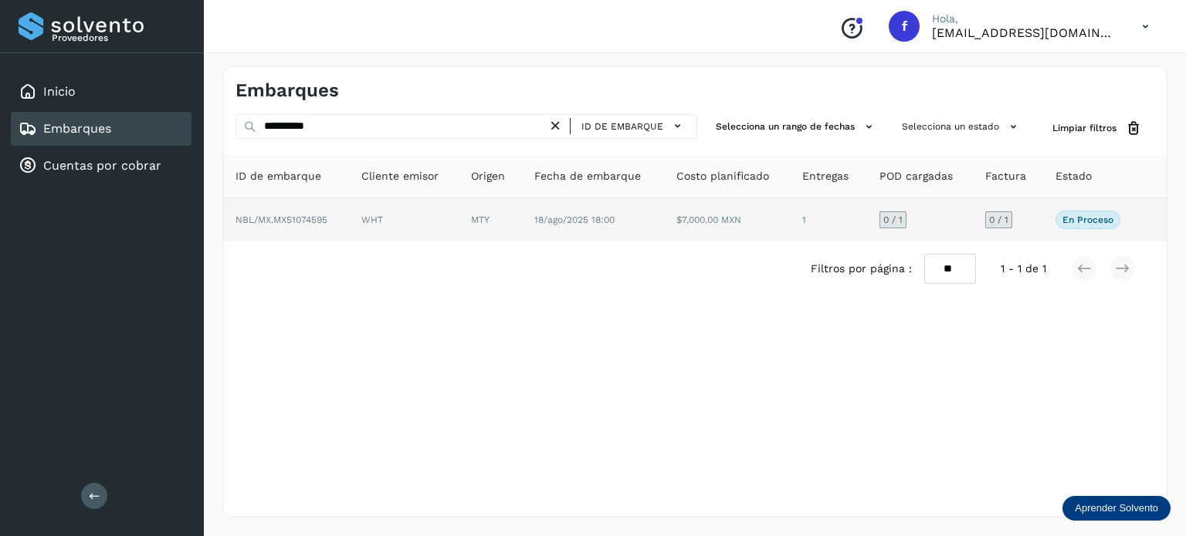
click at [316, 216] on span "NBL/MX.MX51074595" at bounding box center [281, 220] width 92 height 11
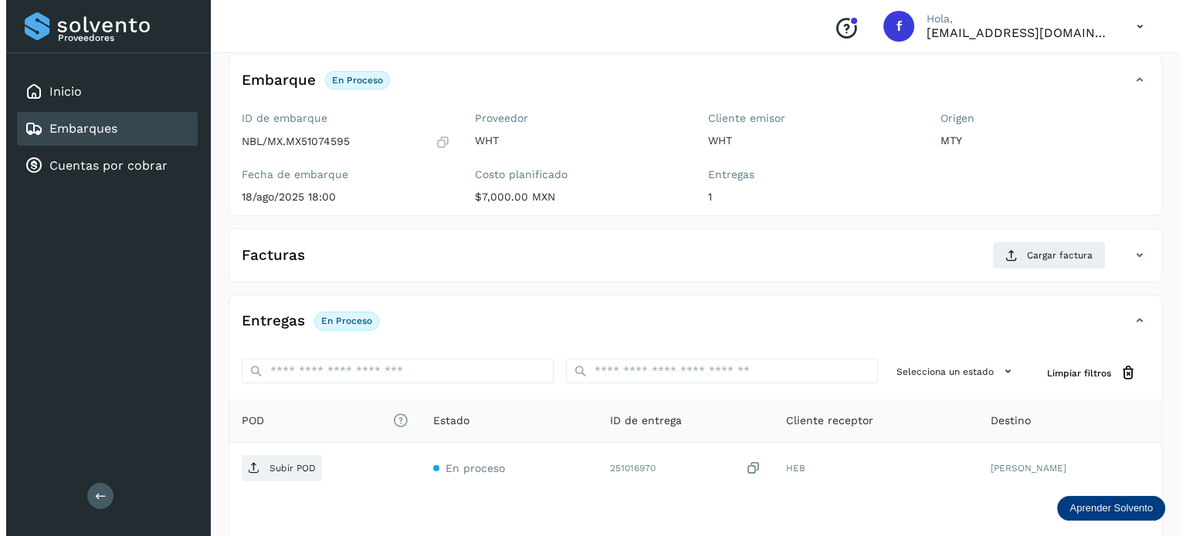
scroll to position [195, 0]
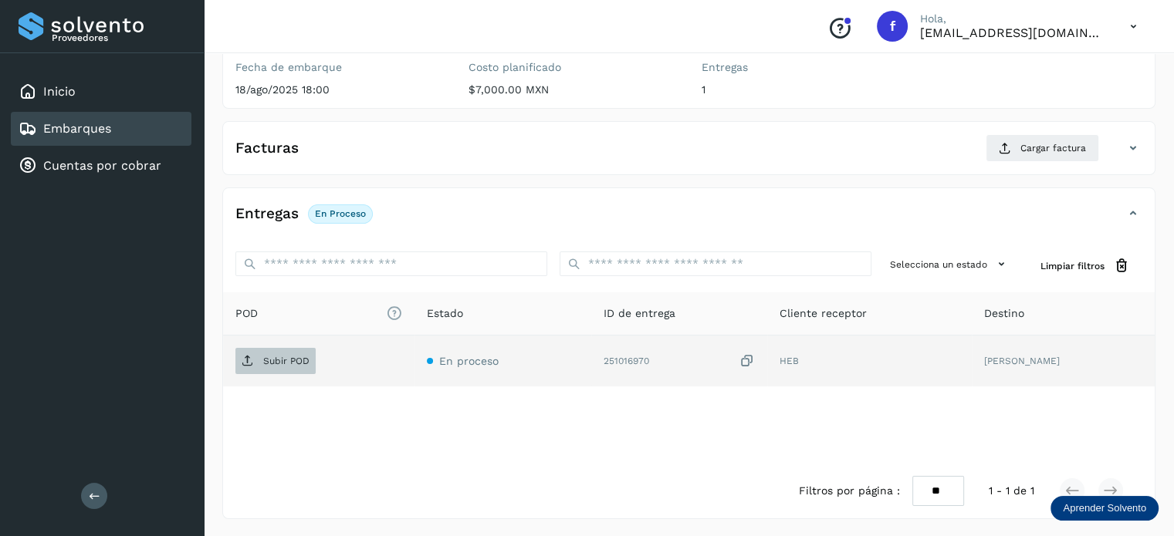
click at [292, 368] on span "Subir POD" at bounding box center [275, 361] width 80 height 25
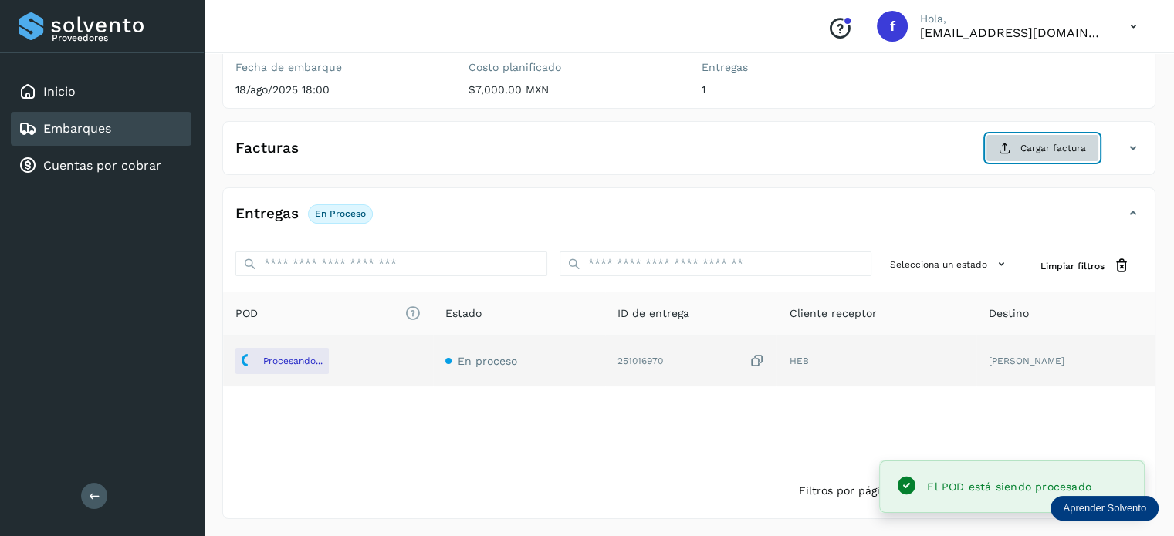
click at [1067, 141] on span "Cargar factura" at bounding box center [1053, 148] width 66 height 14
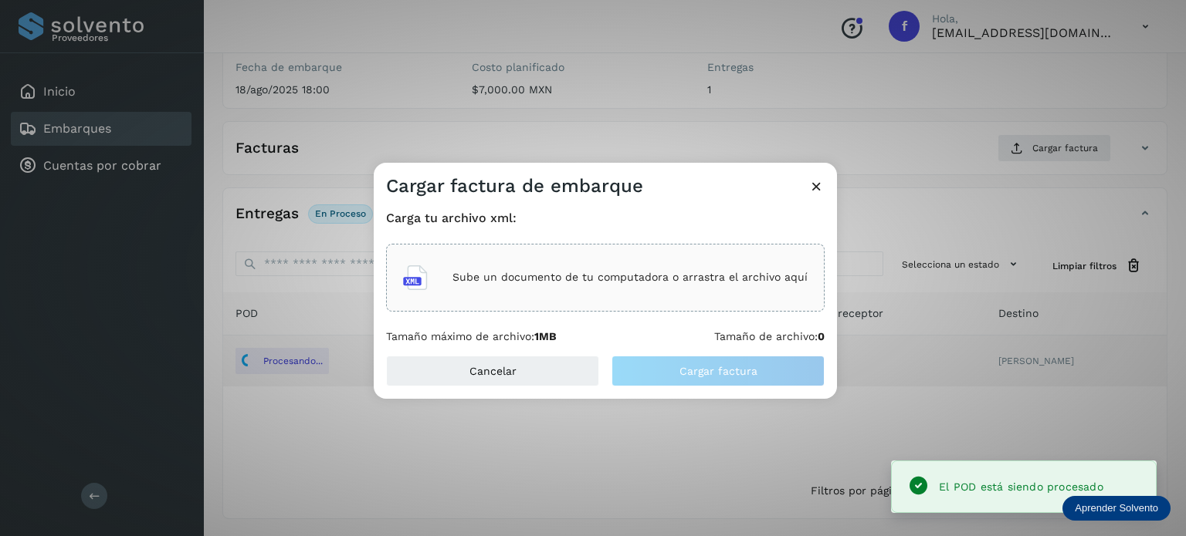
click at [665, 275] on p "Sube un documento de tu computadora o arrastra el archivo aquí" at bounding box center [629, 277] width 355 height 13
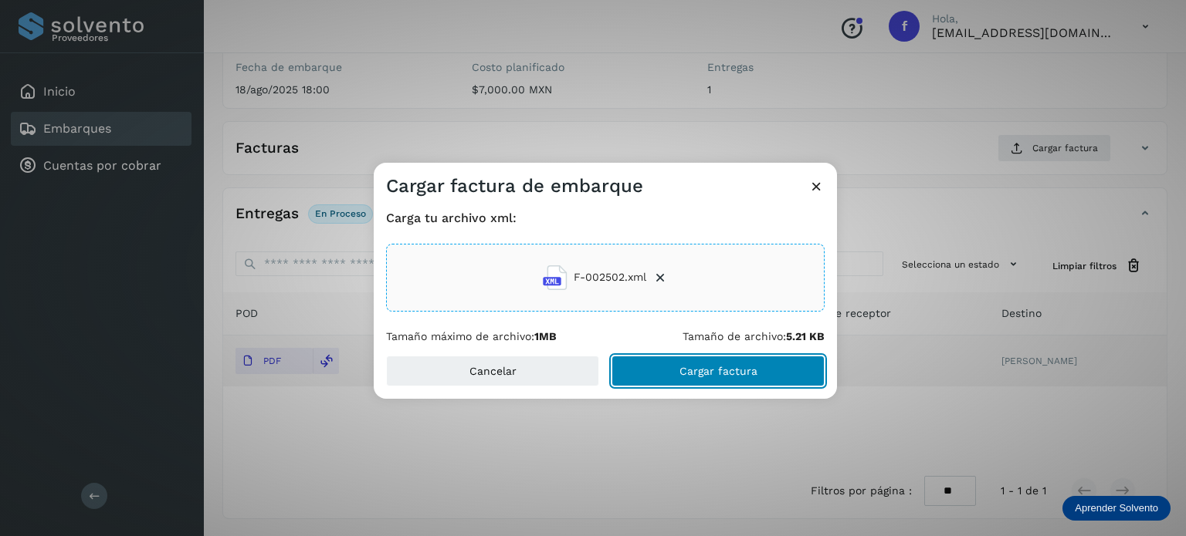
click at [692, 367] on span "Cargar factura" at bounding box center [718, 371] width 78 height 11
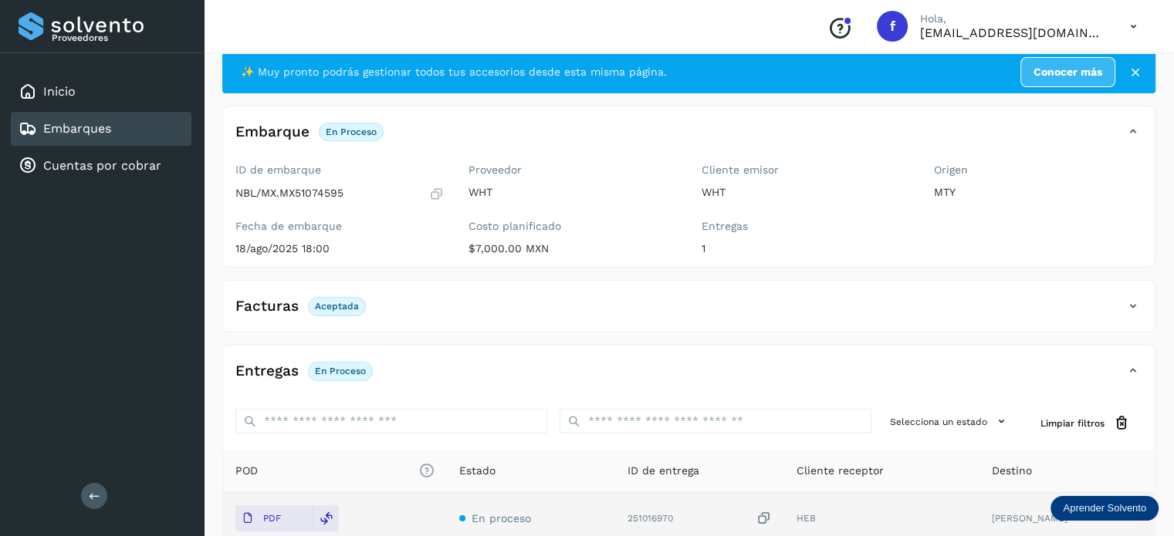
scroll to position [0, 0]
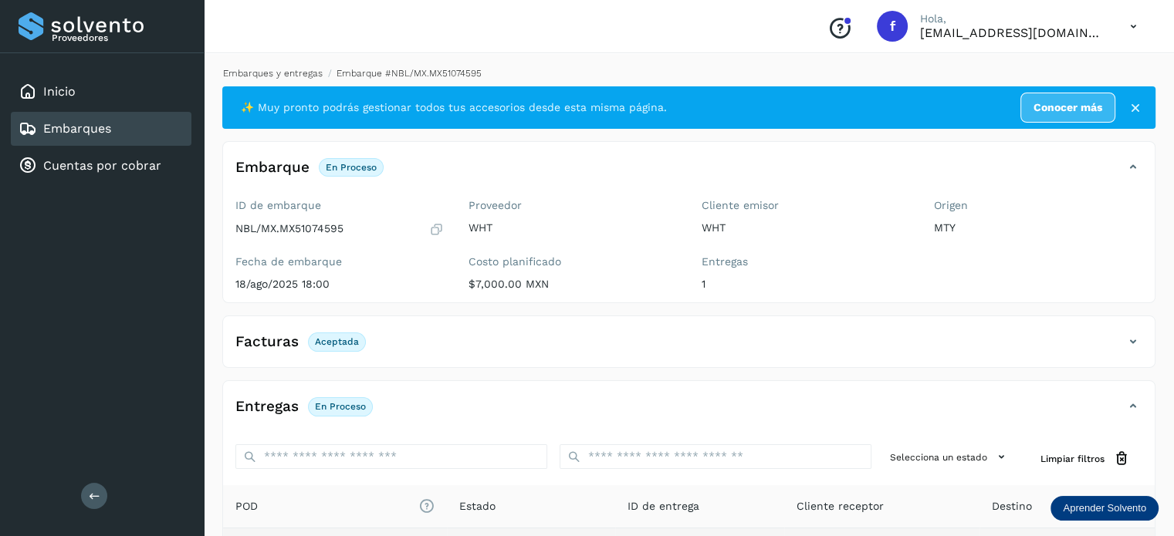
click at [259, 72] on link "Embarques y entregas" at bounding box center [273, 73] width 100 height 11
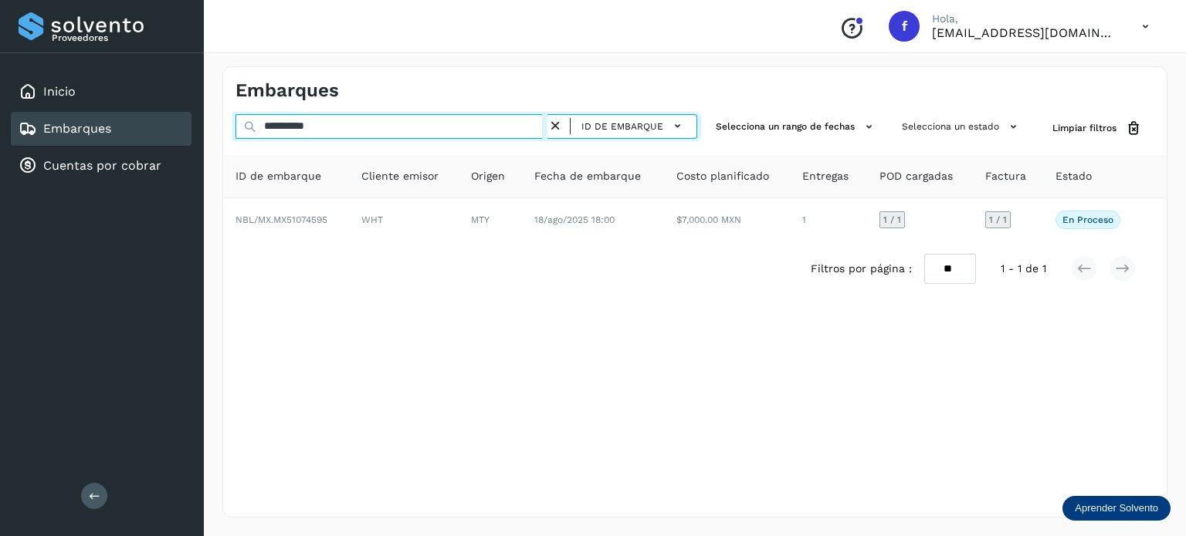
drag, startPoint x: 235, startPoint y: 128, endPoint x: 225, endPoint y: 123, distance: 10.4
click at [226, 125] on div "**********" at bounding box center [694, 128] width 943 height 29
paste input "text"
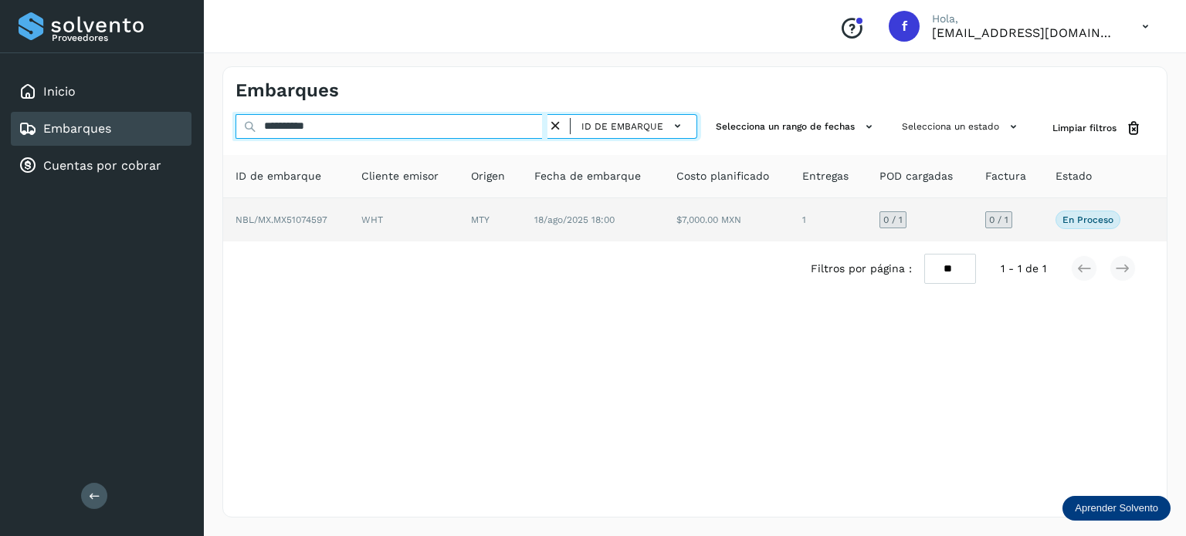
type input "**********"
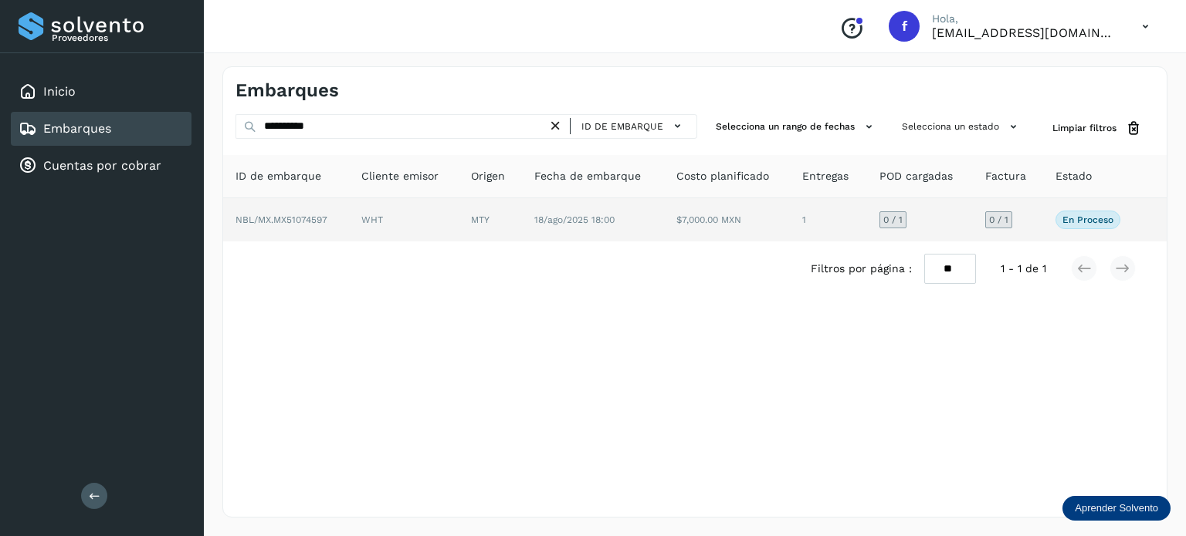
click at [299, 221] on span "NBL/MX.MX51074597" at bounding box center [281, 220] width 92 height 11
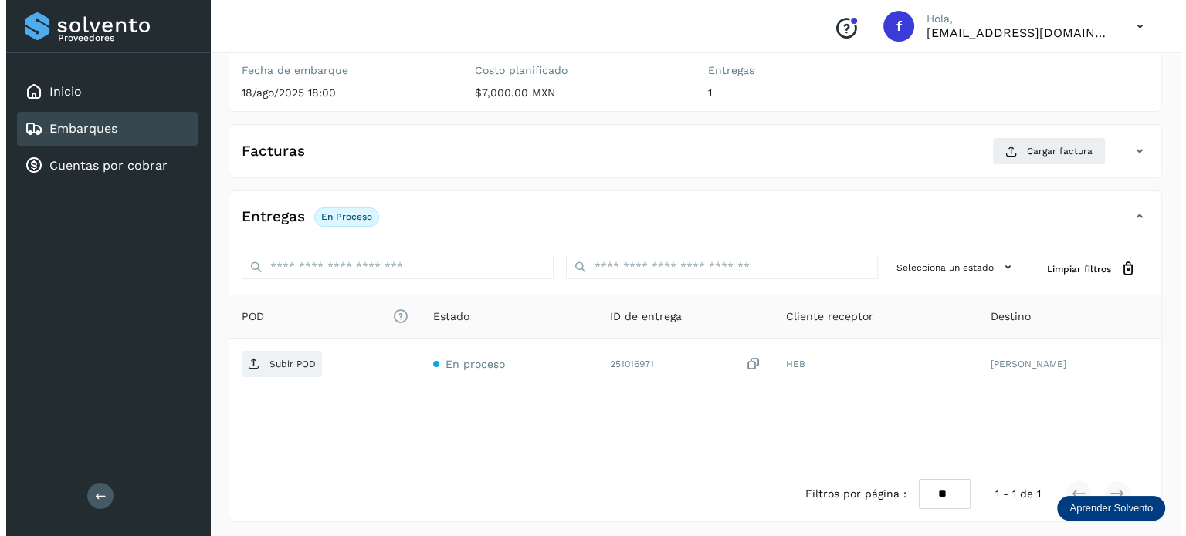
scroll to position [195, 0]
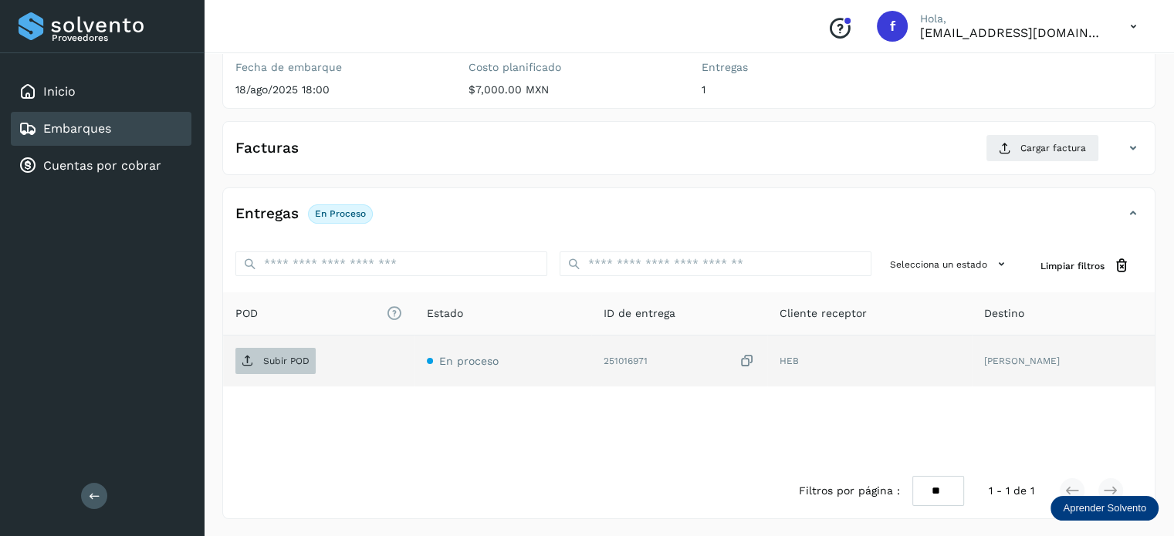
click at [291, 367] on span "Subir POD" at bounding box center [275, 361] width 80 height 25
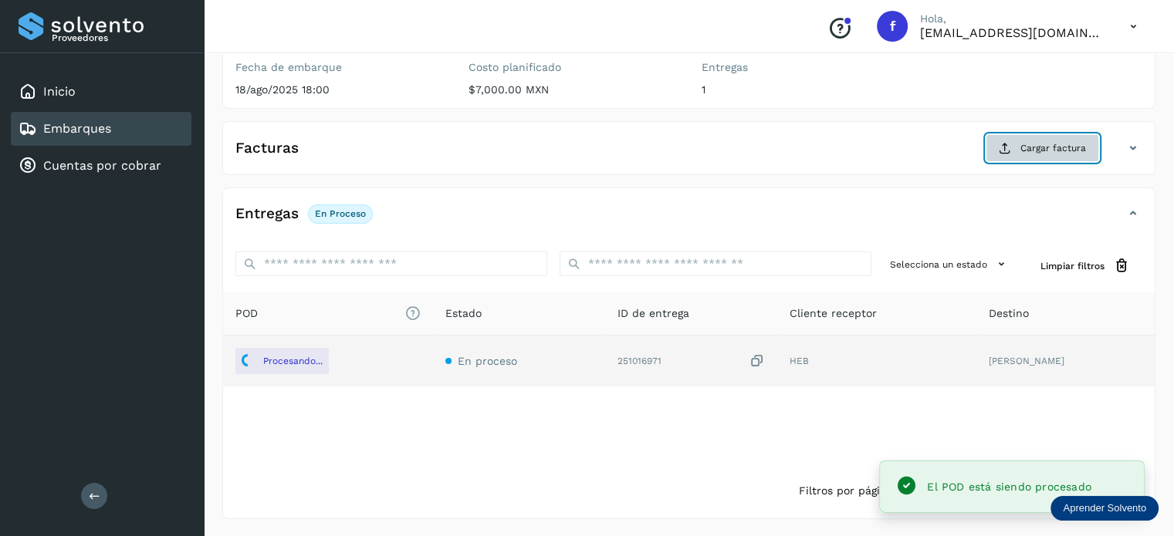
click at [1046, 151] on span "Cargar factura" at bounding box center [1053, 148] width 66 height 14
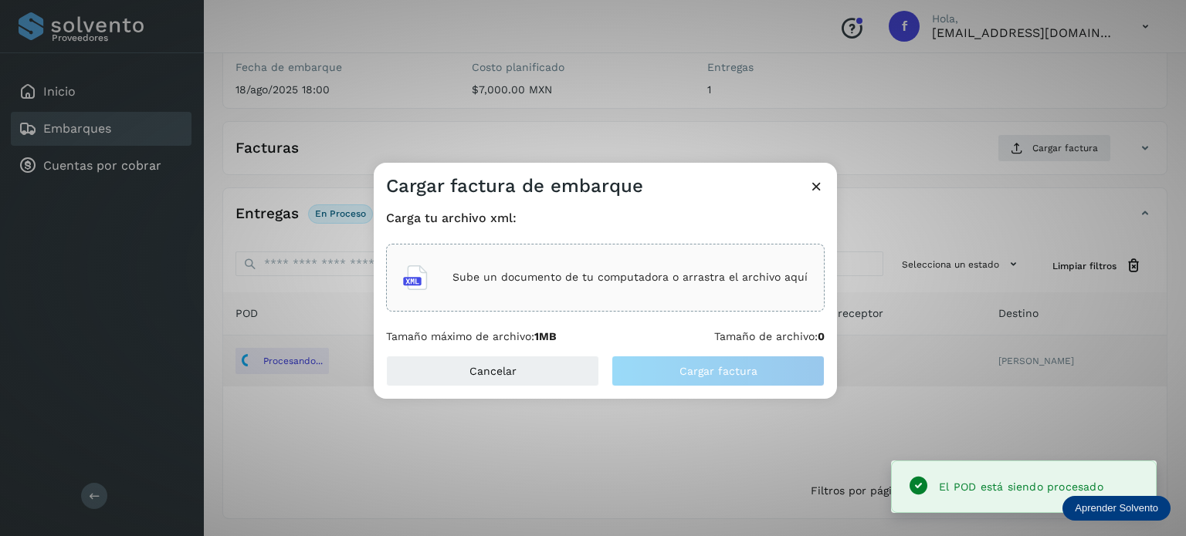
click at [667, 259] on div "Sube un documento de tu computadora o arrastra el archivo aquí" at bounding box center [605, 278] width 404 height 42
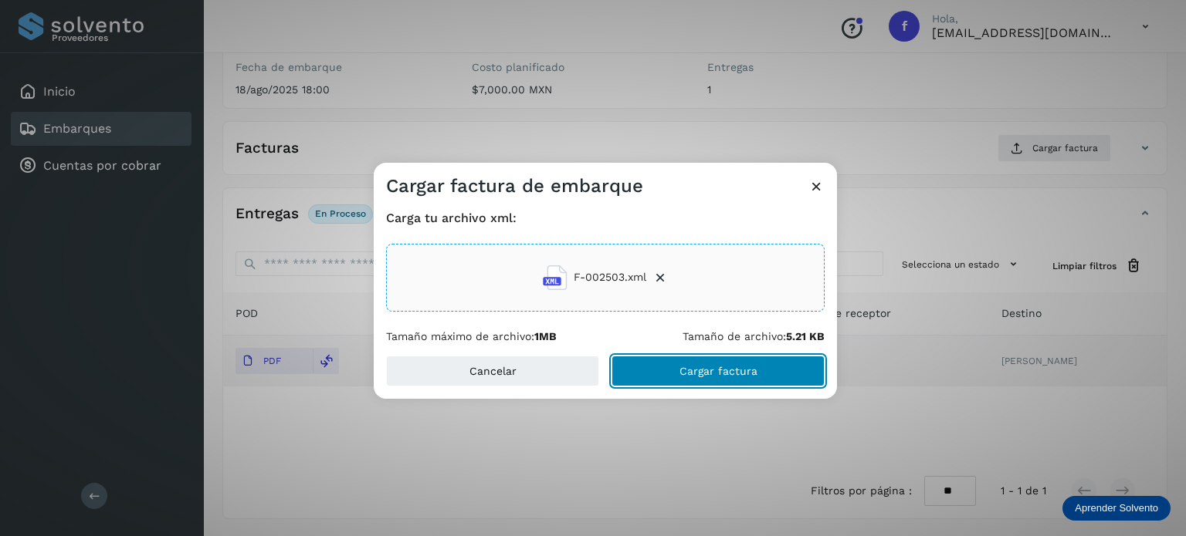
click at [691, 369] on span "Cargar factura" at bounding box center [718, 371] width 78 height 11
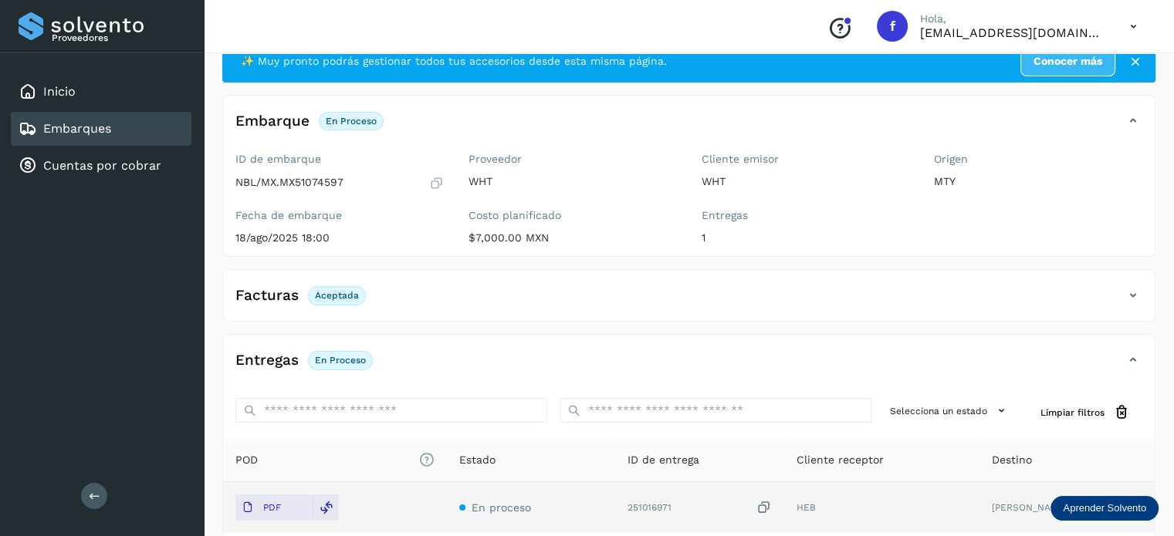
scroll to position [0, 0]
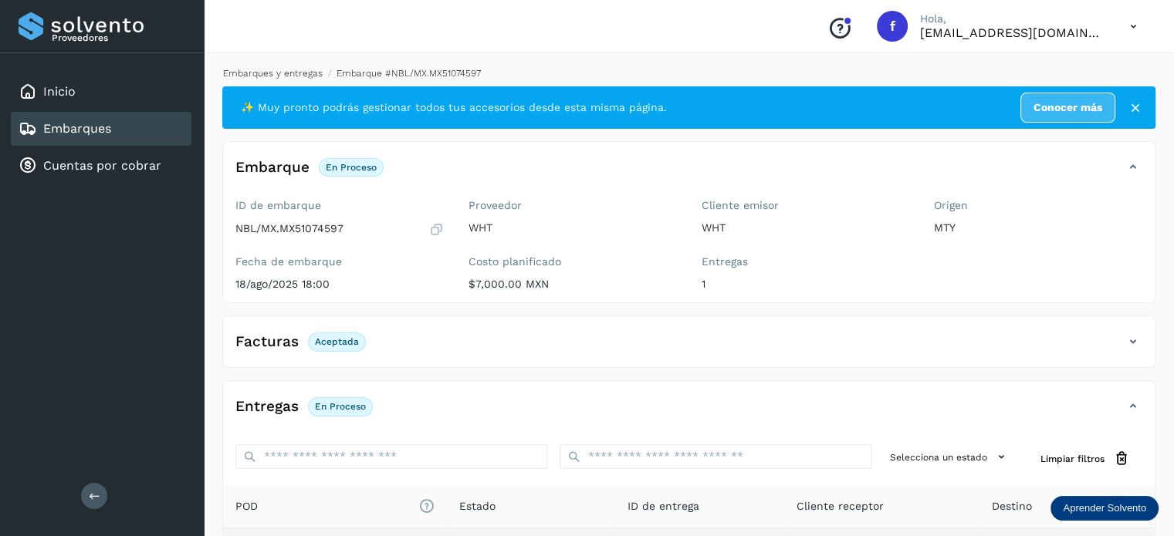
click at [293, 73] on link "Embarques y entregas" at bounding box center [273, 73] width 100 height 11
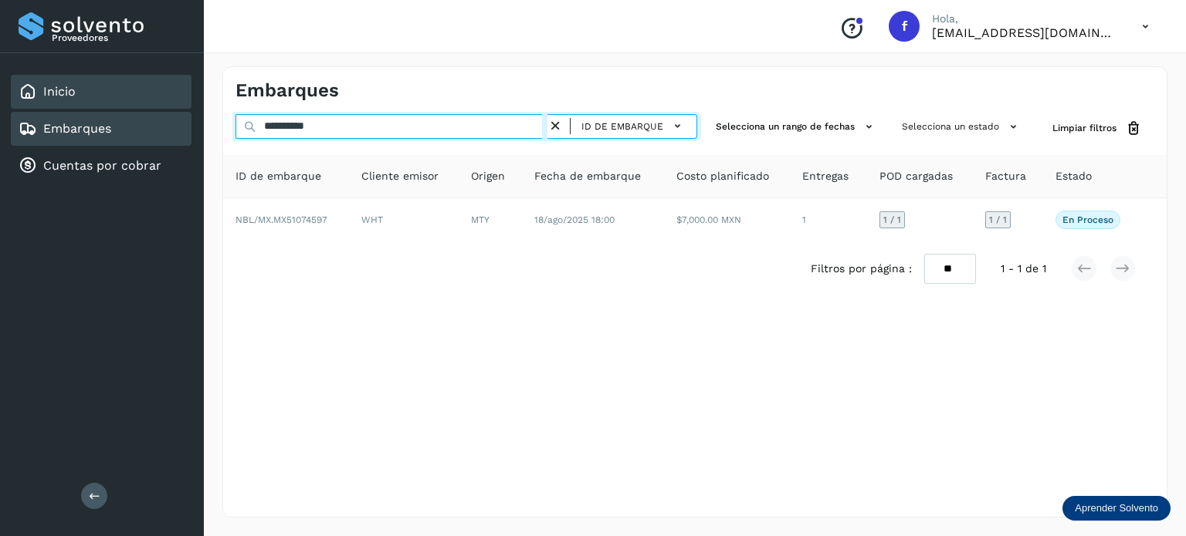
drag, startPoint x: 191, startPoint y: 85, endPoint x: 182, endPoint y: 83, distance: 9.4
click at [182, 83] on div "**********" at bounding box center [593, 268] width 1186 height 536
paste input "text"
type input "**********"
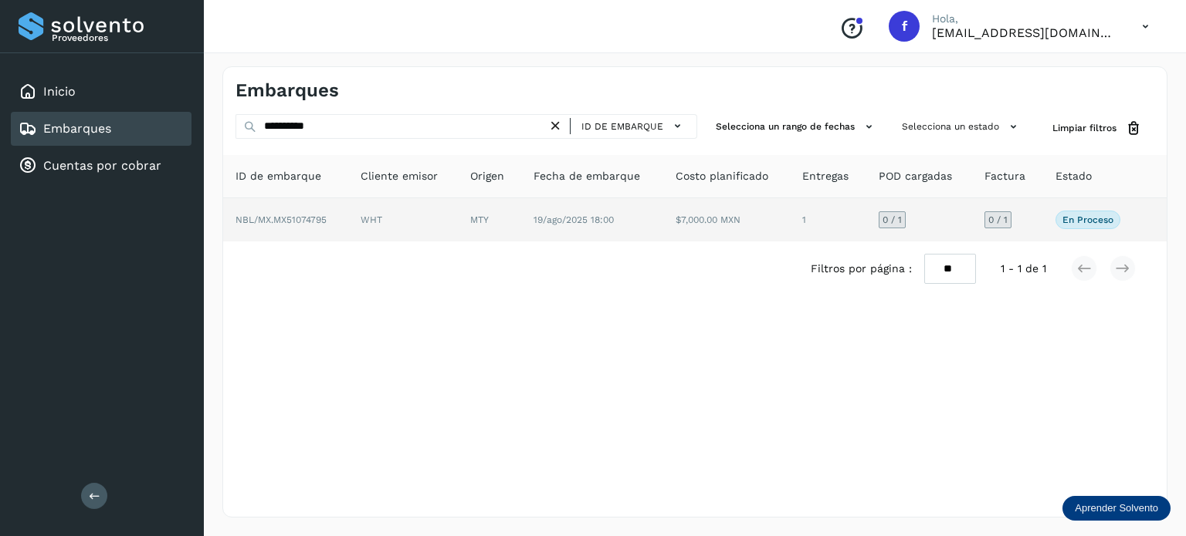
click at [306, 218] on span "NBL/MX.MX51074795" at bounding box center [280, 220] width 91 height 11
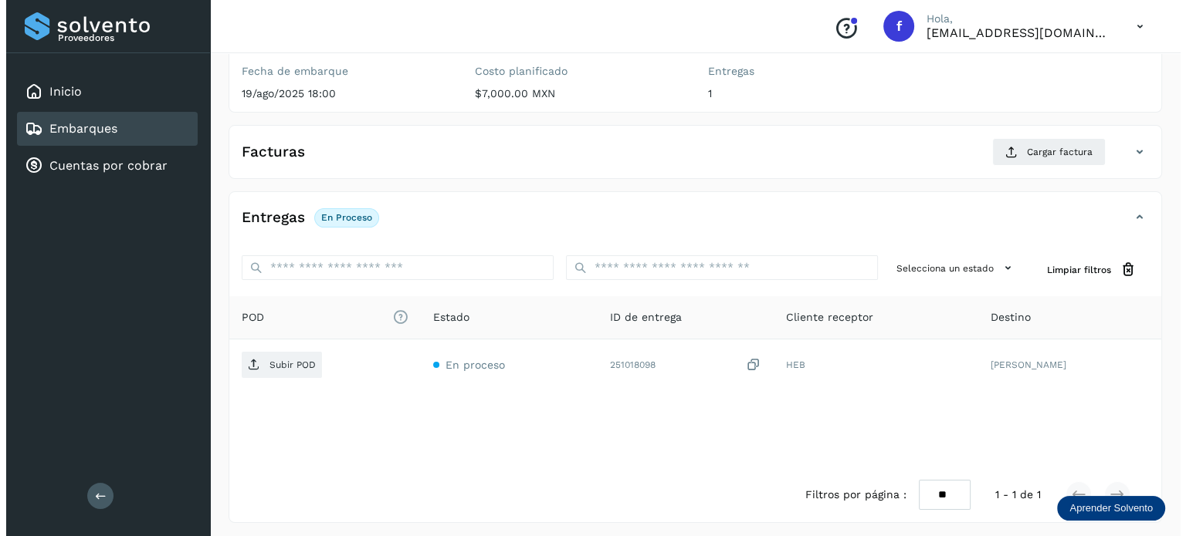
scroll to position [195, 0]
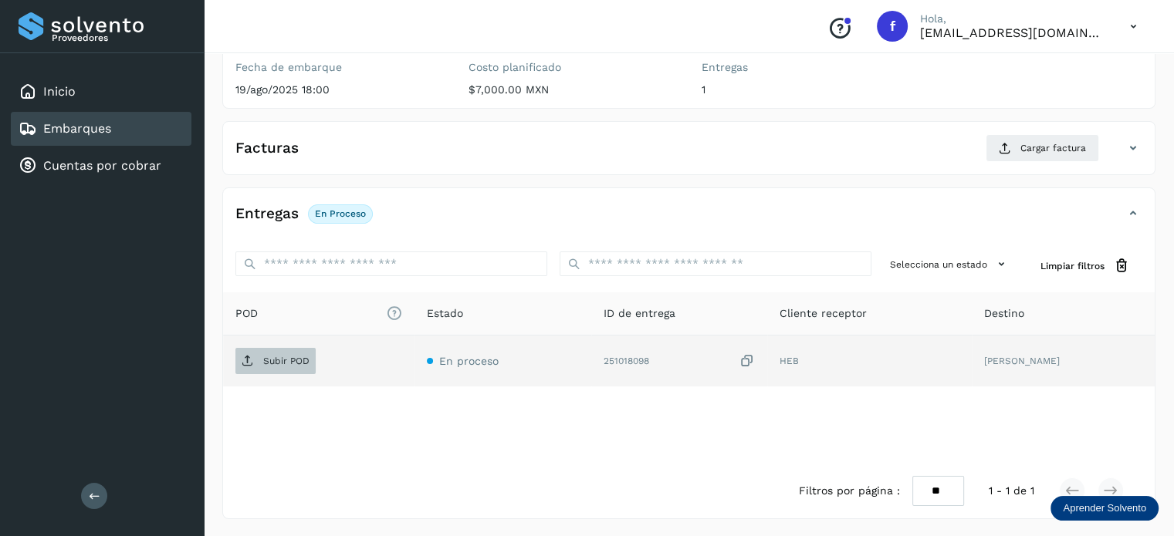
click at [303, 367] on span "Subir POD" at bounding box center [275, 361] width 80 height 25
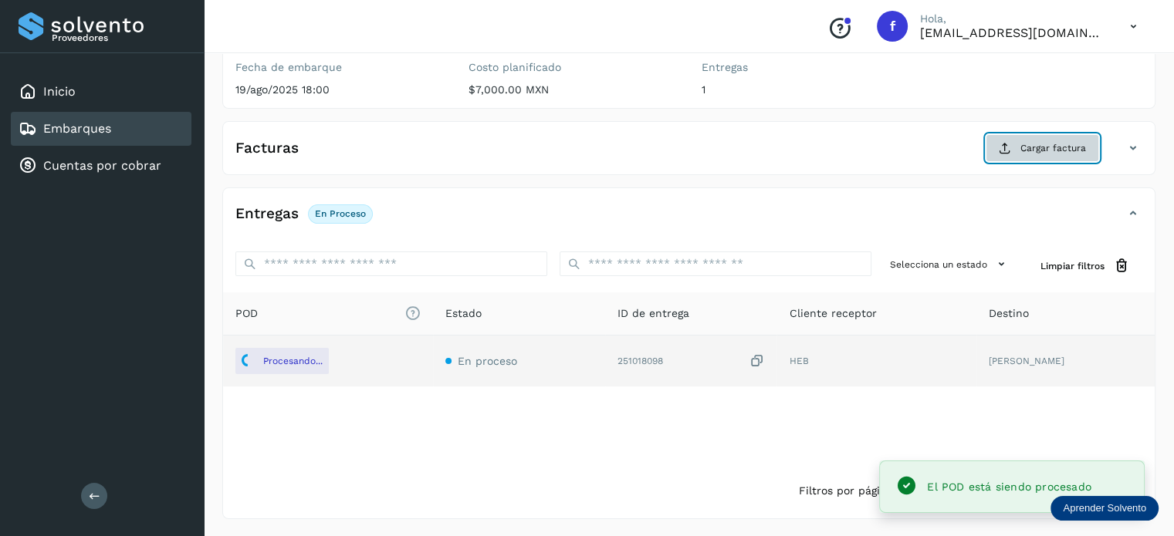
click at [1019, 152] on button "Cargar factura" at bounding box center [1042, 148] width 113 height 28
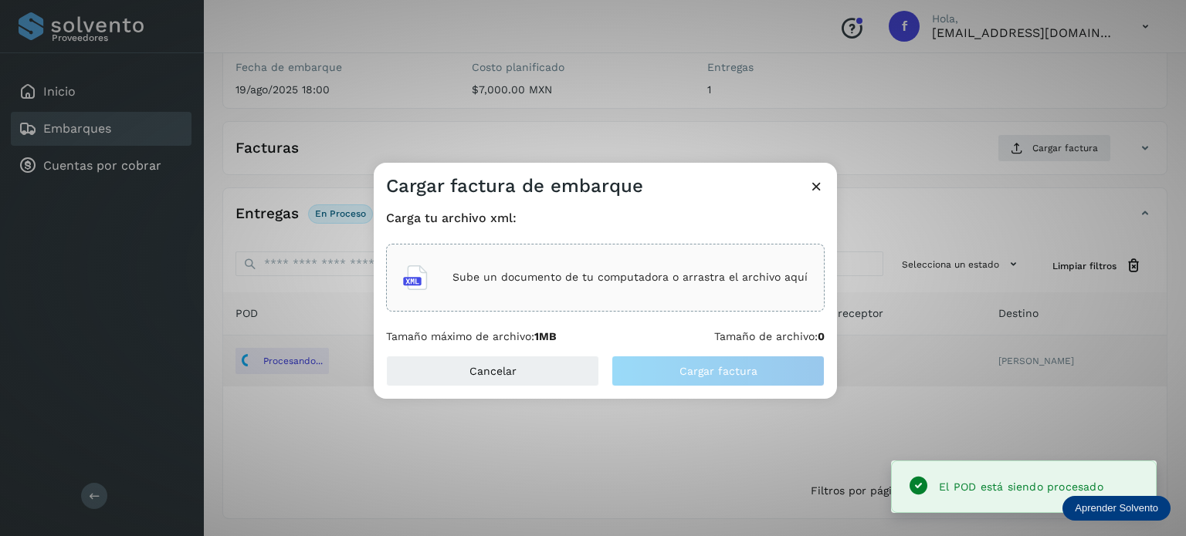
click at [669, 268] on div "Sube un documento de tu computadora o arrastra el archivo aquí" at bounding box center [605, 278] width 404 height 42
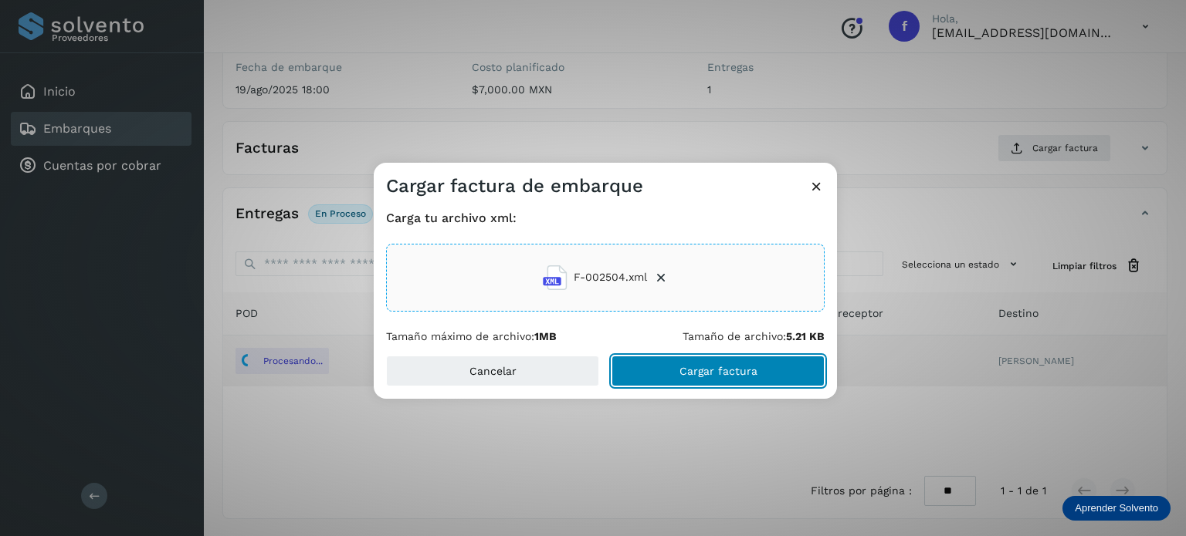
click at [683, 370] on span "Cargar factura" at bounding box center [718, 371] width 78 height 11
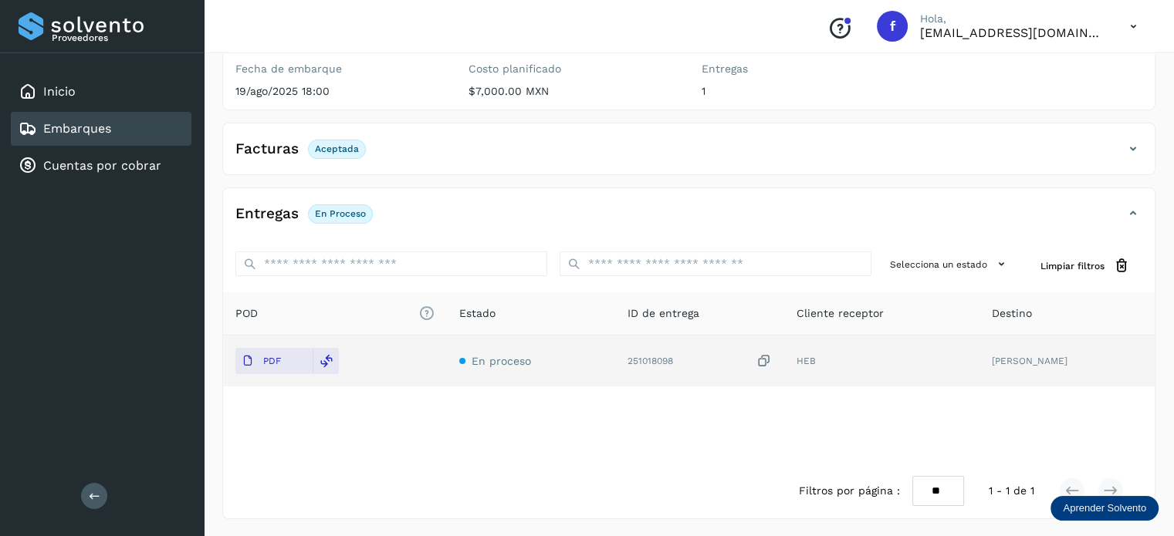
scroll to position [0, 0]
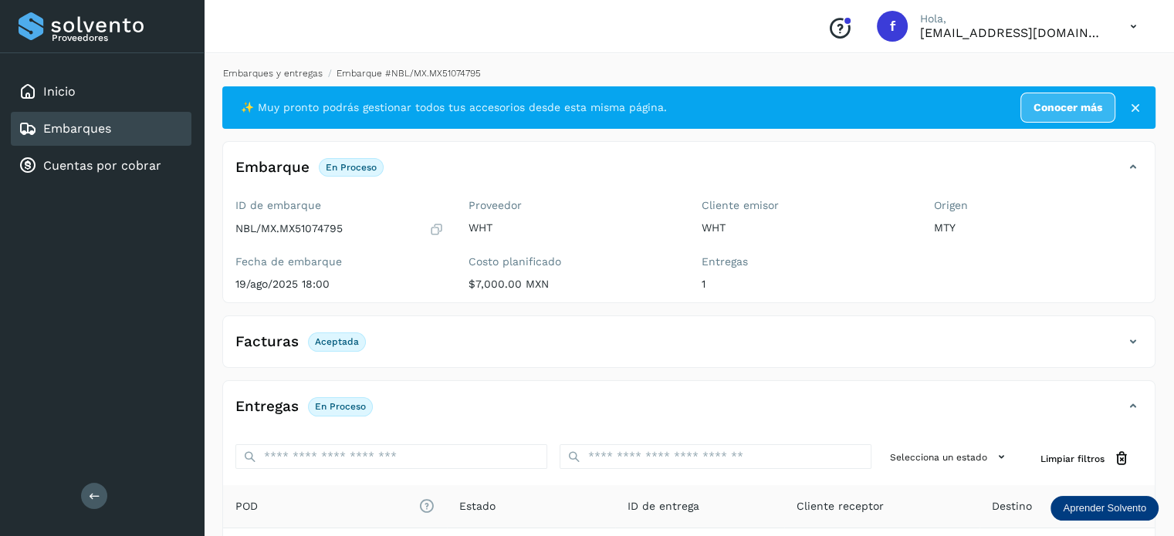
click at [303, 69] on link "Embarques y entregas" at bounding box center [273, 73] width 100 height 11
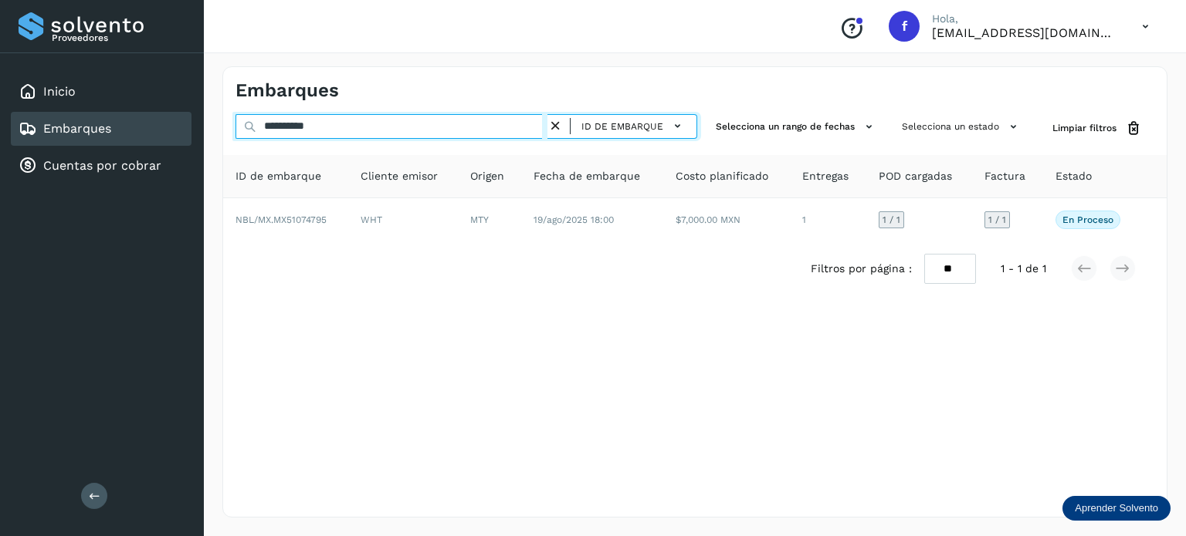
drag, startPoint x: 331, startPoint y: 129, endPoint x: 291, endPoint y: 120, distance: 41.2
click at [293, 120] on input "**********" at bounding box center [391, 126] width 312 height 25
click at [302, 129] on input "**********" at bounding box center [391, 126] width 312 height 25
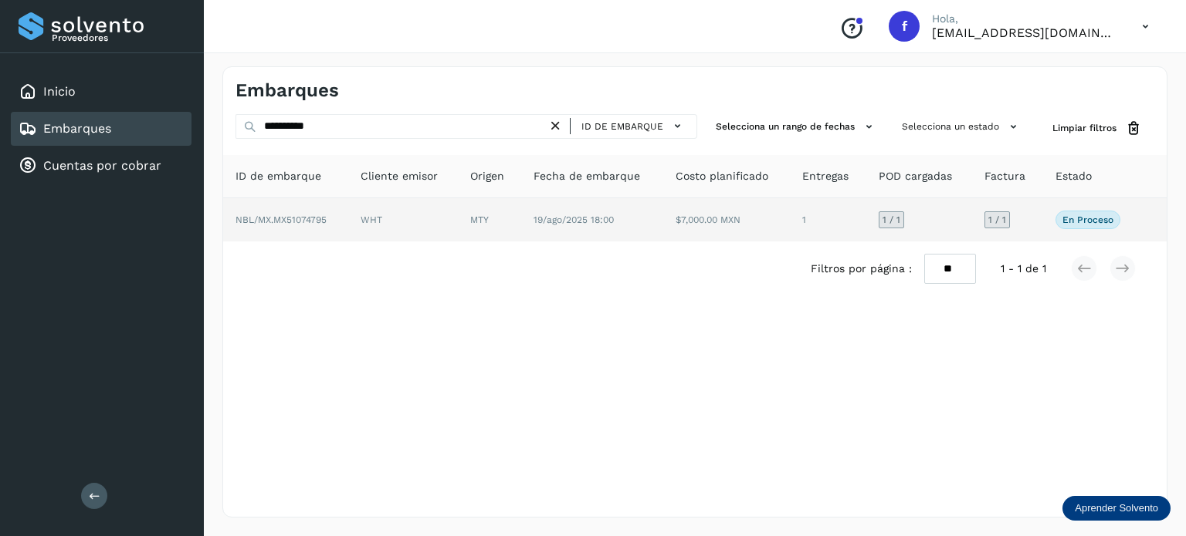
click at [306, 215] on span "NBL/MX.MX51074795" at bounding box center [280, 220] width 91 height 11
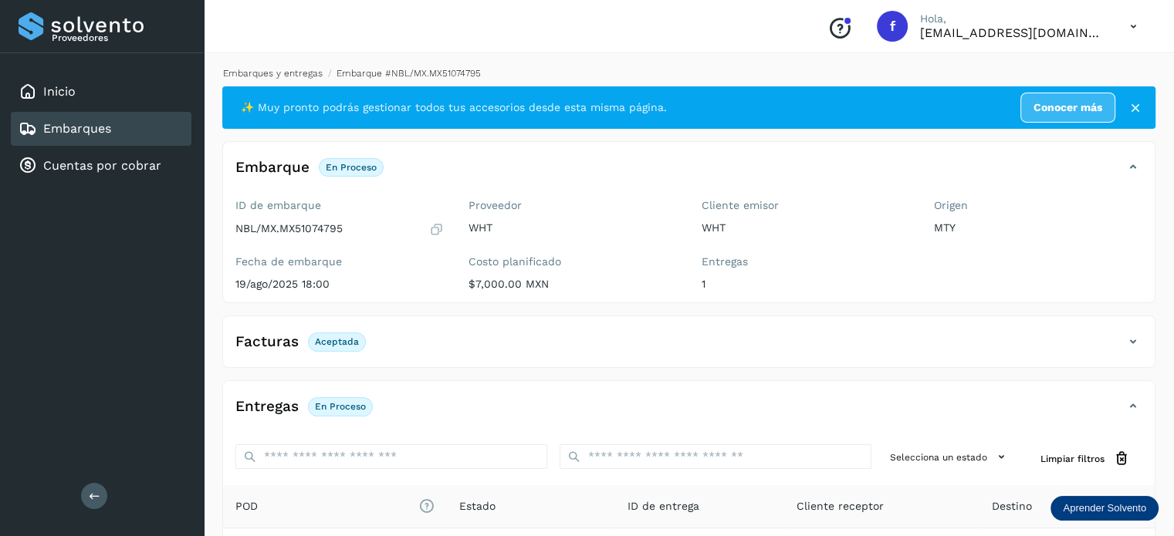
click at [275, 76] on link "Embarques y entregas" at bounding box center [273, 73] width 100 height 11
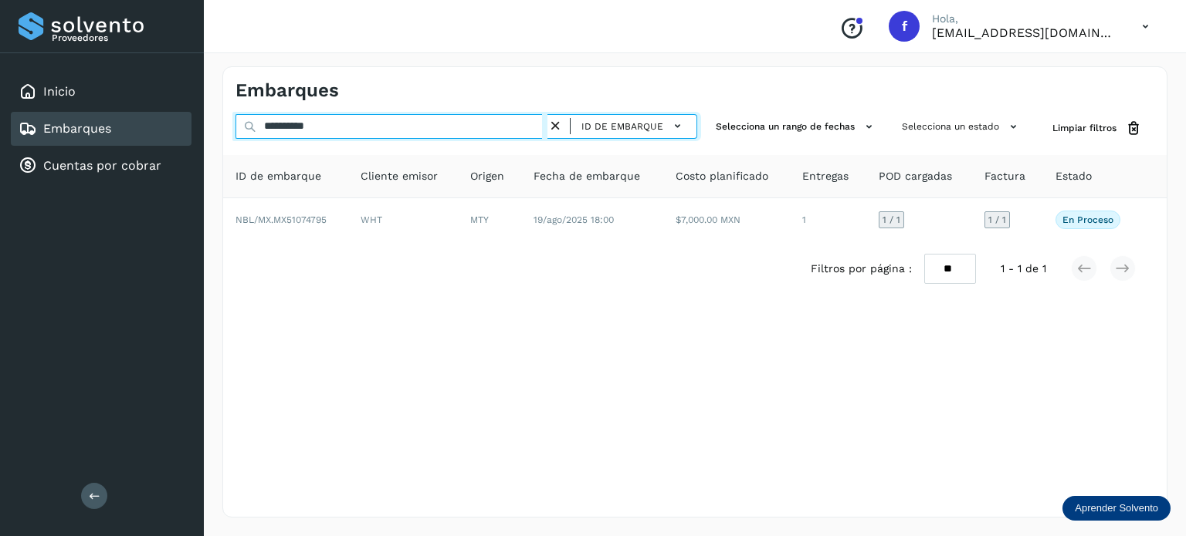
click at [48, 61] on div "**********" at bounding box center [593, 268] width 1186 height 536
drag, startPoint x: 201, startPoint y: 105, endPoint x: 96, endPoint y: 89, distance: 107.0
click at [93, 88] on div "**********" at bounding box center [593, 268] width 1186 height 536
paste input "text"
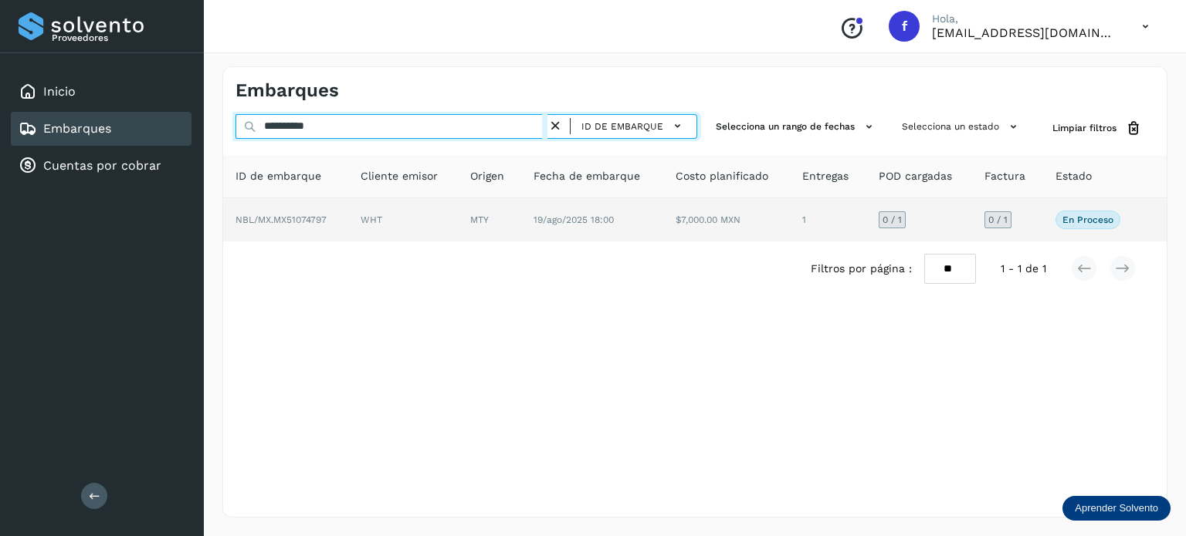
type input "**********"
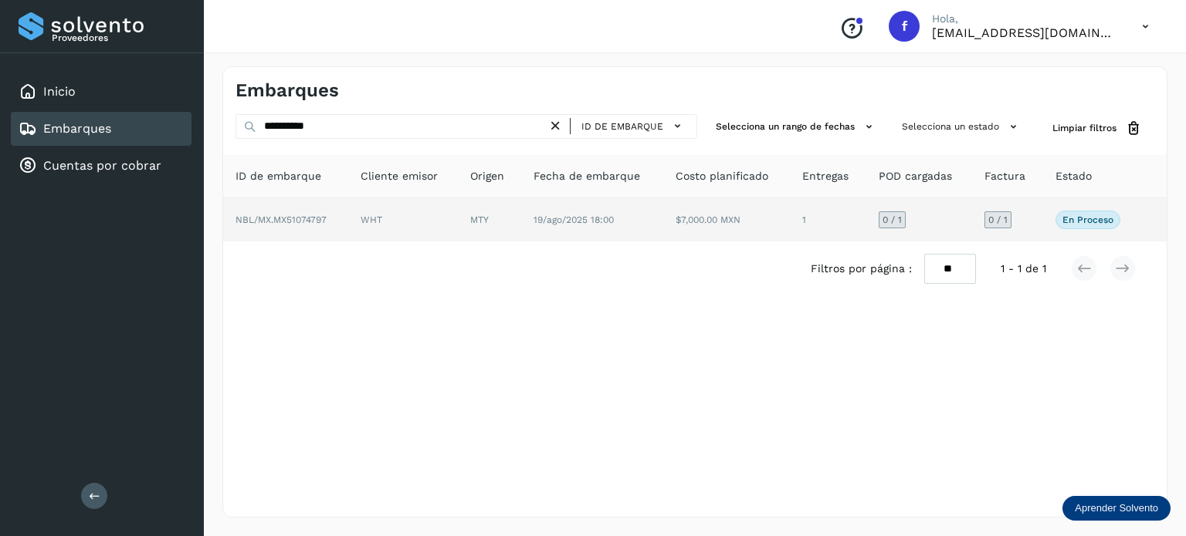
click at [309, 218] on span "NBL/MX.MX51074797" at bounding box center [280, 220] width 91 height 11
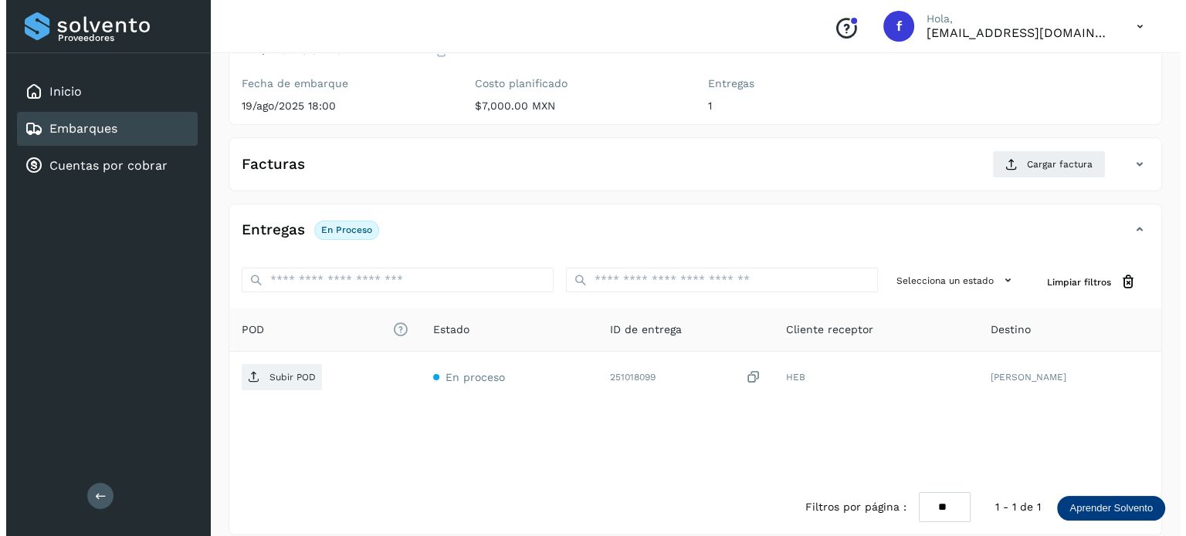
scroll to position [195, 0]
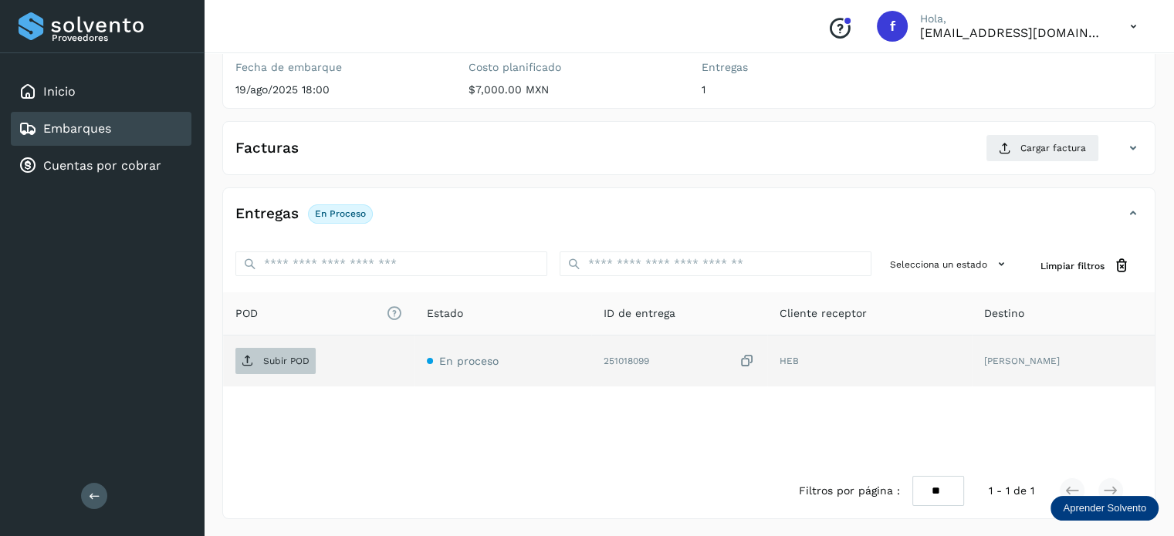
click at [295, 360] on p "Subir POD" at bounding box center [286, 361] width 46 height 11
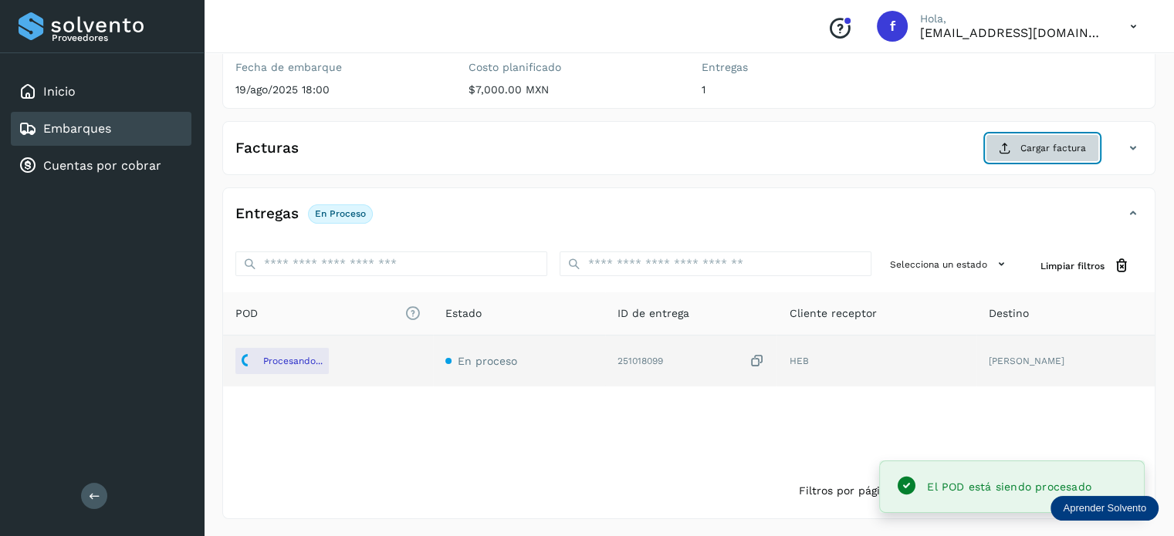
click at [1034, 152] on span "Cargar factura" at bounding box center [1053, 148] width 66 height 14
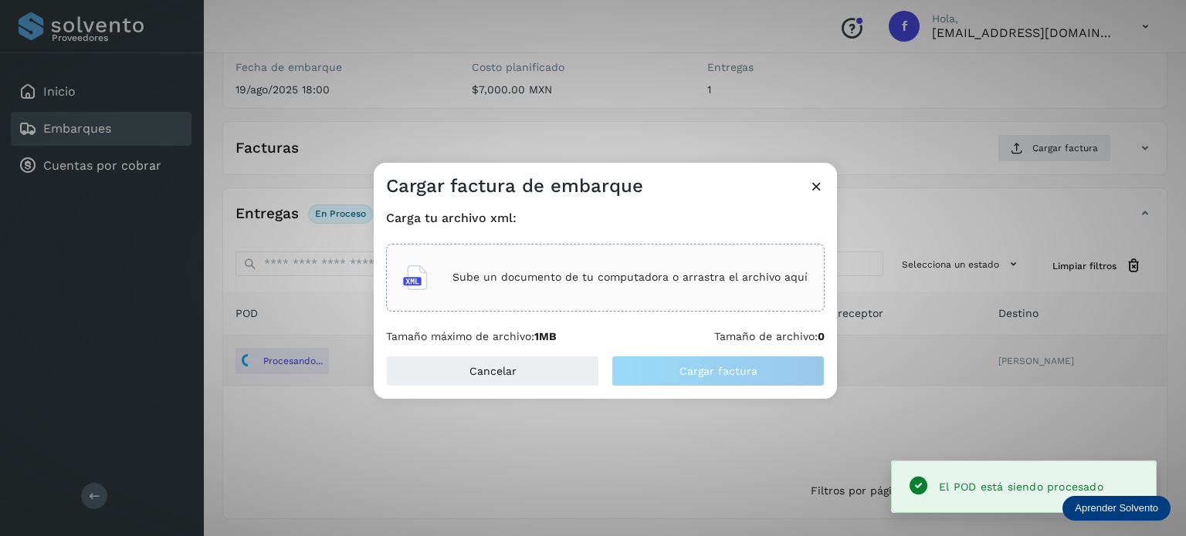
click at [698, 268] on div "Sube un documento de tu computadora o arrastra el archivo aquí" at bounding box center [605, 278] width 404 height 42
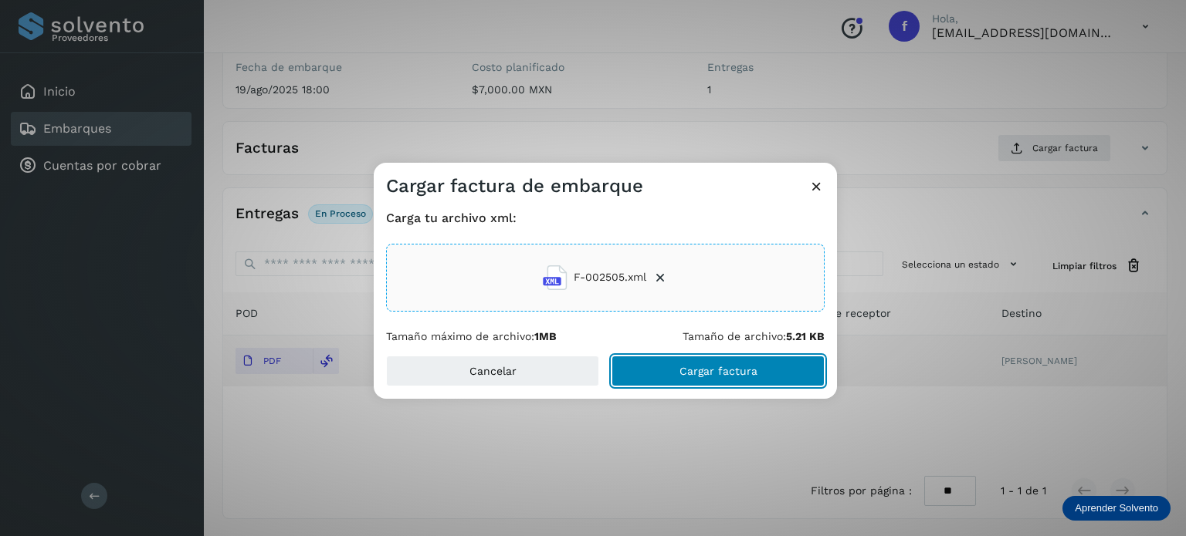
click at [677, 382] on button "Cargar factura" at bounding box center [717, 371] width 213 height 31
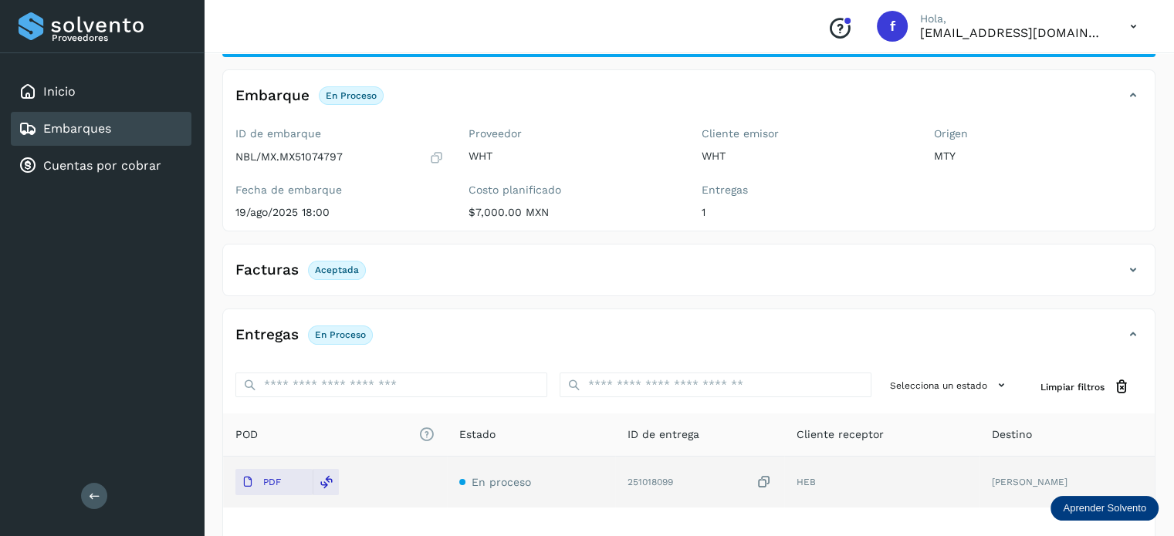
scroll to position [0, 0]
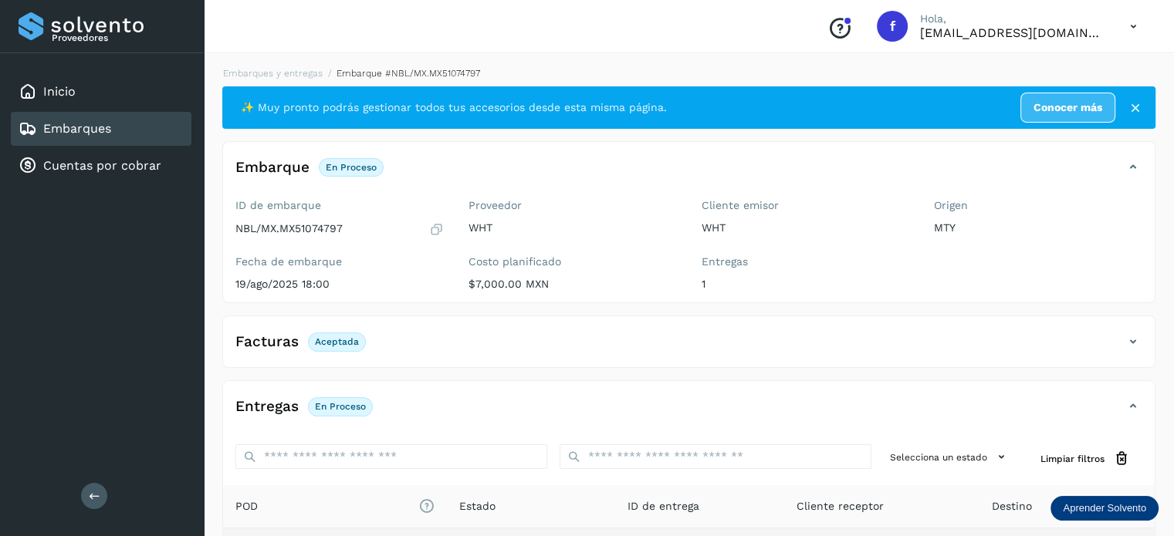
drag, startPoint x: 298, startPoint y: 64, endPoint x: 293, endPoint y: 73, distance: 10.4
click at [296, 68] on div "Embarques y entregas Embarque #NBL/MX.MX51074797 ✨ Muy pronto podrás gestionar …" at bounding box center [689, 389] width 970 height 683
click at [293, 73] on link "Embarques y entregas" at bounding box center [273, 73] width 100 height 11
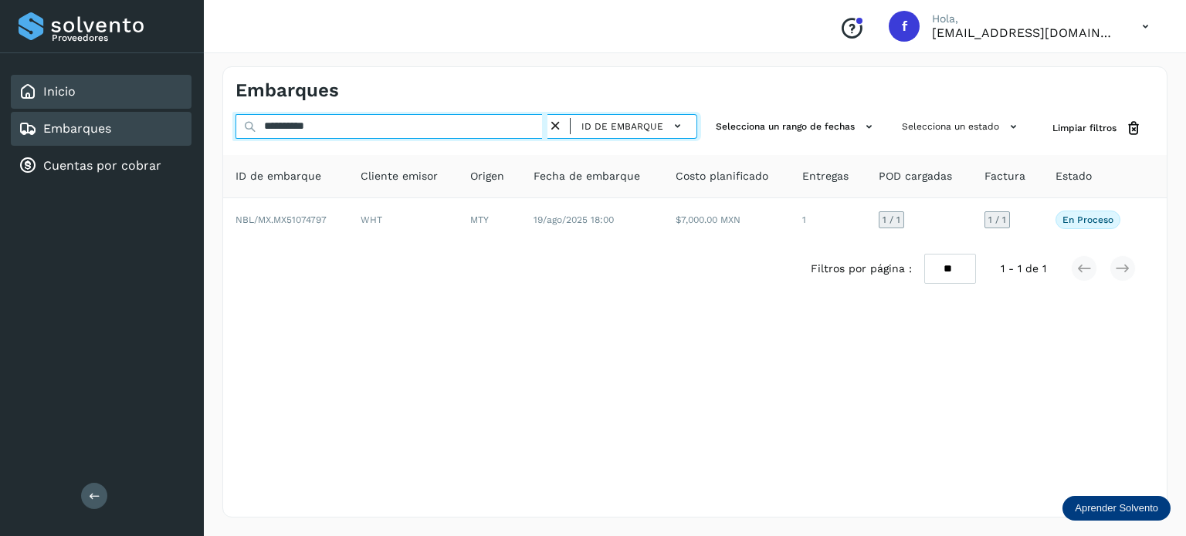
click at [112, 90] on div "**********" at bounding box center [593, 268] width 1186 height 536
paste input "text"
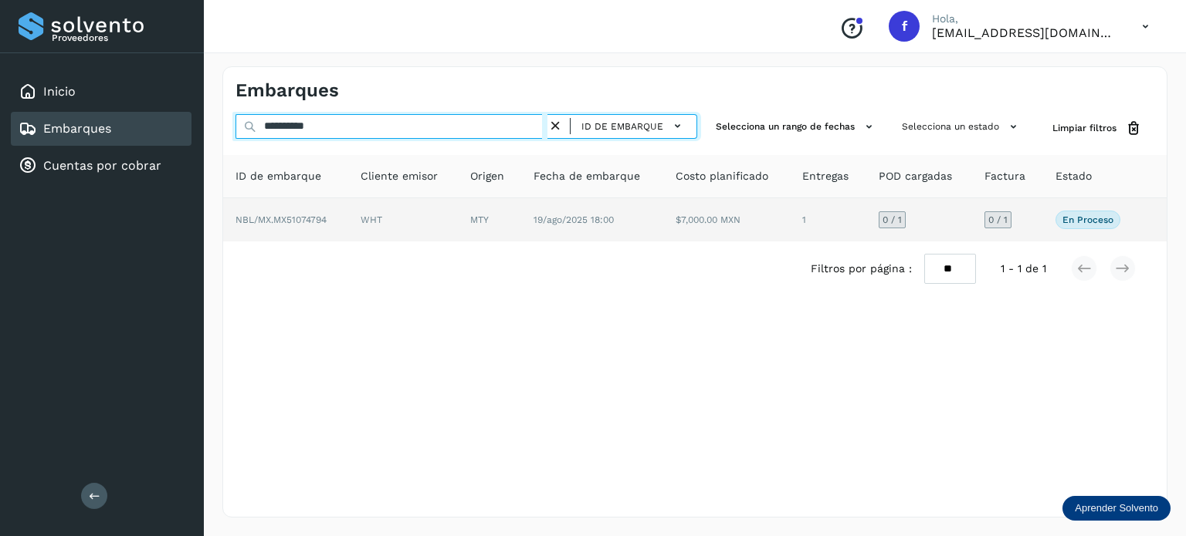
type input "**********"
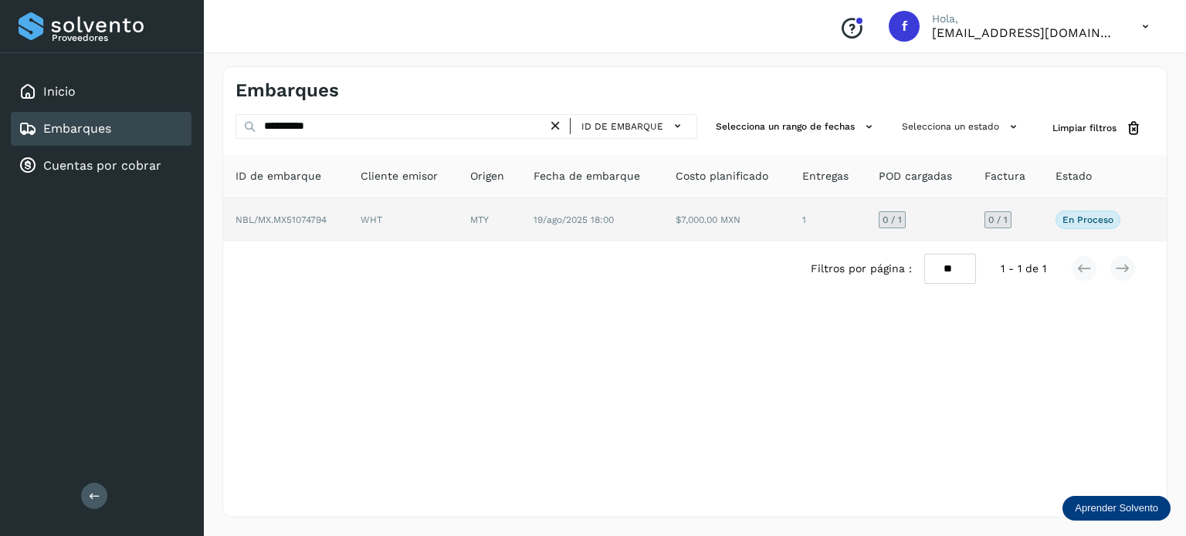
click at [318, 218] on span "NBL/MX.MX51074794" at bounding box center [280, 220] width 91 height 11
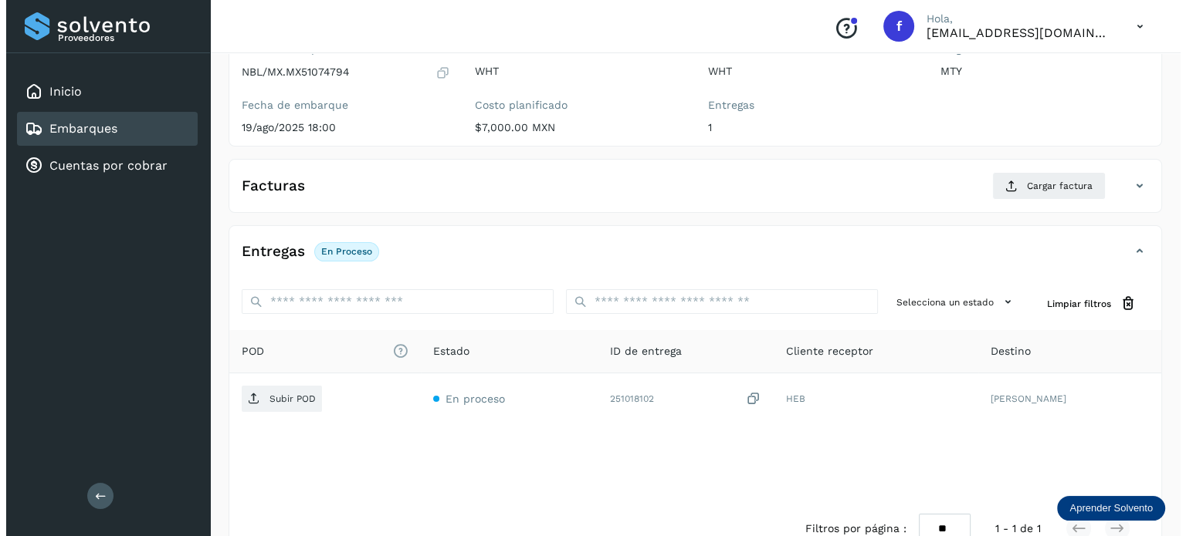
scroll to position [195, 0]
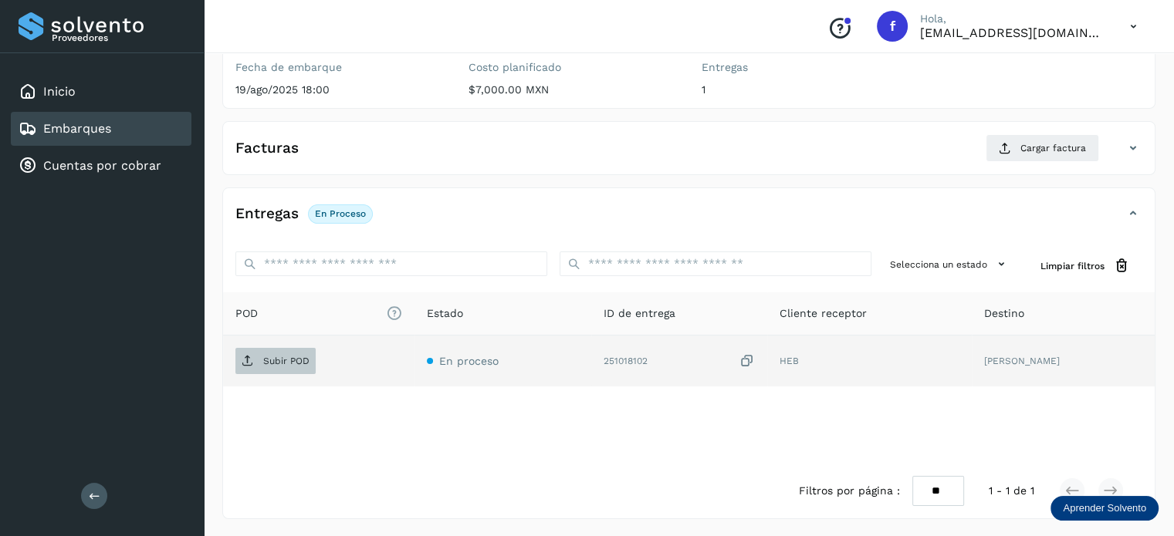
click at [284, 360] on p "Subir POD" at bounding box center [286, 361] width 46 height 11
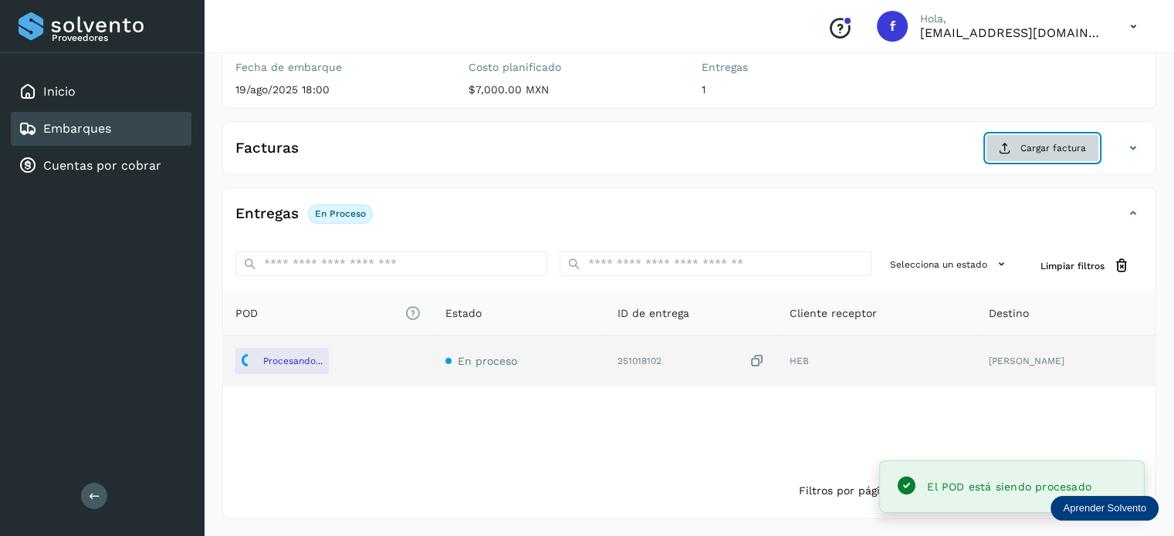
click at [1033, 150] on span "Cargar factura" at bounding box center [1053, 148] width 66 height 14
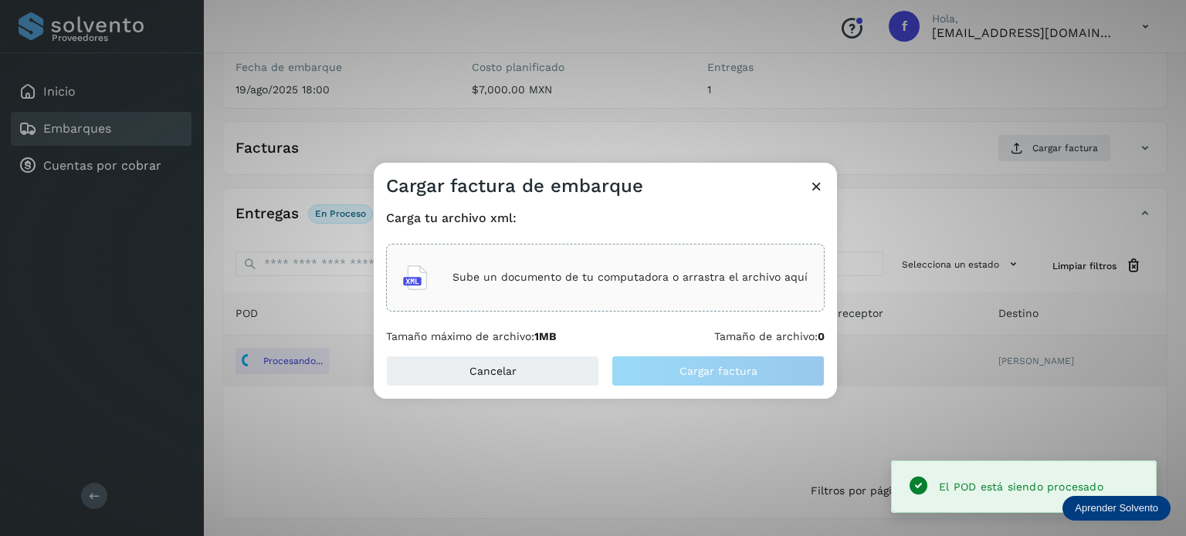
click at [689, 271] on p "Sube un documento de tu computadora o arrastra el archivo aquí" at bounding box center [629, 277] width 355 height 13
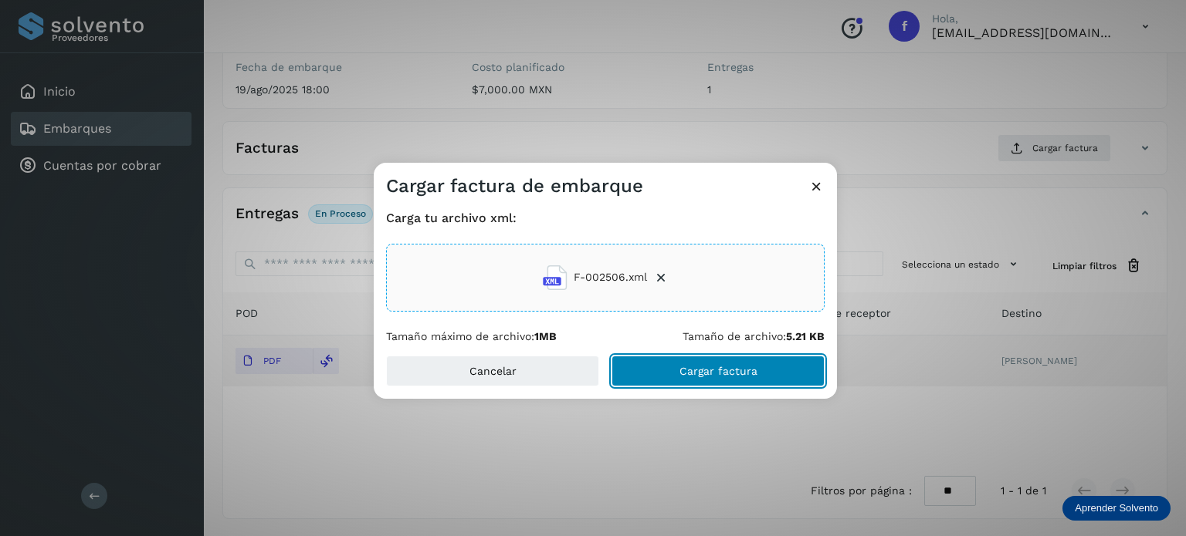
click at [715, 374] on span "Cargar factura" at bounding box center [718, 371] width 78 height 11
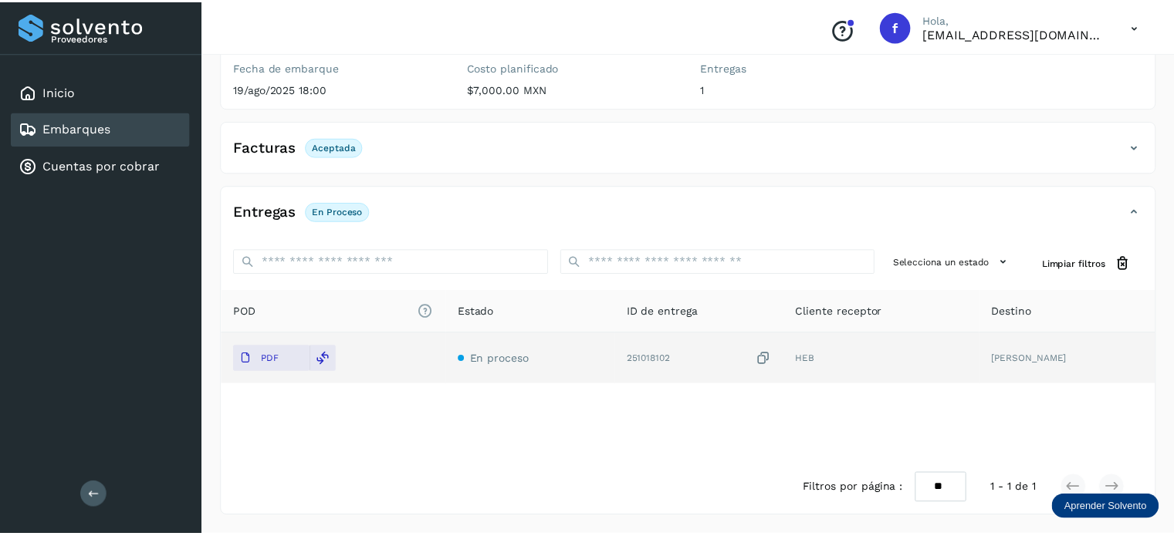
scroll to position [193, 0]
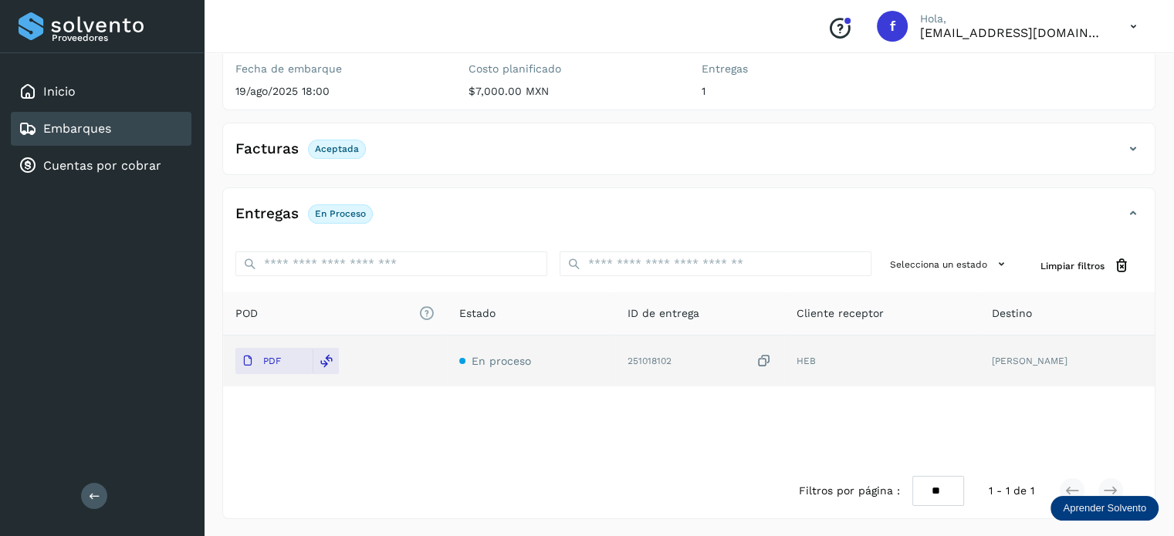
click at [60, 124] on link "Embarques" at bounding box center [77, 128] width 68 height 15
